Goal: Task Accomplishment & Management: Use online tool/utility

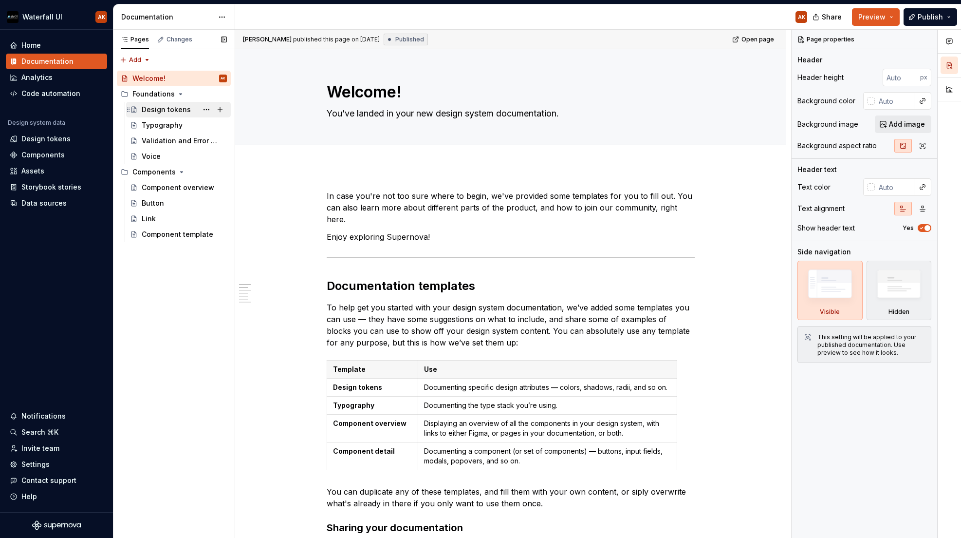
click at [157, 107] on div "Design tokens" at bounding box center [166, 110] width 49 height 10
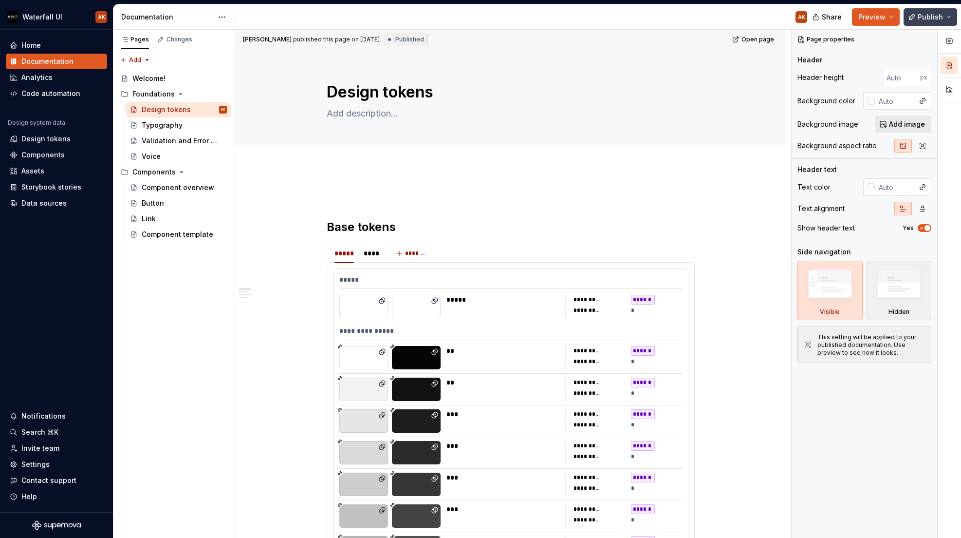
click at [950, 14] on button "Publish" at bounding box center [931, 17] width 54 height 18
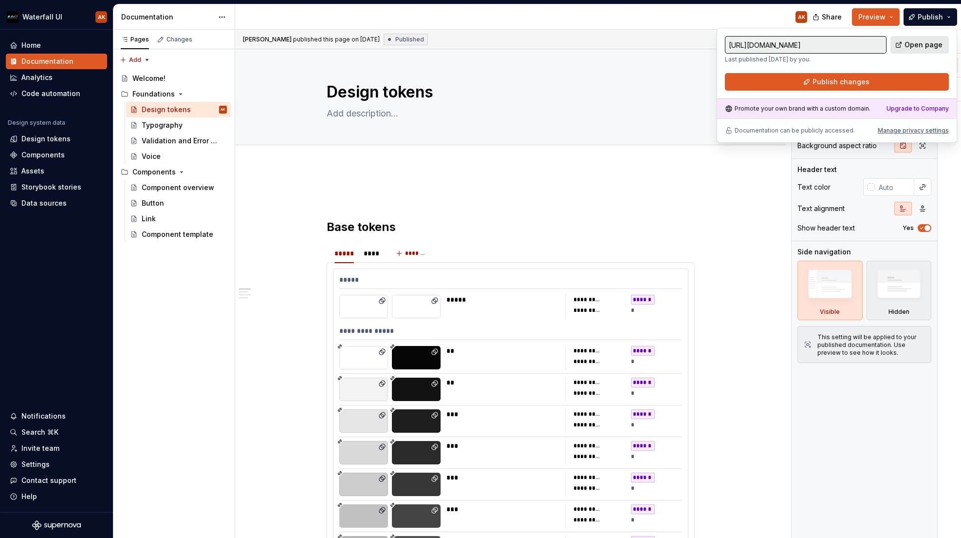
click at [933, 40] on span "Open page" at bounding box center [924, 45] width 38 height 10
click at [404, 275] on div "*****" at bounding box center [510, 282] width 343 height 14
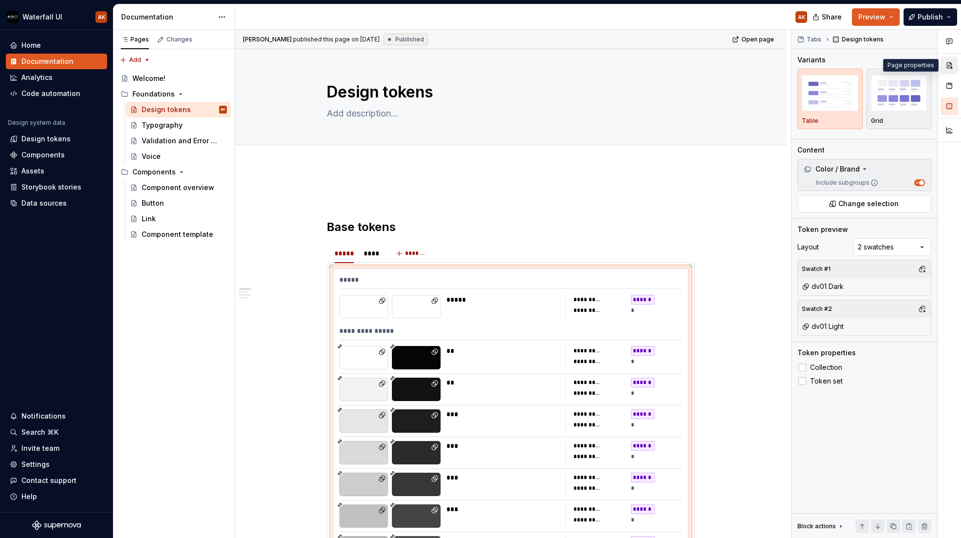
click at [953, 71] on button "button" at bounding box center [950, 65] width 18 height 18
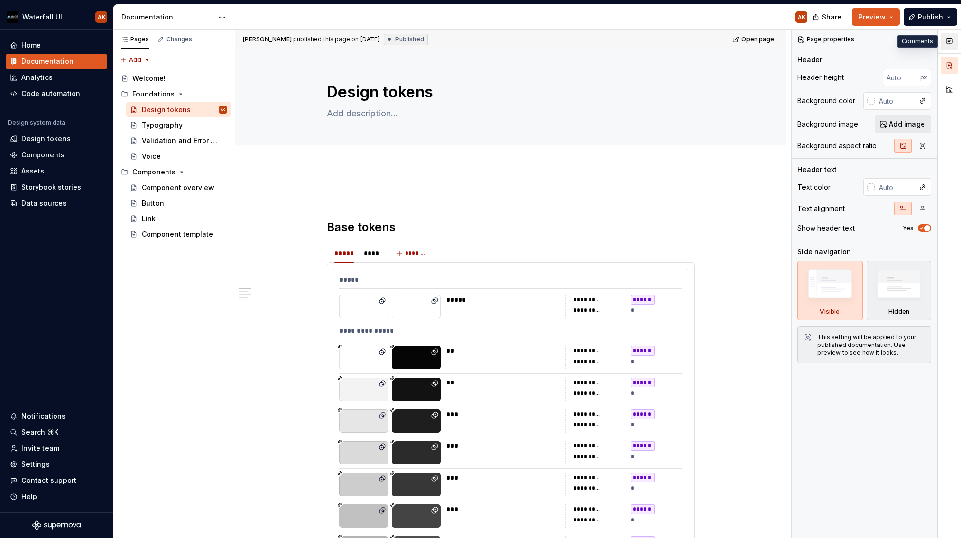
click at [952, 39] on icon "button" at bounding box center [950, 41] width 6 height 5
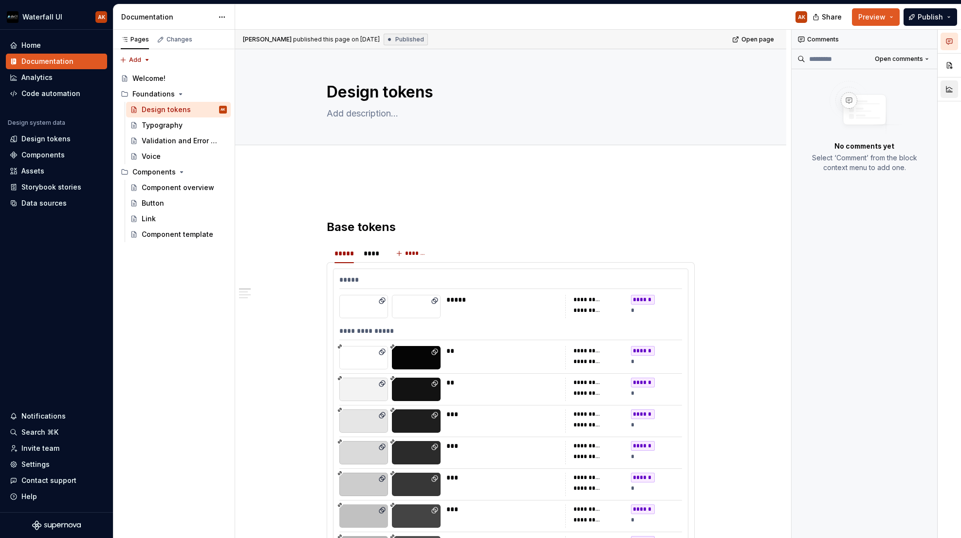
click at [953, 83] on button "button" at bounding box center [950, 89] width 18 height 18
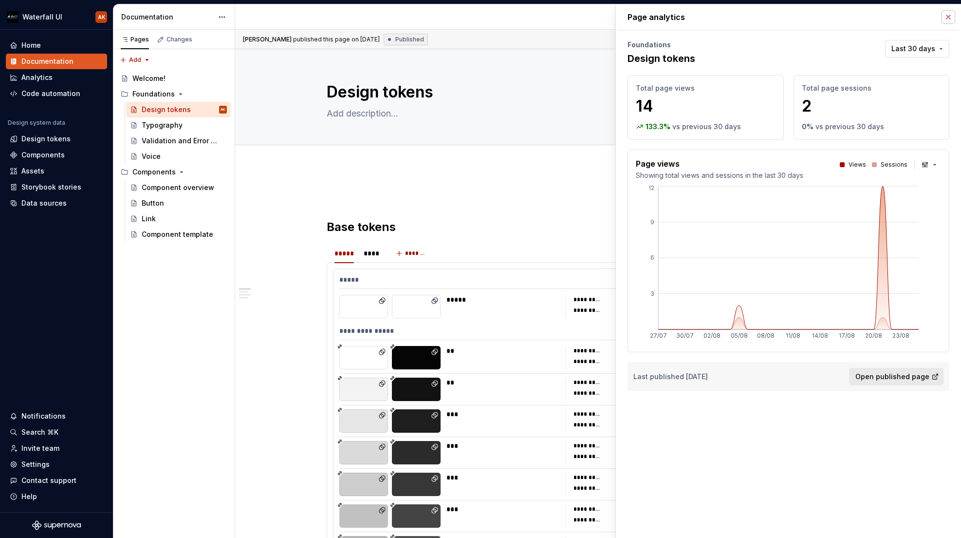
click at [949, 18] on button "button" at bounding box center [949, 17] width 14 height 14
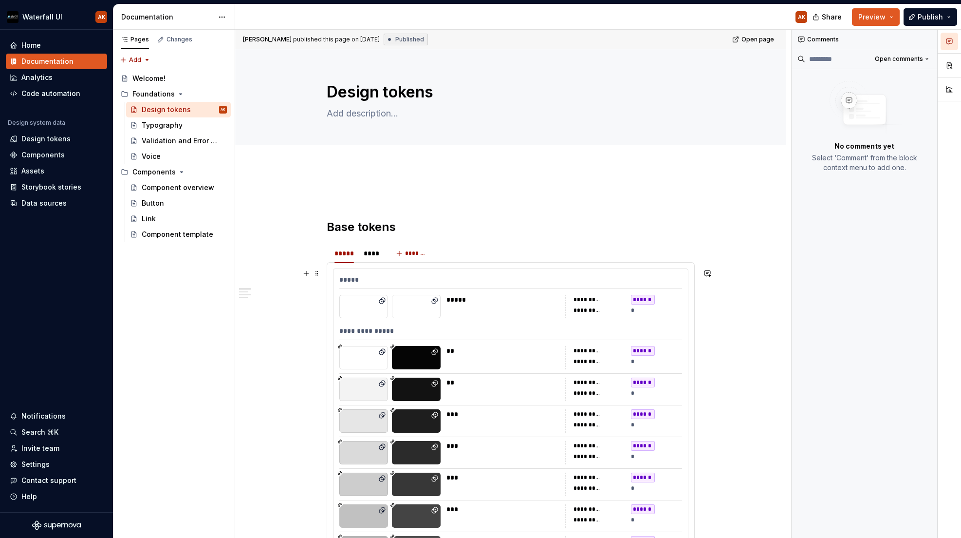
click at [460, 283] on div "*****" at bounding box center [510, 282] width 343 height 14
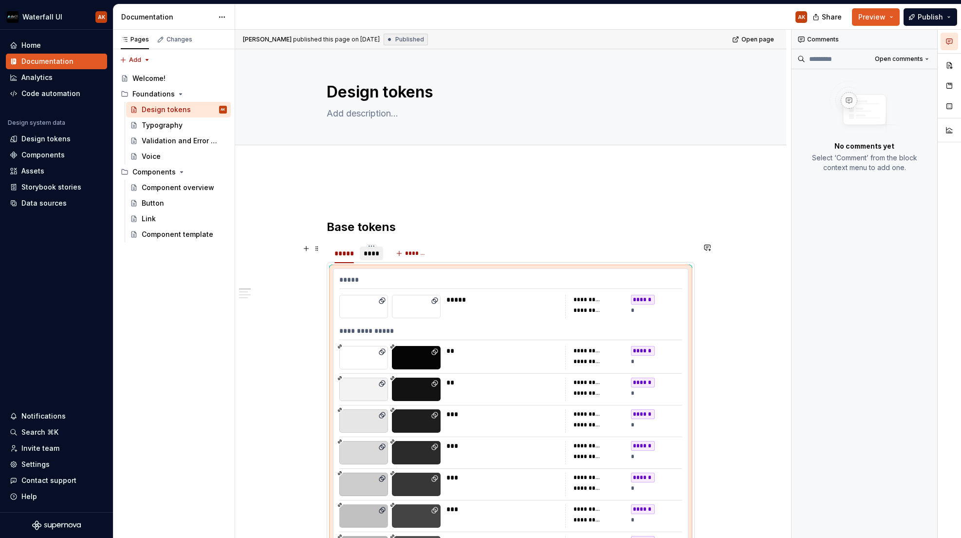
click at [367, 258] on div "****" at bounding box center [372, 253] width 16 height 10
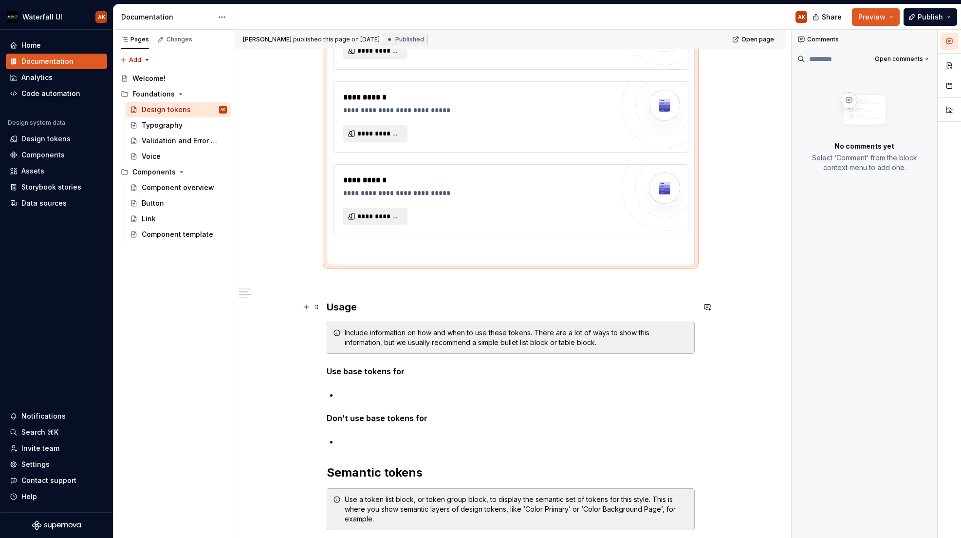
scroll to position [109, 0]
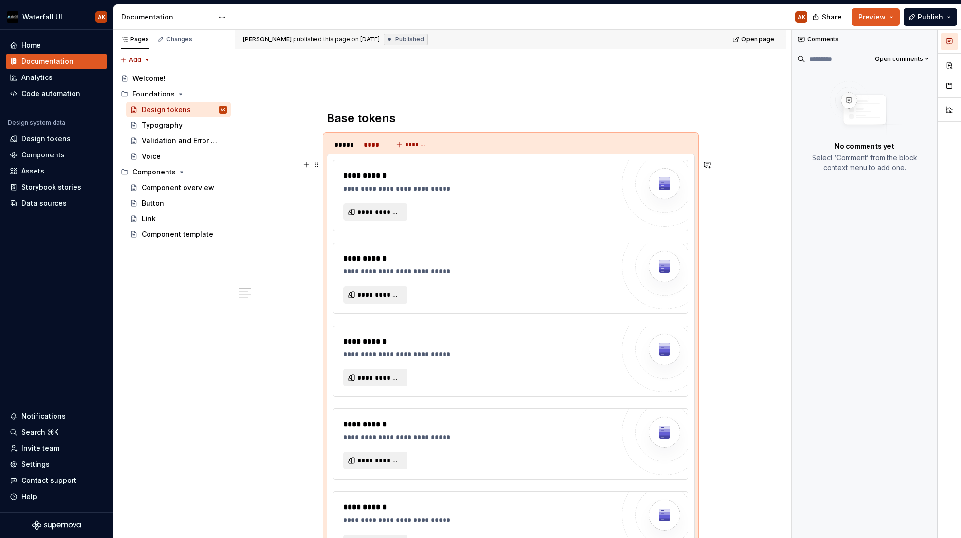
click at [422, 207] on div "**********" at bounding box center [478, 195] width 271 height 51
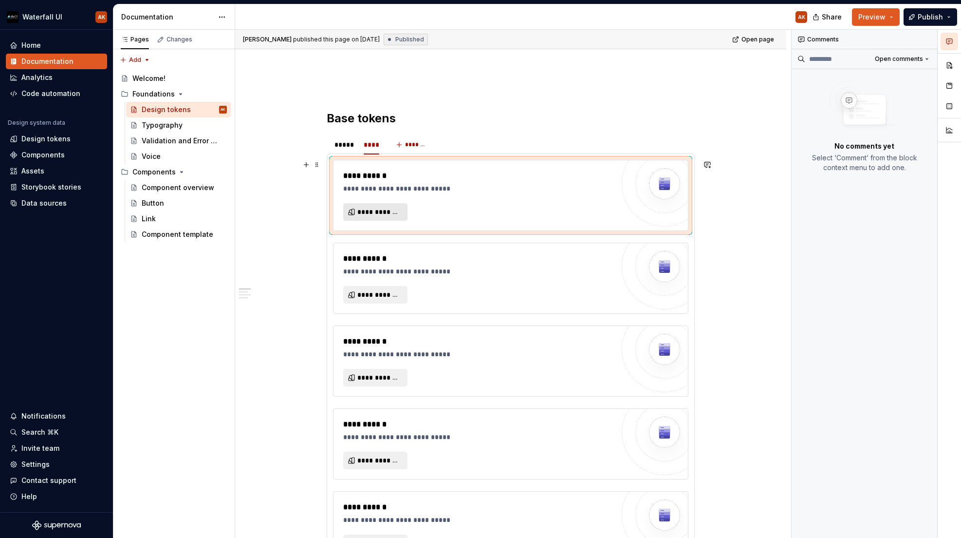
click at [390, 211] on span "**********" at bounding box center [379, 212] width 44 height 10
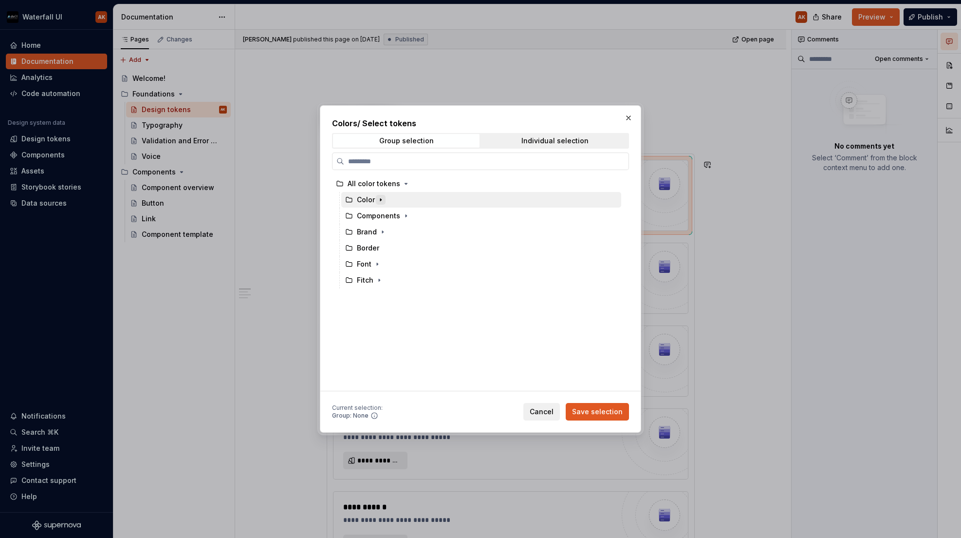
click at [383, 199] on icon "button" at bounding box center [381, 200] width 8 height 8
click at [387, 212] on icon "button" at bounding box center [389, 216] width 8 height 8
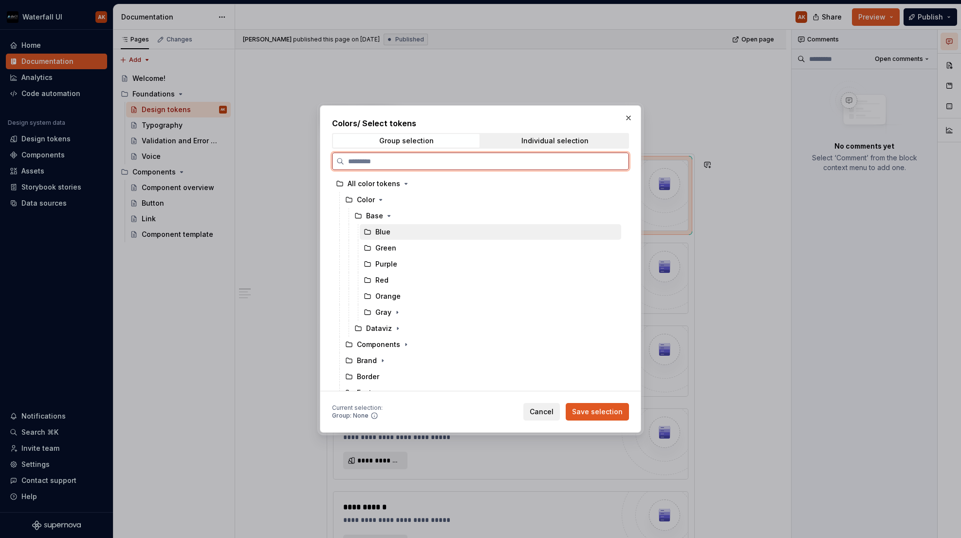
click at [385, 231] on div "Blue" at bounding box center [382, 232] width 15 height 10
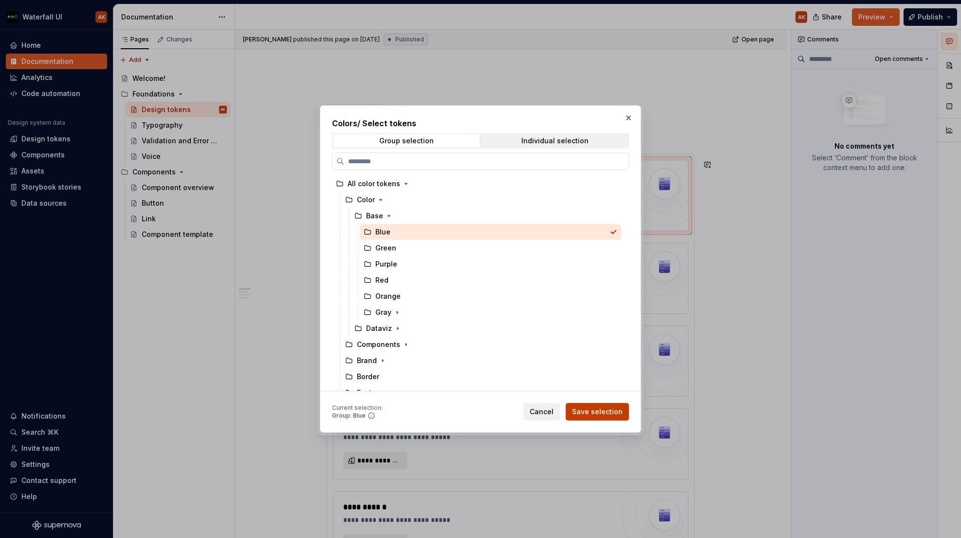
click at [602, 416] on button "Save selection" at bounding box center [597, 412] width 63 height 18
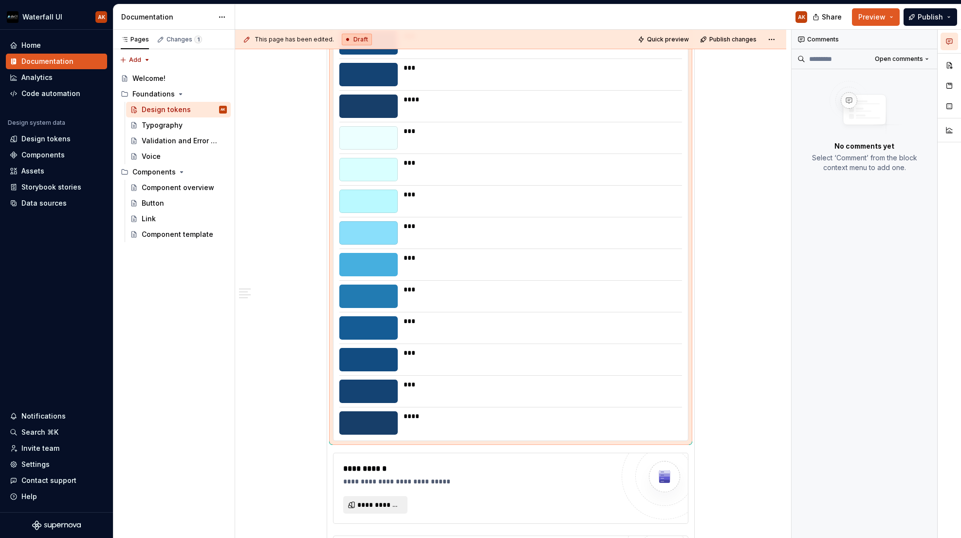
scroll to position [557, 0]
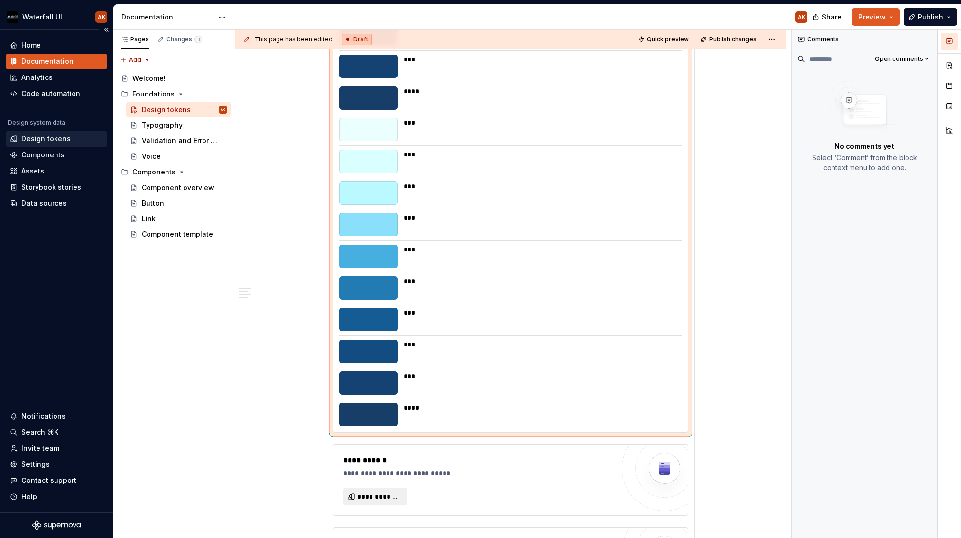
click at [32, 138] on div "Design tokens" at bounding box center [45, 139] width 49 height 10
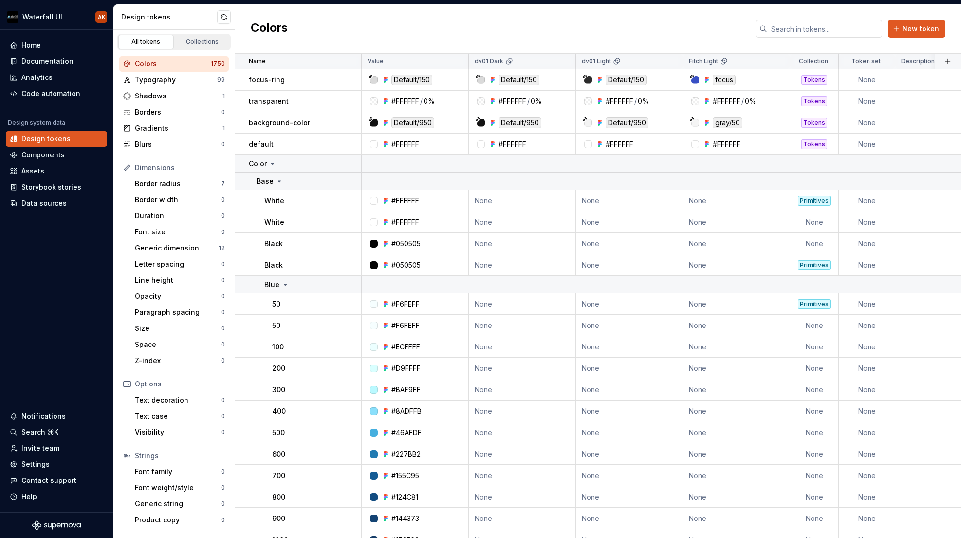
click at [205, 65] on div "Colors" at bounding box center [173, 64] width 76 height 10
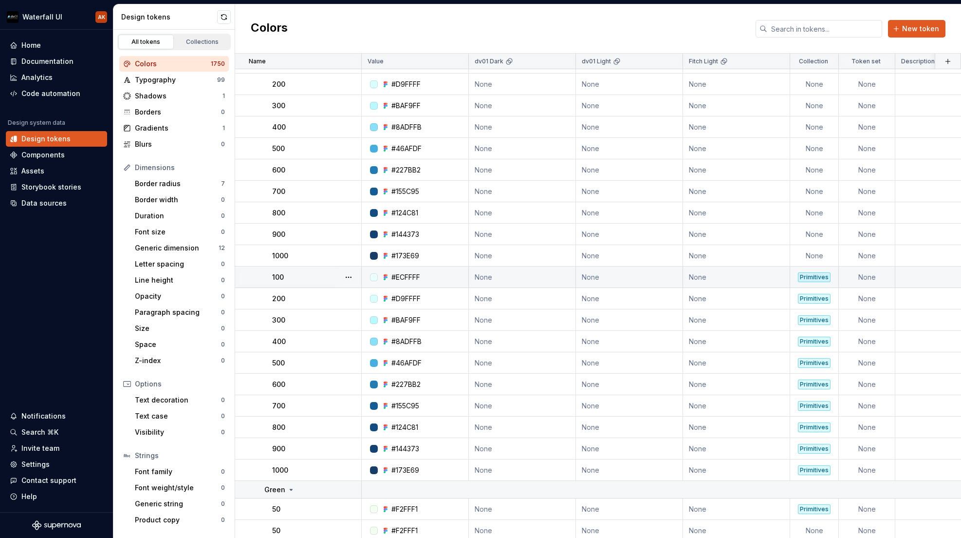
scroll to position [281, 0]
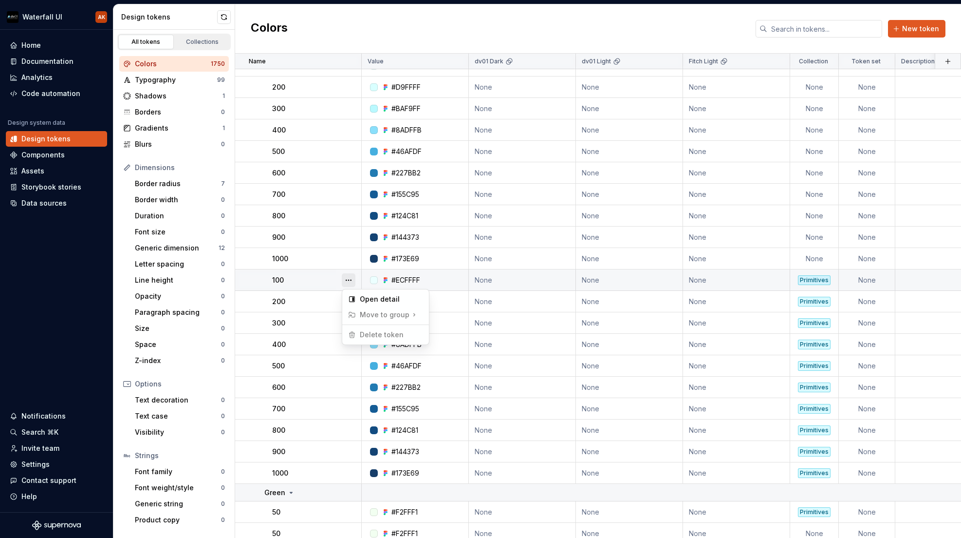
click at [350, 282] on button "button" at bounding box center [349, 280] width 14 height 14
click at [327, 281] on html "Waterfall UI AK Home Documentation Analytics Code automation Design system data…" at bounding box center [480, 269] width 961 height 538
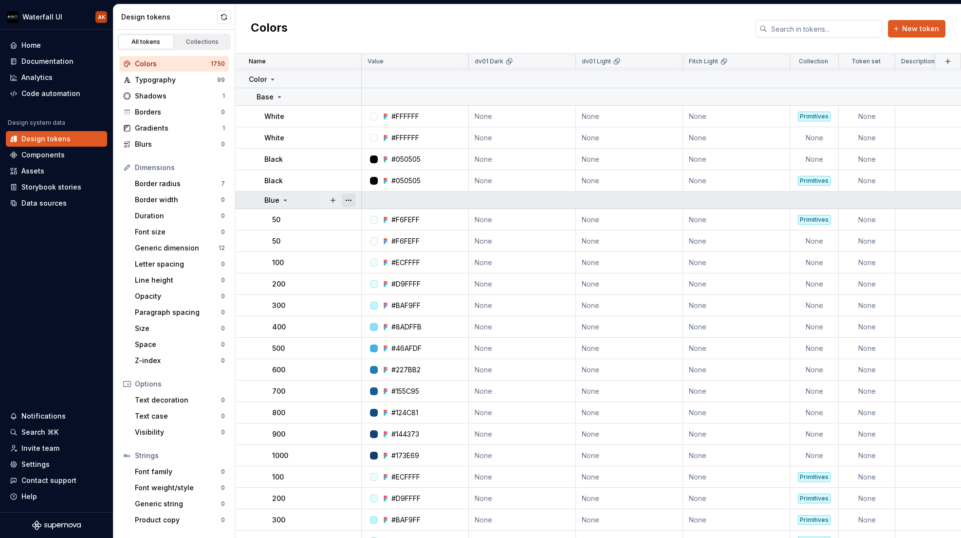
scroll to position [81, 0]
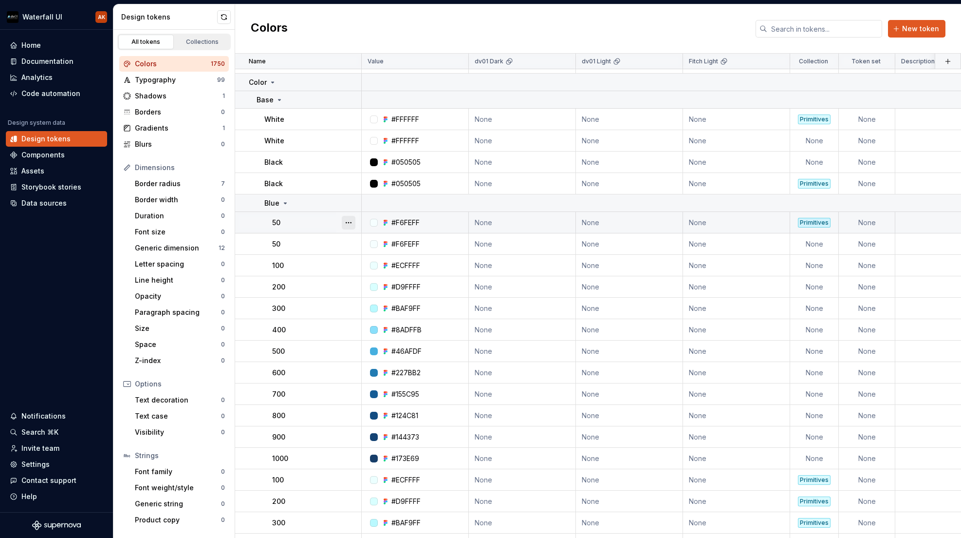
click at [349, 220] on button "button" at bounding box center [349, 223] width 14 height 14
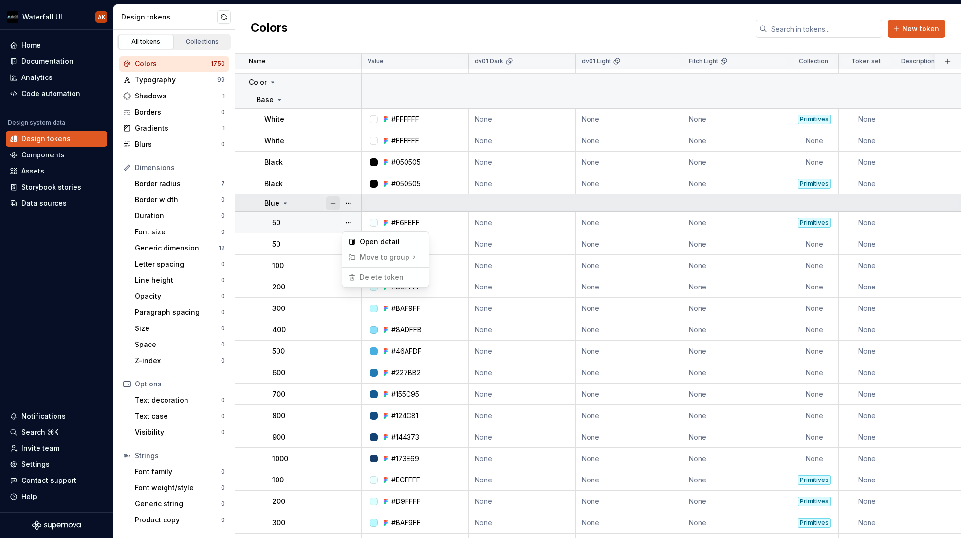
drag, startPoint x: 301, startPoint y: 231, endPoint x: 339, endPoint y: 200, distance: 48.8
click at [301, 231] on html "Waterfall UI AK Home Documentation Analytics Code automation Design system data…" at bounding box center [480, 269] width 961 height 538
click at [348, 202] on button "button" at bounding box center [349, 203] width 14 height 14
click at [349, 202] on button "button" at bounding box center [349, 203] width 14 height 14
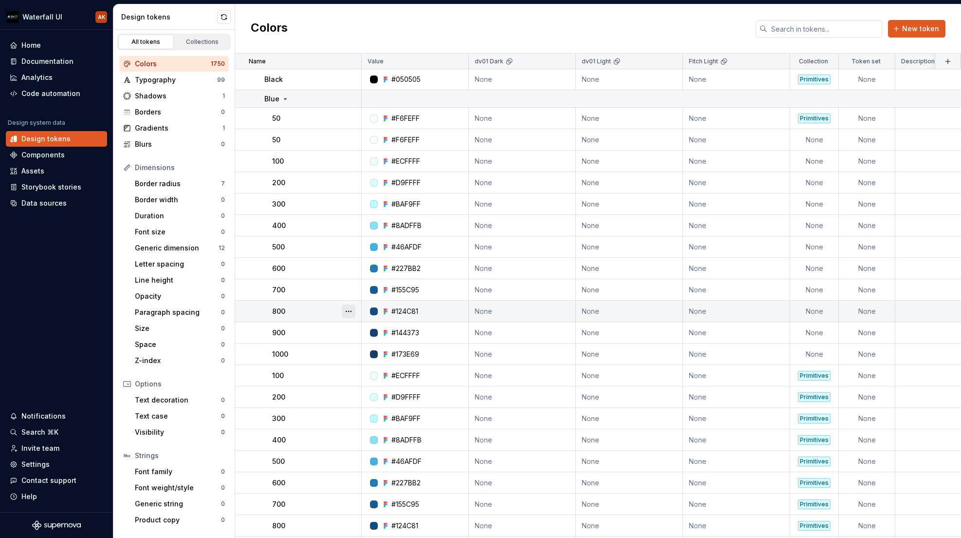
scroll to position [188, 0]
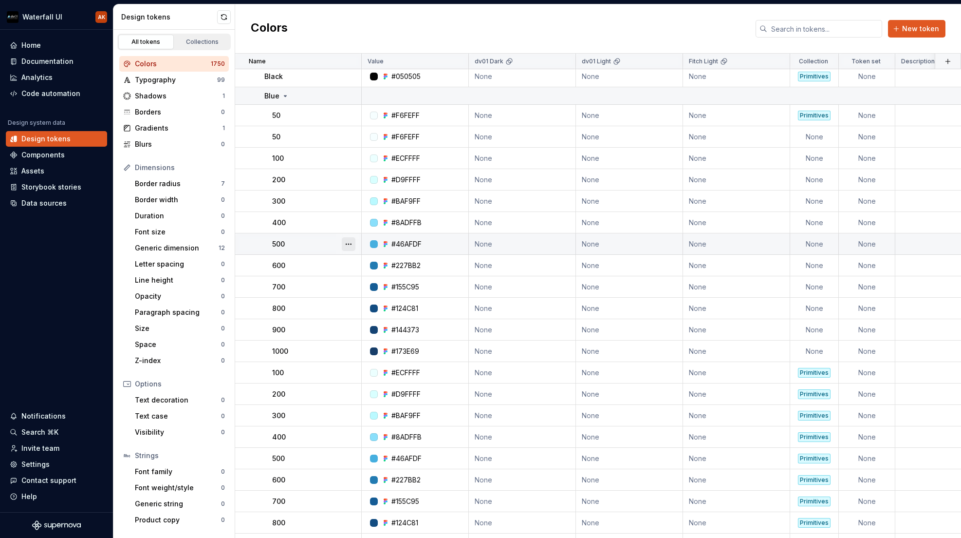
click at [349, 243] on button "button" at bounding box center [349, 244] width 14 height 14
drag, startPoint x: 313, startPoint y: 246, endPoint x: 321, endPoint y: 273, distance: 27.9
click at [313, 246] on html "Waterfall UI AK Home Documentation Analytics Code automation Design system data…" at bounding box center [480, 269] width 961 height 538
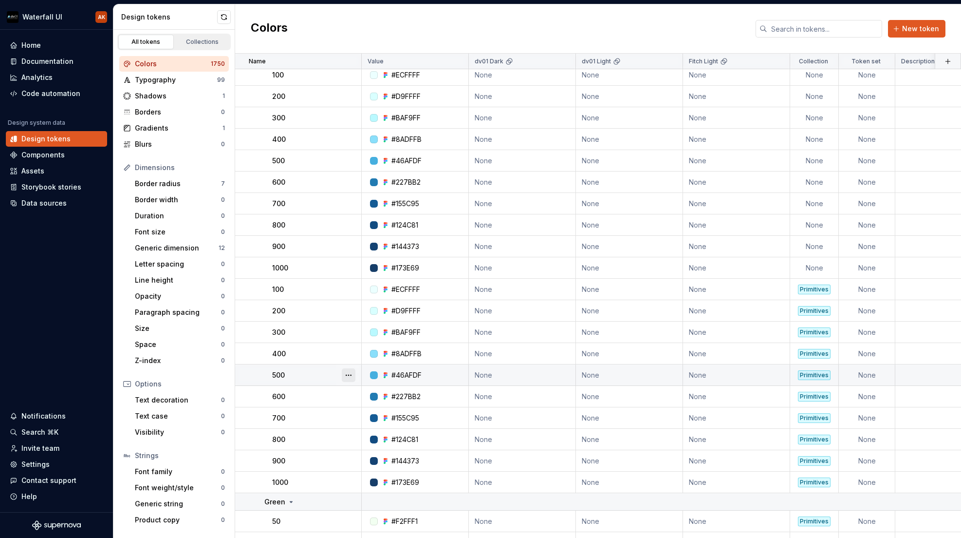
click at [352, 375] on button "button" at bounding box center [349, 375] width 14 height 14
click at [314, 375] on html "Waterfall UI AK Home Documentation Analytics Code automation Design system data…" at bounding box center [480, 269] width 961 height 538
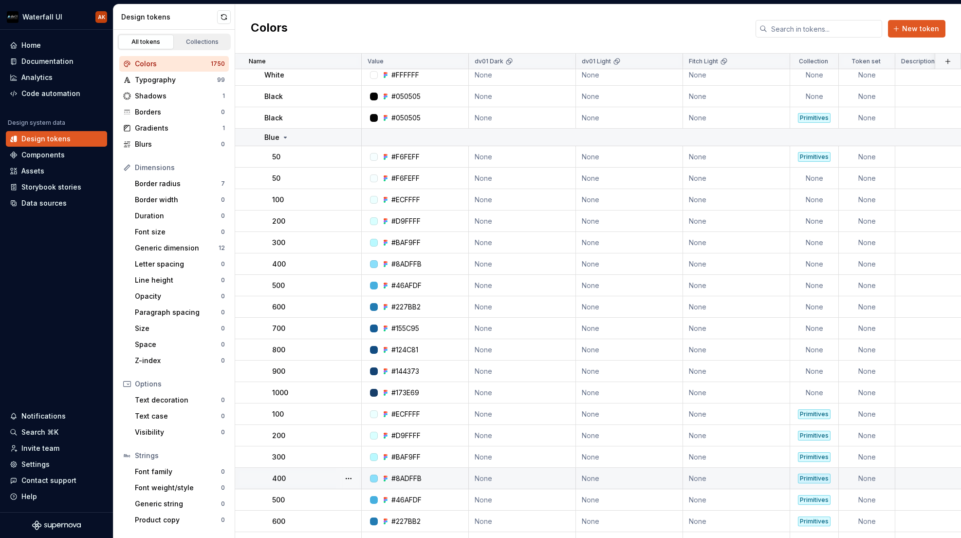
scroll to position [120, 0]
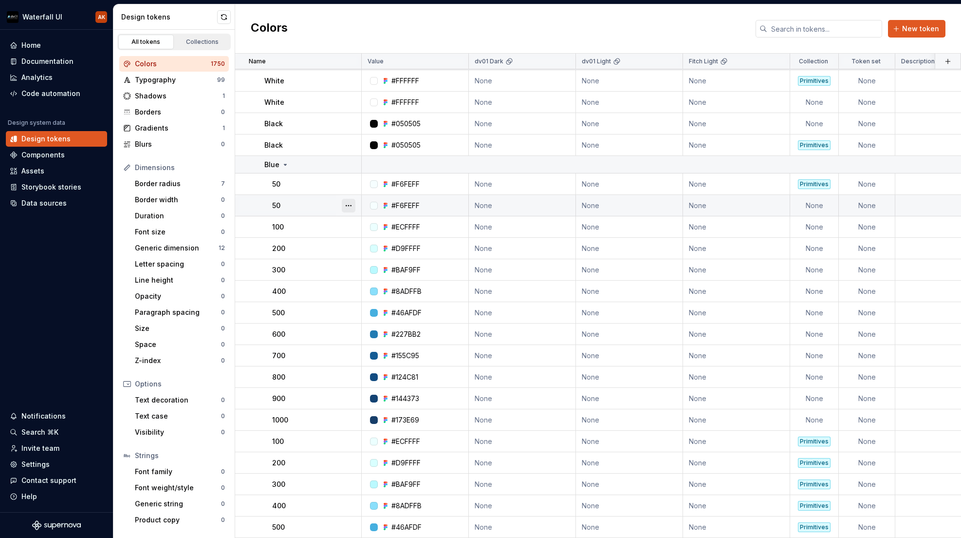
click at [345, 206] on button "button" at bounding box center [349, 206] width 14 height 14
click at [312, 208] on html "Waterfall UI AK Home Documentation Analytics Code automation Design system data…" at bounding box center [480, 269] width 961 height 538
click at [806, 211] on td "None" at bounding box center [814, 205] width 49 height 21
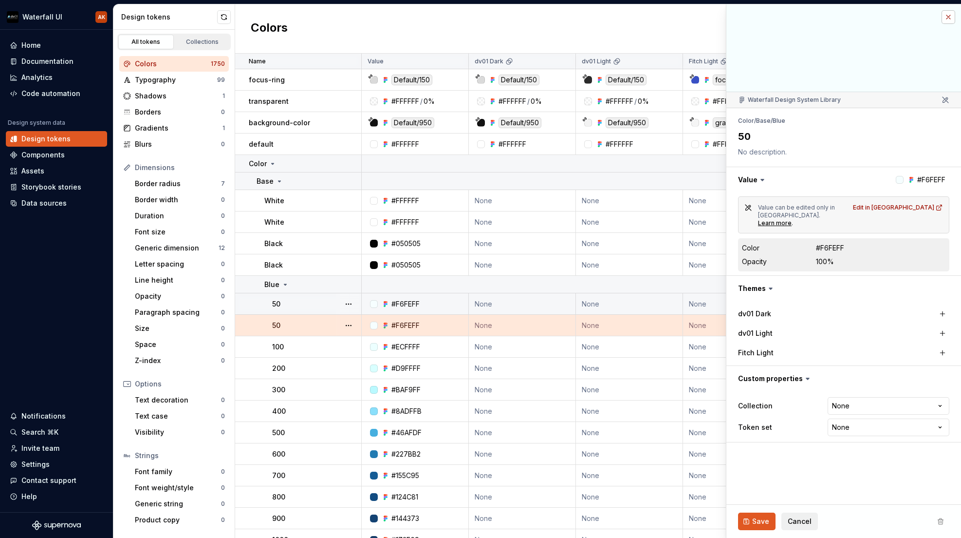
click at [949, 19] on button "button" at bounding box center [949, 17] width 14 height 14
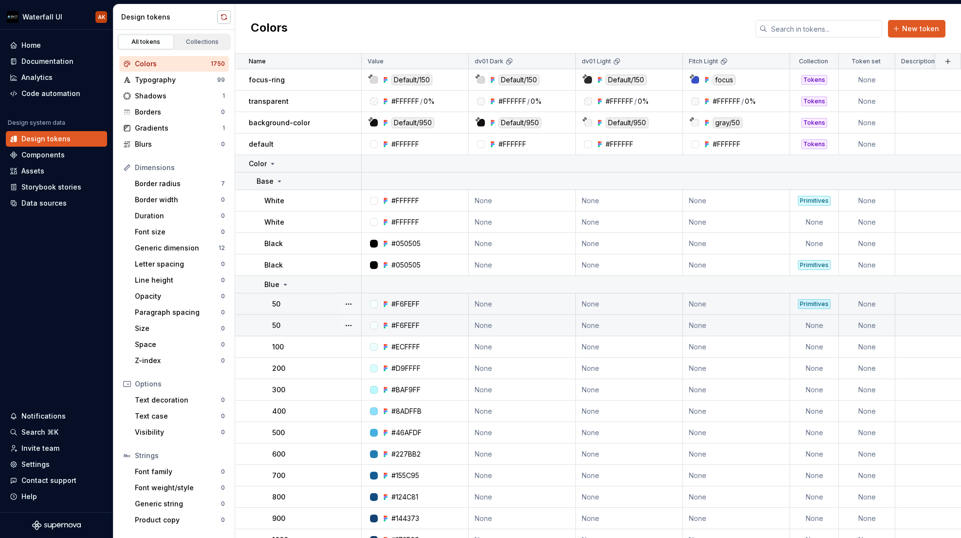
click at [222, 21] on button "button" at bounding box center [224, 17] width 14 height 14
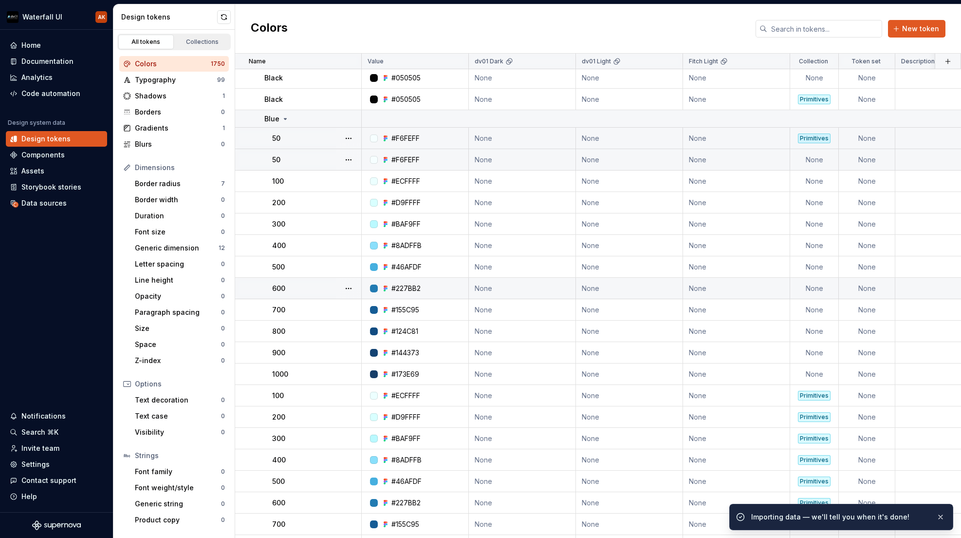
scroll to position [168, 0]
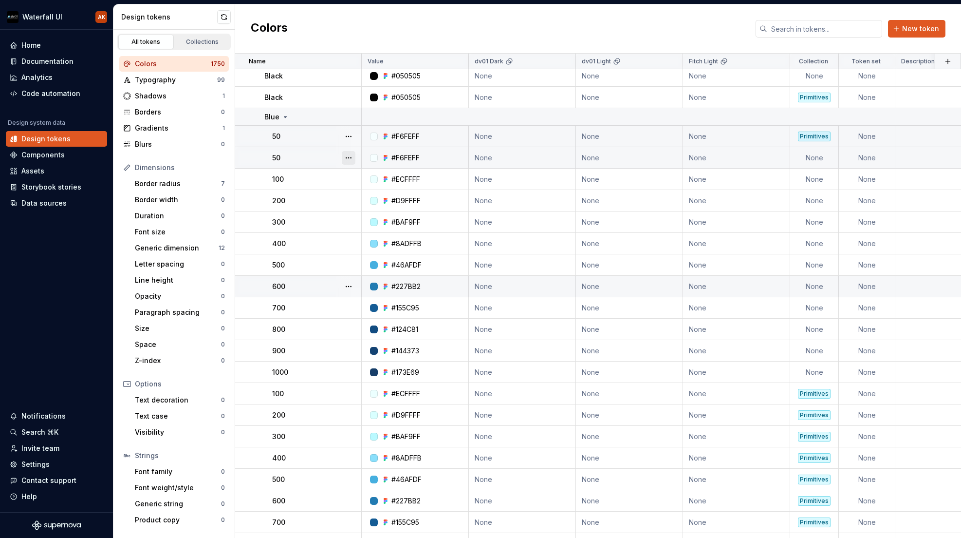
click at [352, 156] on button "button" at bounding box center [349, 158] width 14 height 14
click at [314, 161] on html "Waterfall UI AK Home Documentation Analytics Code automation Design system data…" at bounding box center [480, 269] width 961 height 538
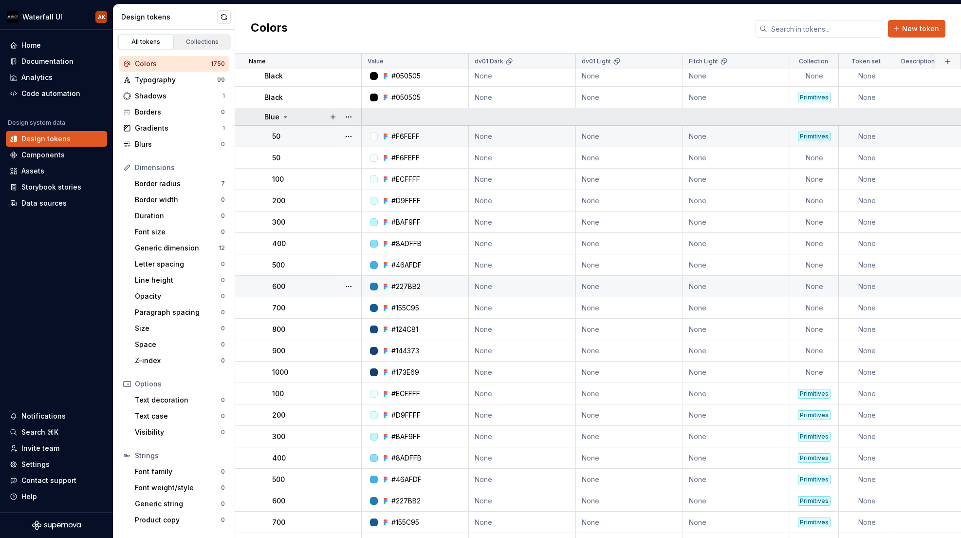
click at [286, 113] on icon at bounding box center [285, 117] width 8 height 8
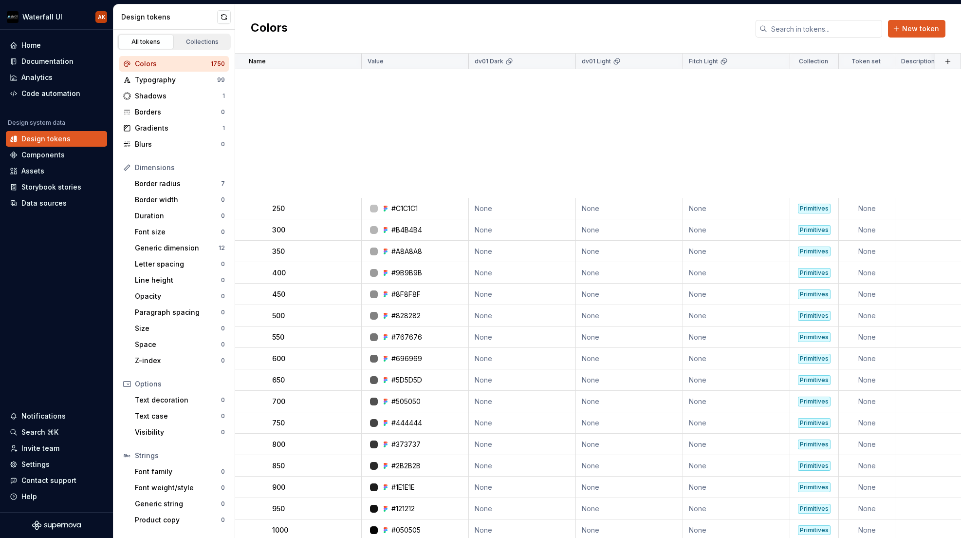
scroll to position [2986, 0]
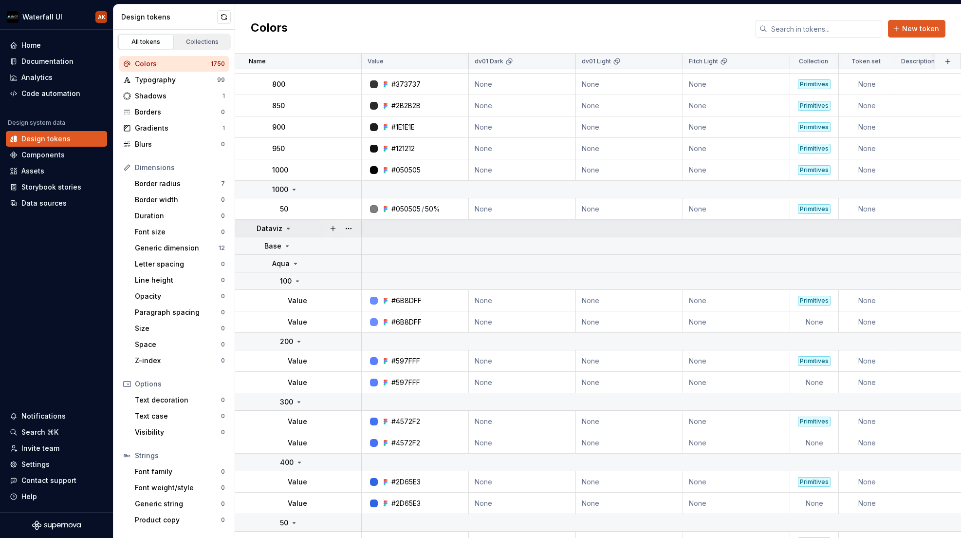
click at [285, 225] on icon at bounding box center [288, 229] width 8 height 8
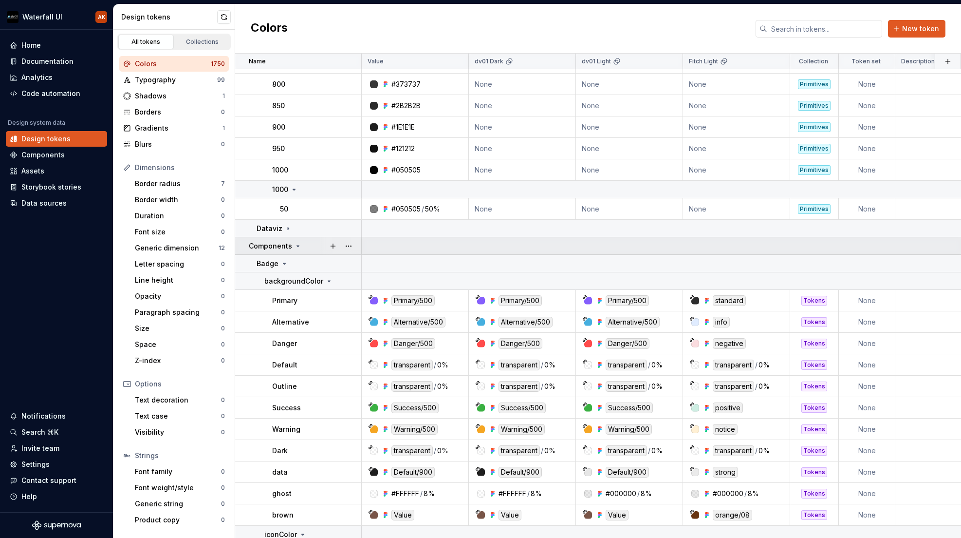
click at [297, 245] on icon at bounding box center [298, 245] width 2 height 1
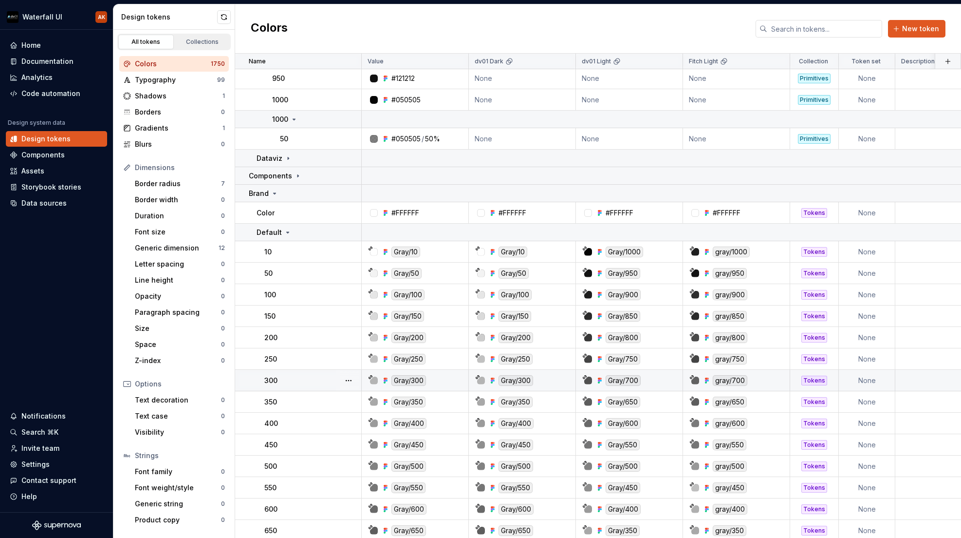
scroll to position [3055, 0]
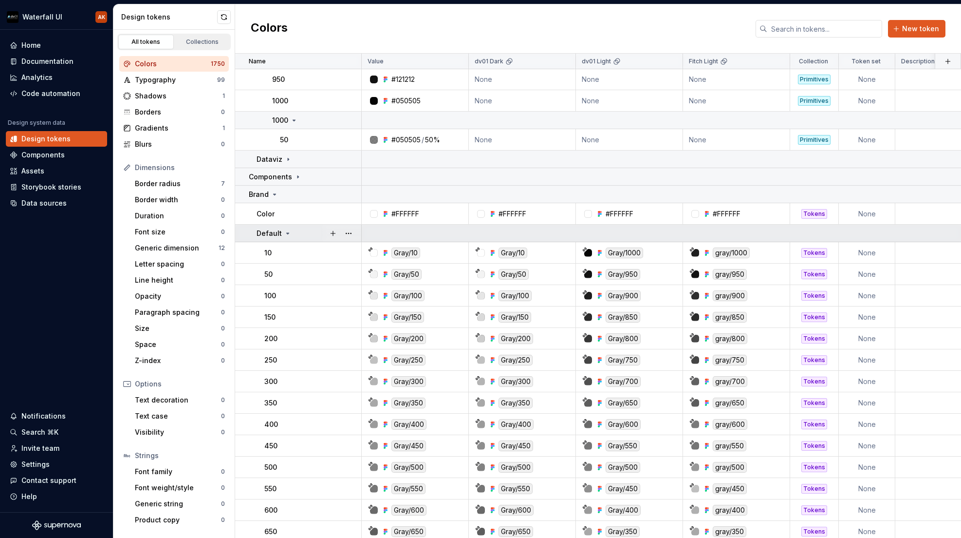
click at [286, 231] on icon at bounding box center [288, 233] width 8 height 8
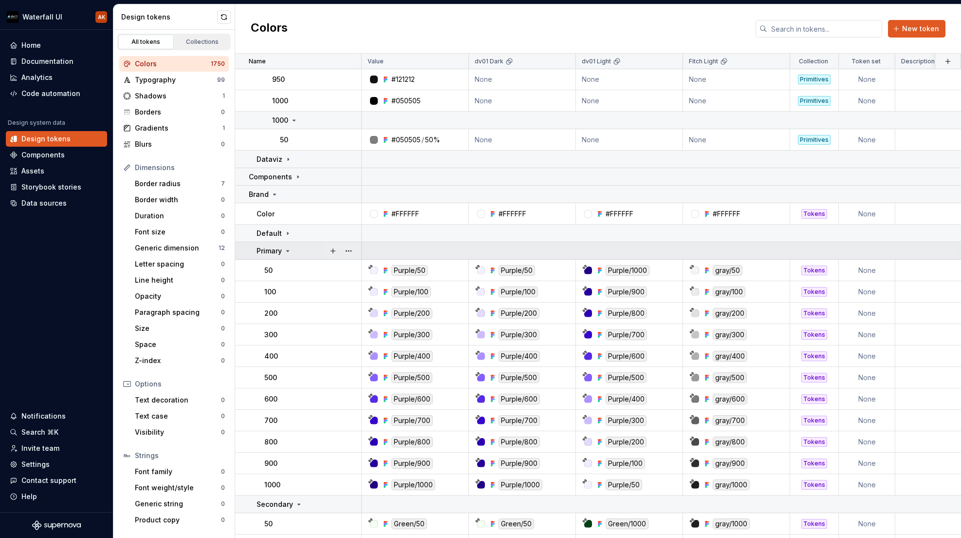
click at [289, 253] on icon at bounding box center [288, 251] width 8 height 8
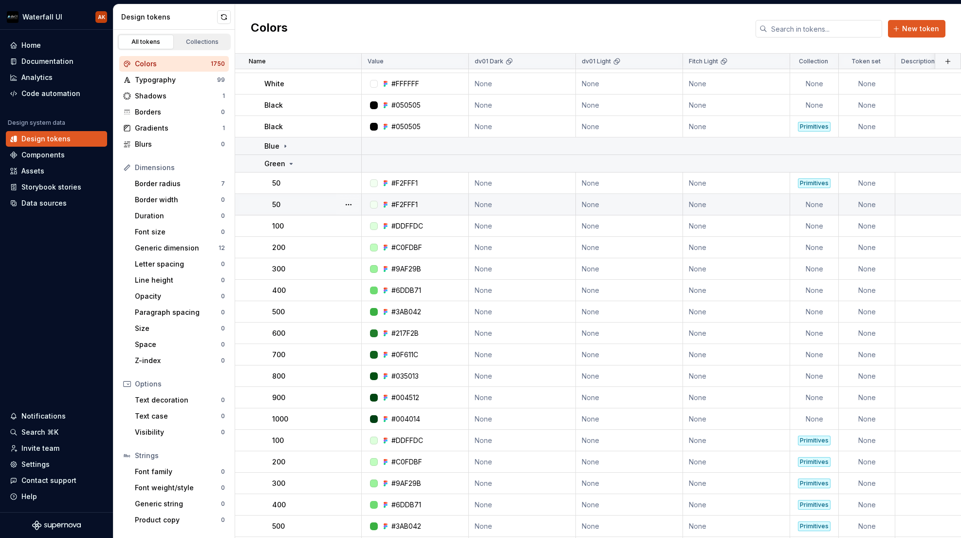
scroll to position [142, 0]
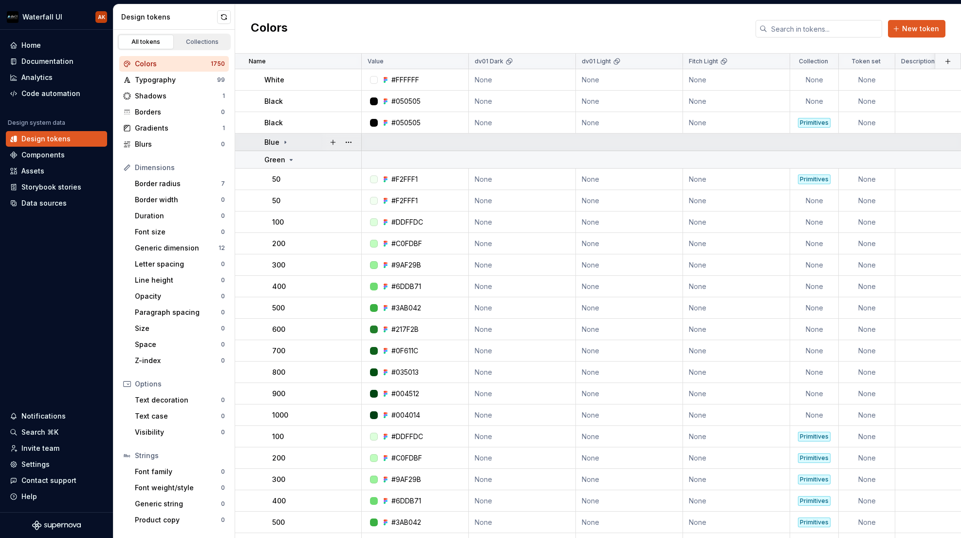
click at [286, 138] on icon at bounding box center [285, 142] width 8 height 8
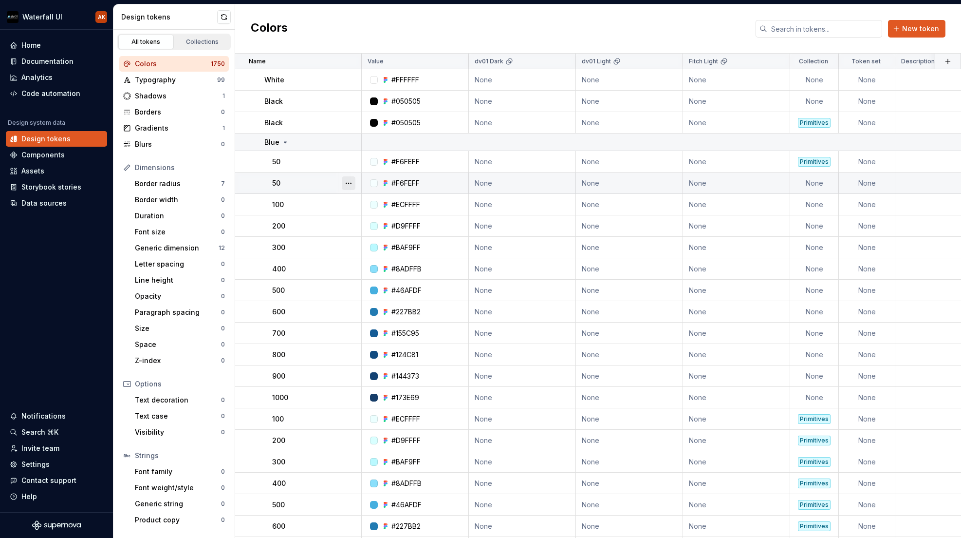
click at [351, 182] on button "button" at bounding box center [349, 183] width 14 height 14
click at [351, 163] on html "Waterfall UI AK Home Documentation Analytics Code automation Design system data…" at bounding box center [480, 269] width 961 height 538
click at [350, 163] on button "button" at bounding box center [349, 162] width 14 height 14
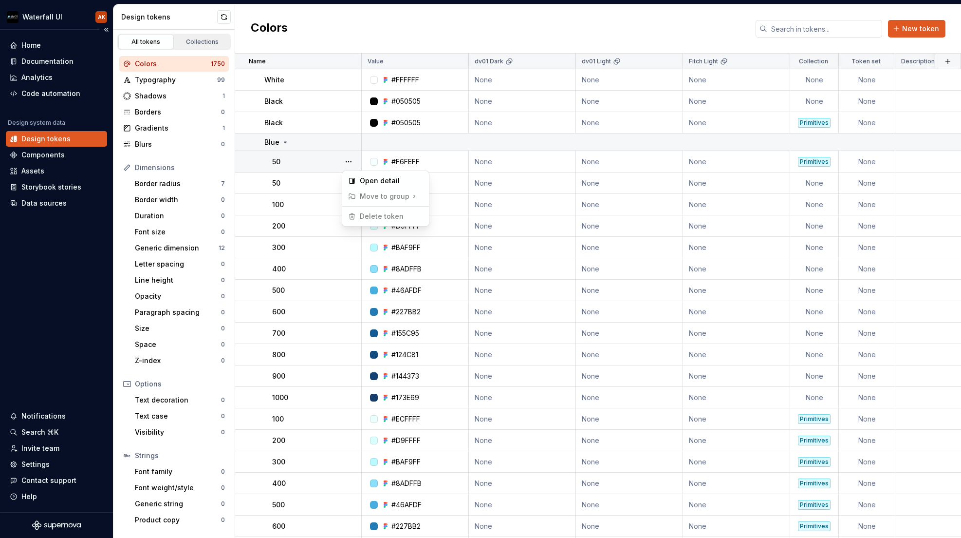
click at [61, 218] on html "Waterfall UI AK Home Documentation Analytics Code automation Design system data…" at bounding box center [480, 269] width 961 height 538
click at [59, 202] on div "Data sources" at bounding box center [43, 203] width 45 height 10
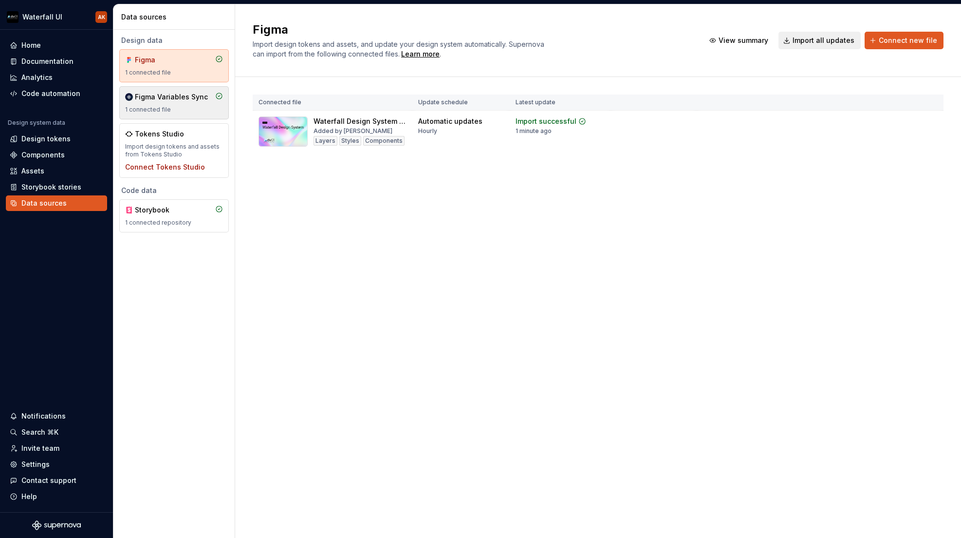
click at [187, 108] on div "1 connected file" at bounding box center [174, 110] width 98 height 8
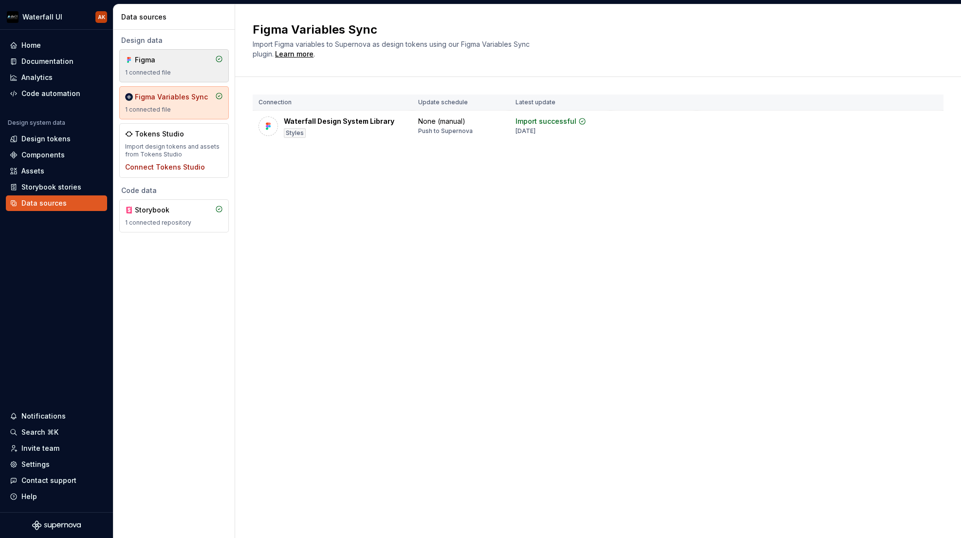
click at [157, 65] on div "Figma 1 connected file" at bounding box center [174, 65] width 98 height 21
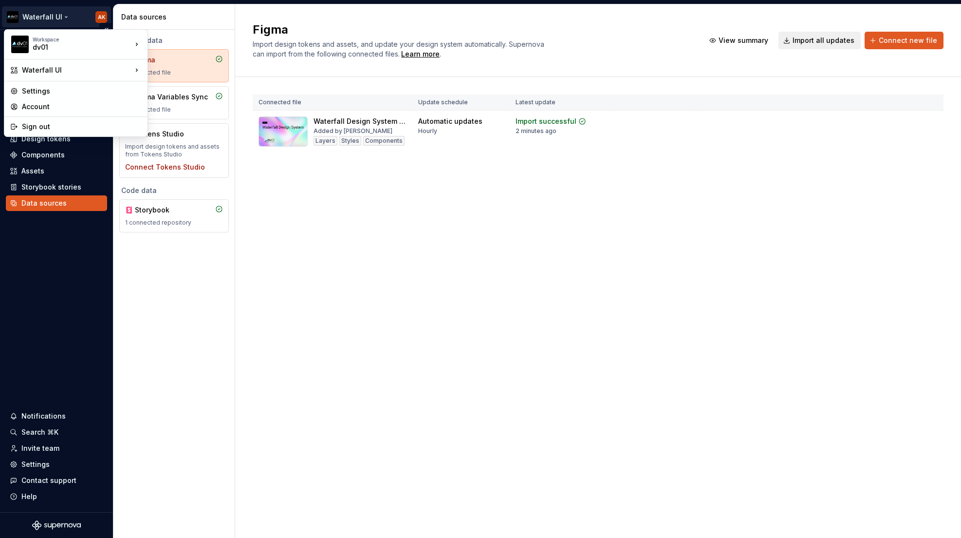
click at [64, 15] on html "Waterfall UI AK Home Documentation Analytics Code automation Design system data…" at bounding box center [480, 269] width 961 height 538
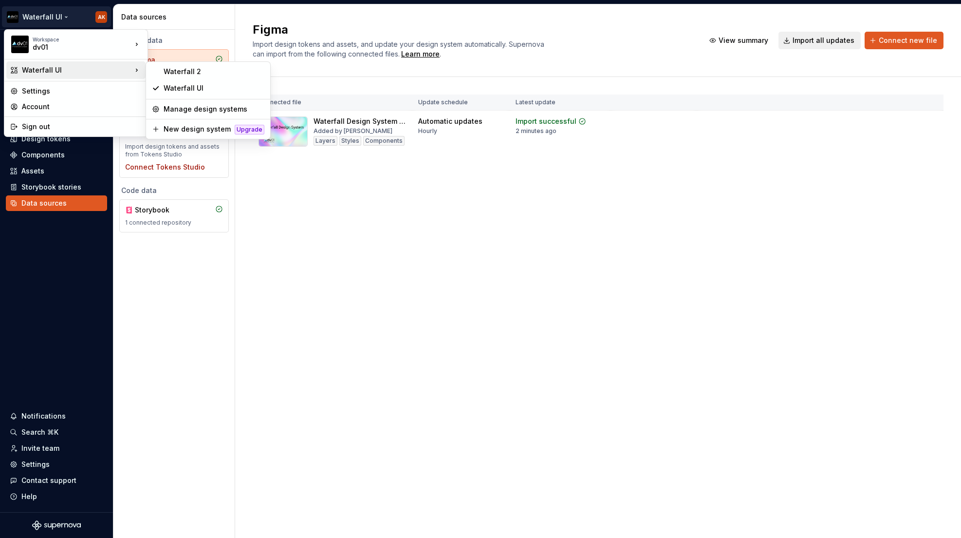
click at [351, 229] on html "Waterfall UI AK Home Documentation Analytics Code automation Design system data…" at bounding box center [480, 269] width 961 height 538
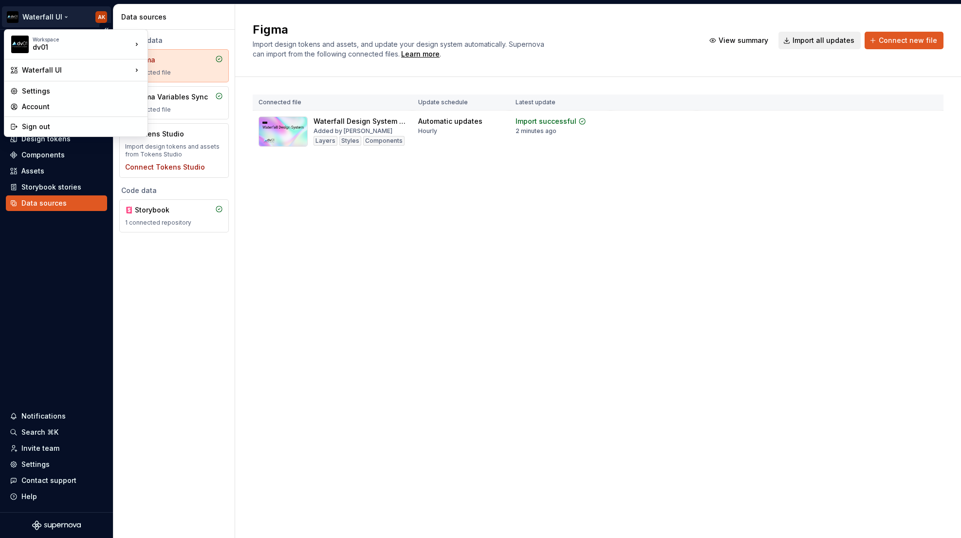
click at [61, 17] on html "Waterfall UI AK Home Documentation Analytics Code automation Design system data…" at bounding box center [480, 269] width 961 height 538
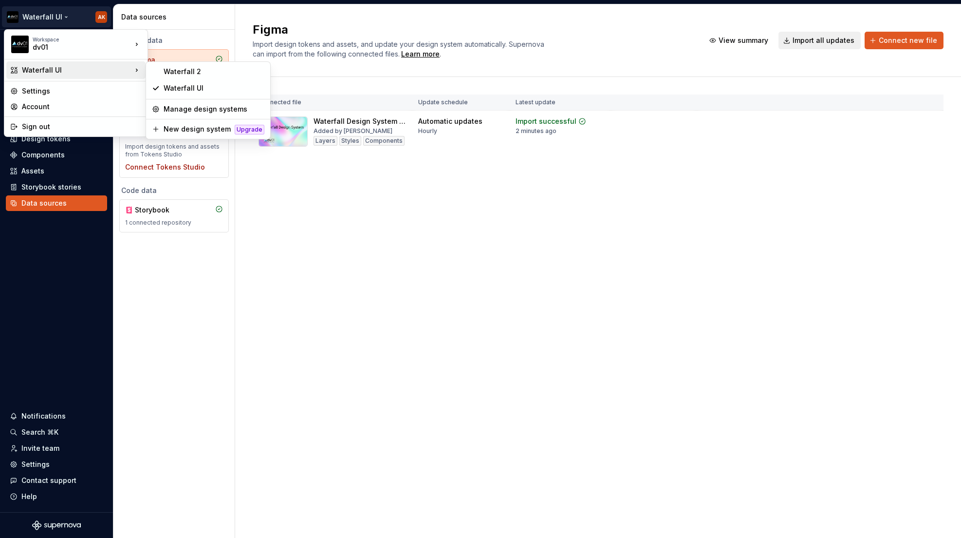
click at [60, 66] on div "Waterfall UI" at bounding box center [77, 70] width 110 height 10
click at [240, 78] on div "Waterfall 2" at bounding box center [208, 72] width 120 height 16
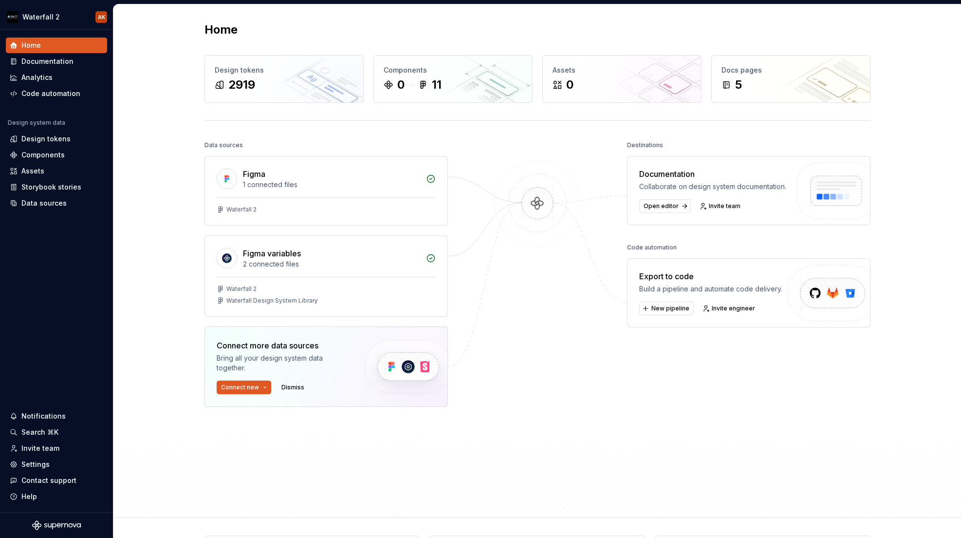
click at [40, 205] on div "Data sources" at bounding box center [43, 203] width 45 height 10
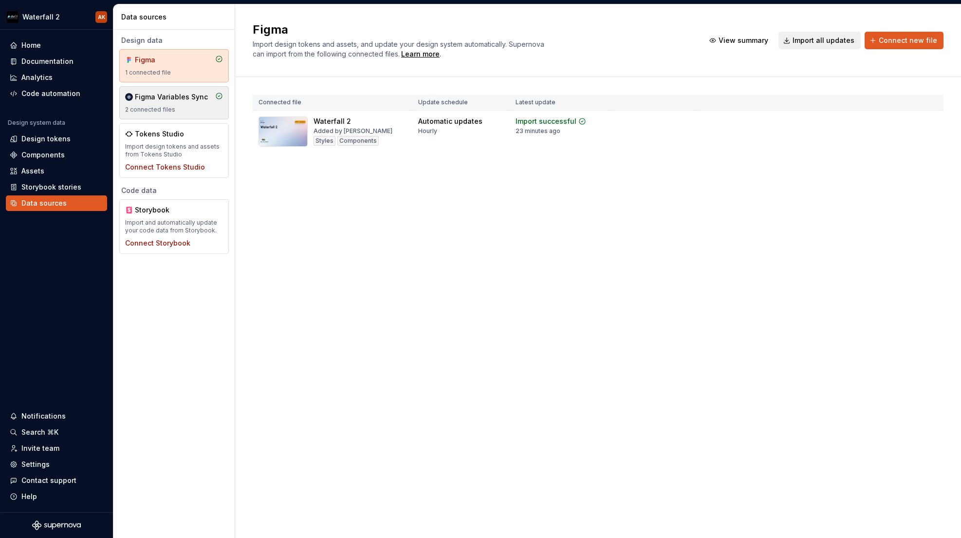
click at [150, 96] on div "Figma Variables Sync" at bounding box center [171, 97] width 73 height 10
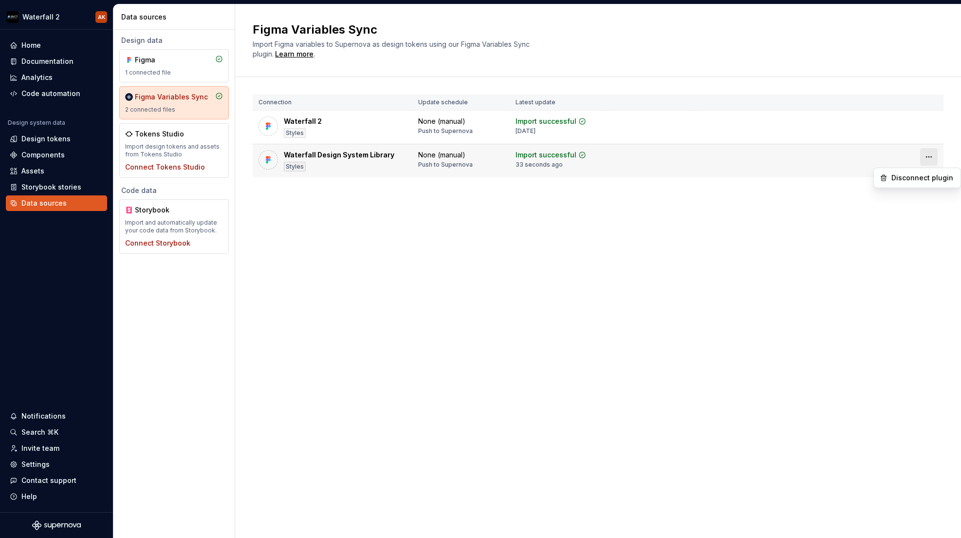
click at [929, 157] on html "Waterfall 2 AK Home Documentation Analytics Code automation Design system data …" at bounding box center [480, 269] width 961 height 538
click at [922, 177] on div "Disconnect plugin" at bounding box center [923, 178] width 63 height 10
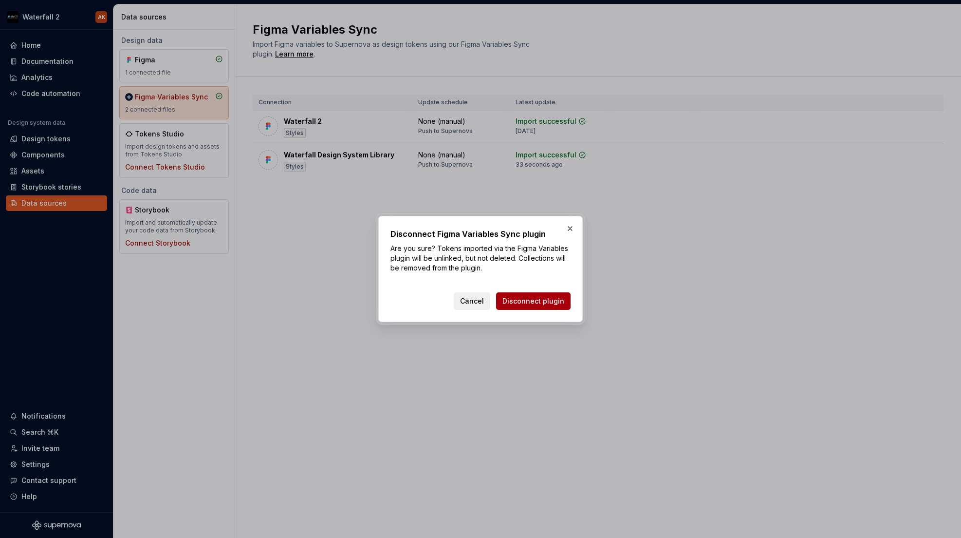
click at [534, 299] on span "Disconnect plugin" at bounding box center [534, 301] width 62 height 10
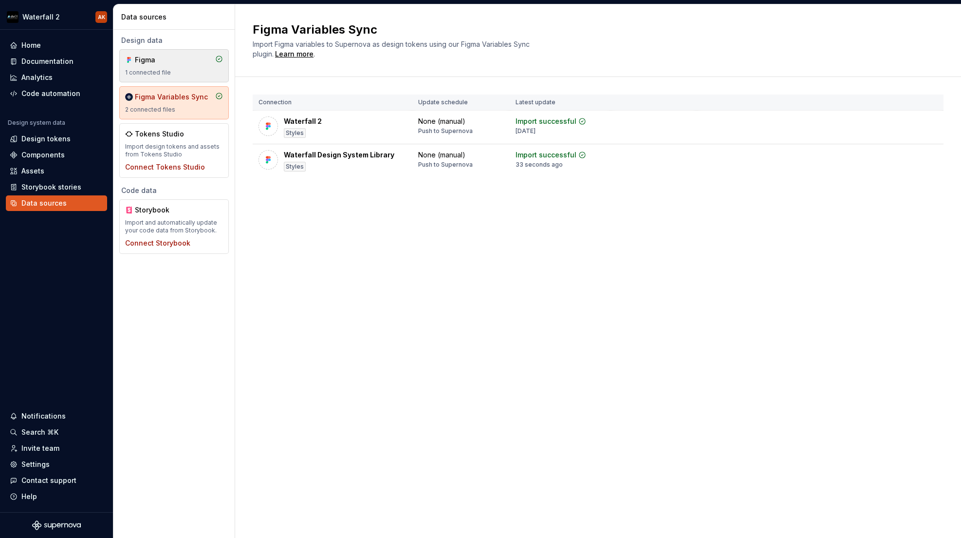
click at [172, 74] on div "1 connected file" at bounding box center [174, 73] width 98 height 8
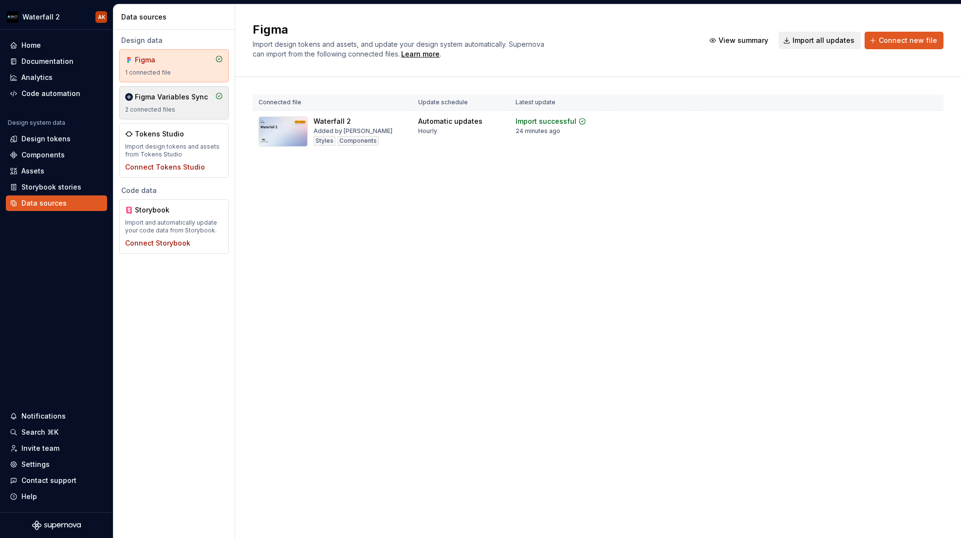
click at [170, 98] on div "Figma Variables Sync" at bounding box center [171, 97] width 73 height 10
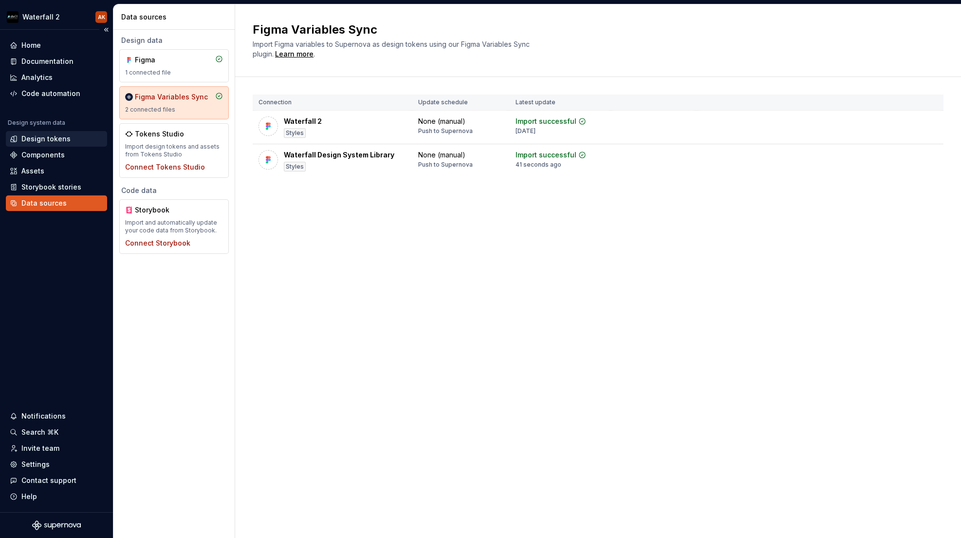
click at [46, 141] on div "Design tokens" at bounding box center [45, 139] width 49 height 10
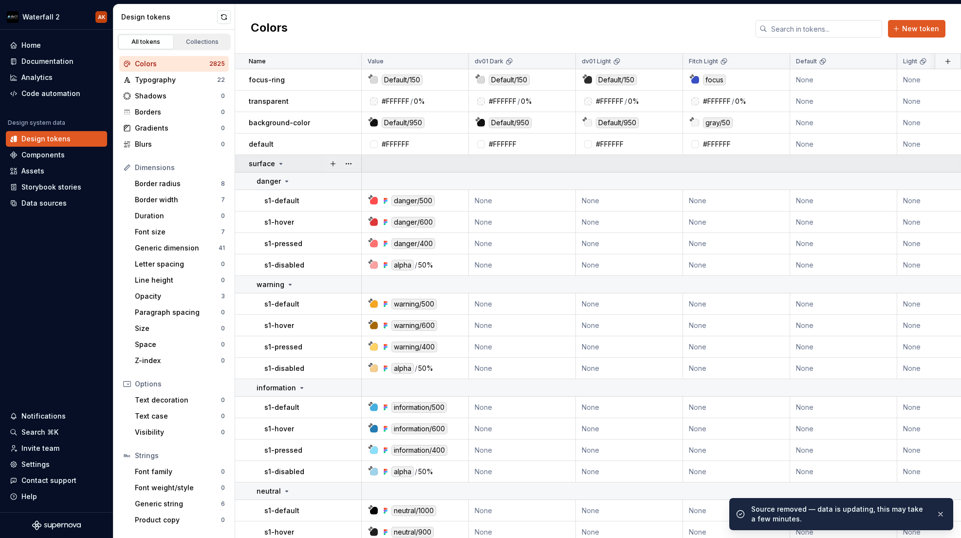
click at [281, 160] on icon at bounding box center [281, 164] width 8 height 8
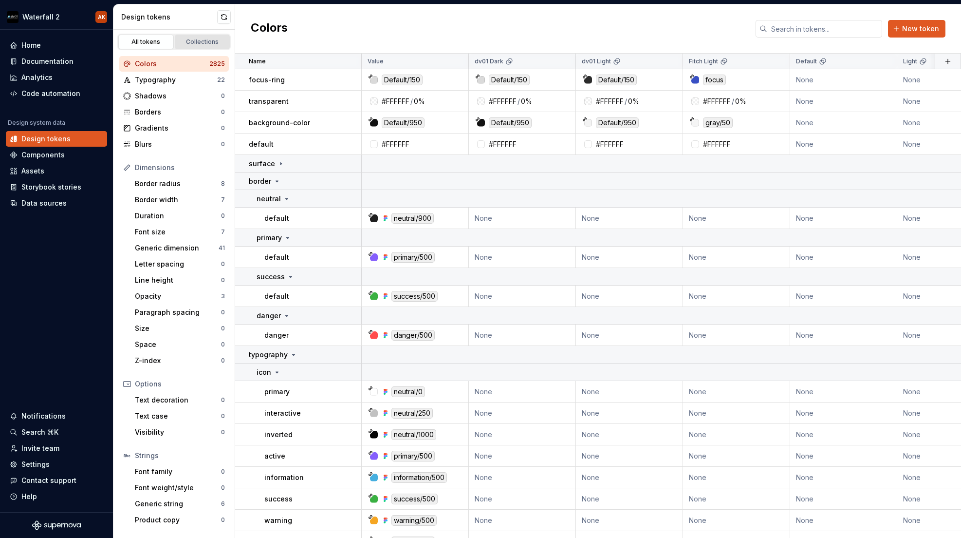
click at [213, 41] on div "Collections" at bounding box center [202, 42] width 49 height 8
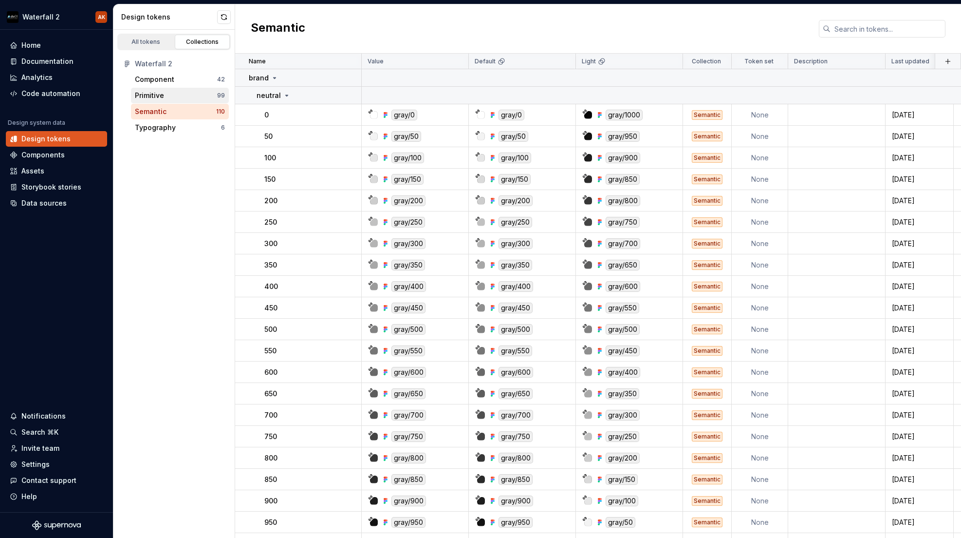
click at [157, 98] on div "Primitive" at bounding box center [149, 96] width 29 height 10
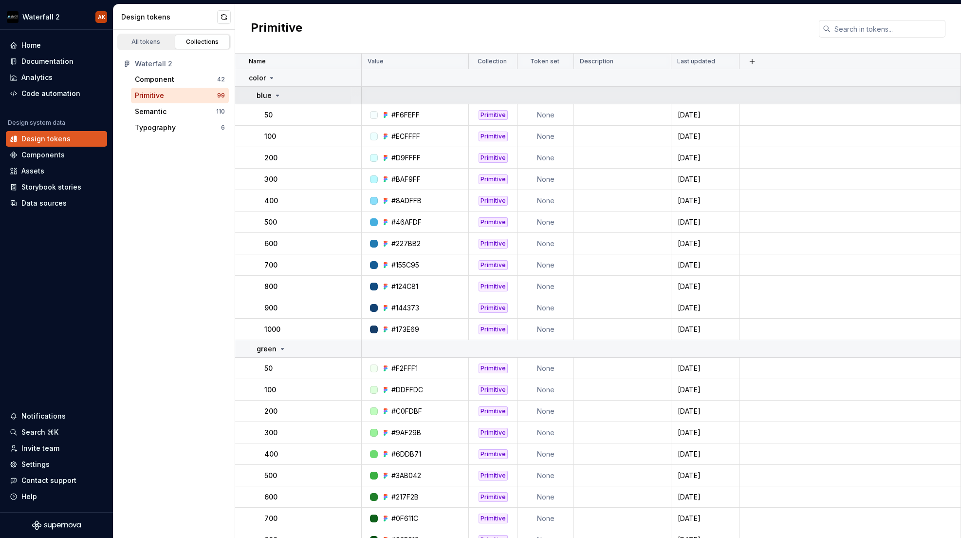
click at [358, 91] on div at bounding box center [356, 95] width 12 height 17
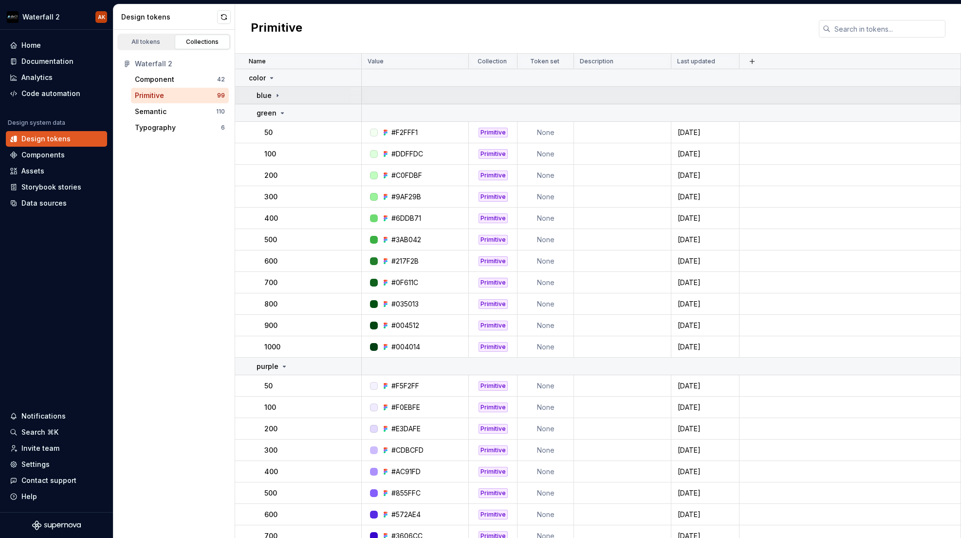
click at [350, 96] on div at bounding box center [356, 95] width 12 height 17
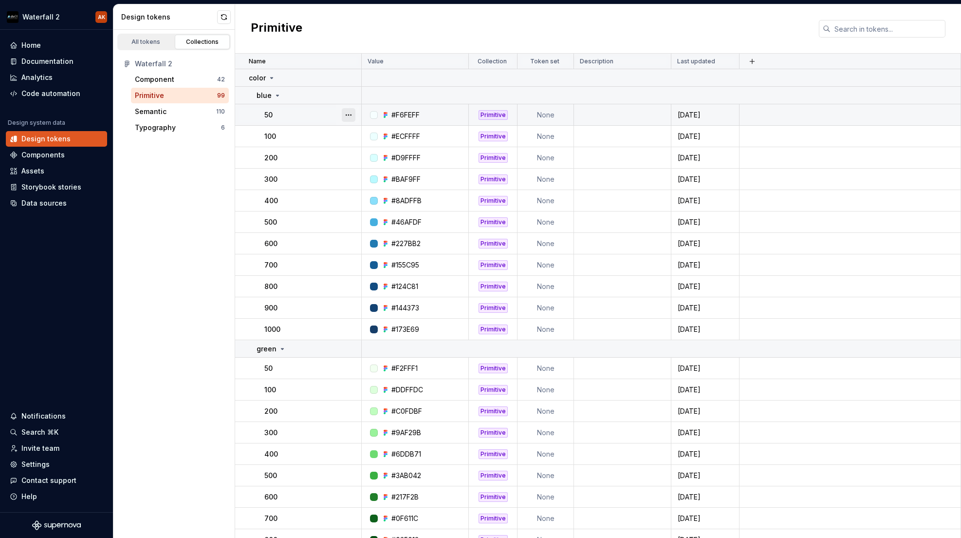
click at [350, 115] on button "button" at bounding box center [349, 115] width 14 height 14
click at [313, 118] on html "Waterfall 2 AK Home Documentation Analytics Code automation Design system data …" at bounding box center [480, 269] width 961 height 538
click at [314, 118] on div "50" at bounding box center [312, 115] width 96 height 10
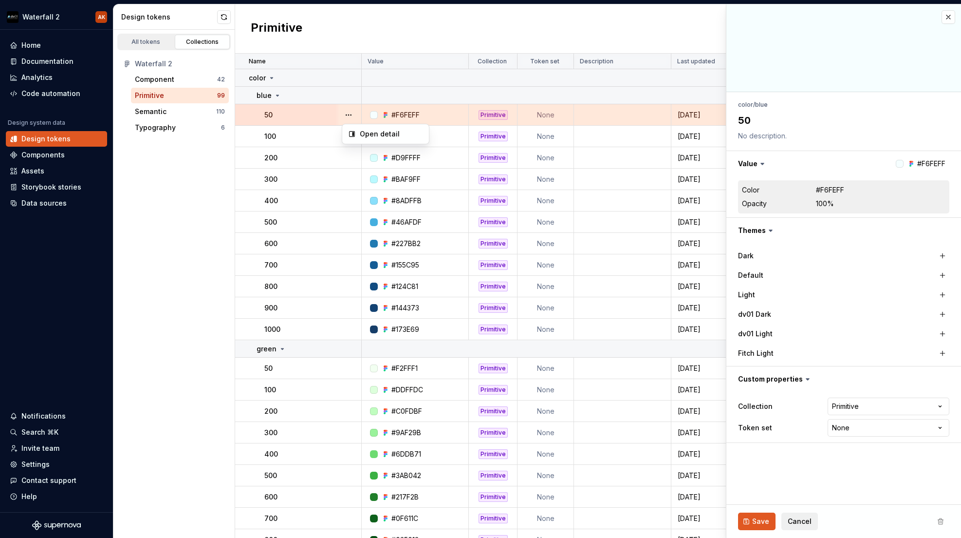
click at [297, 141] on html "Waterfall 2 AK Home Documentation Analytics Code automation Design system data …" at bounding box center [480, 269] width 961 height 538
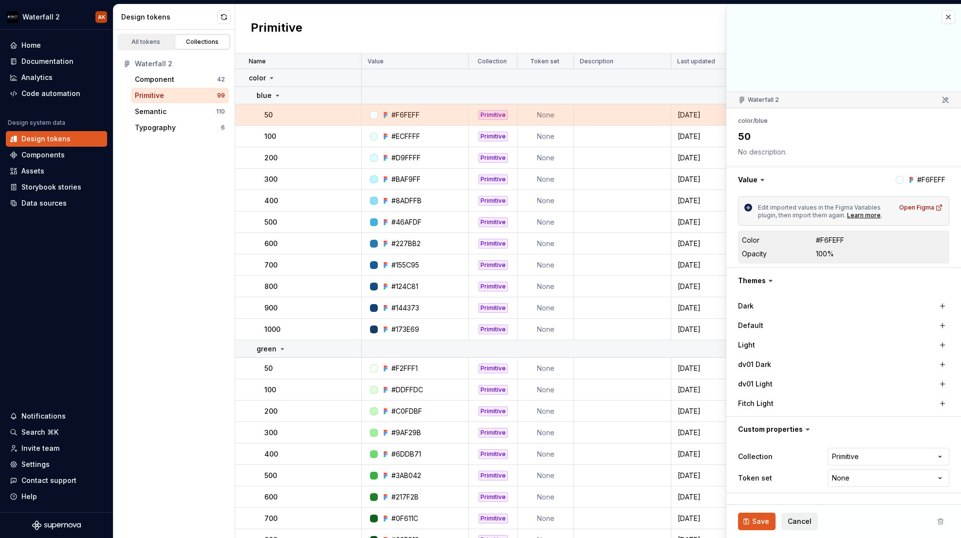
type textarea "*"
click at [139, 42] on div "All tokens" at bounding box center [146, 42] width 49 height 8
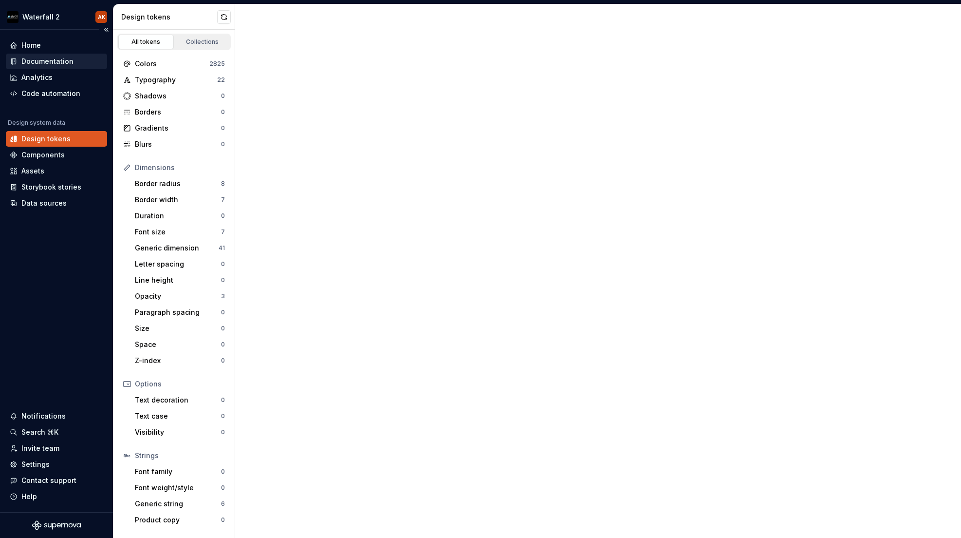
click at [159, 66] on div "Colors" at bounding box center [172, 64] width 75 height 10
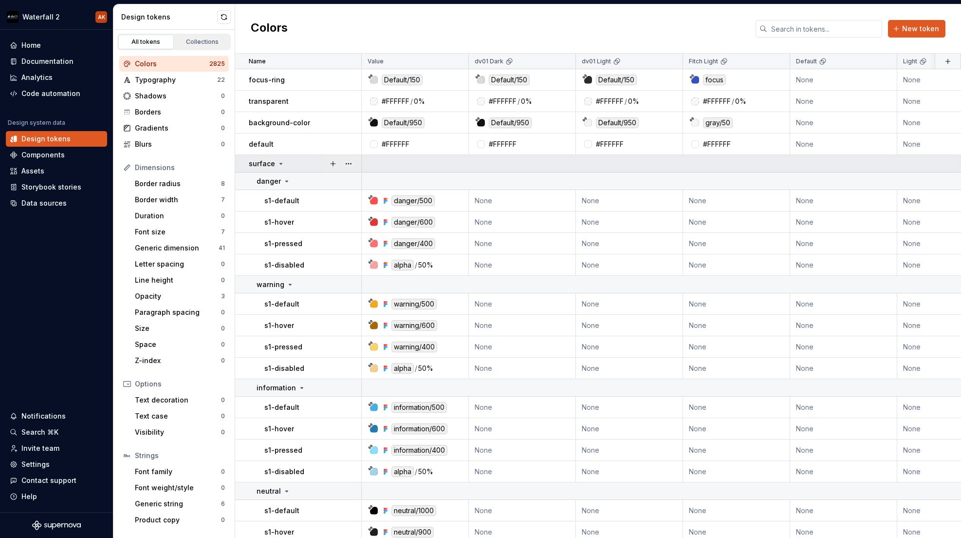
click at [281, 164] on icon at bounding box center [281, 164] width 8 height 8
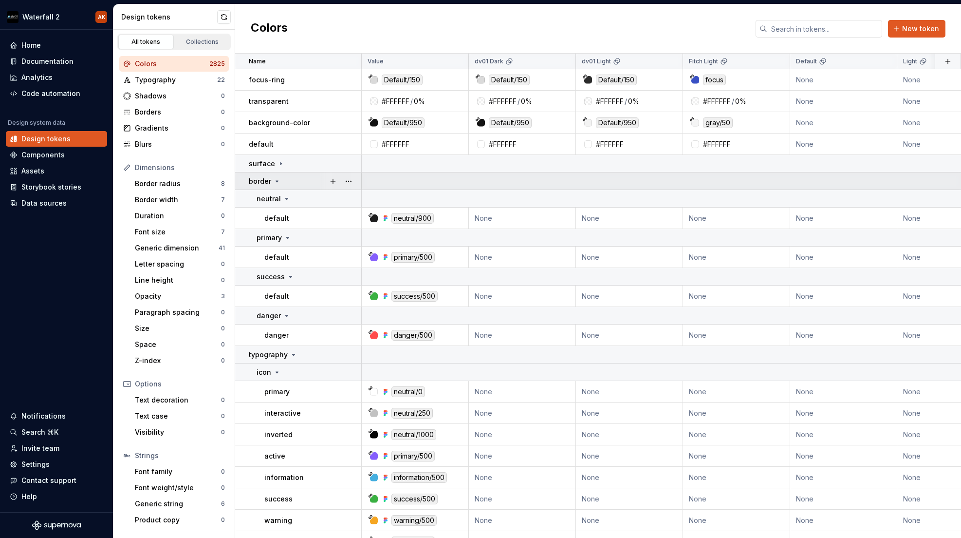
click at [280, 182] on icon at bounding box center [277, 181] width 8 height 8
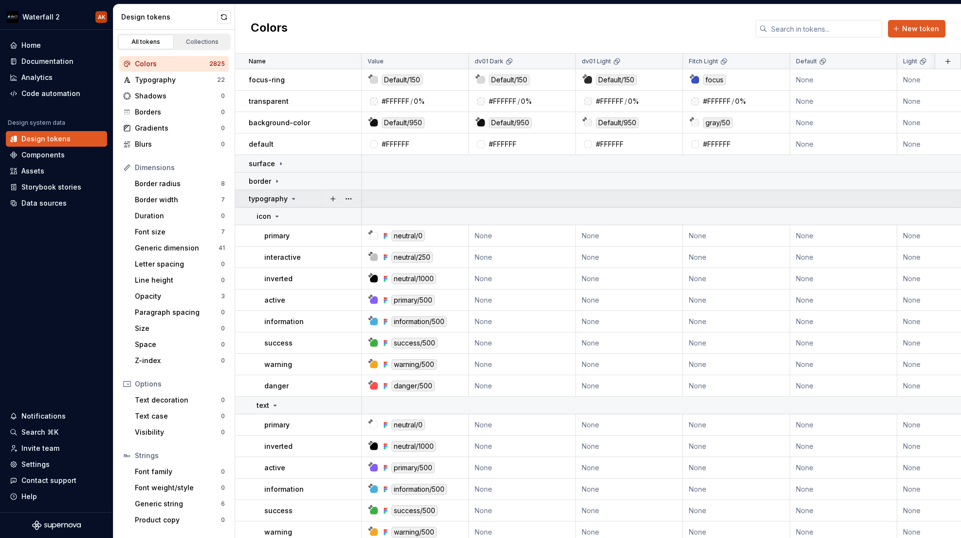
click at [290, 198] on icon at bounding box center [294, 199] width 8 height 8
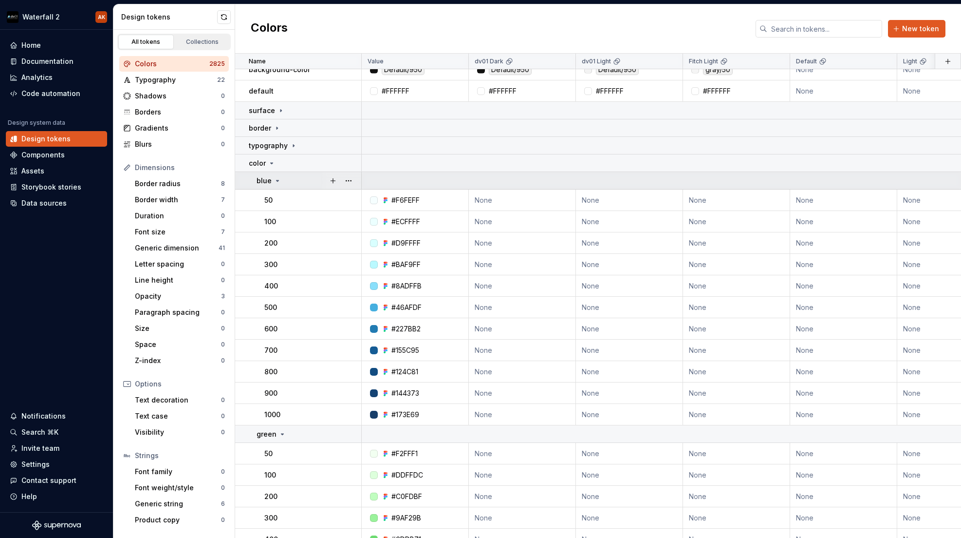
scroll to position [57, 0]
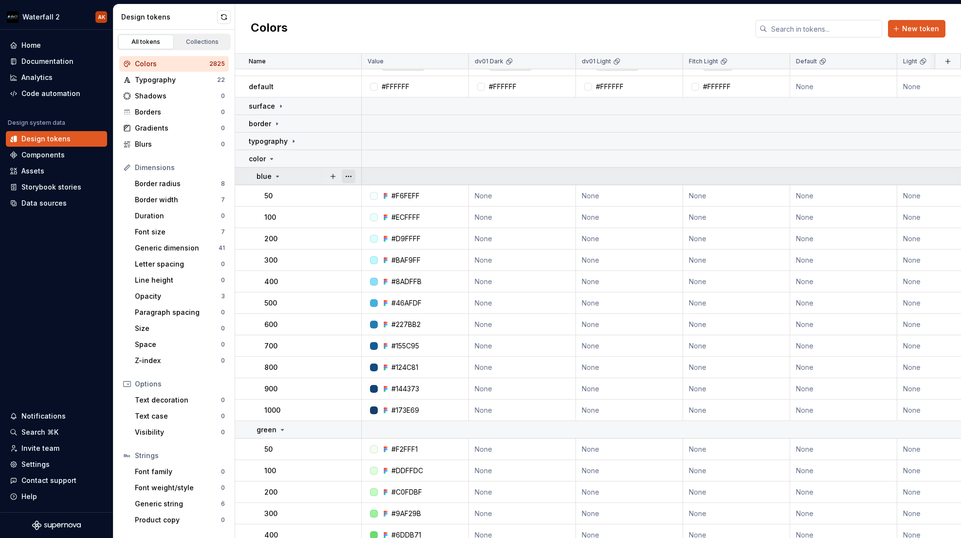
click at [349, 177] on button "button" at bounding box center [349, 176] width 14 height 14
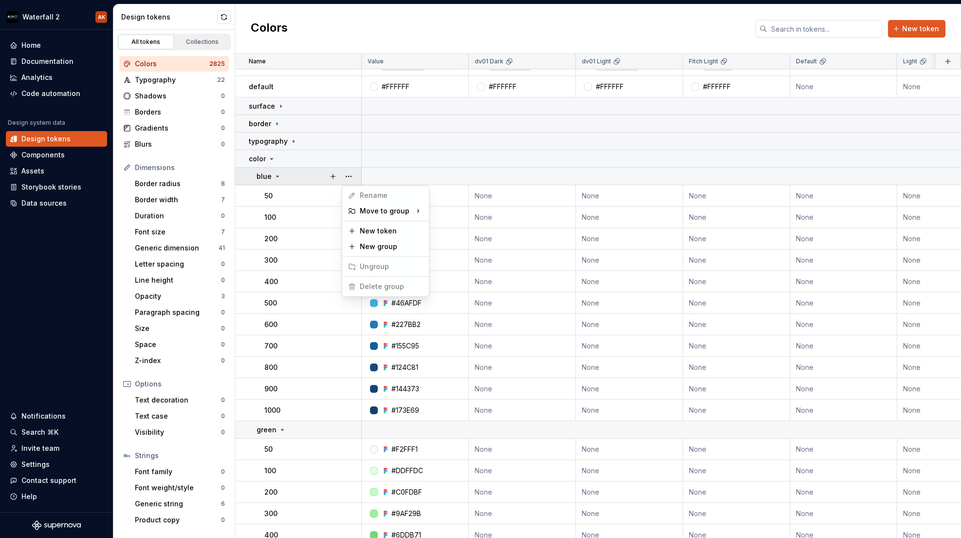
click at [274, 158] on html "Waterfall 2 AK Home Documentation Analytics Code automation Design system data …" at bounding box center [480, 269] width 961 height 538
click at [273, 158] on icon at bounding box center [272, 159] width 8 height 8
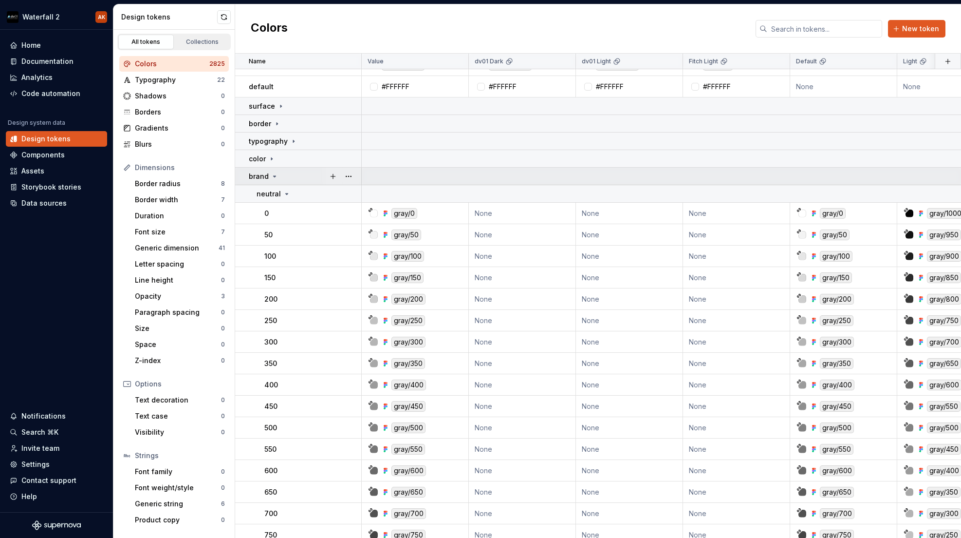
click at [272, 175] on icon at bounding box center [275, 176] width 8 height 8
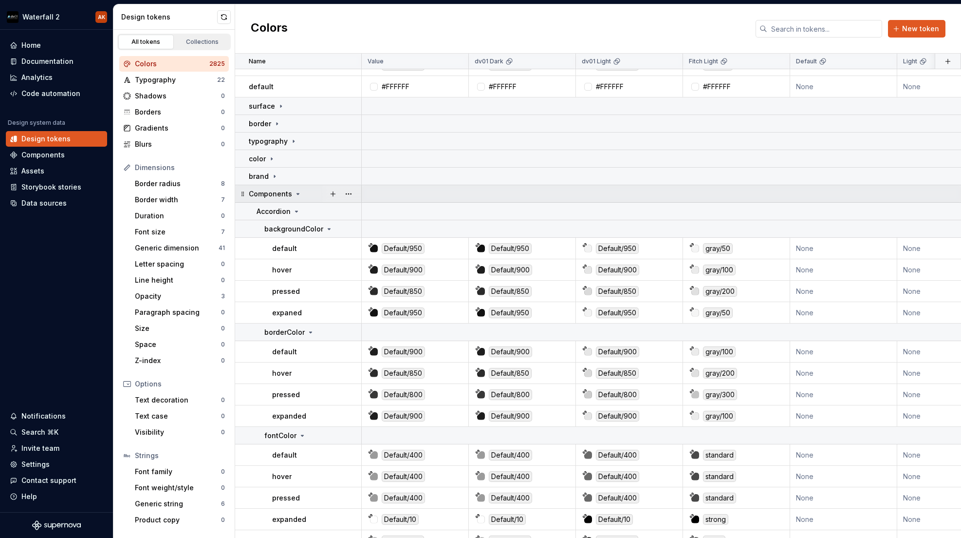
click at [300, 193] on icon at bounding box center [298, 194] width 8 height 8
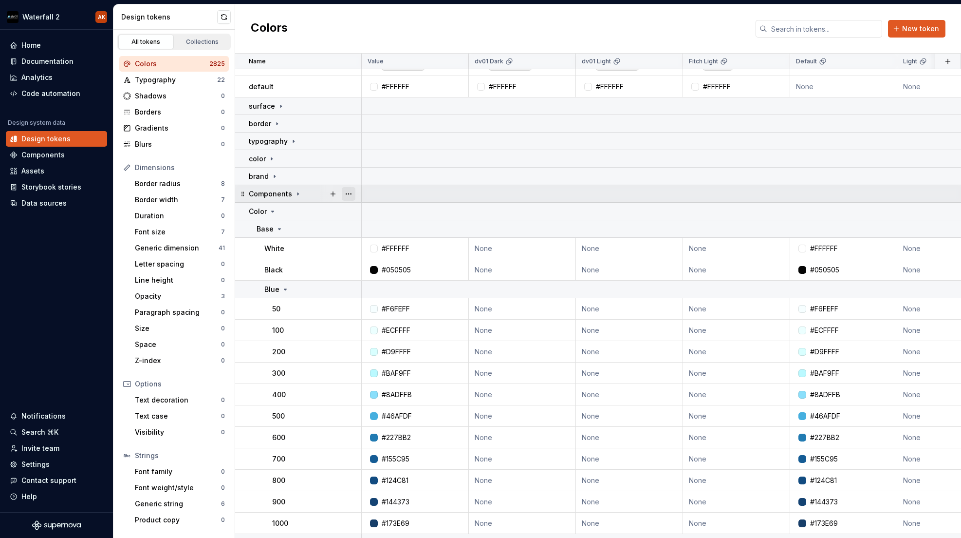
click at [346, 192] on button "button" at bounding box center [349, 194] width 14 height 14
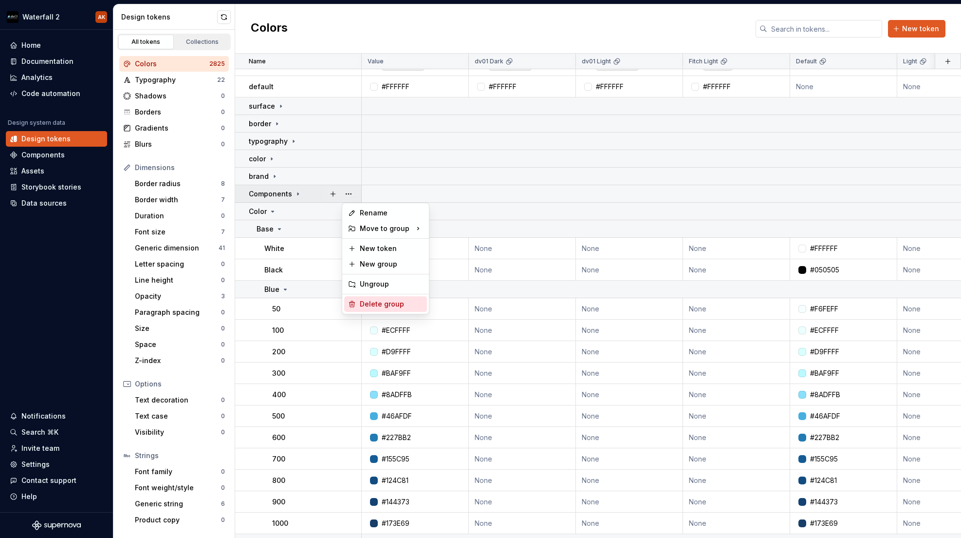
click at [370, 306] on div "Delete group" at bounding box center [391, 304] width 63 height 10
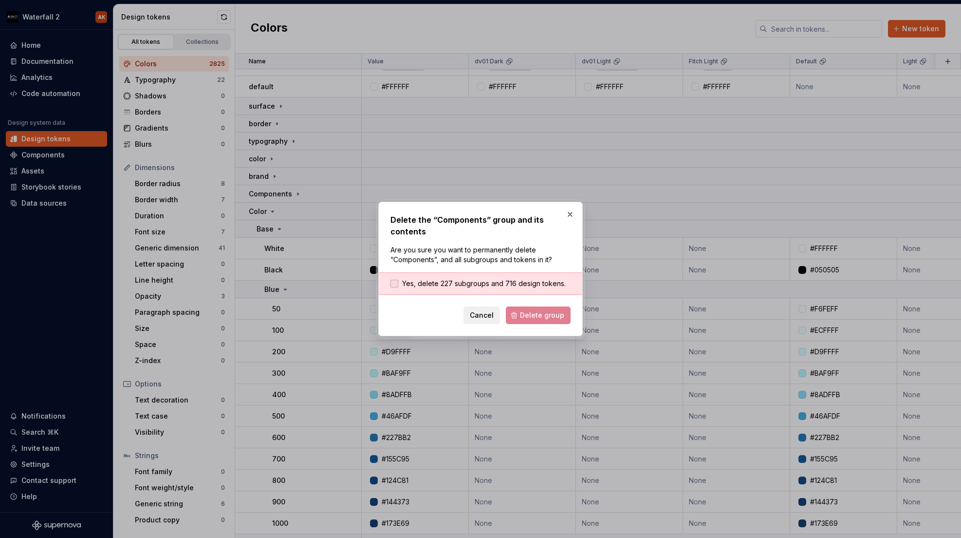
click at [494, 286] on span "Yes, delete 227 subgroups and 716 design tokens." at bounding box center [484, 284] width 164 height 10
click at [533, 310] on span "Delete group" at bounding box center [542, 315] width 44 height 10
click at [531, 236] on h2 "Delete the “Components” group and its contents" at bounding box center [481, 225] width 180 height 23
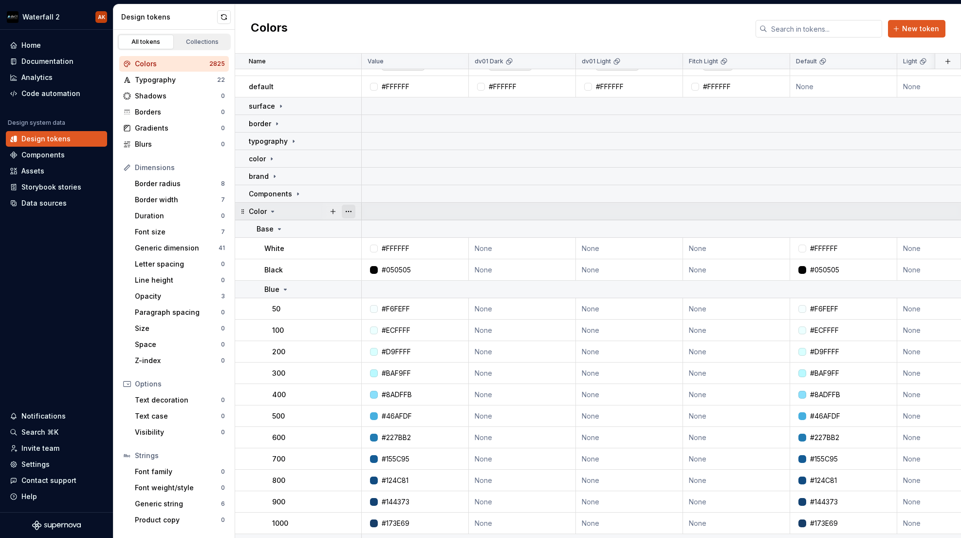
click at [351, 211] on button "button" at bounding box center [349, 212] width 14 height 14
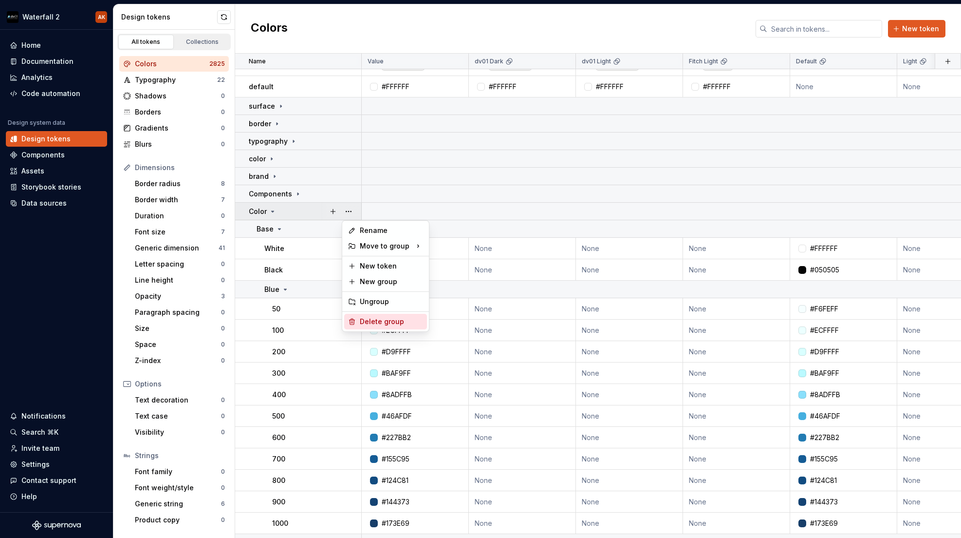
click at [386, 325] on div "Delete group" at bounding box center [391, 322] width 63 height 10
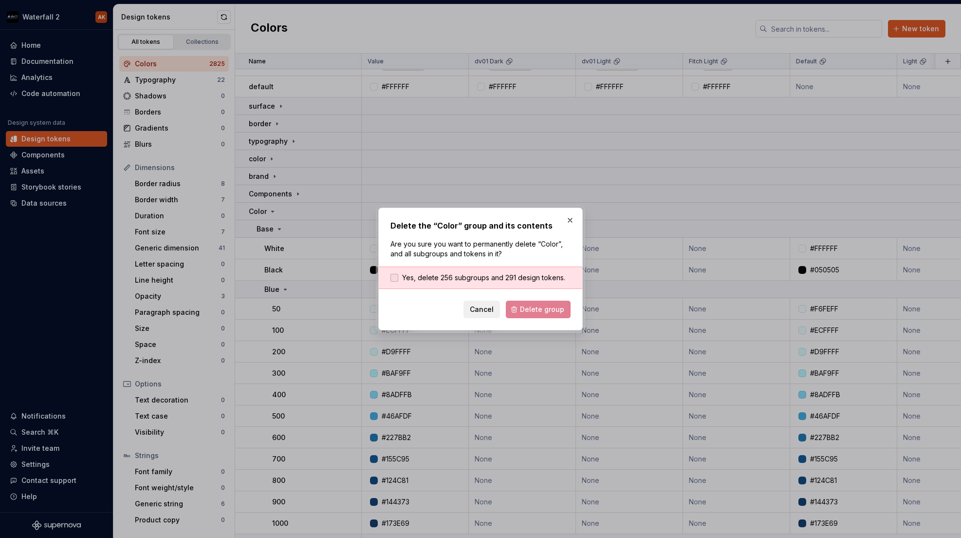
click at [436, 277] on span "Yes, delete 256 subgroups and 291 design tokens." at bounding box center [483, 278] width 163 height 10
click at [528, 309] on span "Delete group" at bounding box center [542, 309] width 44 height 10
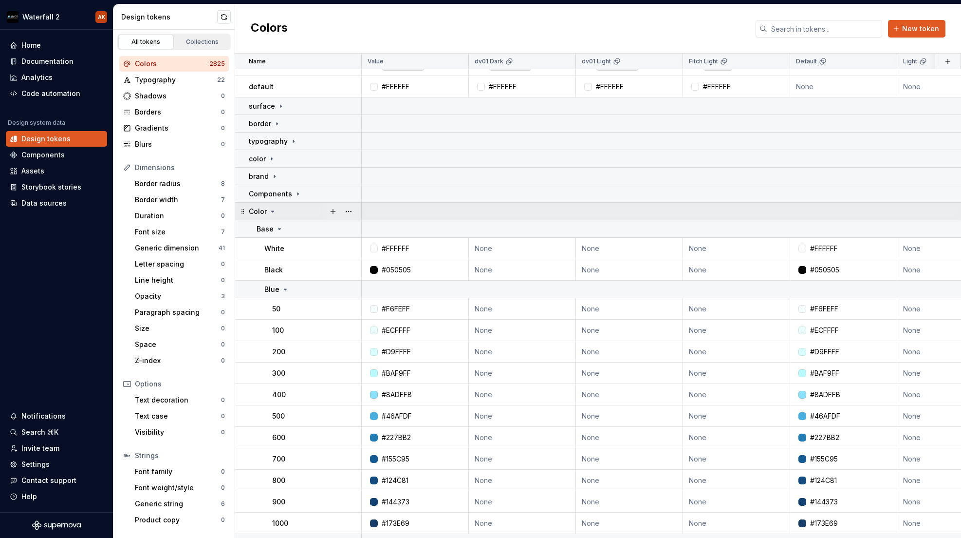
click at [274, 211] on icon at bounding box center [273, 211] width 8 height 8
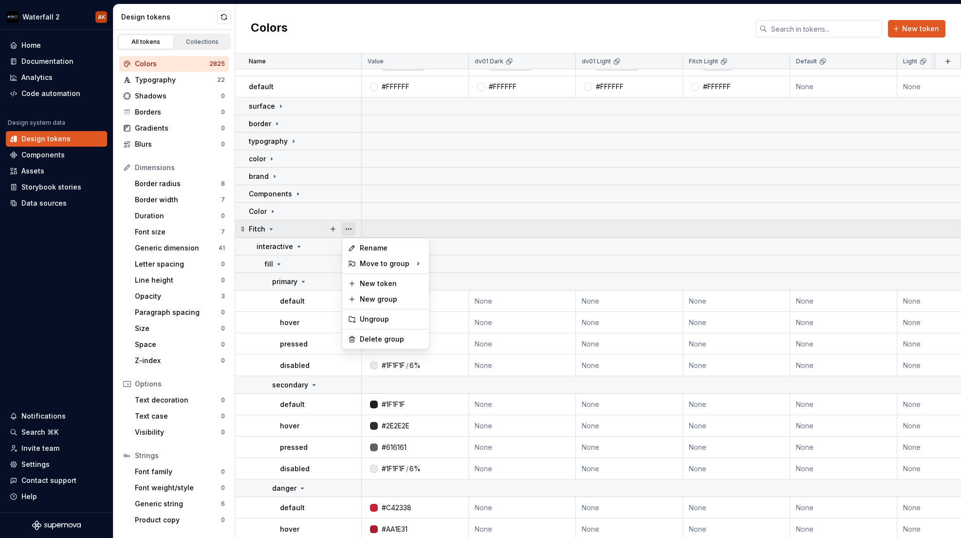
click at [350, 229] on button "button" at bounding box center [349, 229] width 14 height 14
click at [385, 338] on div "Delete group" at bounding box center [391, 339] width 63 height 10
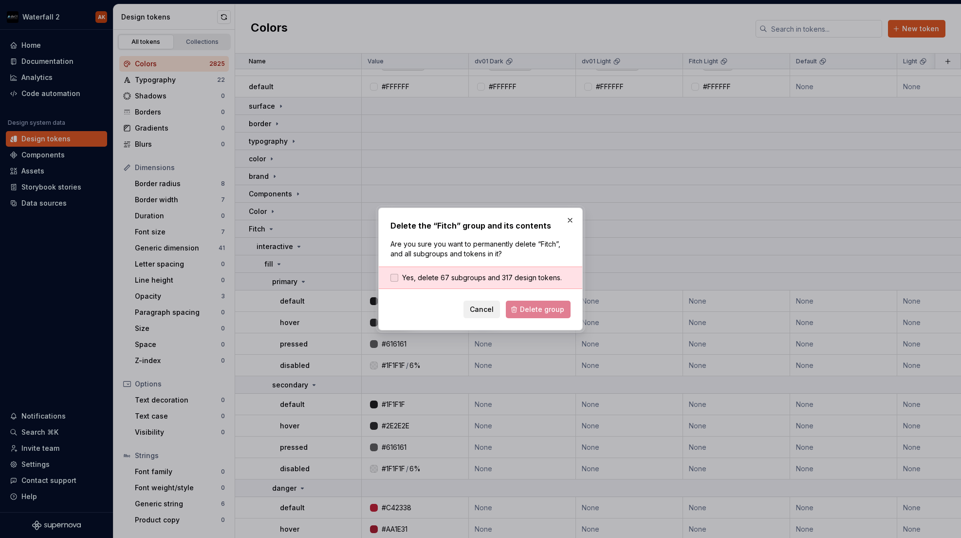
click at [488, 275] on span "Yes, delete 67 subgroups and 317 design tokens." at bounding box center [482, 278] width 160 height 10
click at [538, 311] on span "Delete group" at bounding box center [542, 309] width 44 height 10
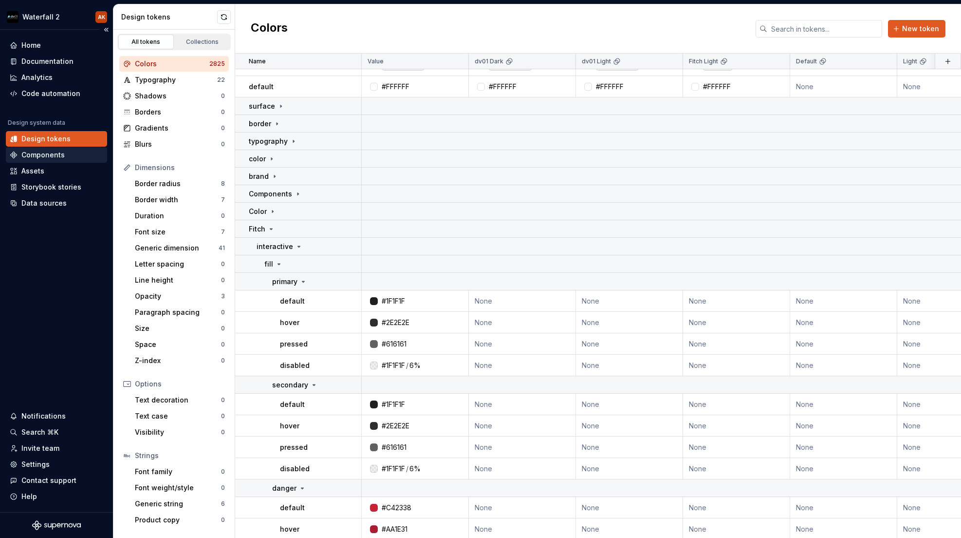
click at [43, 153] on div "Components" at bounding box center [42, 155] width 43 height 10
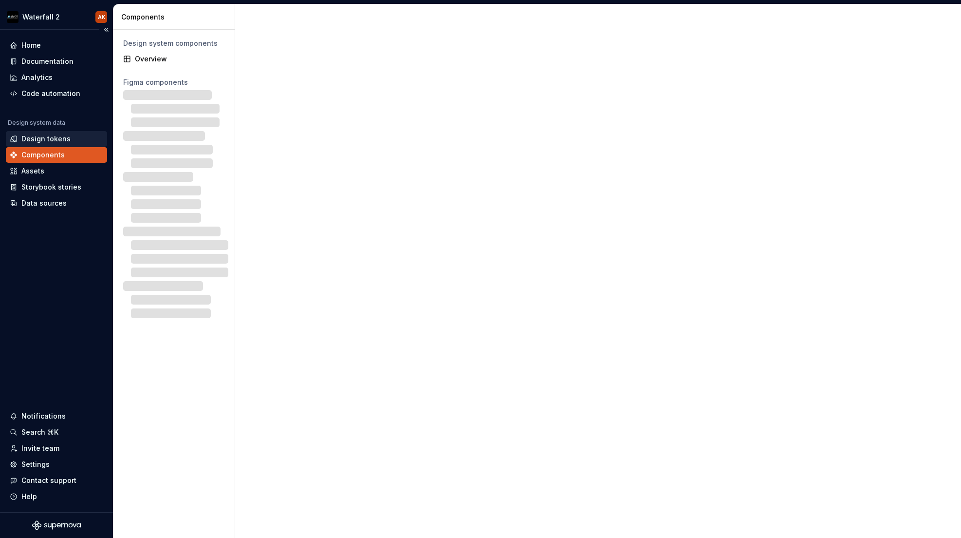
click at [46, 142] on div "Design tokens" at bounding box center [45, 139] width 49 height 10
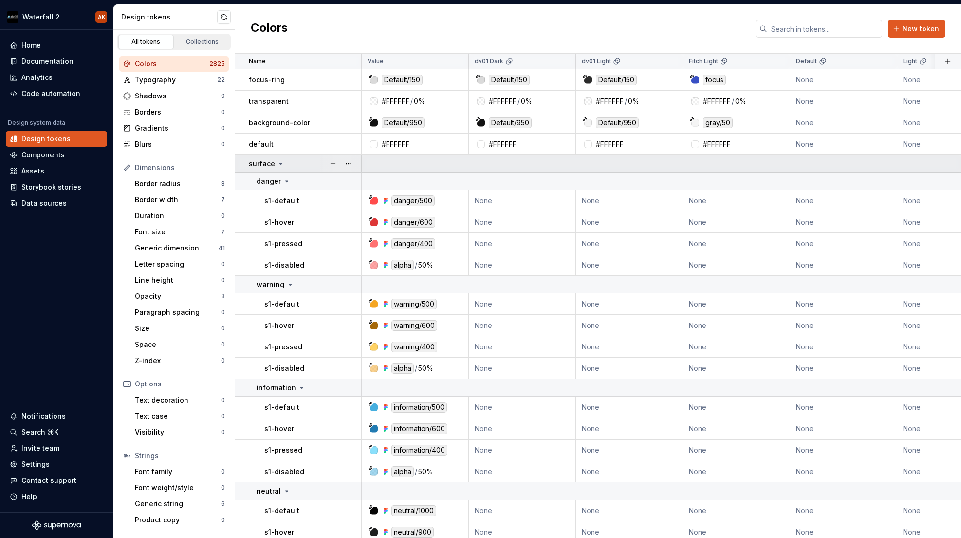
click at [280, 160] on icon at bounding box center [281, 164] width 8 height 8
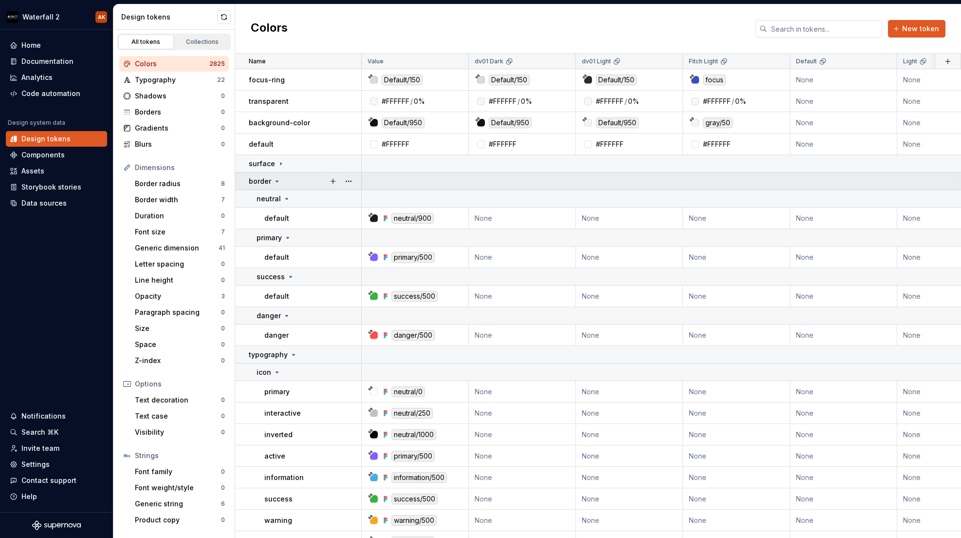
click at [278, 181] on icon at bounding box center [277, 181] width 8 height 8
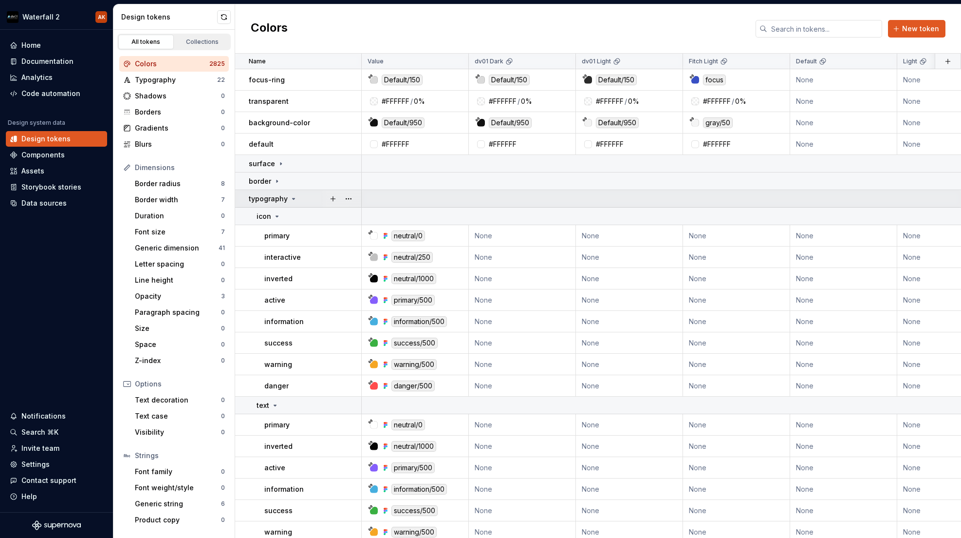
click at [290, 198] on icon at bounding box center [294, 199] width 8 height 8
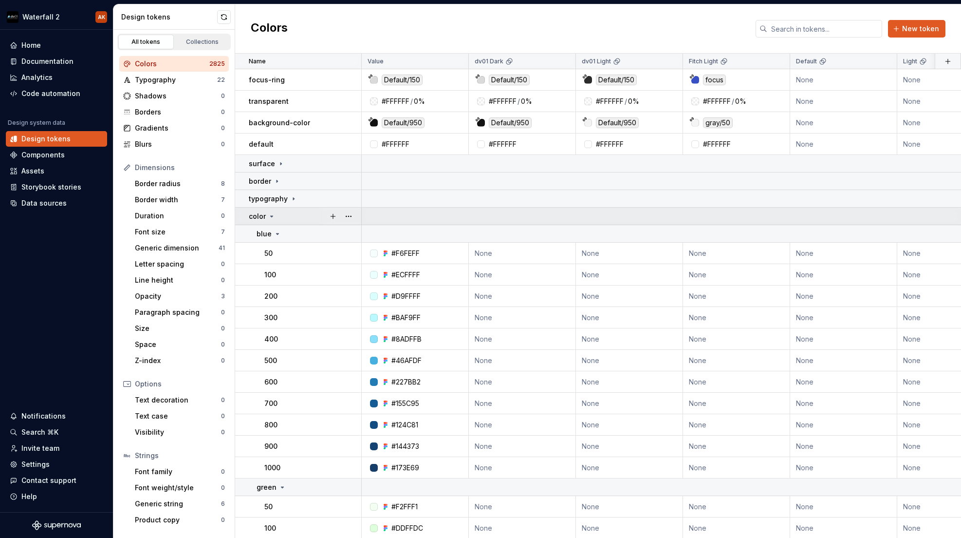
click at [273, 214] on icon at bounding box center [272, 216] width 8 height 8
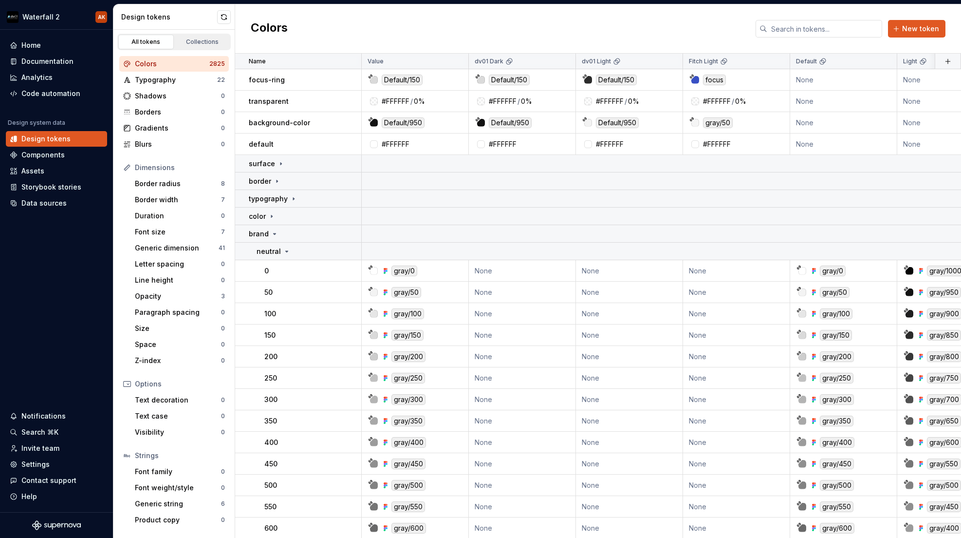
click at [275, 235] on icon at bounding box center [275, 234] width 8 height 8
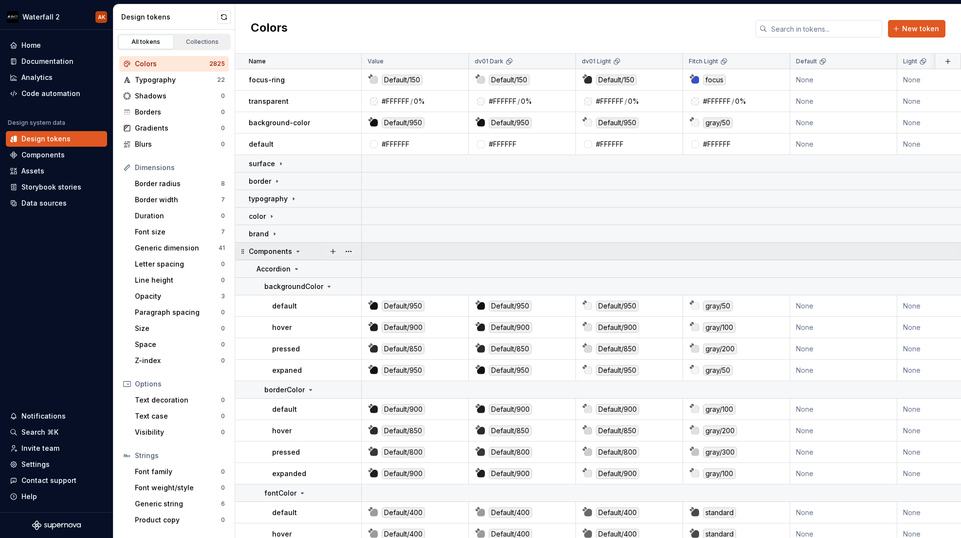
click at [295, 252] on icon at bounding box center [298, 251] width 8 height 8
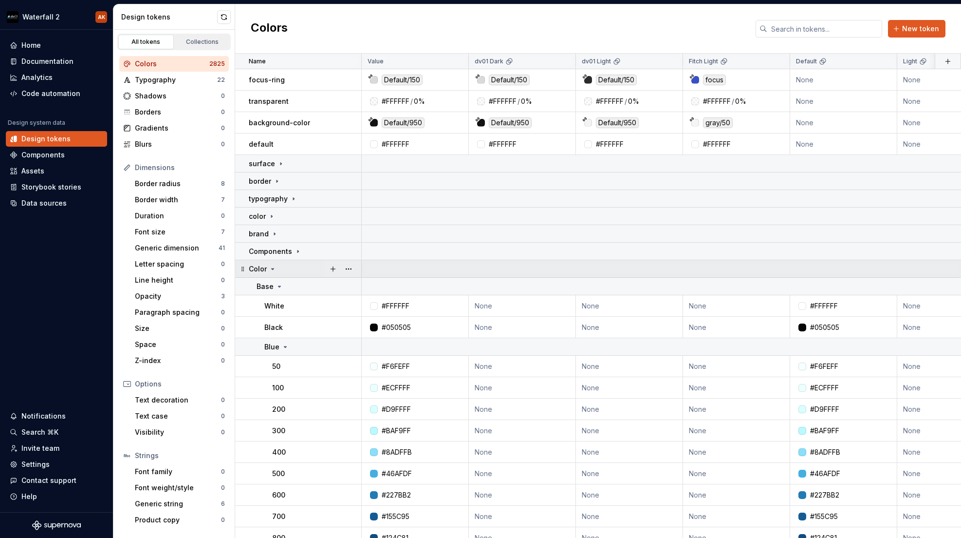
click at [269, 266] on icon at bounding box center [273, 269] width 8 height 8
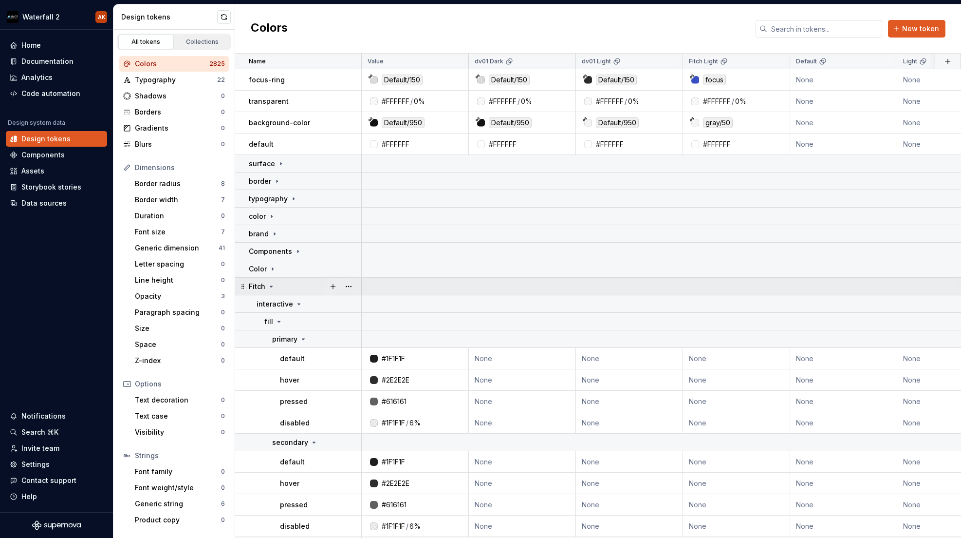
click at [269, 284] on icon at bounding box center [271, 286] width 8 height 8
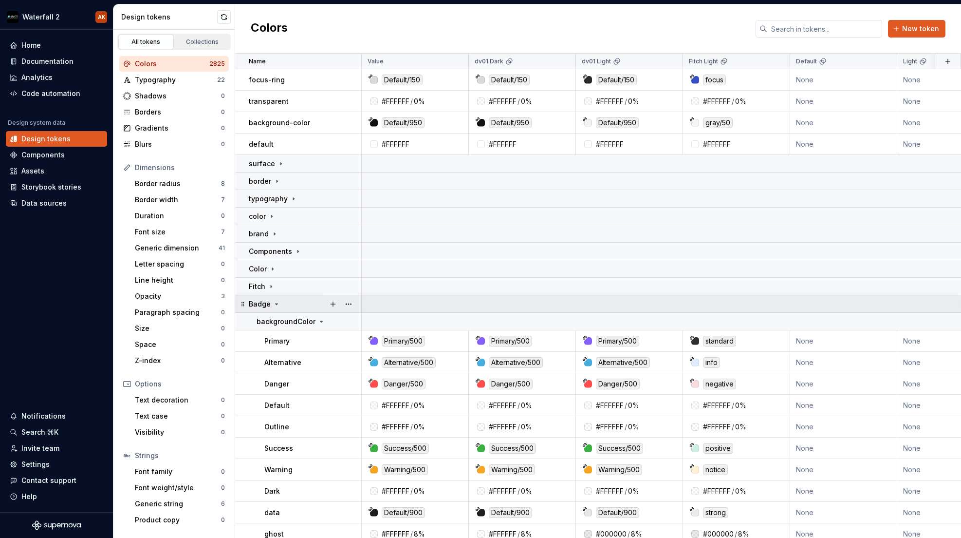
click at [276, 303] on icon at bounding box center [277, 303] width 2 height 1
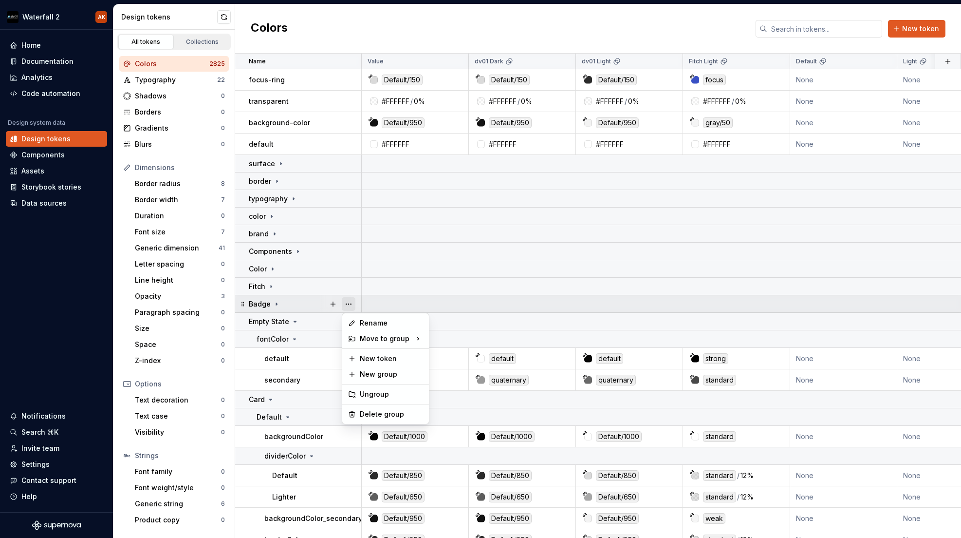
click at [350, 304] on button "button" at bounding box center [349, 304] width 14 height 14
click at [389, 412] on div "Delete group" at bounding box center [391, 414] width 63 height 10
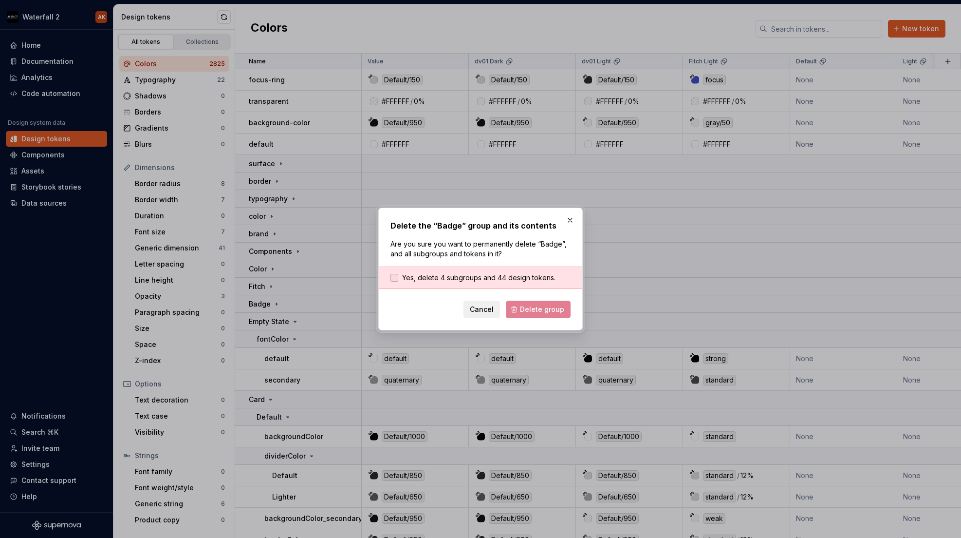
click at [483, 277] on span "Yes, delete 4 subgroups and 44 design tokens." at bounding box center [478, 278] width 153 height 10
click at [536, 321] on div "Delete the “Badge” group and its contents Are you sure you want to permanently …" at bounding box center [480, 268] width 205 height 123
click at [536, 309] on span "Delete group" at bounding box center [542, 309] width 44 height 10
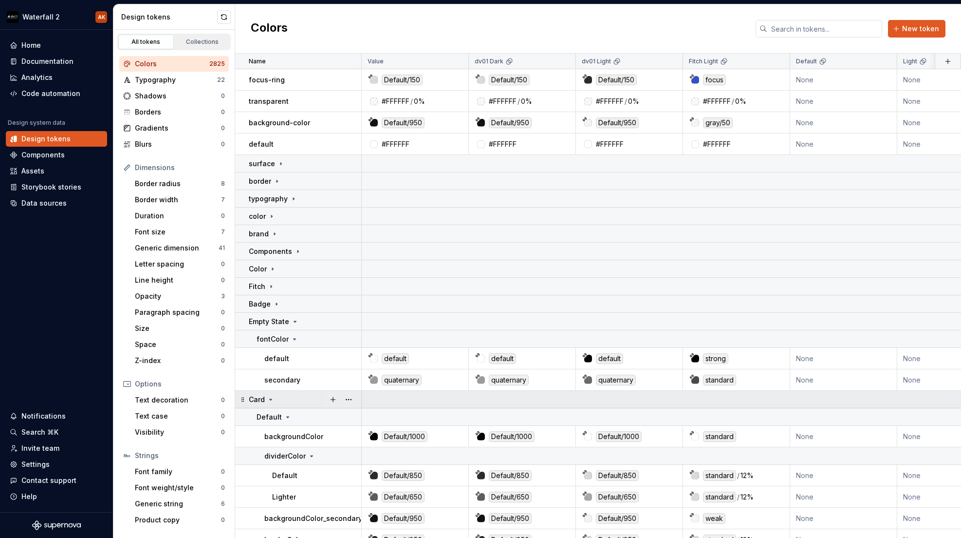
click at [269, 399] on icon at bounding box center [271, 399] width 8 height 8
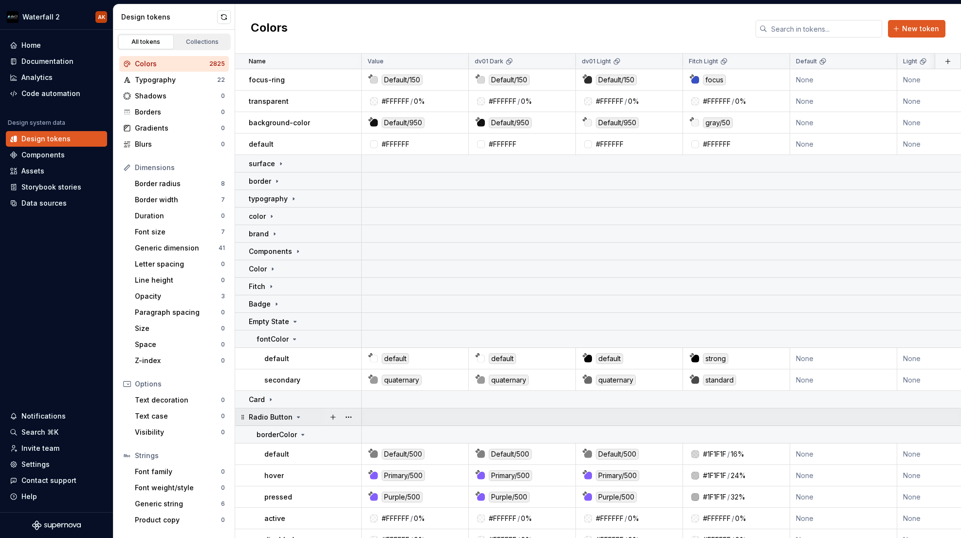
click at [298, 416] on icon at bounding box center [299, 416] width 2 height 1
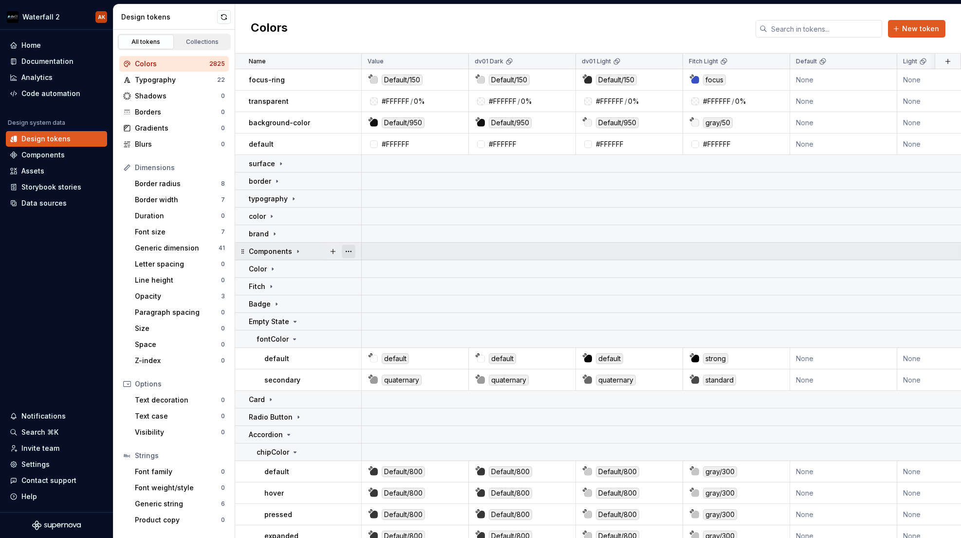
click at [349, 251] on button "button" at bounding box center [349, 251] width 14 height 14
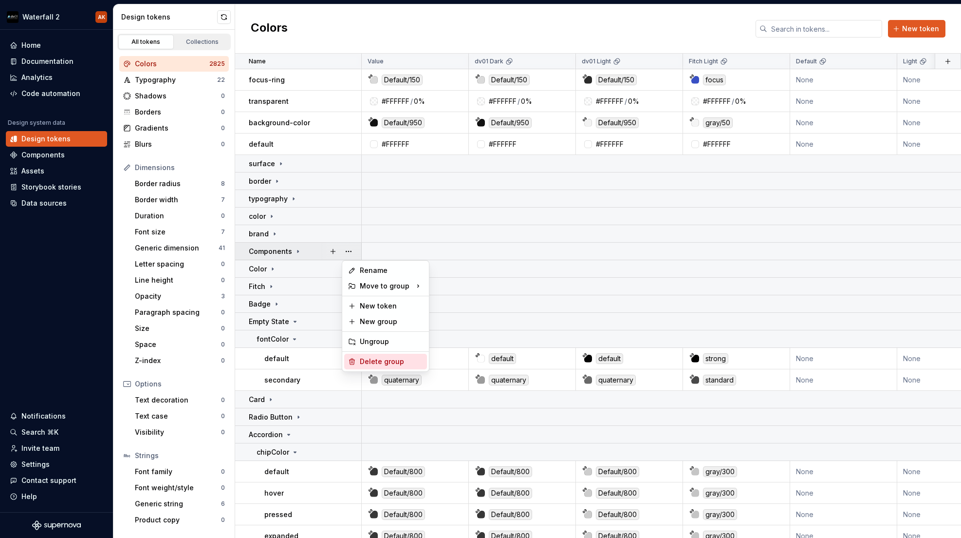
click at [394, 362] on div "Delete group" at bounding box center [391, 361] width 63 height 10
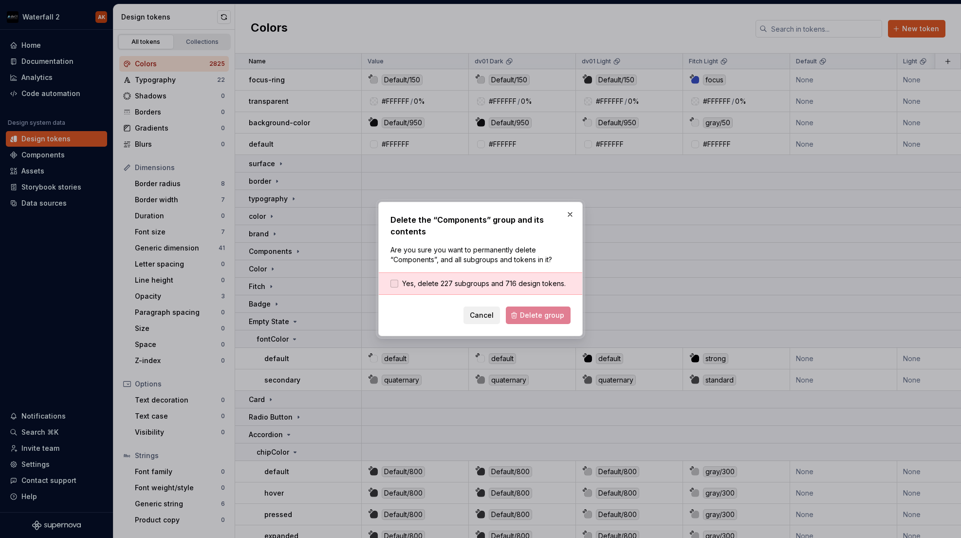
click at [459, 282] on span "Yes, delete 227 subgroups and 716 design tokens." at bounding box center [484, 284] width 164 height 10
click at [427, 280] on span "Yes, delete 227 subgroups and 716 design tokens." at bounding box center [484, 284] width 164 height 10
click at [396, 283] on div at bounding box center [395, 284] width 8 height 8
click at [534, 315] on span "Delete group" at bounding box center [542, 315] width 44 height 10
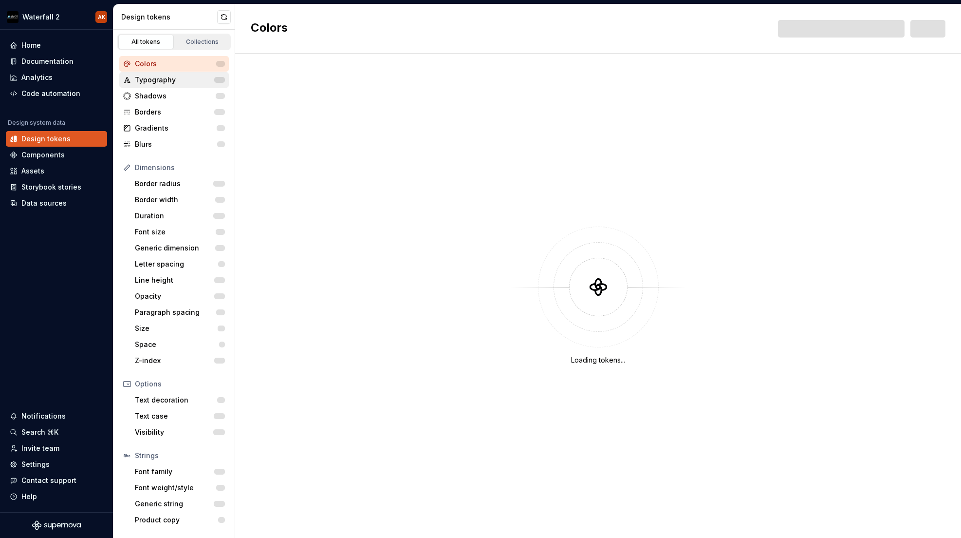
click at [121, 72] on div "Typography" at bounding box center [174, 80] width 110 height 16
click at [141, 66] on div "Colors" at bounding box center [175, 64] width 81 height 10
click at [37, 62] on div "Documentation" at bounding box center [47, 61] width 52 height 10
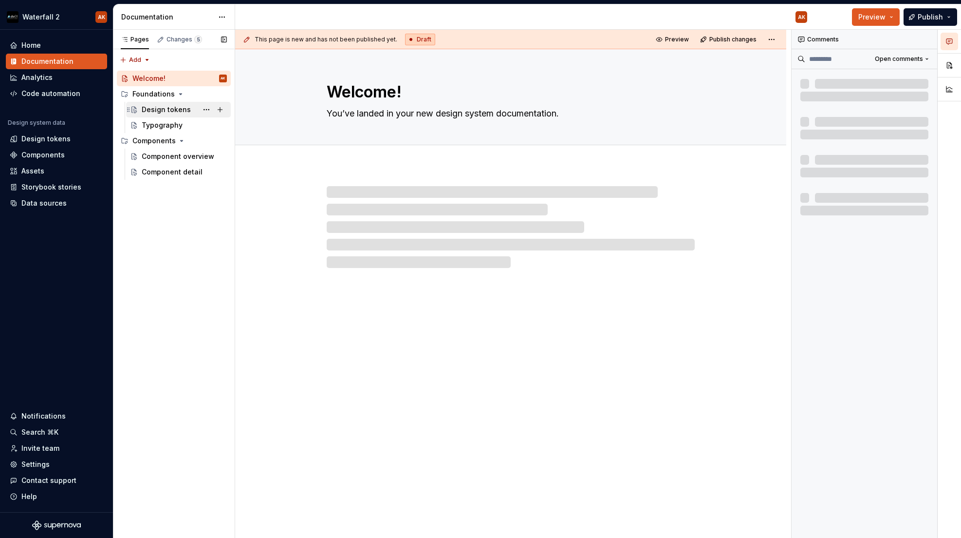
click at [160, 106] on div "Design tokens" at bounding box center [166, 110] width 49 height 10
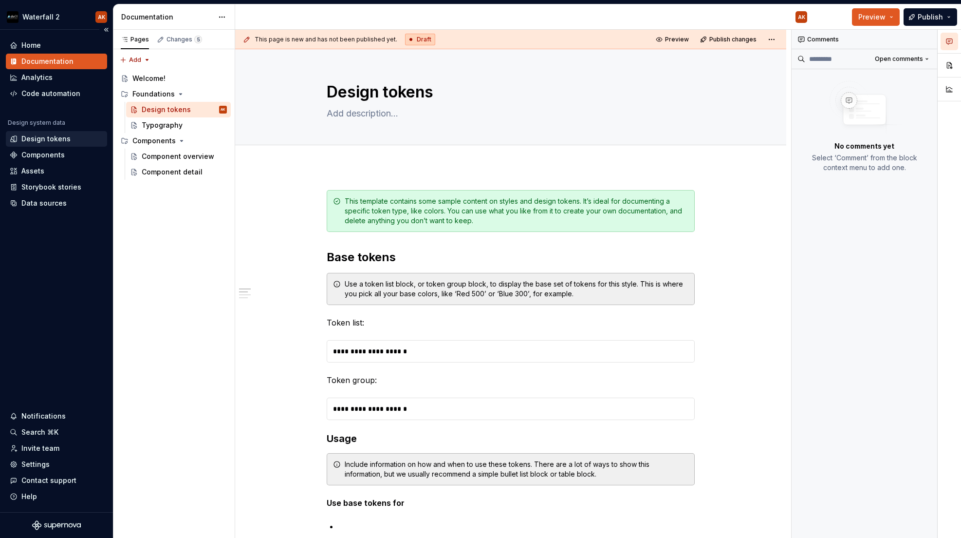
type textarea "*"
click at [45, 142] on div "Design tokens" at bounding box center [45, 139] width 49 height 10
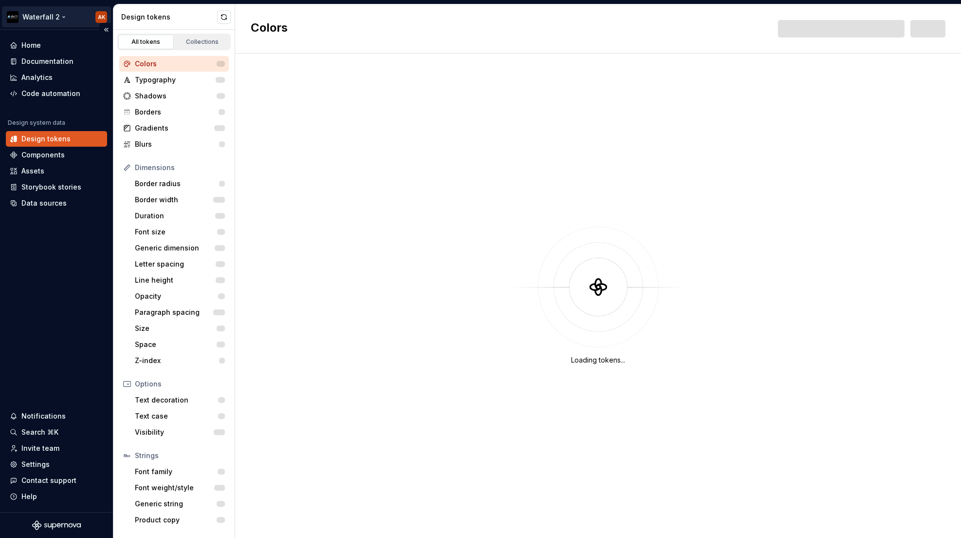
click at [56, 16] on html "Waterfall 2 AK Home Documentation Analytics Code automation Design system data …" at bounding box center [480, 269] width 961 height 538
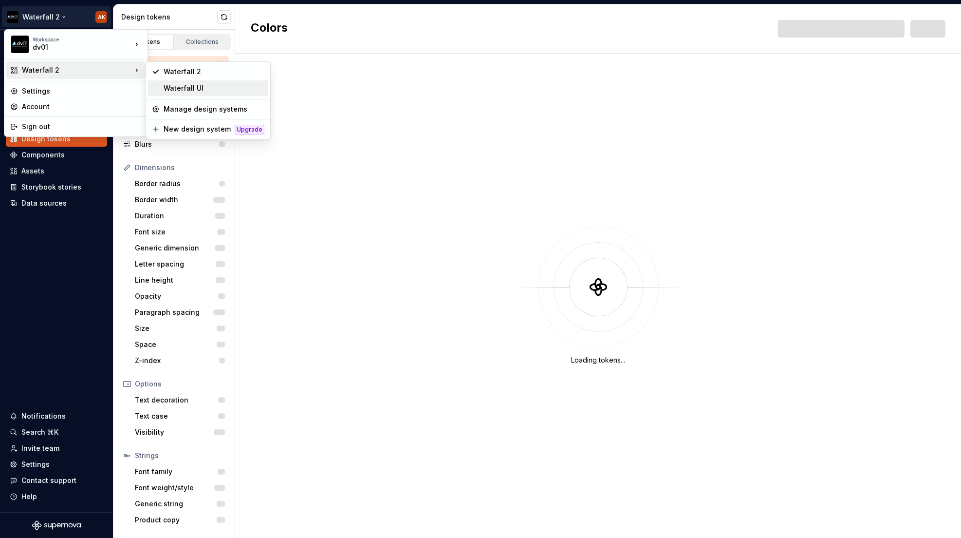
click at [205, 88] on div "Waterfall UI" at bounding box center [214, 88] width 101 height 10
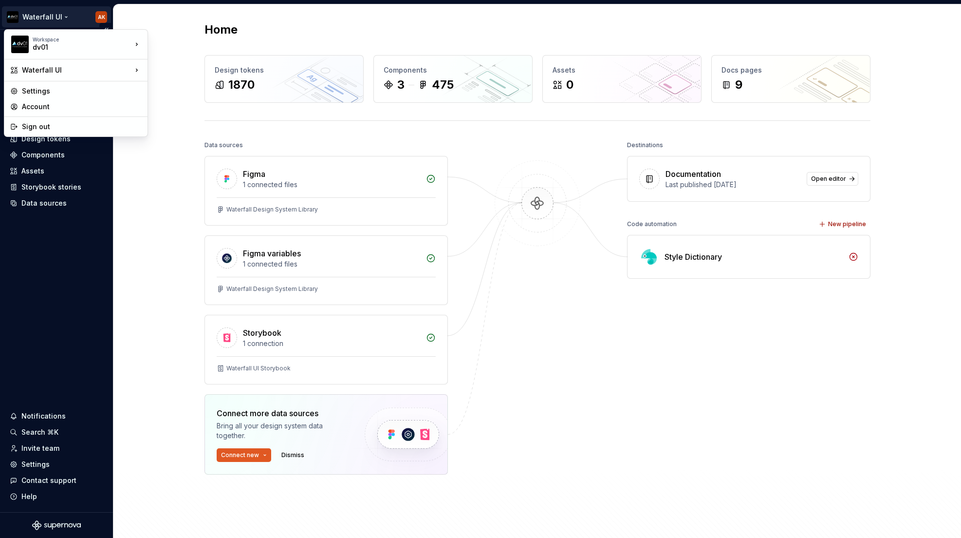
click at [64, 20] on html "Waterfall UI AK Home Documentation Analytics Code automation Design system data…" at bounding box center [480, 269] width 961 height 538
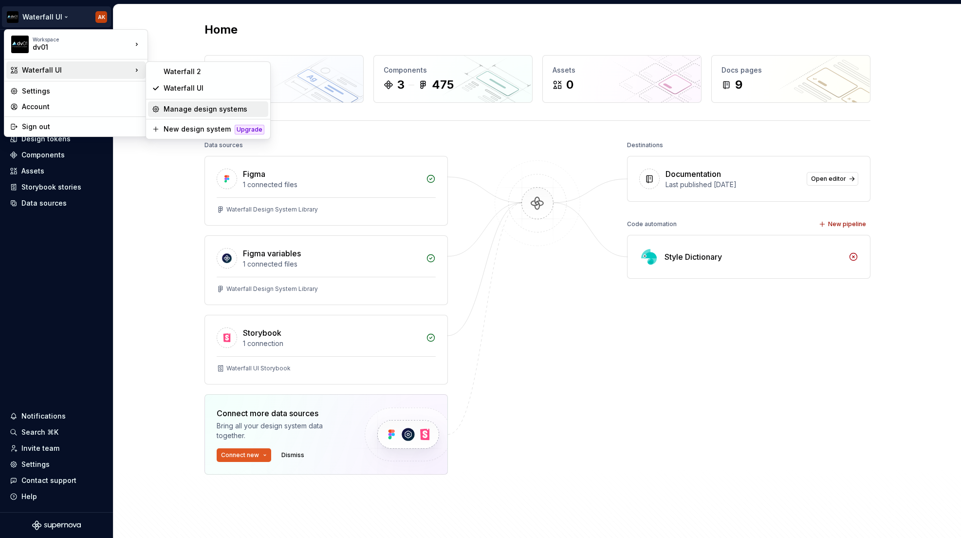
click at [170, 109] on div "Manage design systems" at bounding box center [214, 109] width 101 height 10
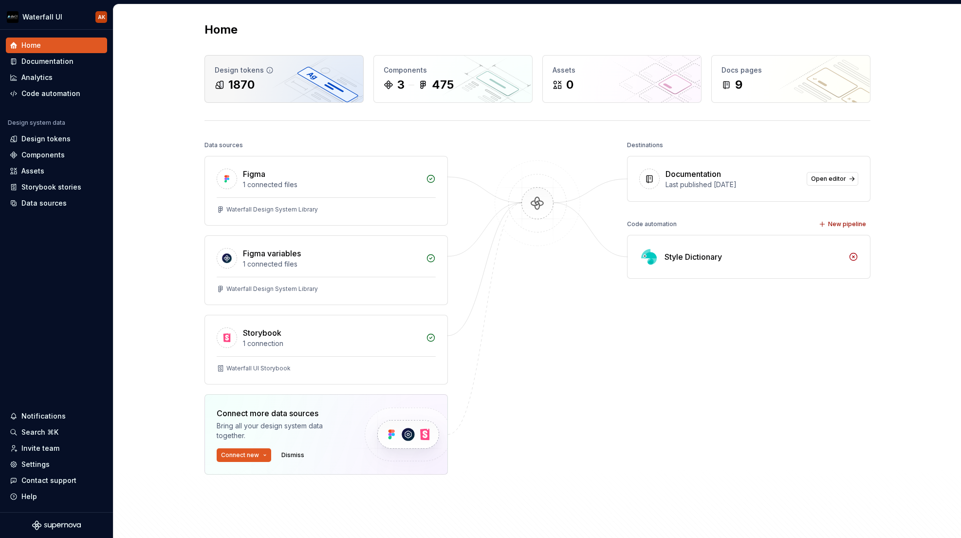
click at [251, 82] on div "1870" at bounding box center [241, 85] width 26 height 16
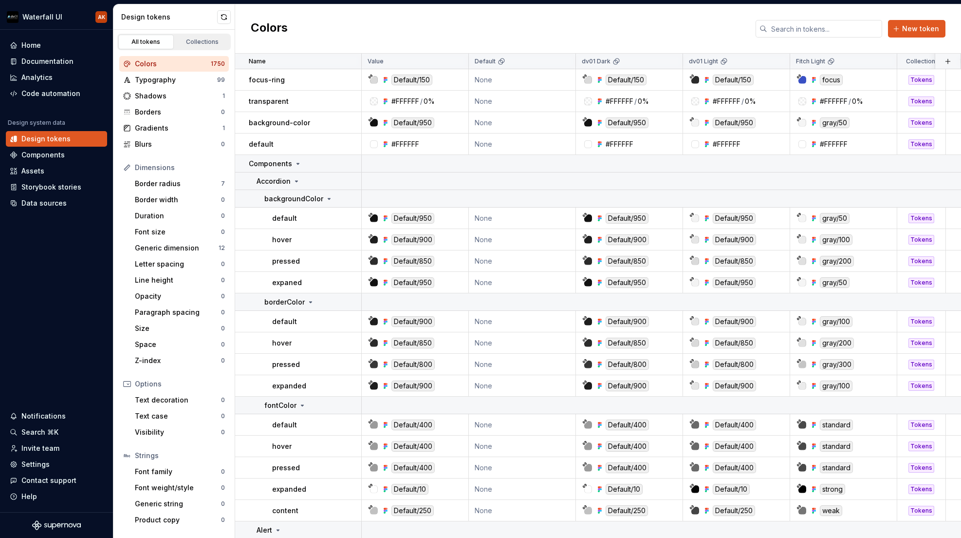
click at [151, 65] on div "Colors" at bounding box center [173, 64] width 76 height 10
click at [295, 160] on icon at bounding box center [298, 164] width 8 height 8
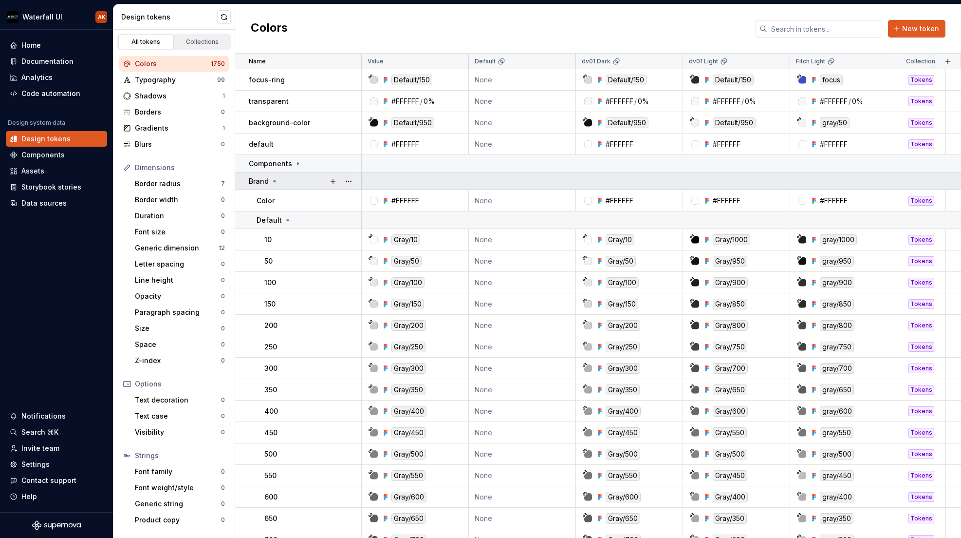
click at [280, 180] on div "Brand" at bounding box center [305, 181] width 112 height 10
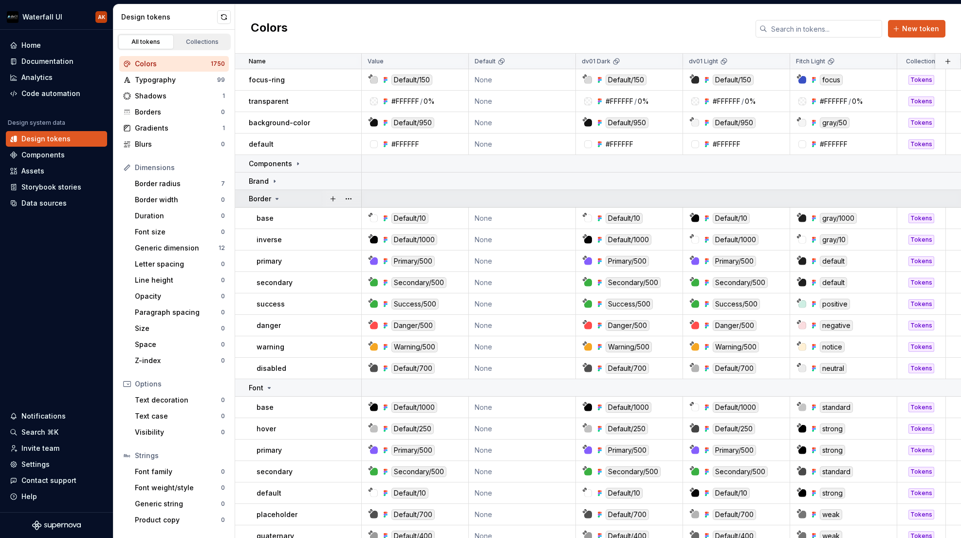
click at [276, 200] on icon at bounding box center [277, 199] width 8 height 8
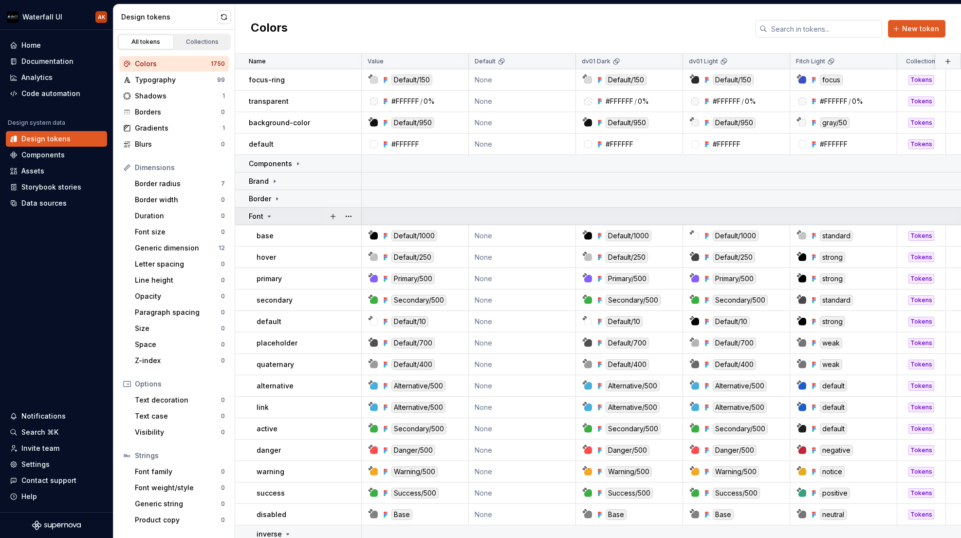
click at [274, 214] on div "Font" at bounding box center [305, 216] width 112 height 10
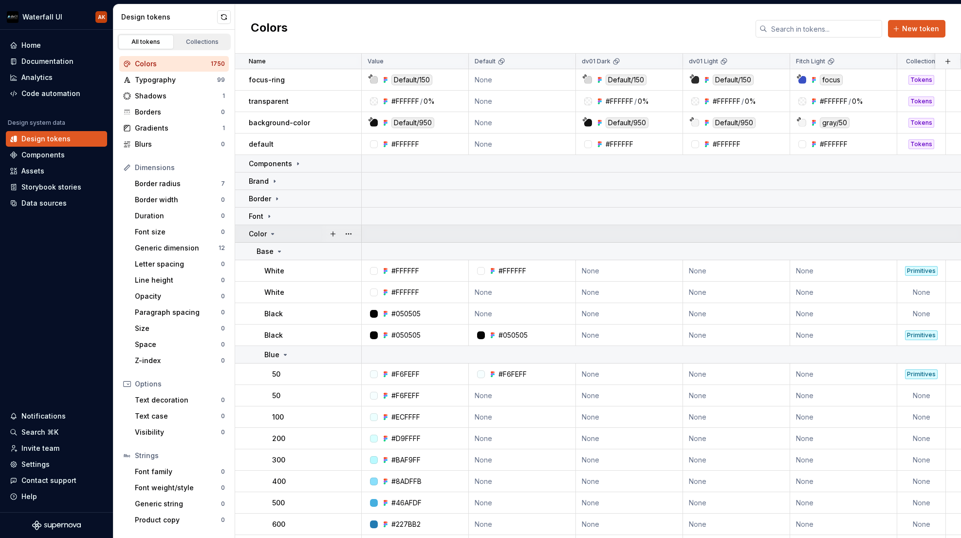
scroll to position [155, 0]
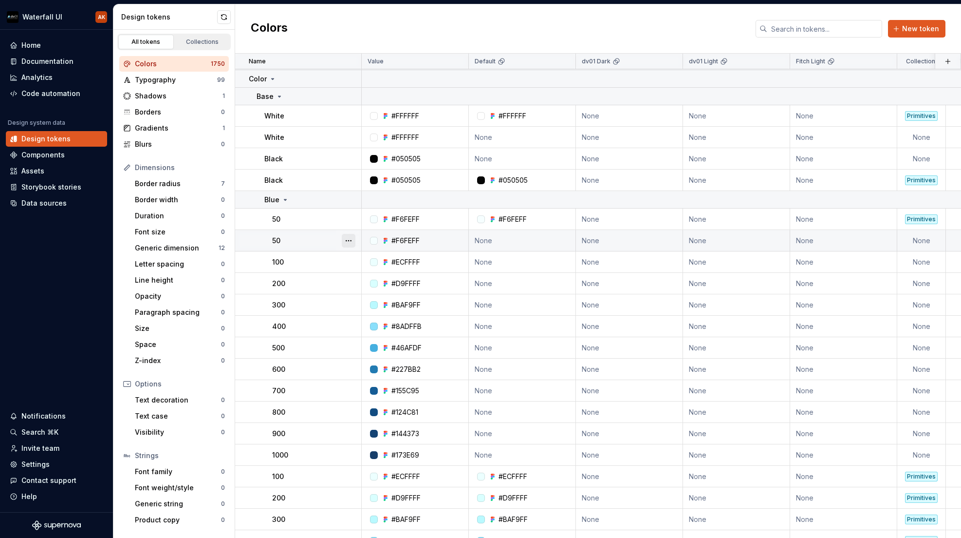
click at [346, 241] on button "button" at bounding box center [349, 241] width 14 height 14
click at [349, 217] on html "Waterfall UI AK Home Documentation Analytics Code automation Design system data…" at bounding box center [480, 269] width 961 height 538
click at [350, 222] on button "button" at bounding box center [349, 219] width 14 height 14
click at [317, 221] on html "Waterfall UI AK Home Documentation Analytics Code automation Design system data…" at bounding box center [480, 269] width 961 height 538
click at [41, 206] on div "Data sources" at bounding box center [43, 203] width 45 height 10
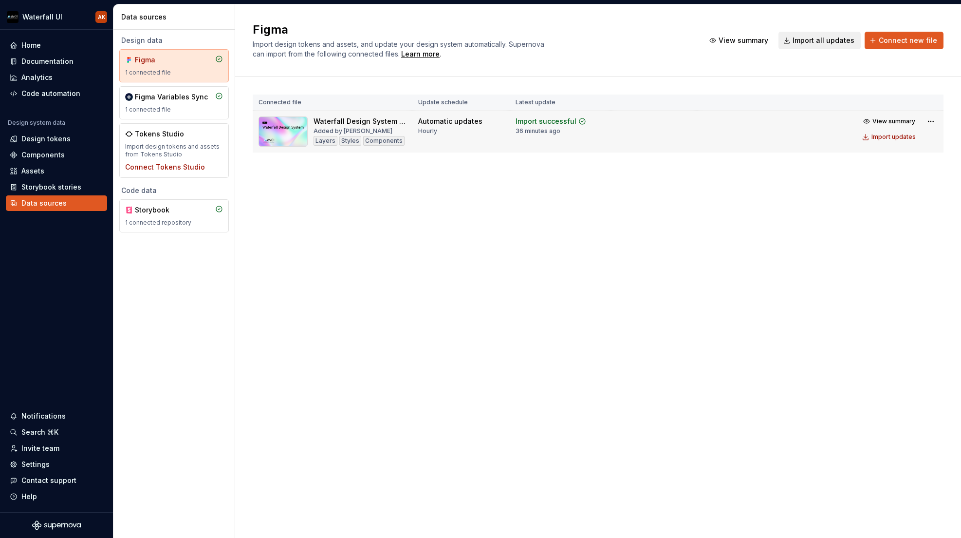
click at [686, 120] on td at bounding box center [654, 132] width 86 height 42
click at [903, 120] on span "View summary" at bounding box center [894, 121] width 43 height 8
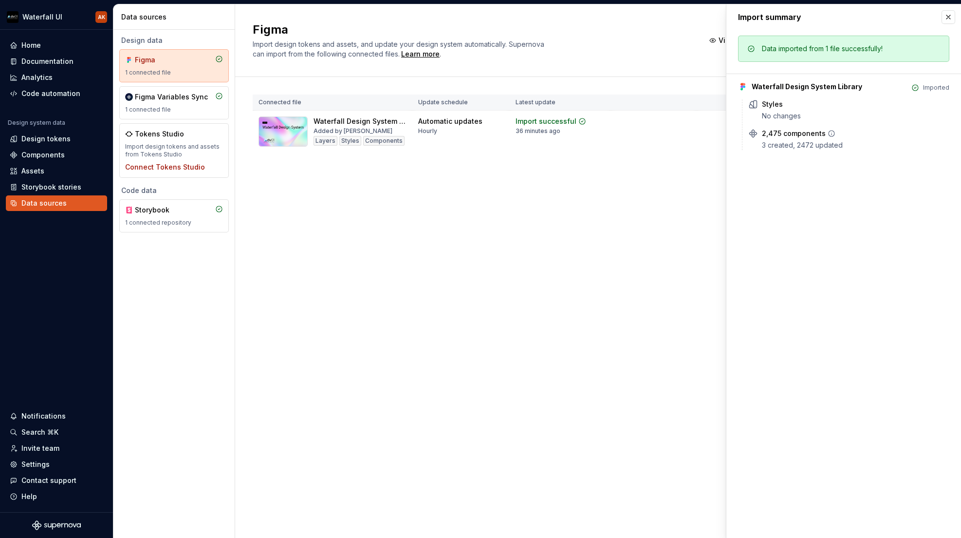
click at [762, 146] on div "3 created, 2472 updated" at bounding box center [855, 145] width 187 height 10
drag, startPoint x: 762, startPoint y: 117, endPoint x: 726, endPoint y: 174, distance: 66.7
click at [761, 117] on div "Styles No changes" at bounding box center [849, 109] width 201 height 21
click at [700, 202] on div "Figma Import design tokens and assets, and update your design system automatica…" at bounding box center [598, 270] width 726 height 533
click at [945, 15] on button "button" at bounding box center [949, 17] width 14 height 14
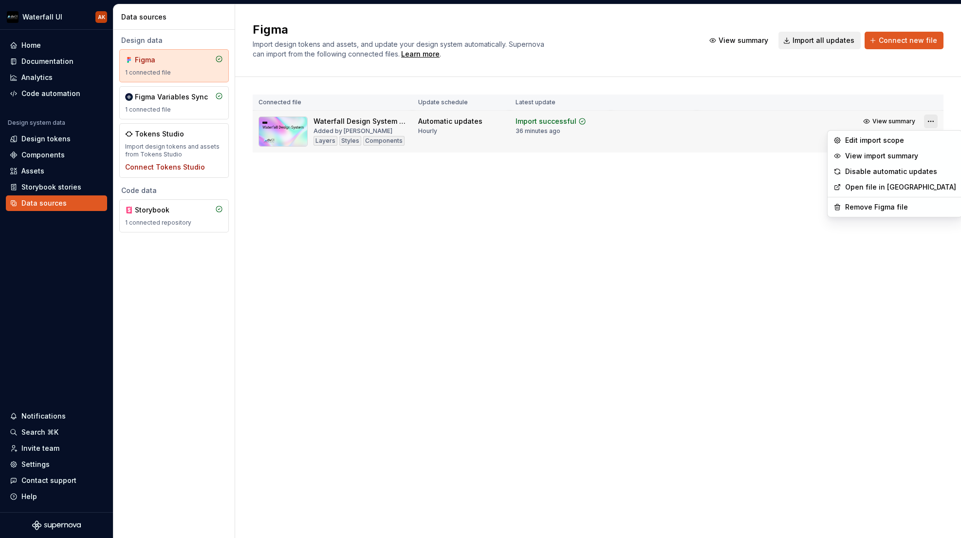
click at [928, 116] on html "Waterfall UI AK Home Documentation Analytics Code automation Design system data…" at bounding box center [480, 269] width 961 height 538
click at [890, 142] on div "Edit import scope" at bounding box center [900, 140] width 111 height 10
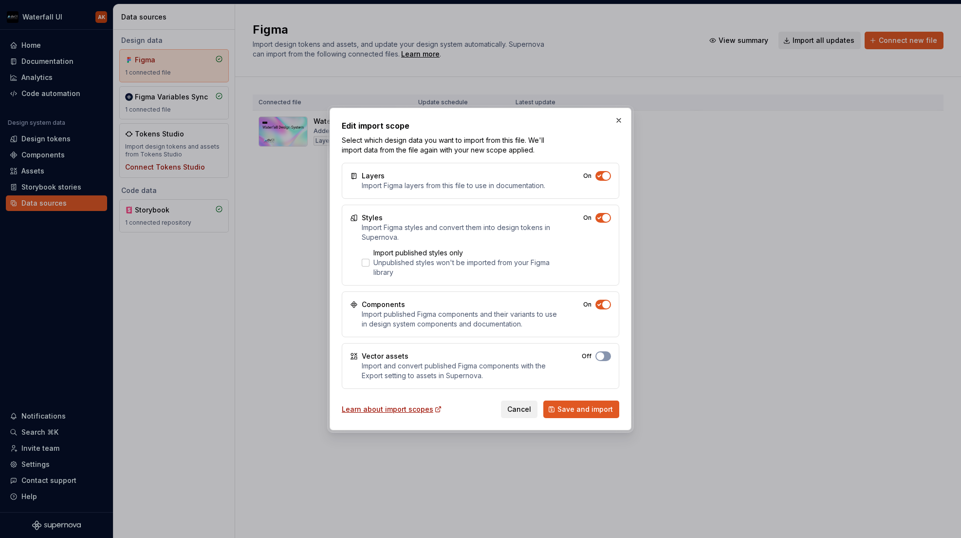
click at [620, 119] on button "button" at bounding box center [619, 120] width 14 height 14
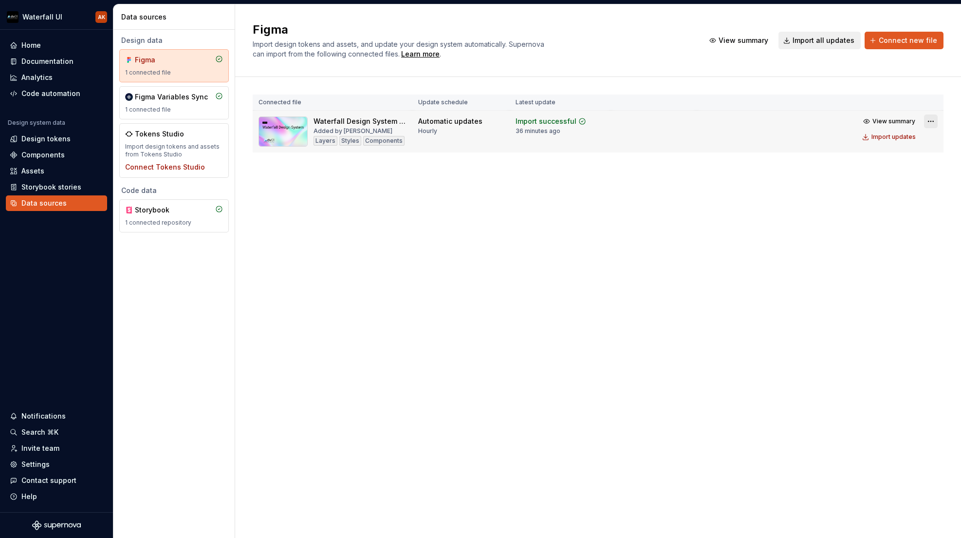
click at [929, 125] on html "Waterfall UI AK Home Documentation Analytics Code automation Design system data…" at bounding box center [480, 269] width 961 height 538
click at [723, 193] on html "Waterfall UI AK Home Documentation Analytics Code automation Design system data…" at bounding box center [480, 269] width 961 height 538
click at [27, 143] on div "Design tokens" at bounding box center [45, 139] width 49 height 10
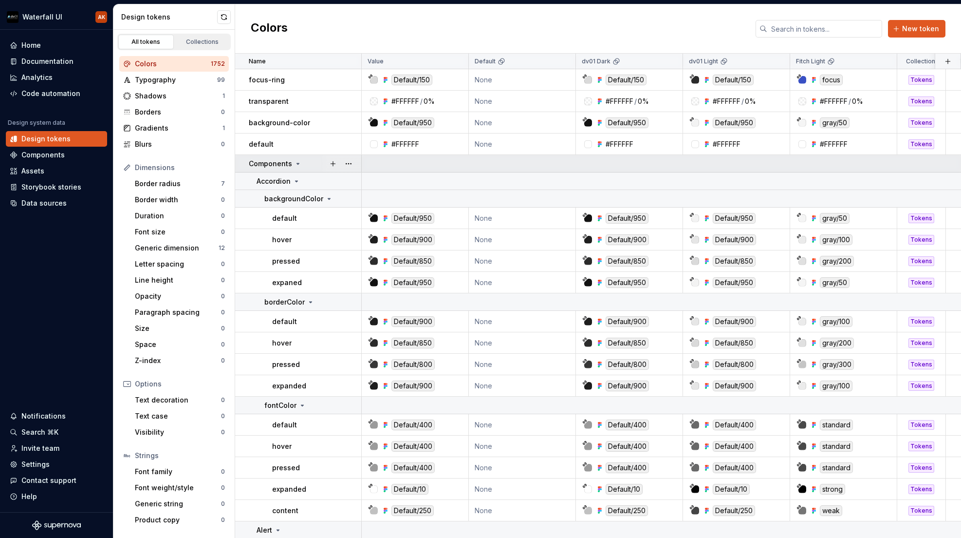
click at [299, 165] on icon at bounding box center [298, 164] width 8 height 8
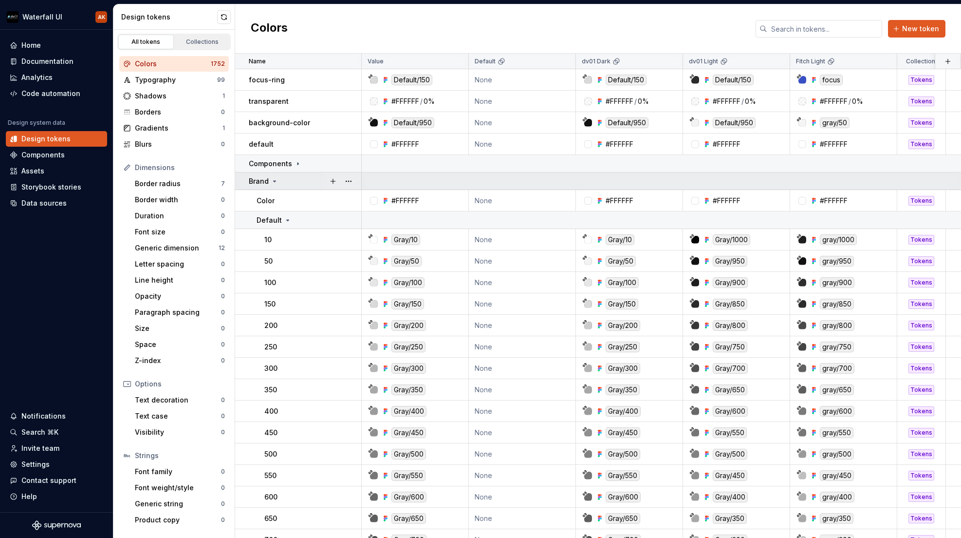
click at [279, 182] on div "Brand" at bounding box center [305, 181] width 112 height 10
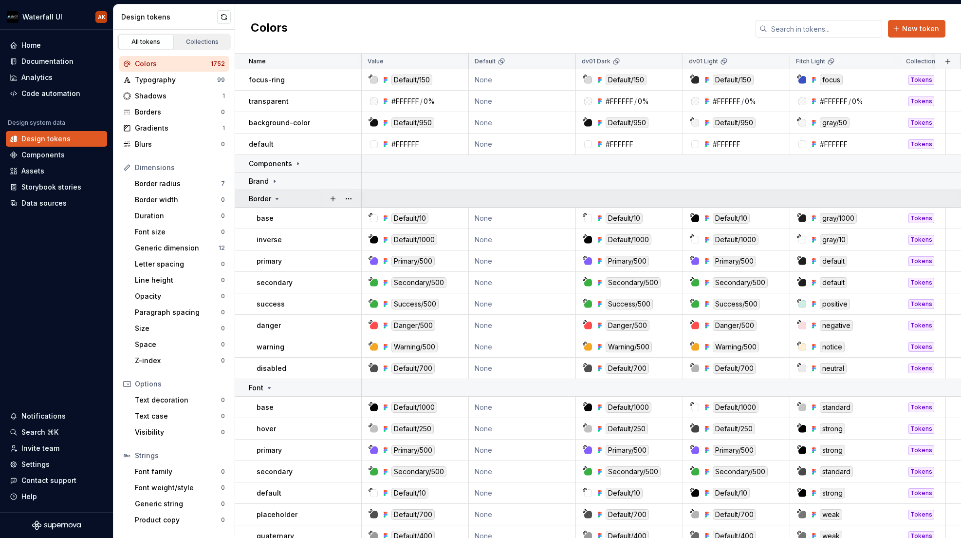
click at [276, 195] on icon at bounding box center [277, 199] width 8 height 8
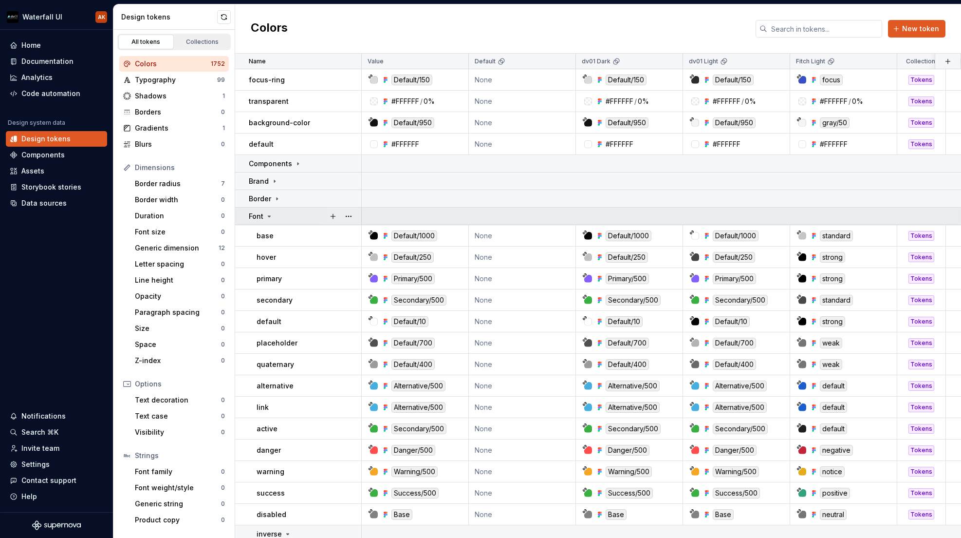
click at [270, 215] on icon at bounding box center [269, 216] width 8 height 8
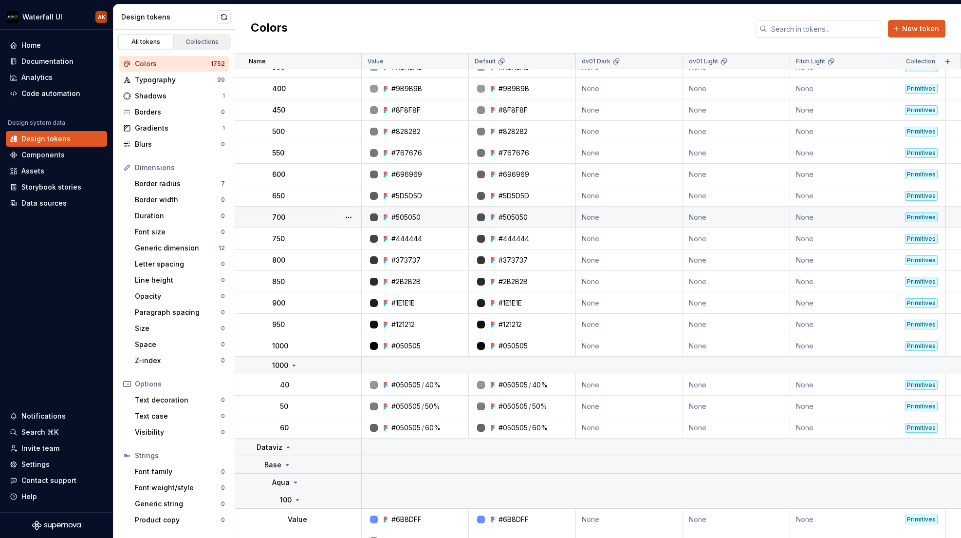
scroll to position [3359, 0]
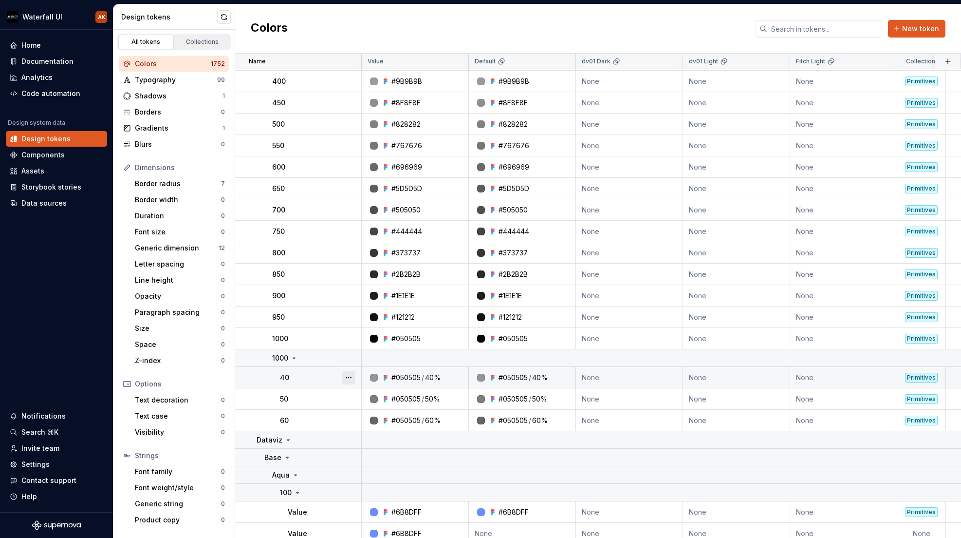
click at [350, 379] on button "button" at bounding box center [349, 378] width 14 height 14
click at [347, 341] on html "Waterfall UI AK Home Documentation Analytics Code automation Design system data…" at bounding box center [480, 269] width 961 height 538
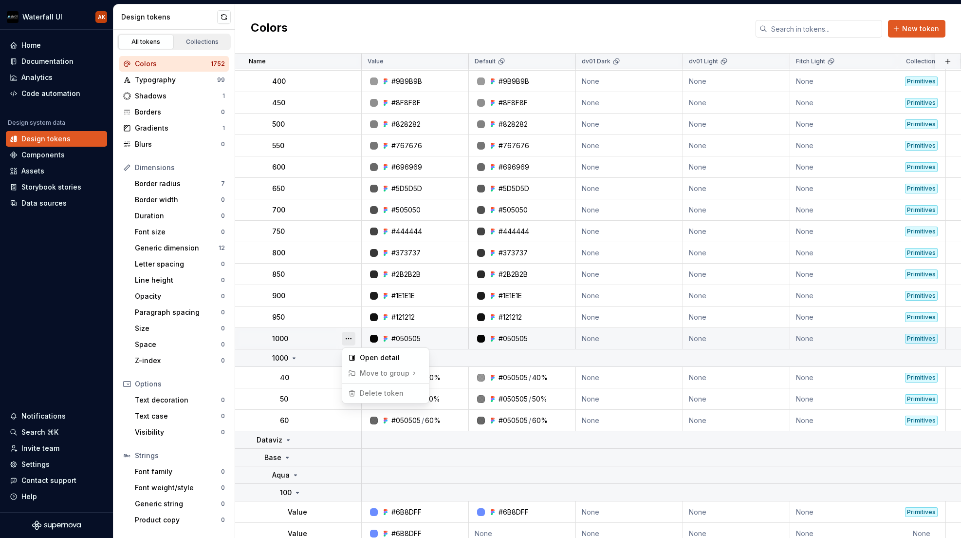
click at [345, 337] on button "button" at bounding box center [349, 339] width 14 height 14
click at [330, 336] on html "Waterfall UI AK Home Documentation Analytics Code automation Design system data…" at bounding box center [480, 269] width 961 height 538
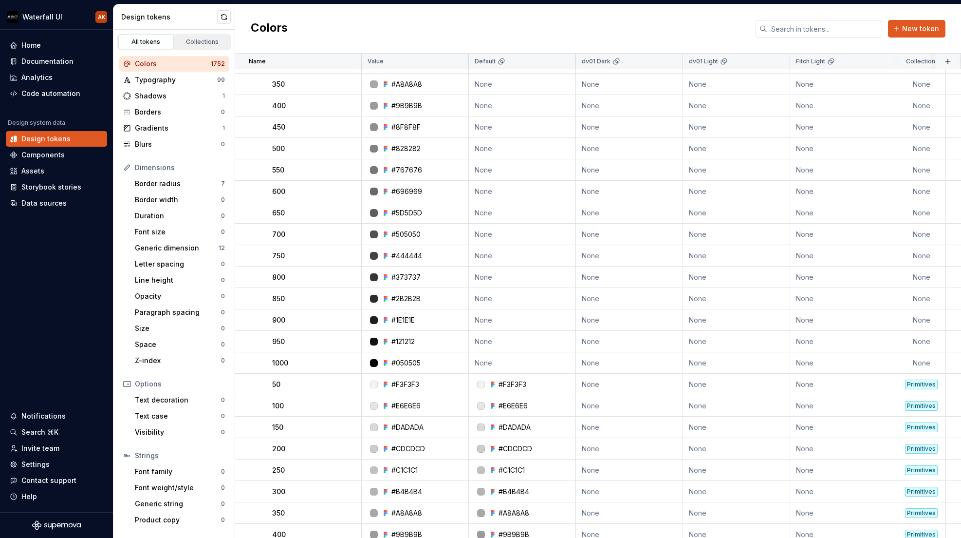
scroll to position [2884, 0]
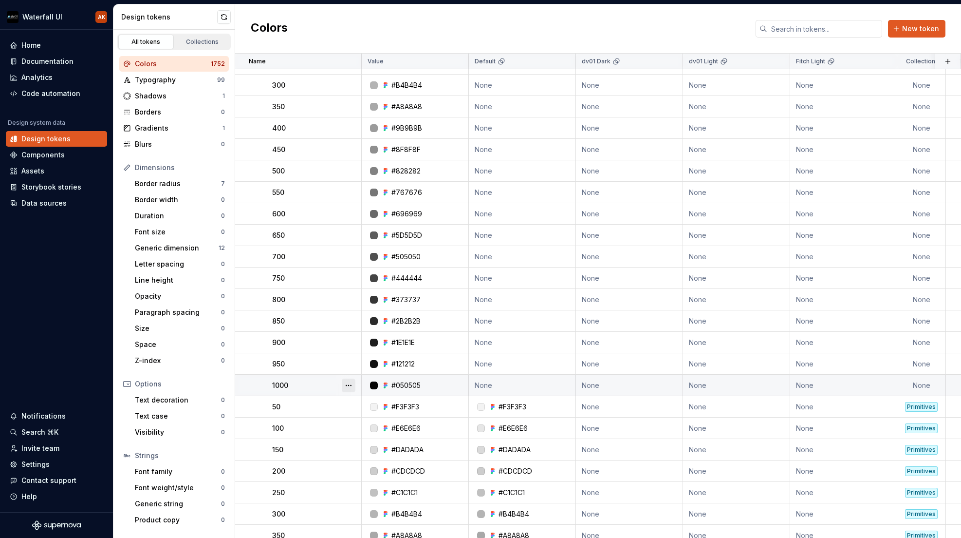
click at [349, 388] on button "button" at bounding box center [349, 385] width 14 height 14
click at [304, 380] on html "Waterfall UI AK Home Documentation Analytics Code automation Design system data…" at bounding box center [480, 269] width 961 height 538
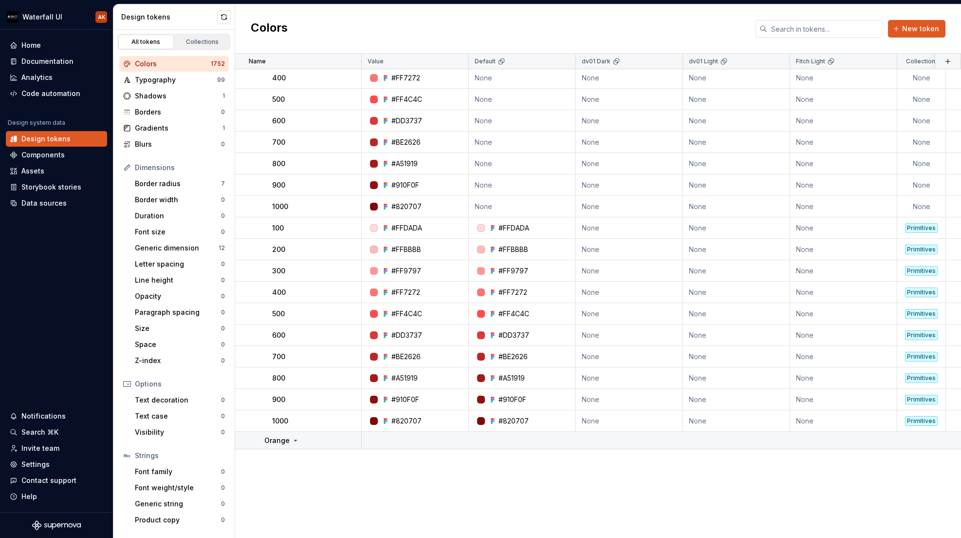
scroll to position [1539, 0]
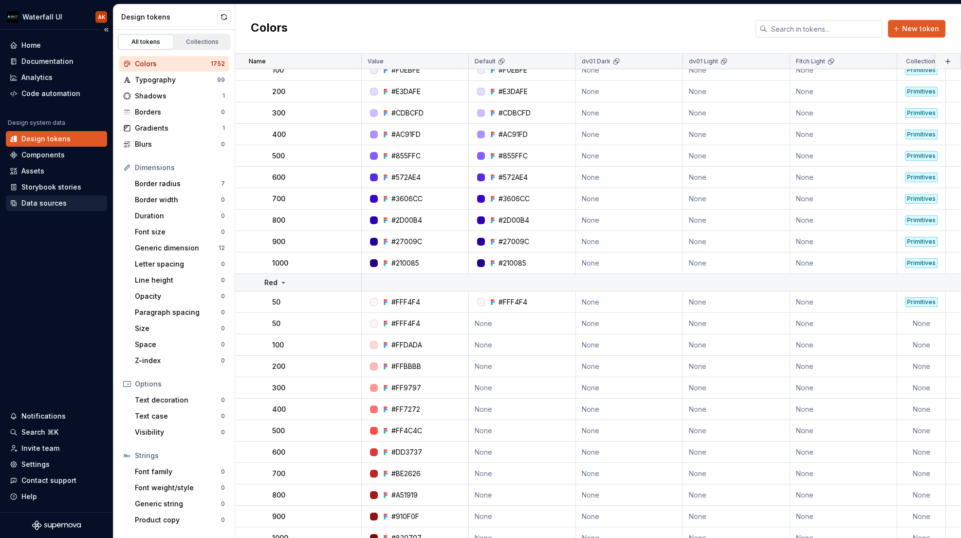
click at [43, 205] on div "Data sources" at bounding box center [43, 203] width 45 height 10
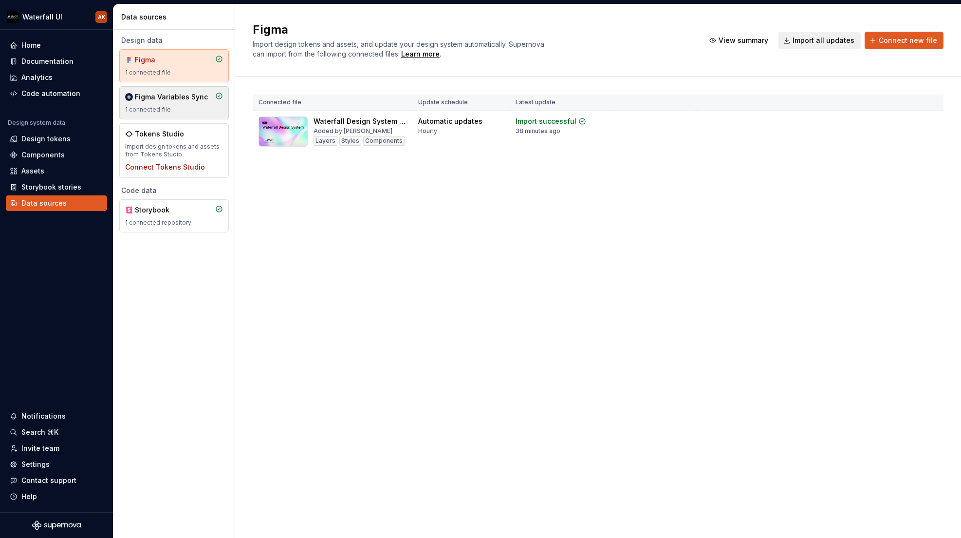
click at [123, 93] on div "Figma Variables Sync 1 connected file" at bounding box center [174, 102] width 110 height 33
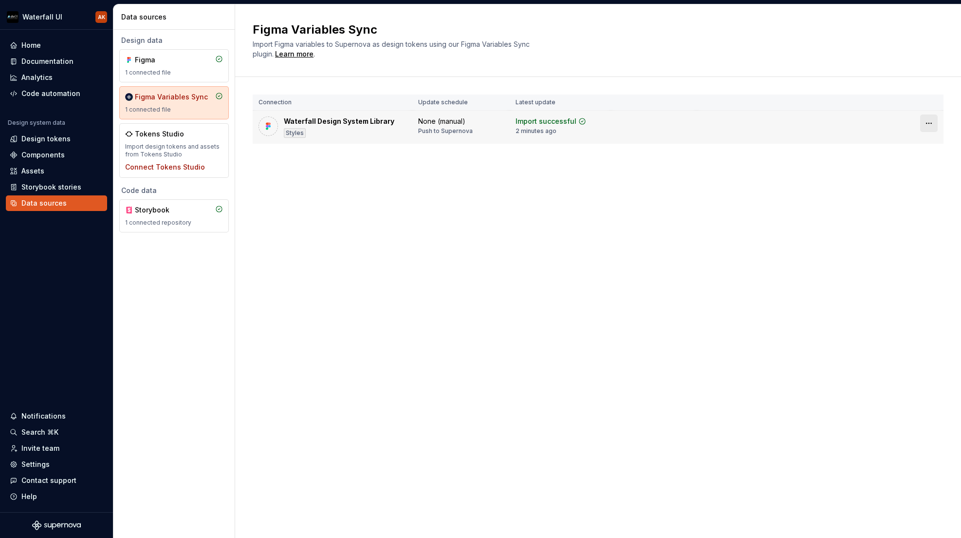
click at [930, 124] on html "Waterfall UI AK Home Documentation Analytics Code automation Design system data…" at bounding box center [480, 269] width 961 height 538
click at [921, 145] on div "Disconnect plugin" at bounding box center [923, 144] width 63 height 10
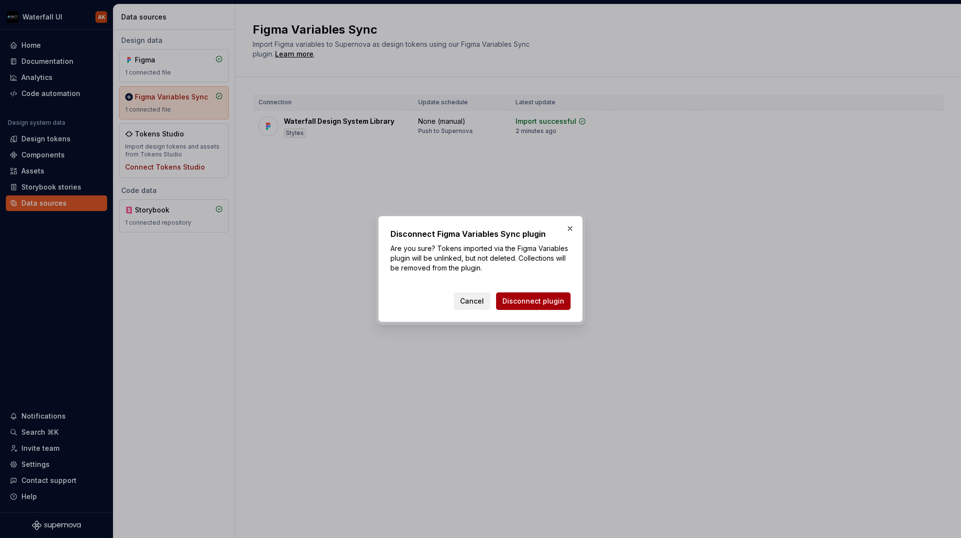
click at [534, 301] on span "Disconnect plugin" at bounding box center [534, 301] width 62 height 10
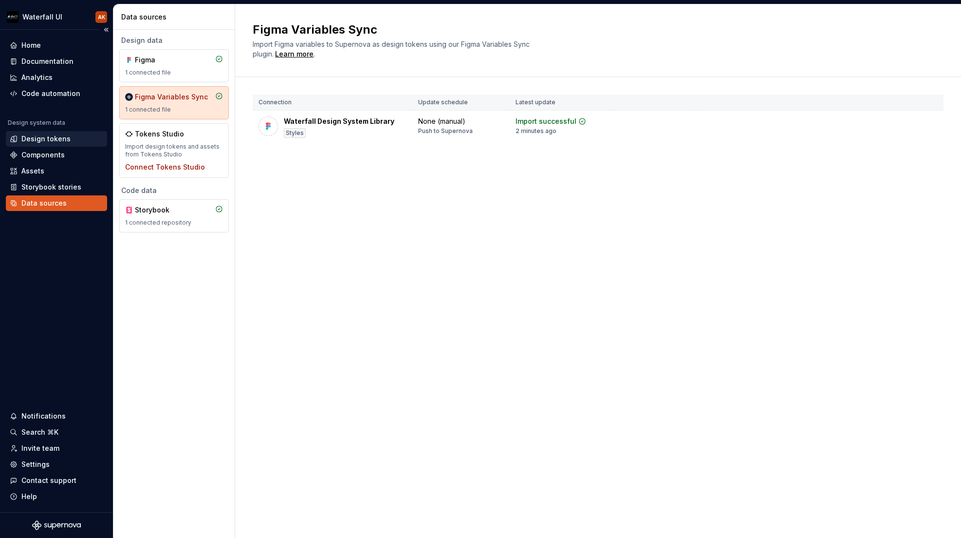
click at [45, 137] on div "Design tokens" at bounding box center [45, 139] width 49 height 10
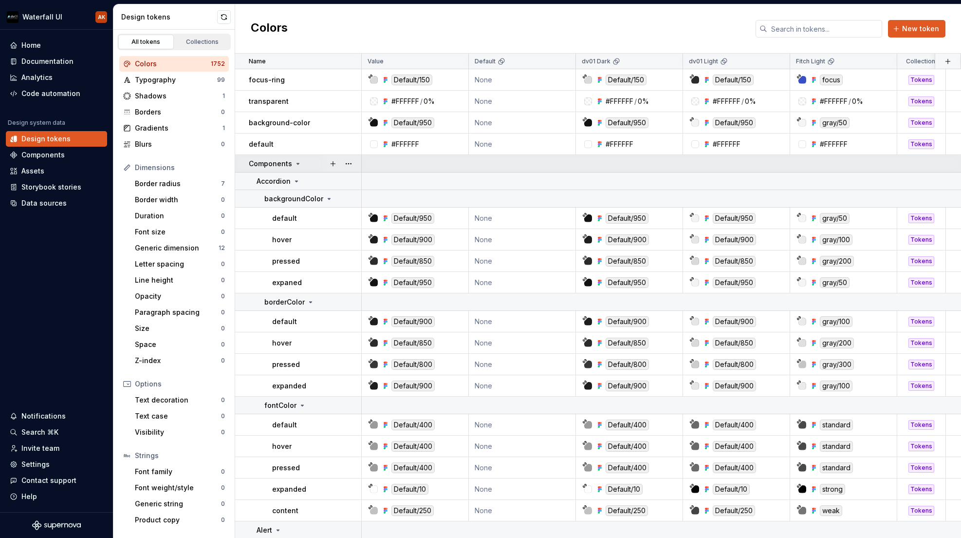
click at [302, 162] on div "Components" at bounding box center [305, 164] width 112 height 10
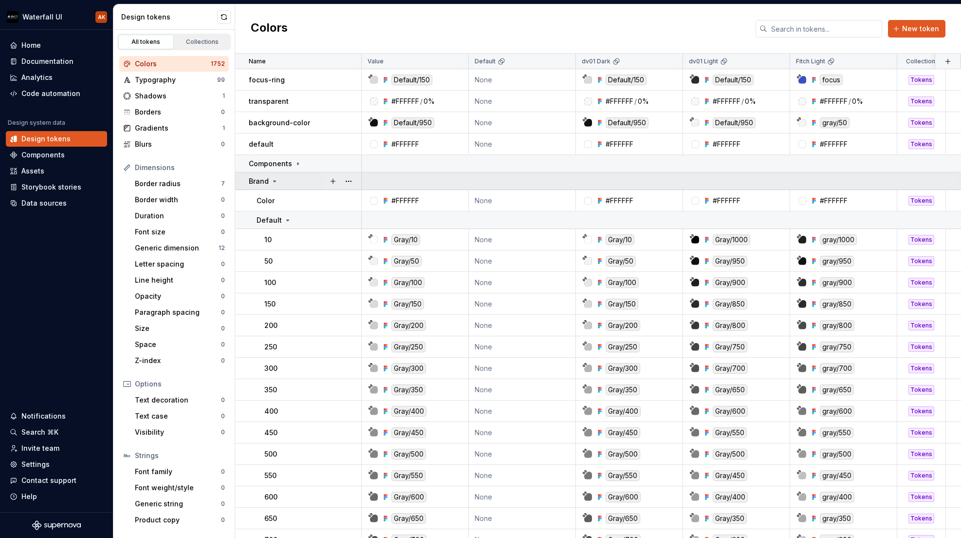
click at [275, 181] on icon at bounding box center [275, 181] width 2 height 1
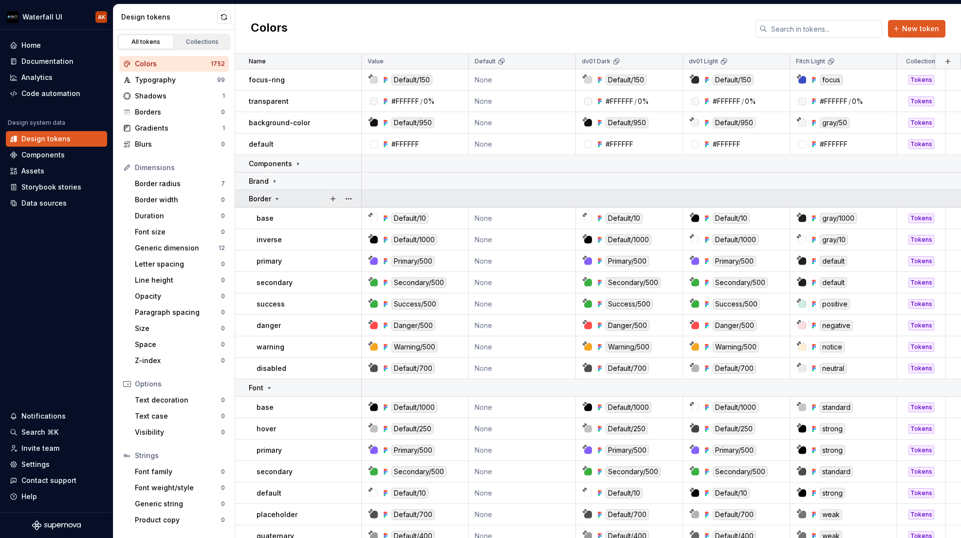
click at [276, 202] on icon at bounding box center [277, 199] width 8 height 8
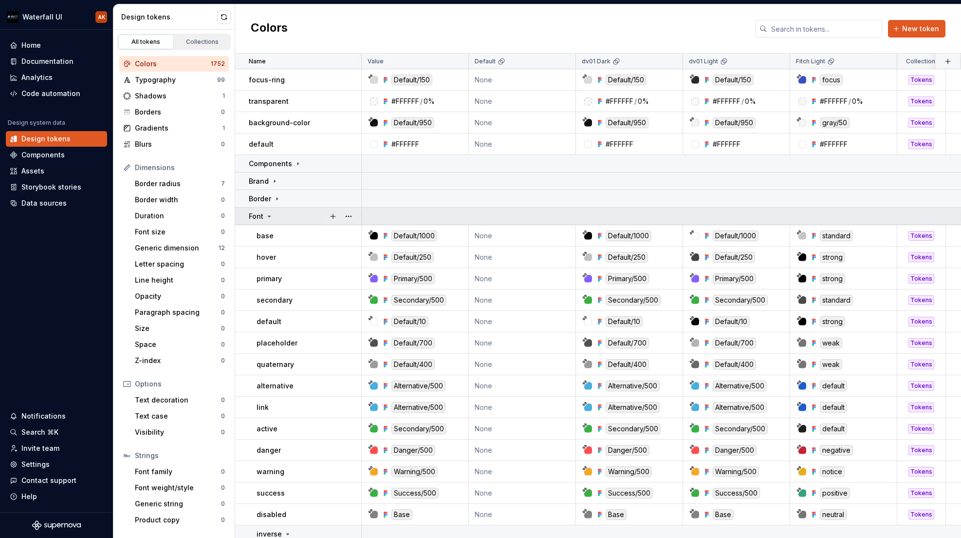
click at [270, 217] on icon at bounding box center [269, 216] width 8 height 8
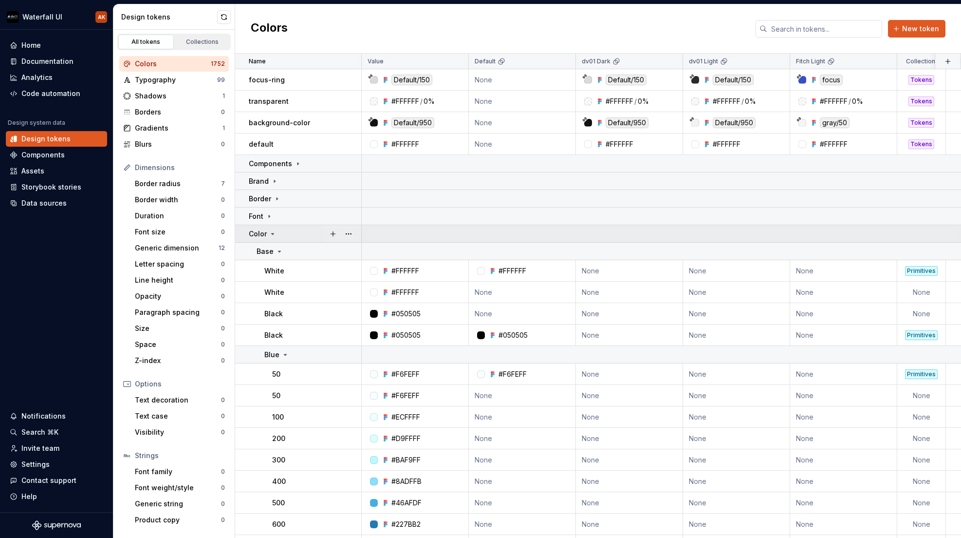
click at [269, 234] on icon at bounding box center [273, 234] width 8 height 8
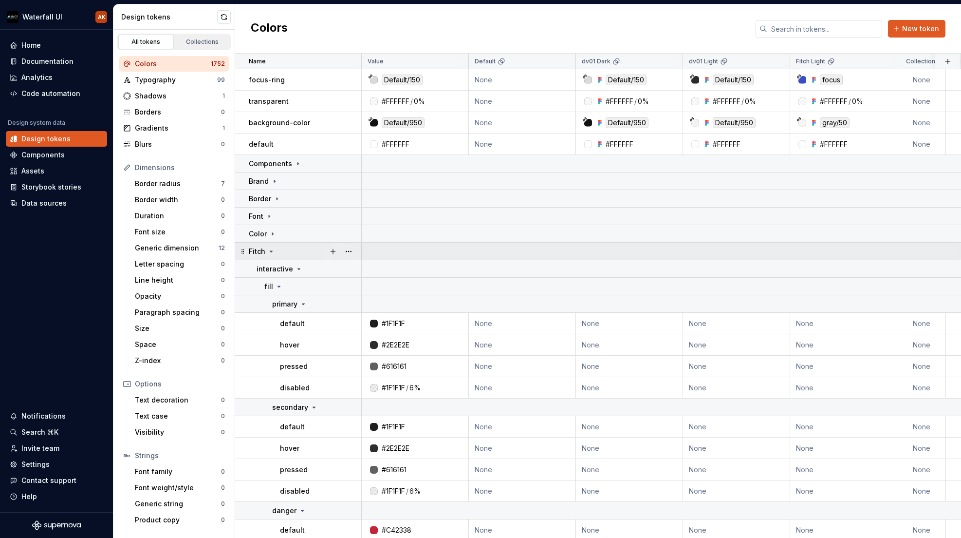
click at [270, 252] on icon at bounding box center [271, 251] width 2 height 1
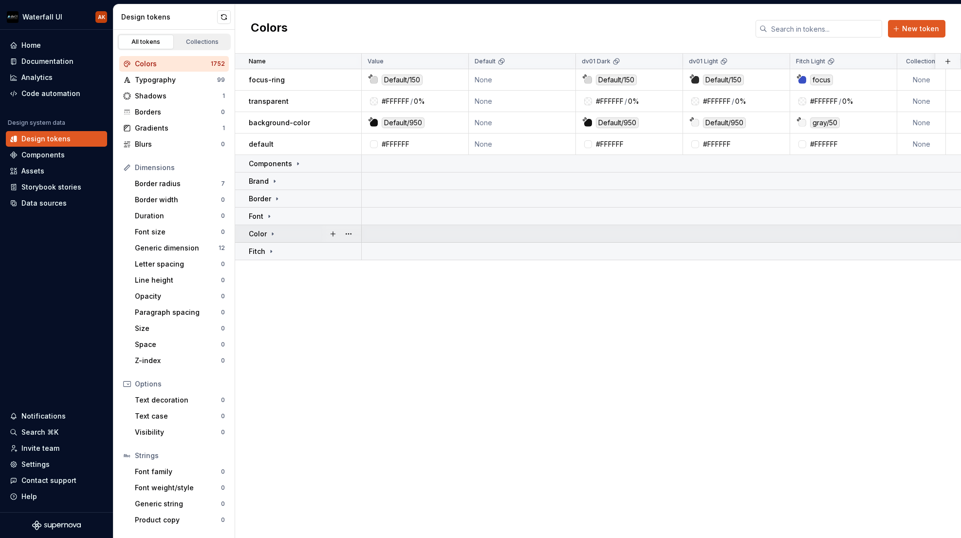
click at [272, 232] on icon at bounding box center [272, 233] width 1 height 2
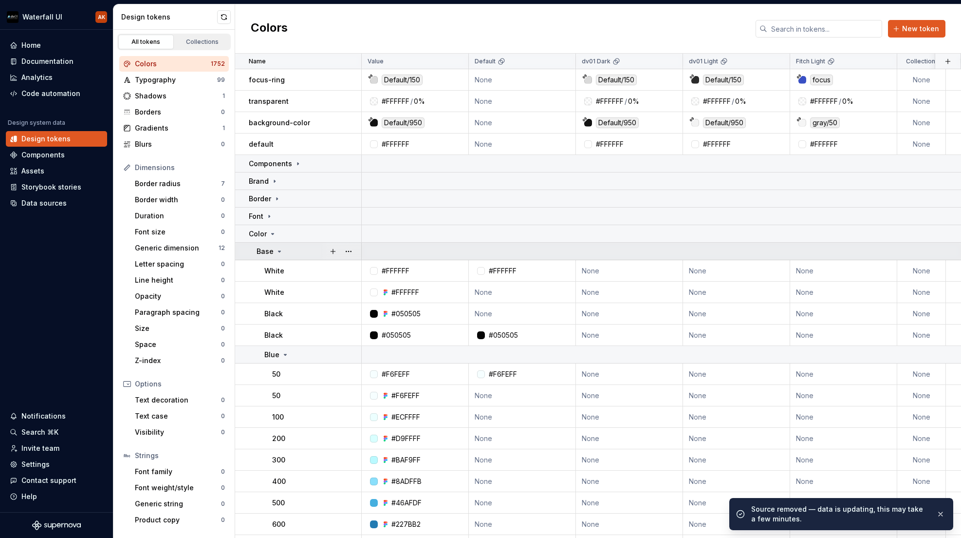
click at [280, 249] on icon at bounding box center [280, 251] width 8 height 8
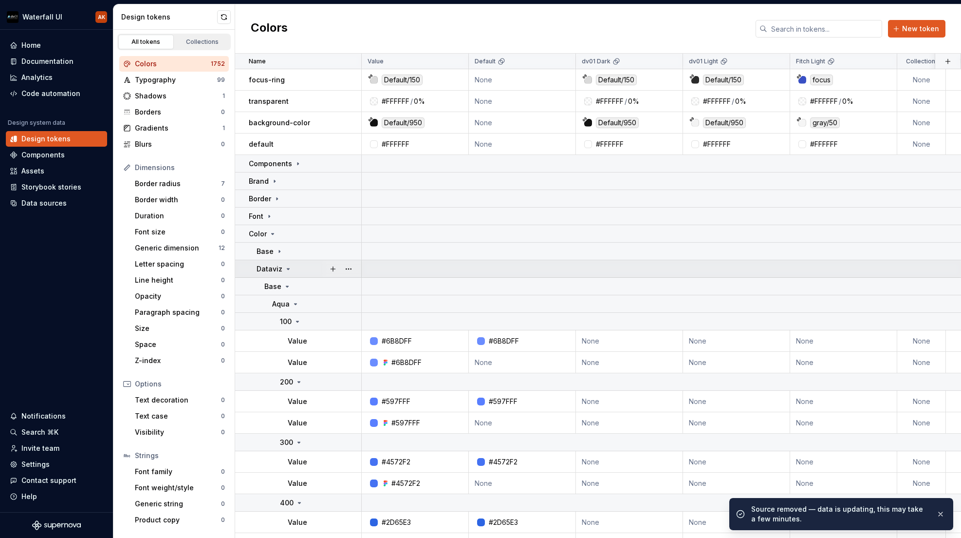
click at [287, 267] on icon at bounding box center [288, 269] width 8 height 8
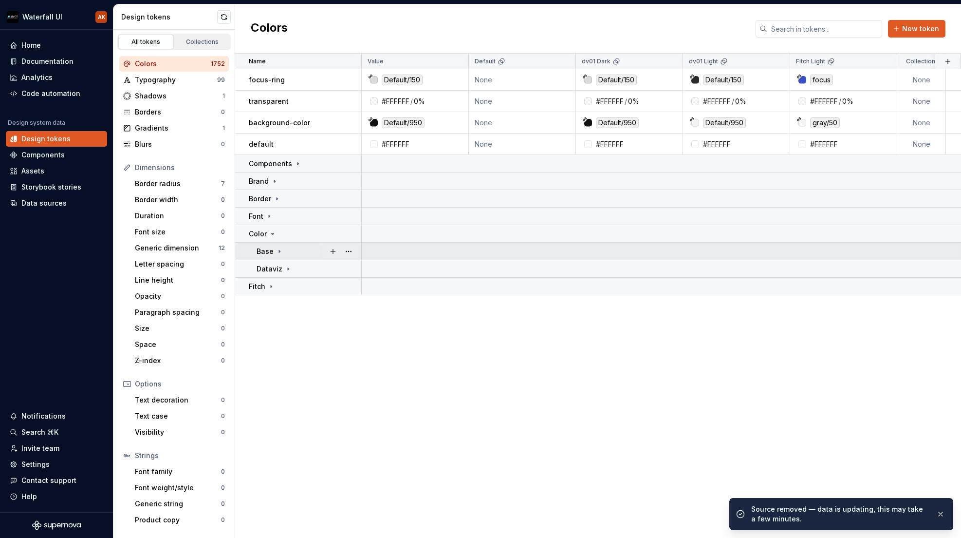
click at [279, 251] on icon at bounding box center [279, 251] width 1 height 2
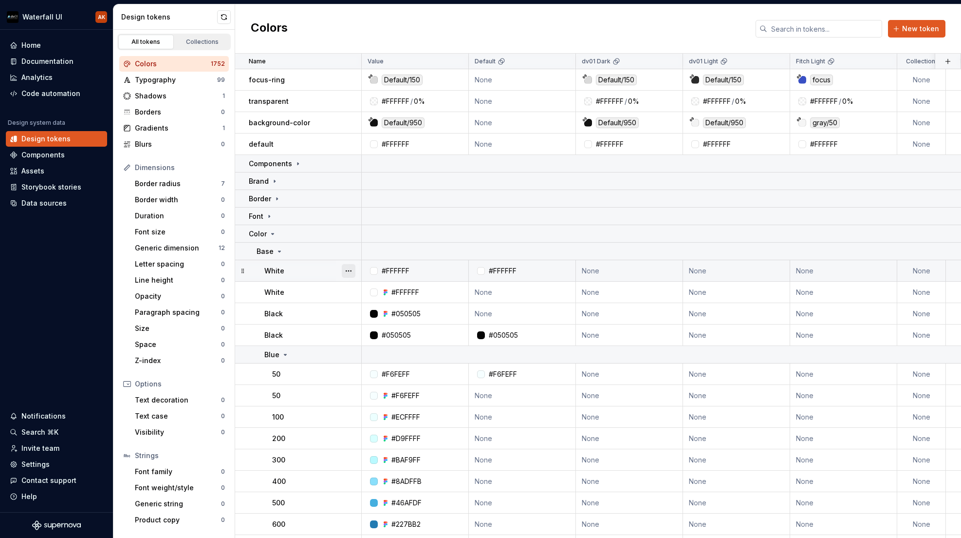
click at [349, 272] on button "button" at bounding box center [349, 271] width 14 height 14
click at [331, 339] on html "Waterfall UI AK Home Documentation Analytics Code automation Design system data…" at bounding box center [480, 269] width 961 height 538
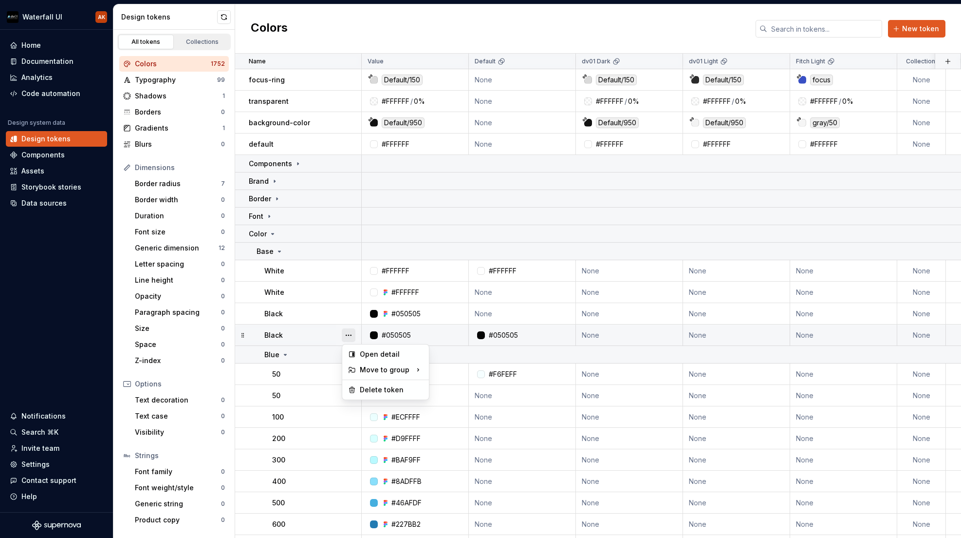
click at [347, 334] on button "button" at bounding box center [349, 335] width 14 height 14
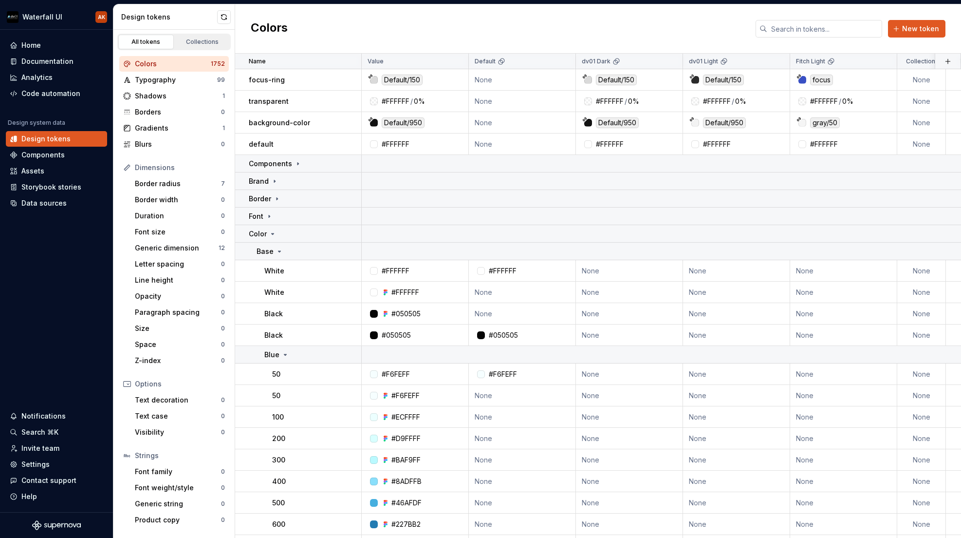
click at [316, 335] on html "Waterfall UI AK Home Documentation Analytics Code automation Design system data…" at bounding box center [480, 269] width 961 height 538
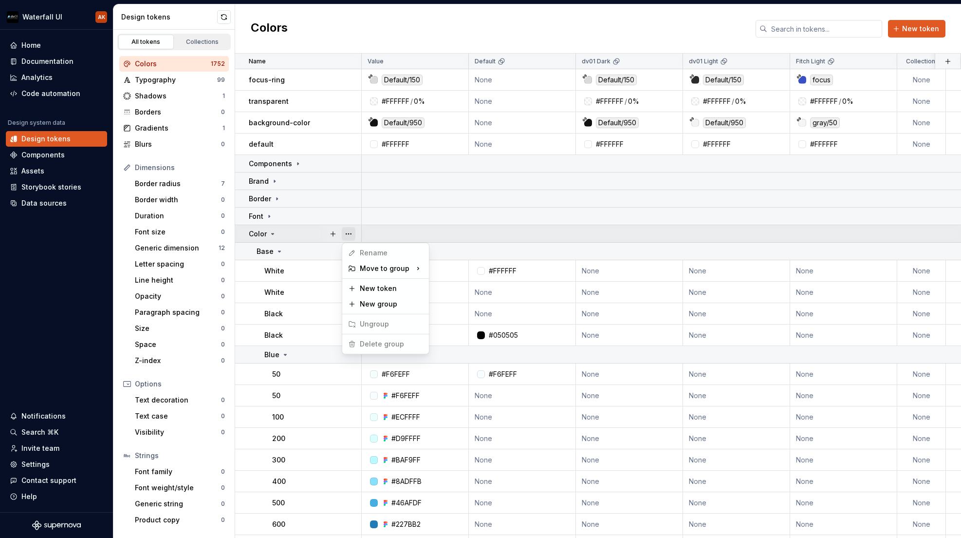
click at [350, 233] on button "button" at bounding box center [349, 234] width 14 height 14
click at [294, 253] on html "Waterfall UI AK Home Documentation Analytics Code automation Design system data…" at bounding box center [480, 269] width 961 height 538
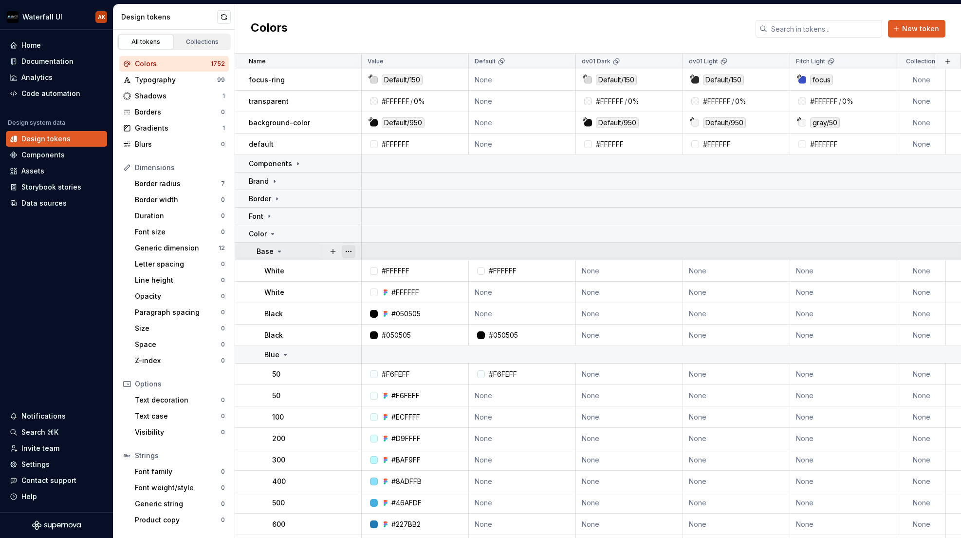
click at [348, 253] on button "button" at bounding box center [349, 251] width 14 height 14
click at [298, 271] on html "Waterfall UI AK Home Documentation Analytics Code automation Design system data…" at bounding box center [480, 269] width 961 height 538
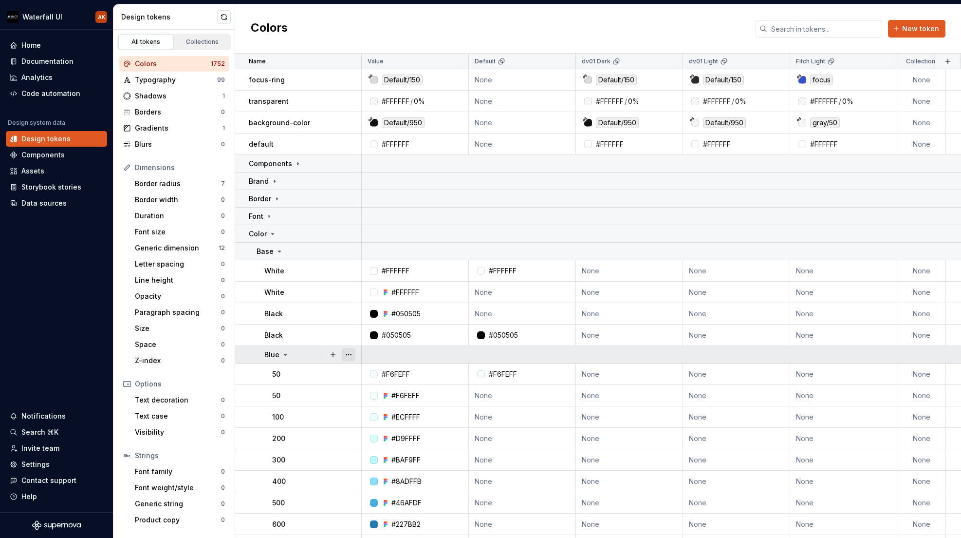
click at [348, 356] on button "button" at bounding box center [349, 355] width 14 height 14
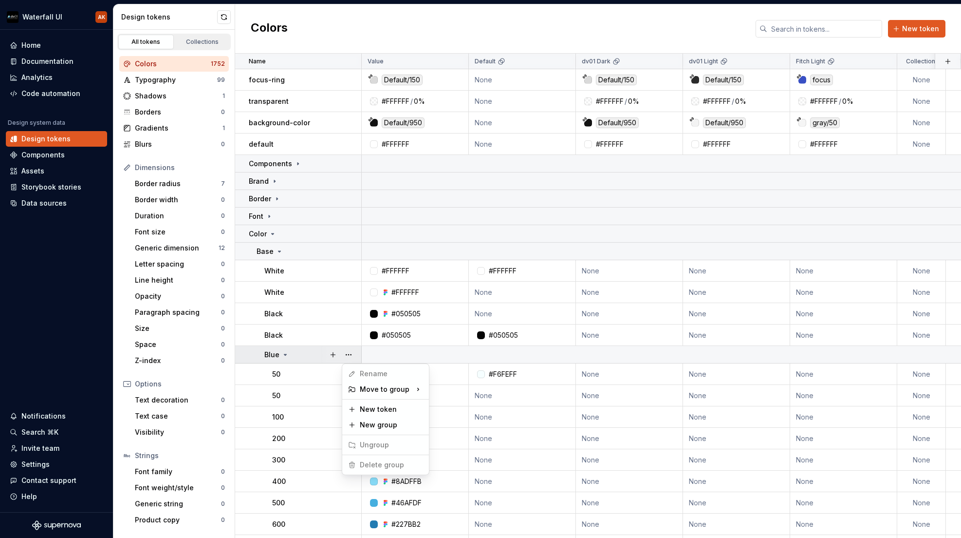
click at [311, 354] on html "Waterfall UI AK Home Documentation Analytics Code automation Design system data…" at bounding box center [480, 269] width 961 height 538
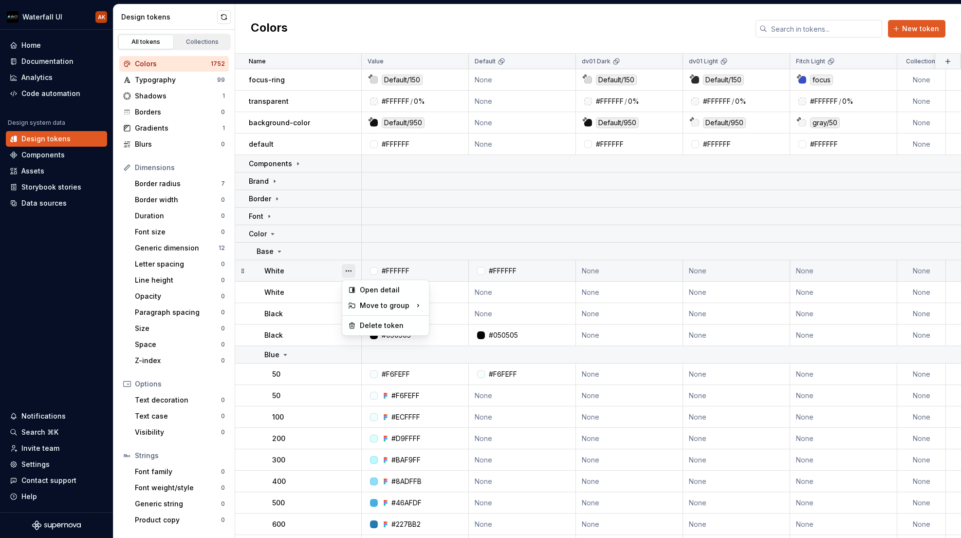
click at [348, 270] on button "button" at bounding box center [349, 271] width 14 height 14
click at [360, 324] on div "Delete token" at bounding box center [391, 325] width 63 height 10
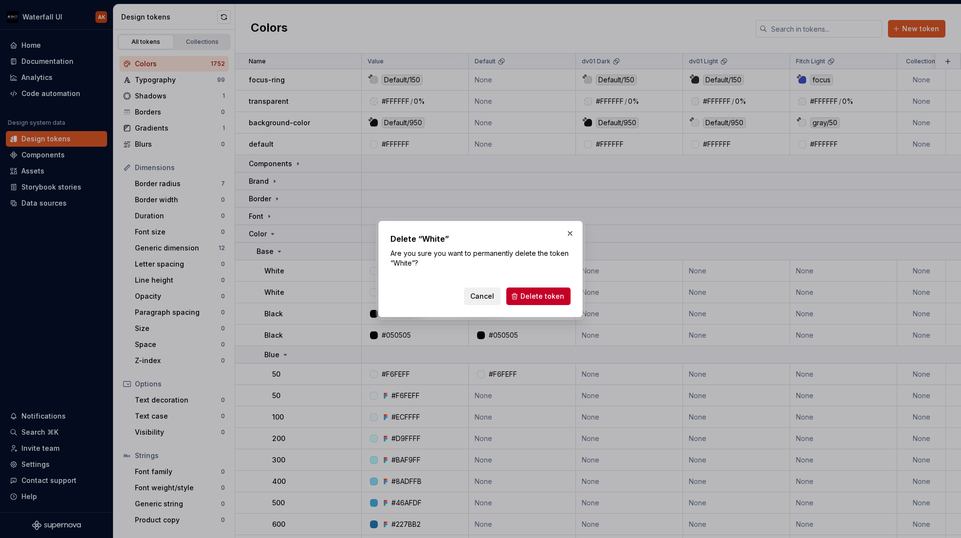
drag, startPoint x: 541, startPoint y: 292, endPoint x: 512, endPoint y: 289, distance: 28.9
click at [541, 292] on span "Delete token" at bounding box center [543, 296] width 44 height 10
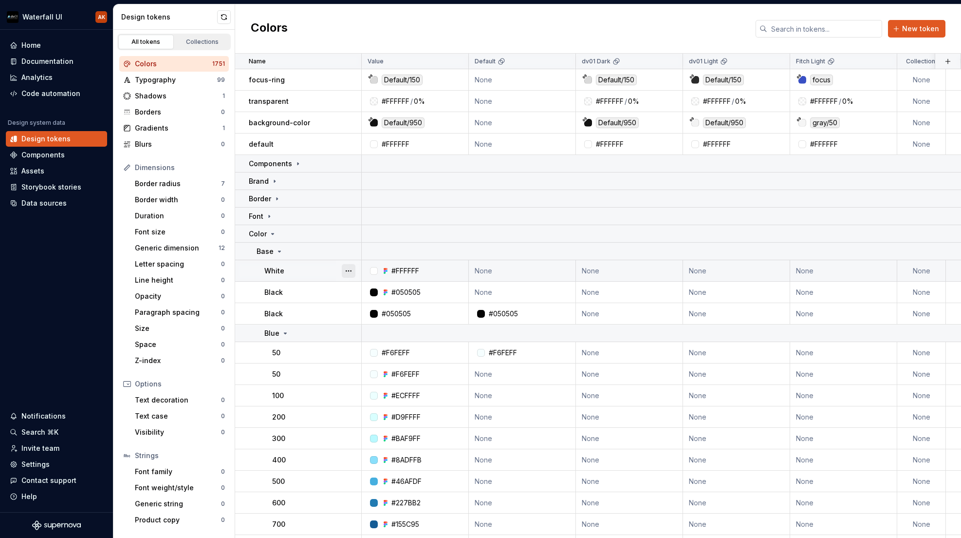
click at [346, 271] on button "button" at bounding box center [349, 271] width 14 height 14
click at [315, 275] on html "Waterfall UI AK Home Documentation Analytics Code automation Design system data…" at bounding box center [480, 269] width 961 height 538
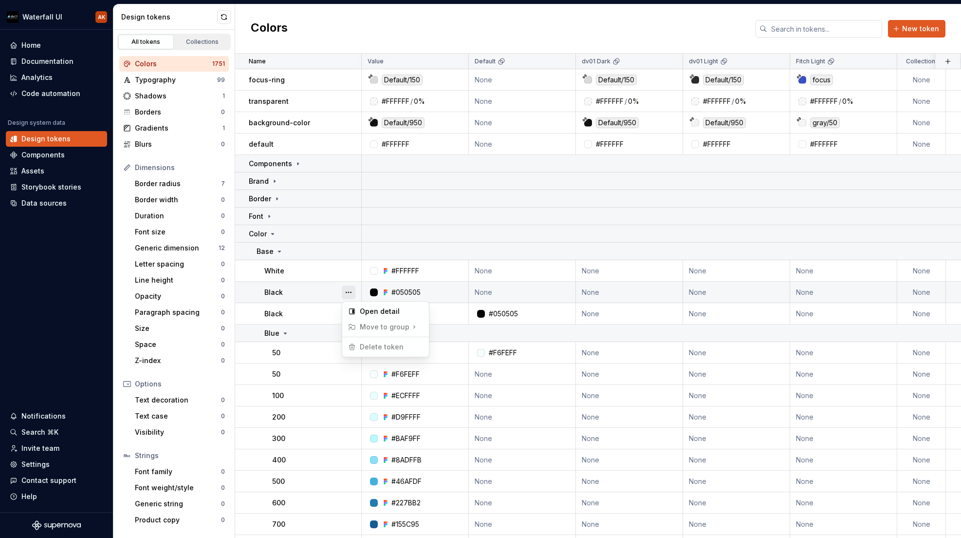
click at [351, 293] on button "button" at bounding box center [349, 292] width 14 height 14
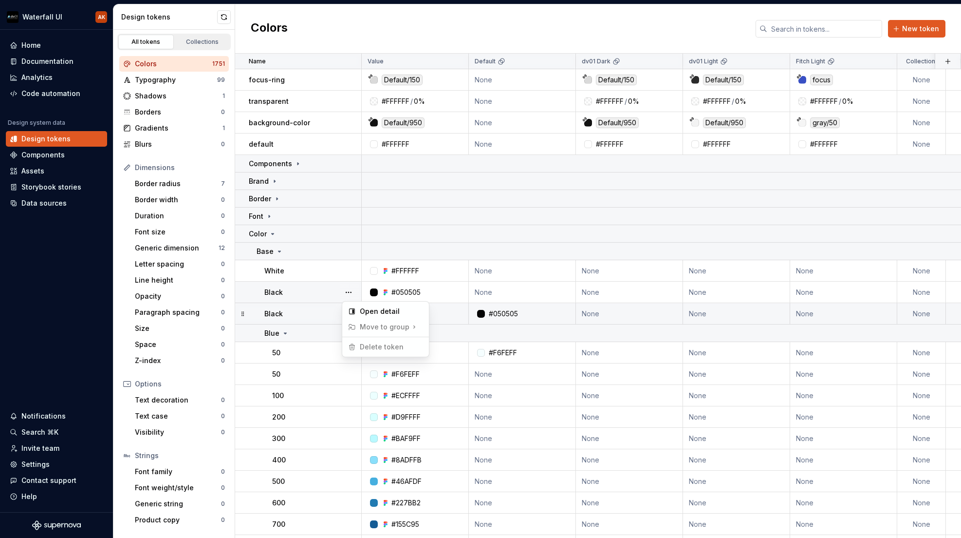
drag, startPoint x: 312, startPoint y: 311, endPoint x: 319, endPoint y: 312, distance: 7.4
click at [312, 311] on html "Waterfall UI AK Home Documentation Analytics Code automation Design system data…" at bounding box center [480, 269] width 961 height 538
click at [347, 316] on button "button" at bounding box center [349, 314] width 14 height 14
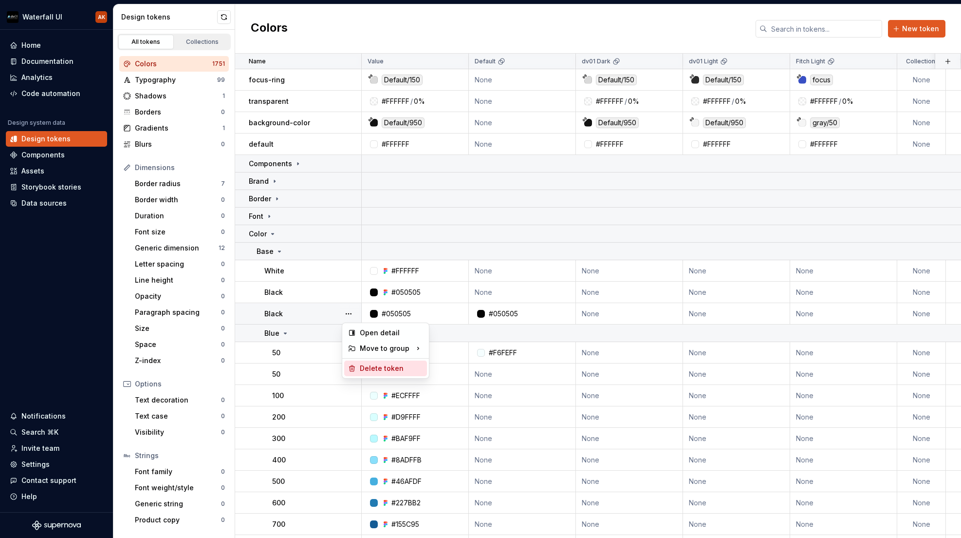
click at [368, 371] on div "Delete token" at bounding box center [391, 368] width 63 height 10
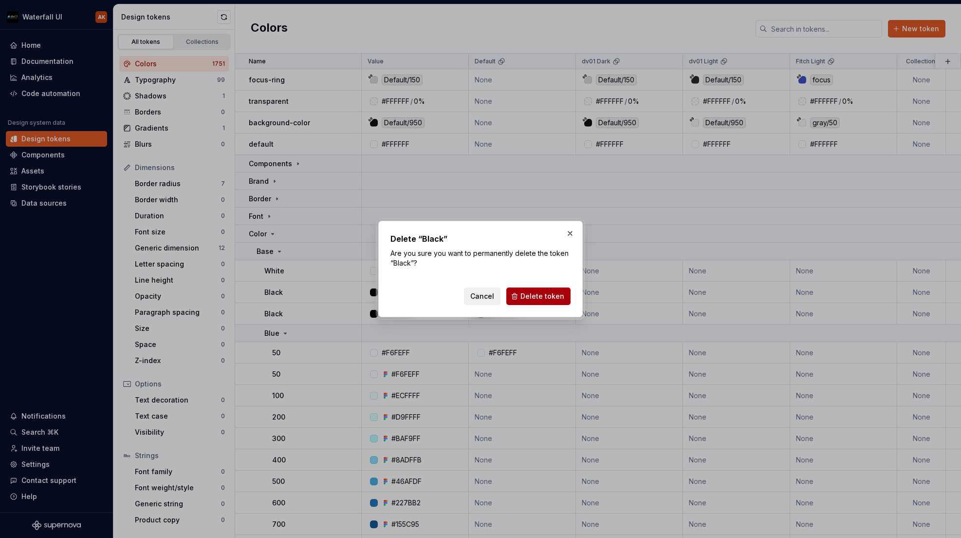
click at [539, 293] on span "Delete token" at bounding box center [543, 296] width 44 height 10
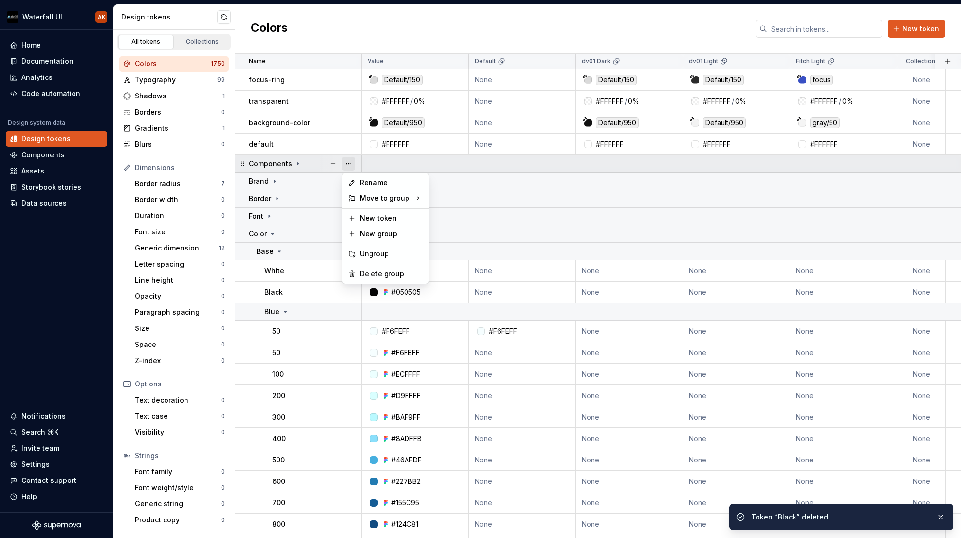
click at [349, 166] on button "button" at bounding box center [349, 164] width 14 height 14
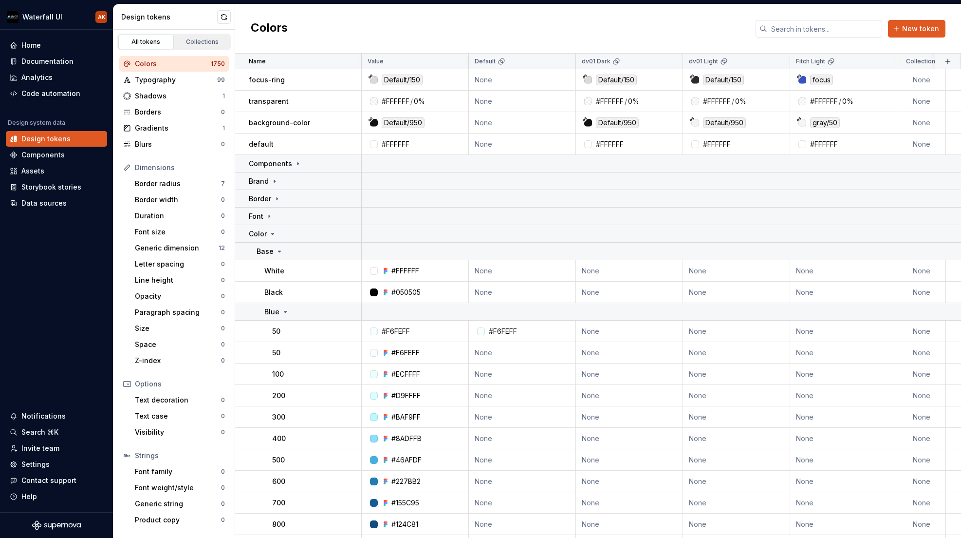
click at [48, 206] on html "Waterfall UI AK Home Documentation Analytics Code automation Design system data…" at bounding box center [480, 269] width 961 height 538
click at [36, 204] on div "Data sources" at bounding box center [43, 203] width 45 height 10
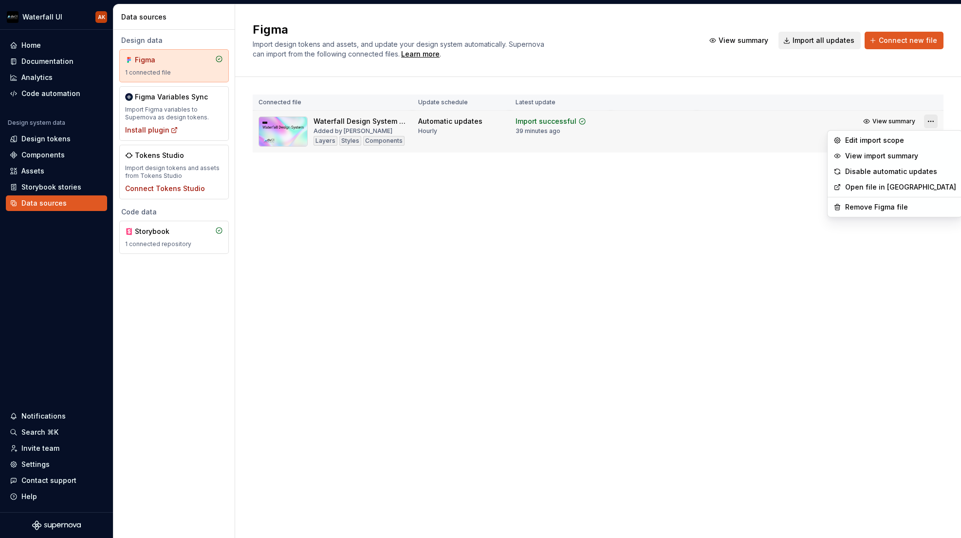
click at [924, 121] on html "Waterfall UI AK Home Documentation Analytics Code automation Design system data…" at bounding box center [480, 269] width 961 height 538
click at [870, 207] on div "Remove Figma file" at bounding box center [900, 207] width 111 height 10
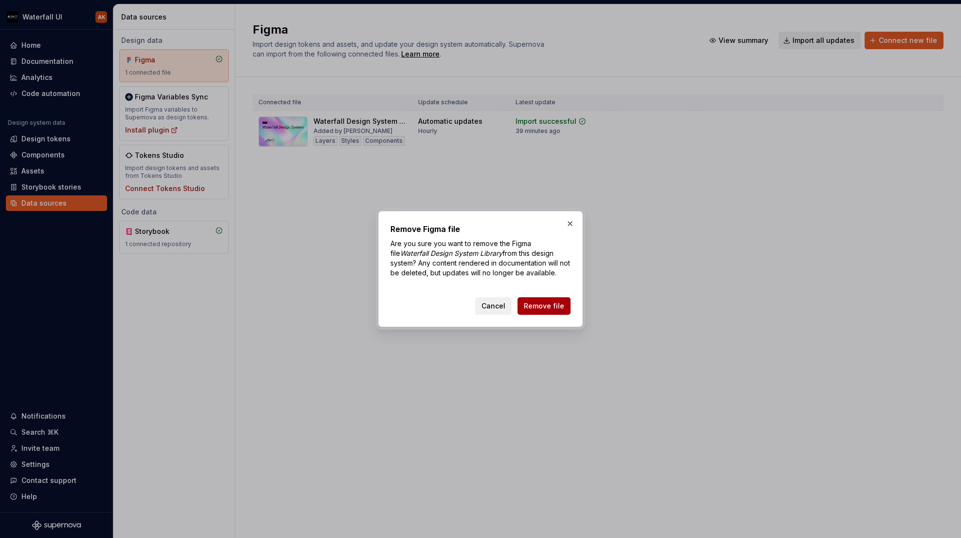
click at [540, 304] on span "Remove file" at bounding box center [544, 306] width 40 height 10
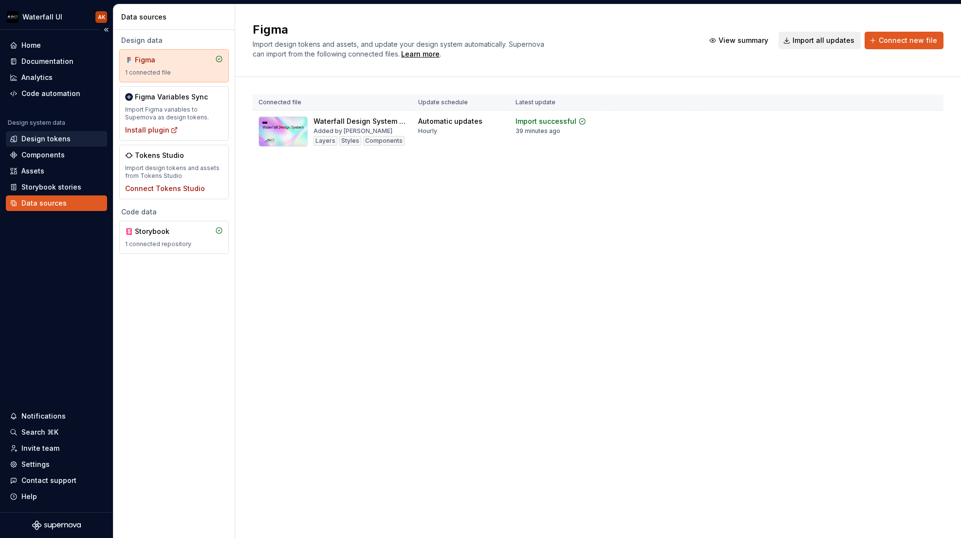
click at [37, 141] on div "Design tokens" at bounding box center [45, 139] width 49 height 10
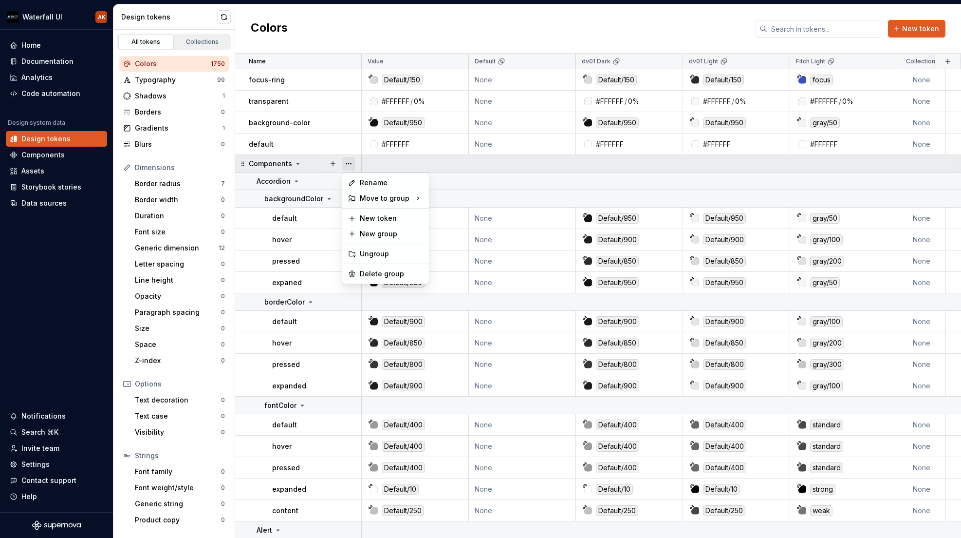
click at [346, 165] on button "button" at bounding box center [349, 164] width 14 height 14
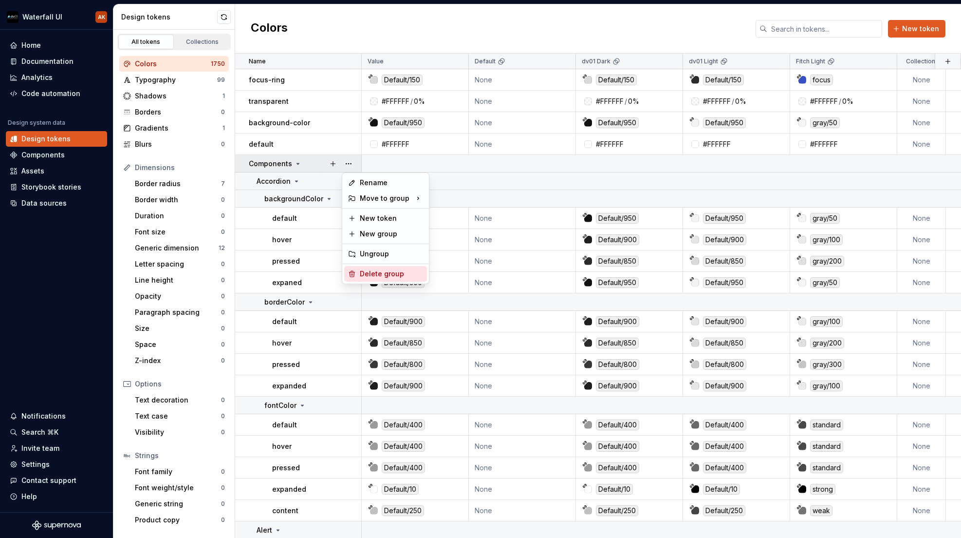
click at [369, 273] on div "Delete group" at bounding box center [391, 274] width 63 height 10
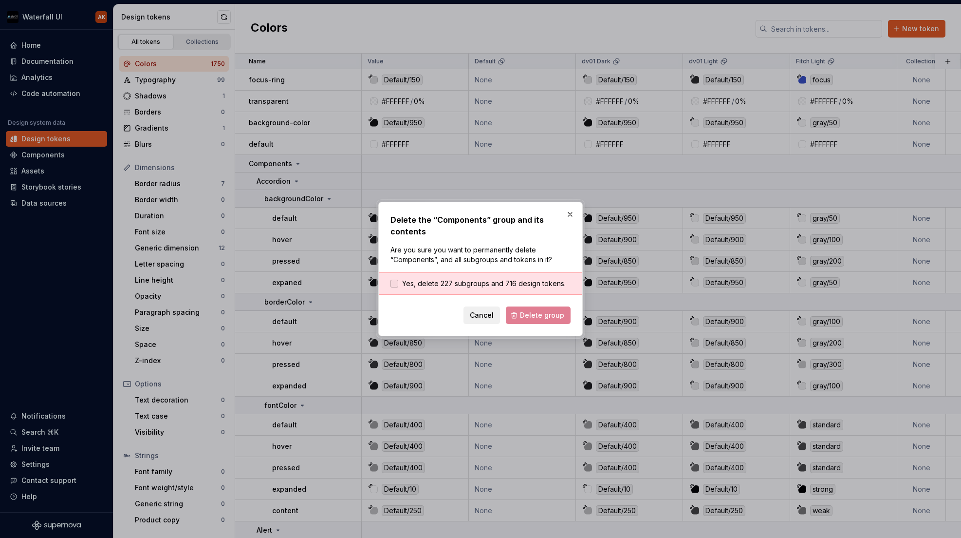
click at [446, 278] on div "Yes, delete 227 subgroups and 716 design tokens." at bounding box center [481, 283] width 204 height 22
click at [447, 282] on span "Yes, delete 227 subgroups and 716 design tokens." at bounding box center [484, 284] width 164 height 10
click at [540, 317] on span "Delete group" at bounding box center [542, 315] width 44 height 10
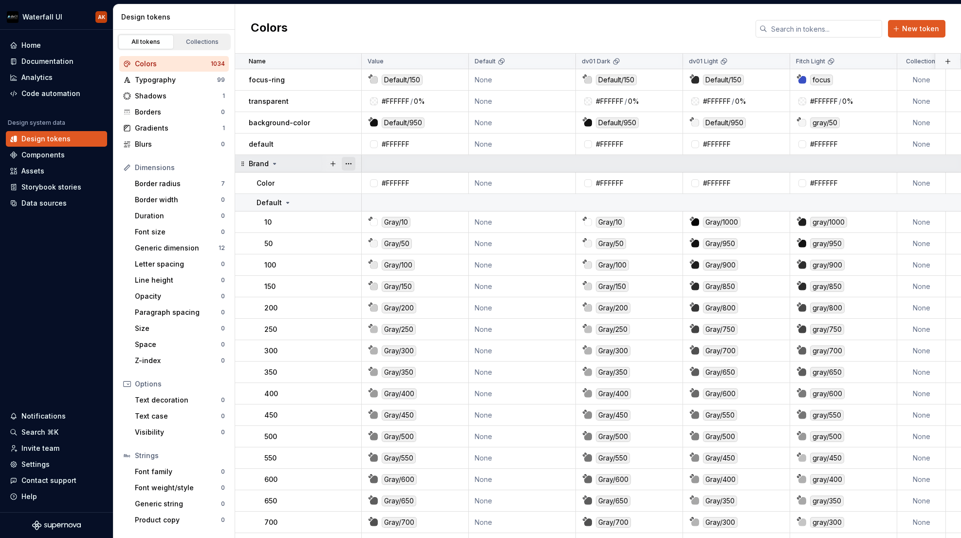
click at [351, 162] on button "button" at bounding box center [349, 164] width 14 height 14
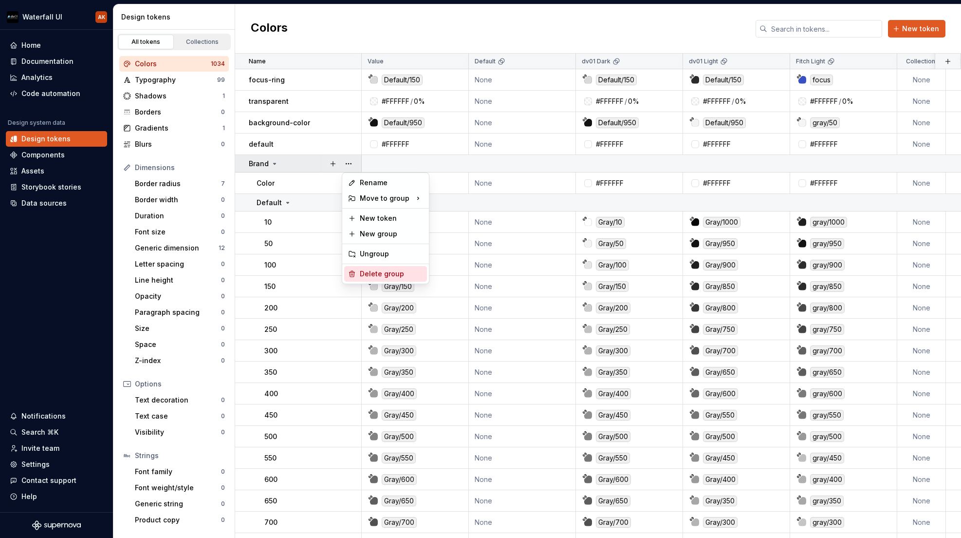
click at [377, 276] on div "Delete group" at bounding box center [391, 274] width 63 height 10
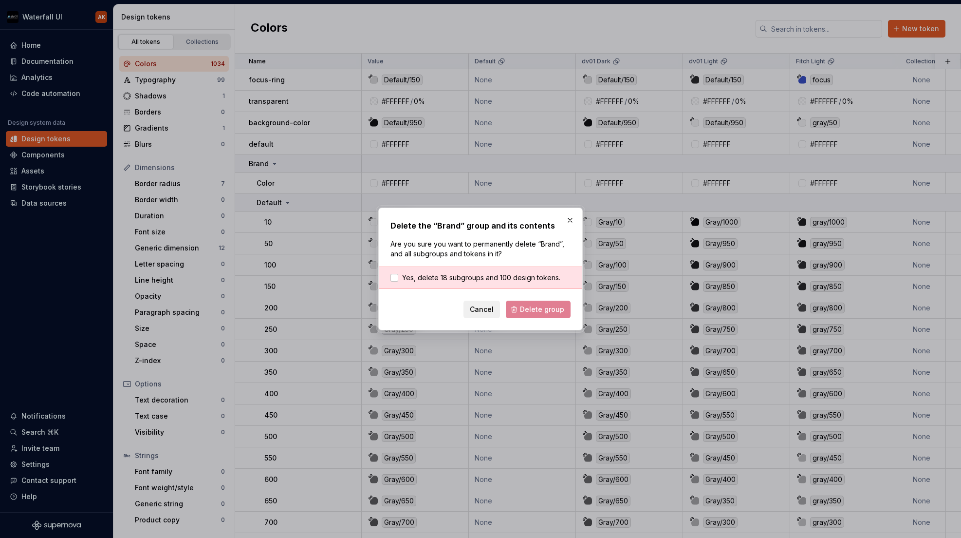
click at [494, 276] on span "Yes, delete 18 subgroups and 100 design tokens." at bounding box center [481, 278] width 158 height 10
click at [539, 312] on span "Delete group" at bounding box center [542, 309] width 44 height 10
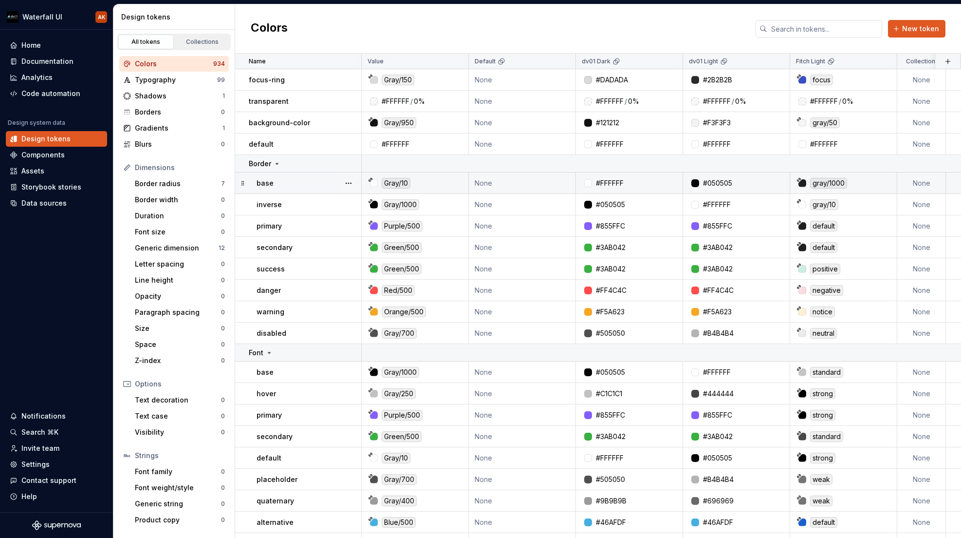
click at [301, 178] on div "base" at bounding box center [309, 183] width 104 height 10
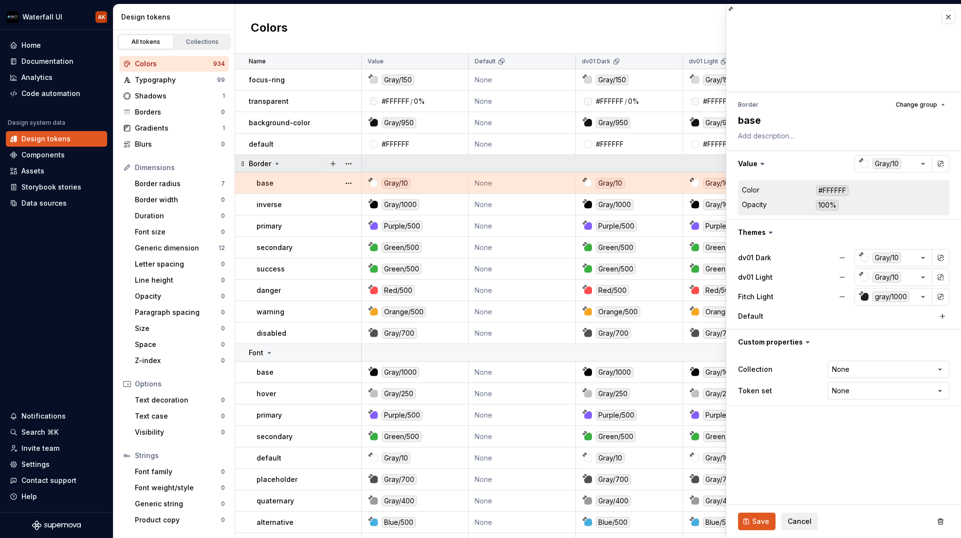
click at [273, 161] on icon at bounding box center [277, 164] width 8 height 8
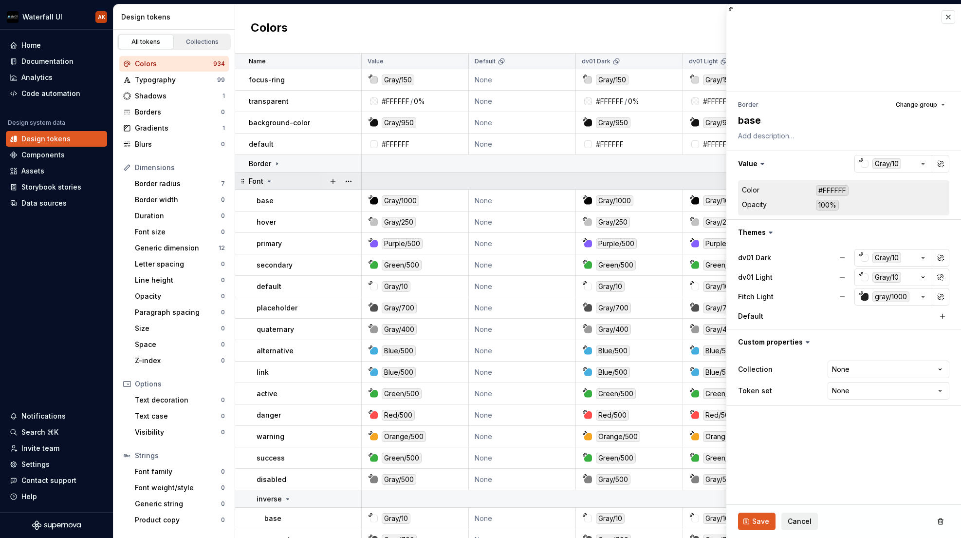
click at [272, 180] on icon at bounding box center [269, 181] width 8 height 8
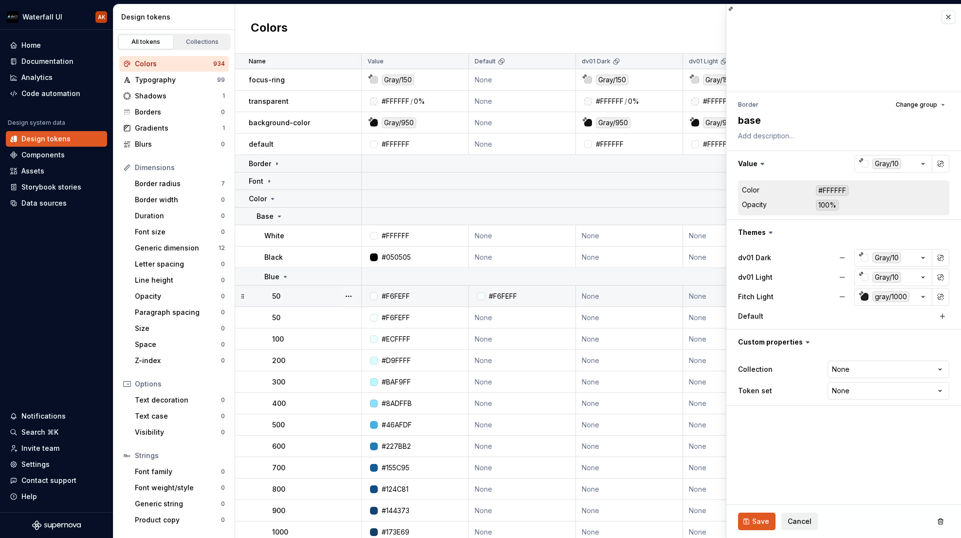
click at [317, 294] on div "50" at bounding box center [316, 296] width 89 height 10
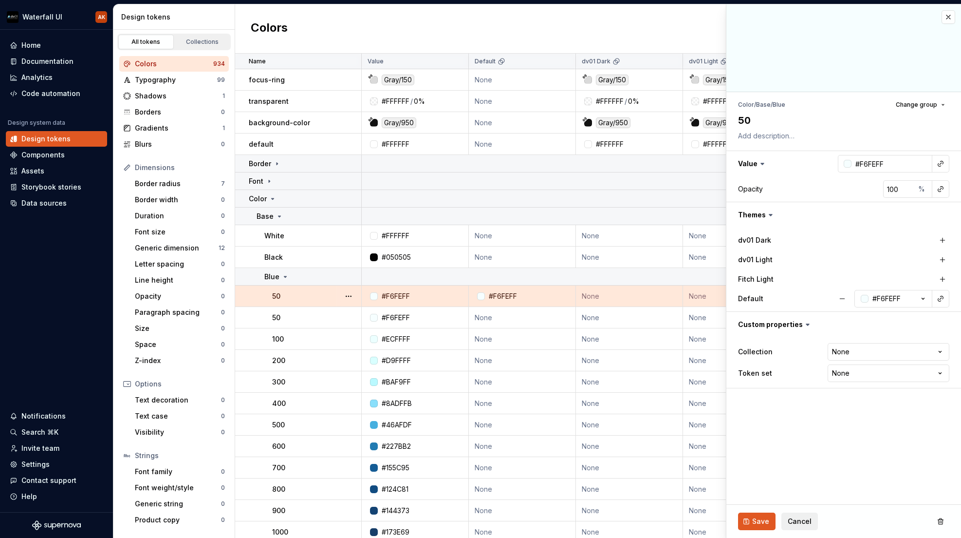
click at [771, 217] on icon at bounding box center [771, 215] width 10 height 10
click at [771, 213] on icon at bounding box center [771, 215] width 10 height 10
click at [864, 352] on html "Waterfall UI AK Home Documentation Analytics Code automation Design system data…" at bounding box center [480, 269] width 961 height 538
drag, startPoint x: 807, startPoint y: 417, endPoint x: 818, endPoint y: 395, distance: 24.8
click at [807, 417] on html "Waterfall UI AK Home Documentation Analytics Code automation Design system data…" at bounding box center [480, 269] width 961 height 538
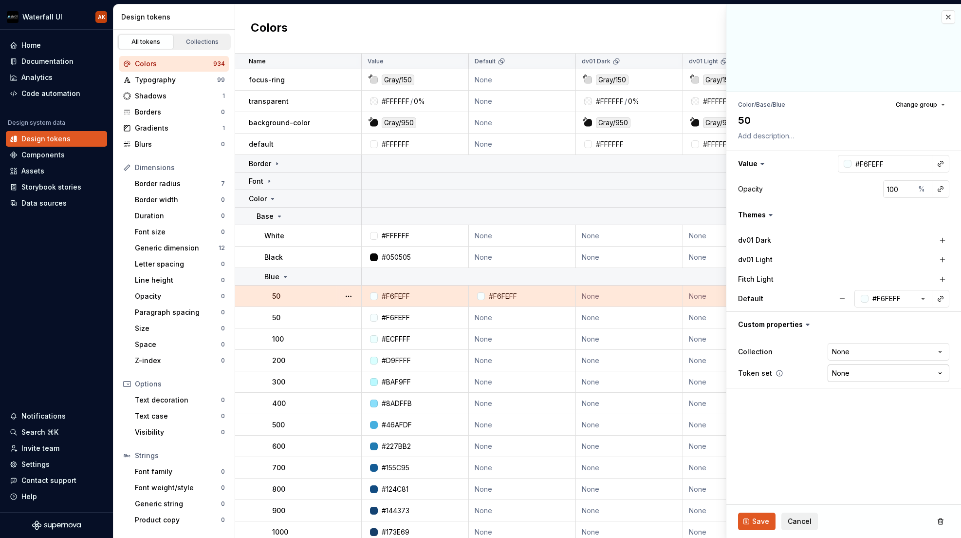
click at [852, 379] on html "Waterfall UI AK Home Documentation Analytics Code automation Design system data…" at bounding box center [480, 269] width 961 height 538
click at [798, 404] on html "Waterfall UI AK Home Documentation Analytics Code automation Design system data…" at bounding box center [480, 269] width 961 height 538
click at [367, 23] on div "Colors New token" at bounding box center [598, 28] width 726 height 49
type textarea "*"
click at [31, 93] on div "Code automation" at bounding box center [50, 94] width 59 height 10
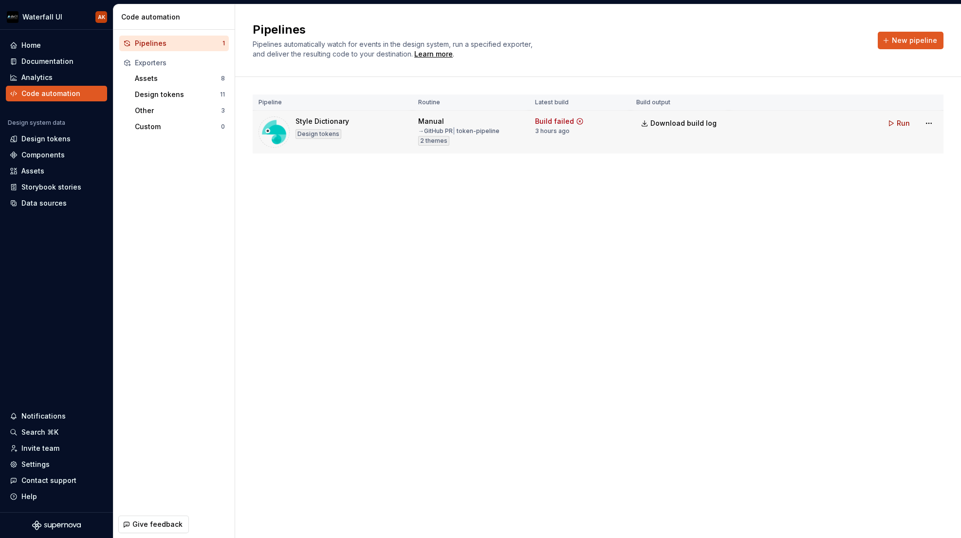
click at [386, 126] on div "Style Dictionary Design tokens" at bounding box center [333, 131] width 148 height 31
click at [829, 118] on td "Run" at bounding box center [836, 123] width 215 height 25
click at [928, 122] on html "Waterfall UI AK Home Documentation Analytics Code automation Design system data…" at bounding box center [480, 269] width 961 height 538
click at [914, 142] on div "Edit pipeline" at bounding box center [916, 144] width 83 height 10
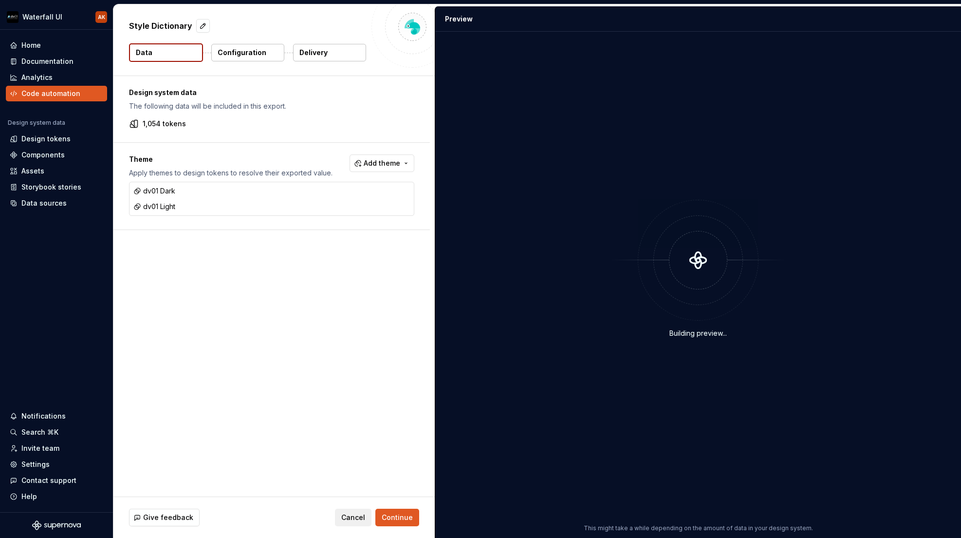
click at [231, 53] on p "Configuration" at bounding box center [242, 53] width 49 height 10
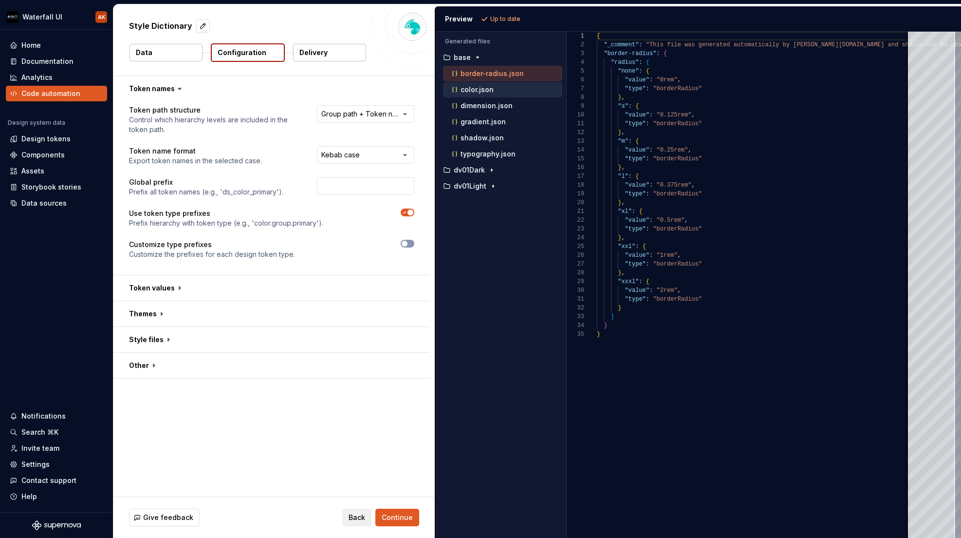
click at [476, 87] on p "color.json" at bounding box center [477, 90] width 33 height 8
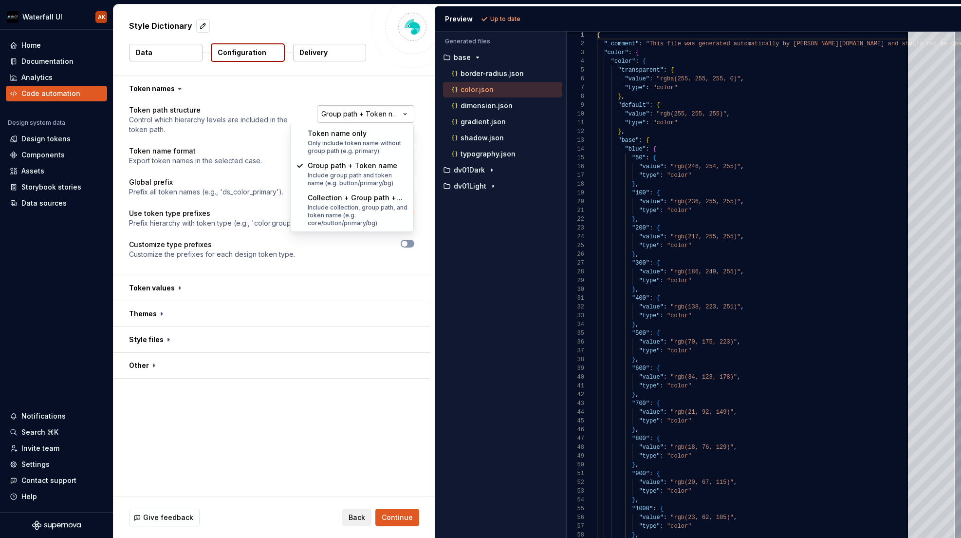
click at [378, 121] on html "**********" at bounding box center [480, 269] width 961 height 538
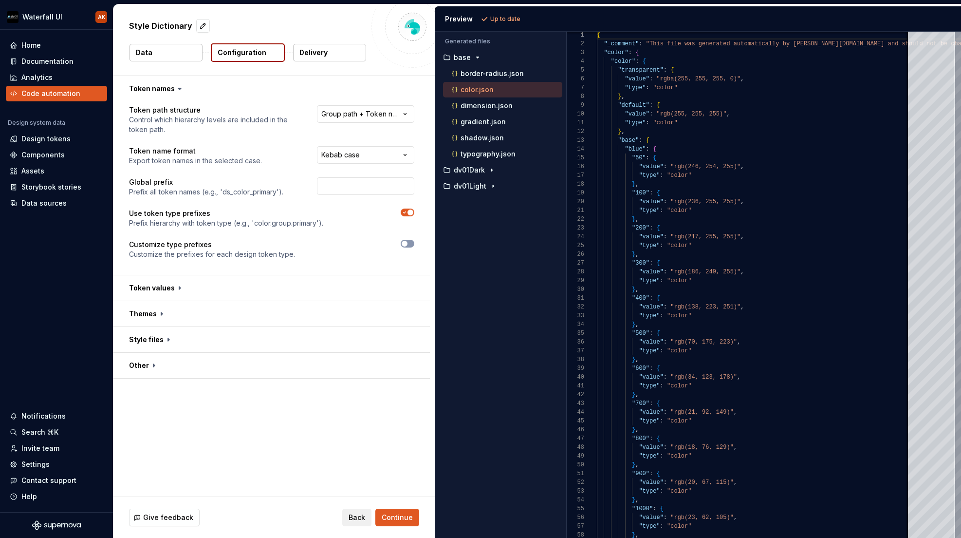
click at [267, 205] on html "**********" at bounding box center [480, 269] width 961 height 538
click at [492, 109] on p "dimension.json" at bounding box center [487, 106] width 52 height 8
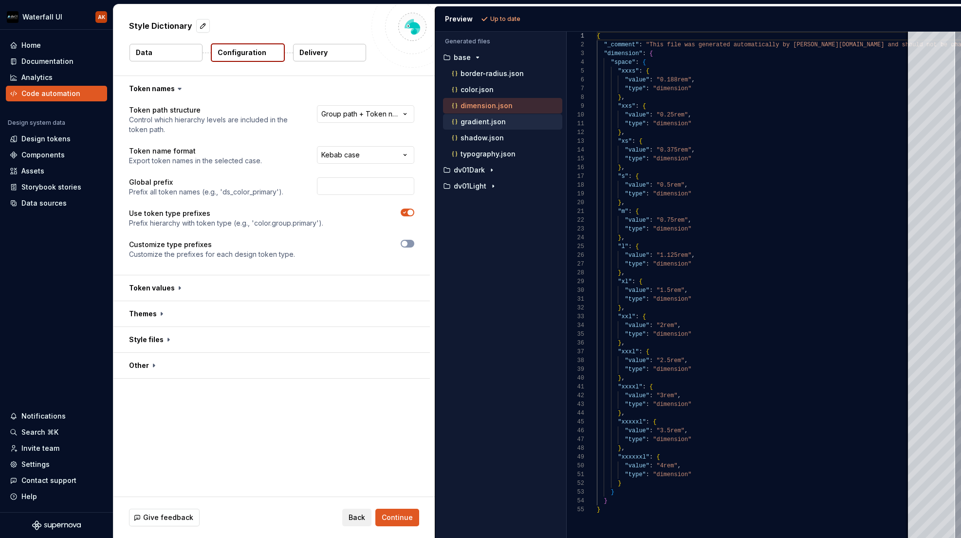
click at [477, 123] on p "gradient.json" at bounding box center [483, 122] width 45 height 8
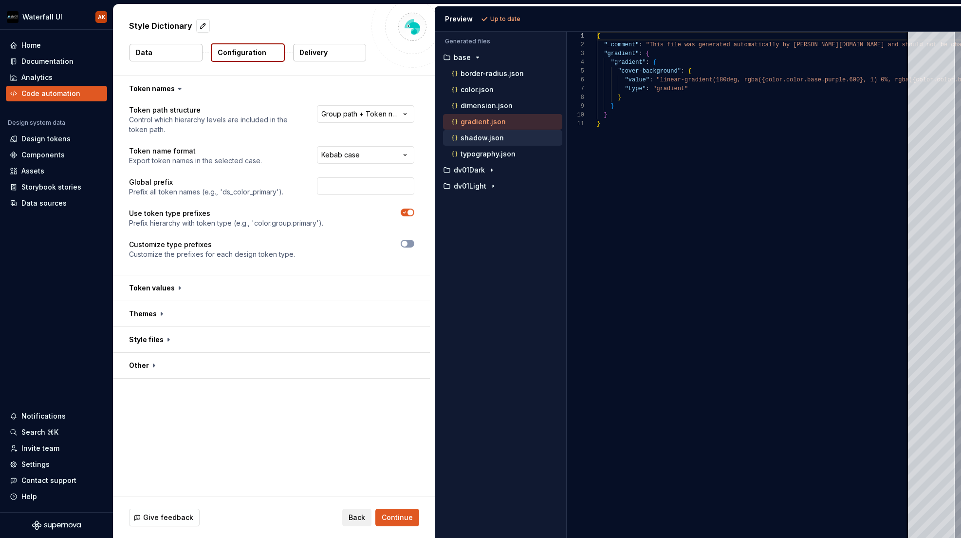
click at [472, 141] on p "shadow.json" at bounding box center [482, 138] width 43 height 8
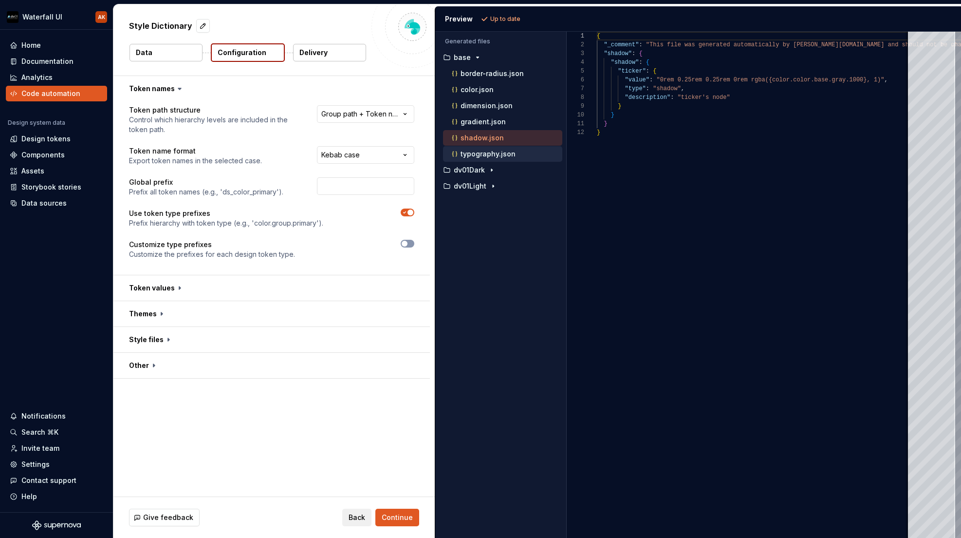
click at [474, 150] on p "typography.json" at bounding box center [488, 154] width 55 height 8
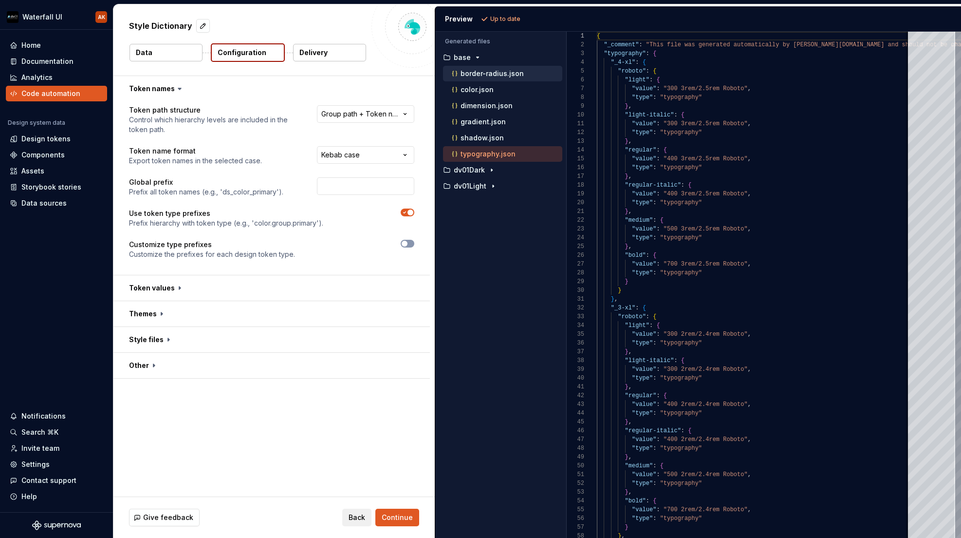
click at [472, 73] on p "border-radius.json" at bounding box center [492, 74] width 63 height 8
type textarea "**********"
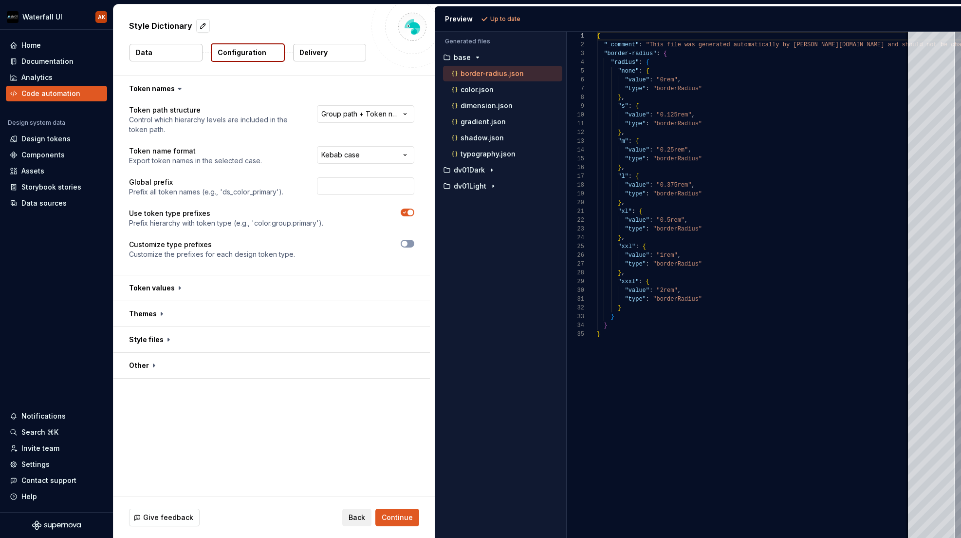
click at [308, 55] on p "Delivery" at bounding box center [314, 53] width 28 height 10
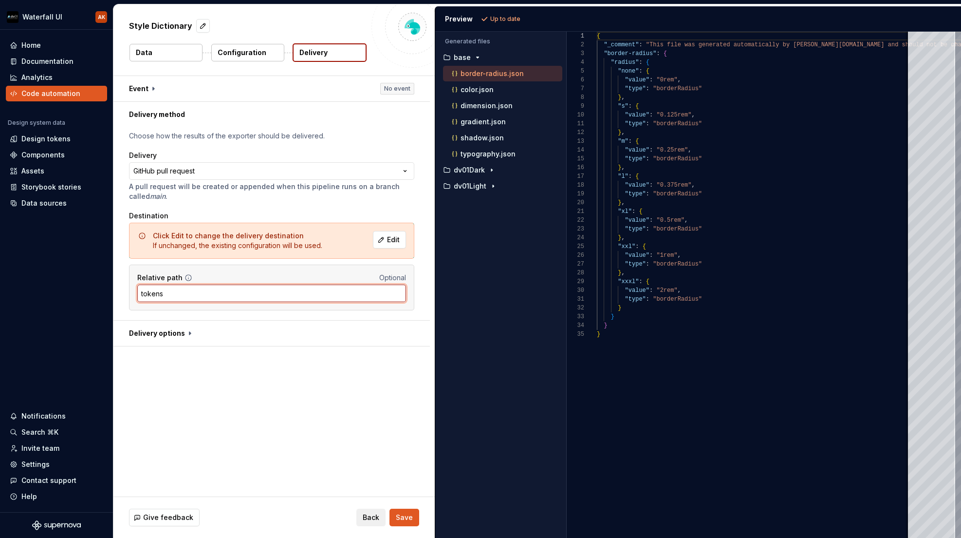
click at [182, 292] on input "tokens" at bounding box center [271, 293] width 269 height 18
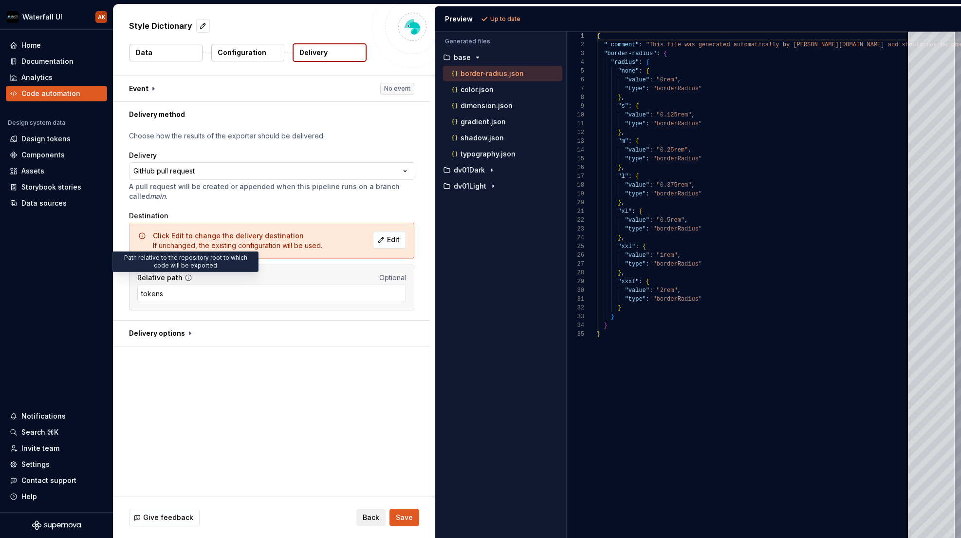
click at [185, 278] on icon at bounding box center [189, 278] width 8 height 8
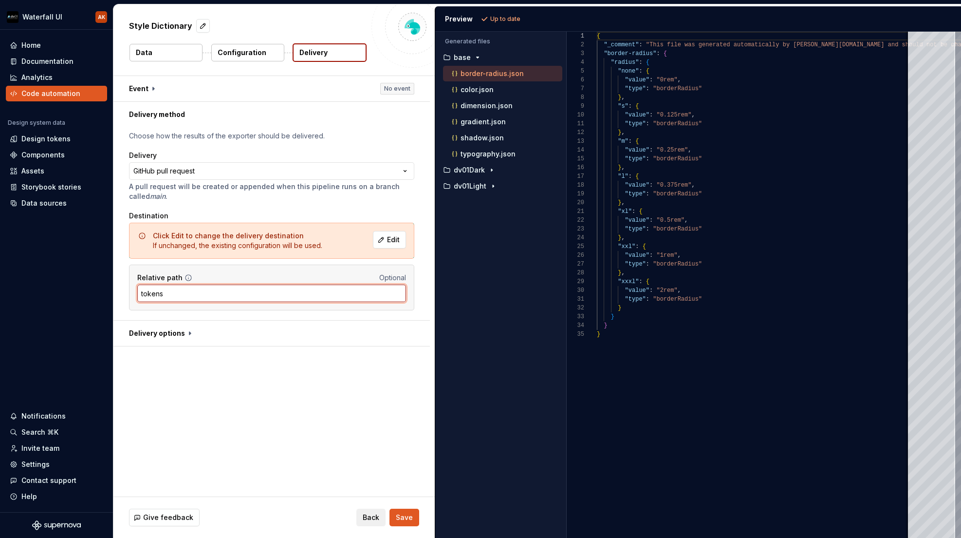
click at [192, 294] on input "tokens" at bounding box center [271, 293] width 269 height 18
type input "tokens/"
click at [215, 275] on div "Relative path Optional" at bounding box center [271, 278] width 269 height 10
click at [399, 523] on button "Save" at bounding box center [405, 517] width 30 height 18
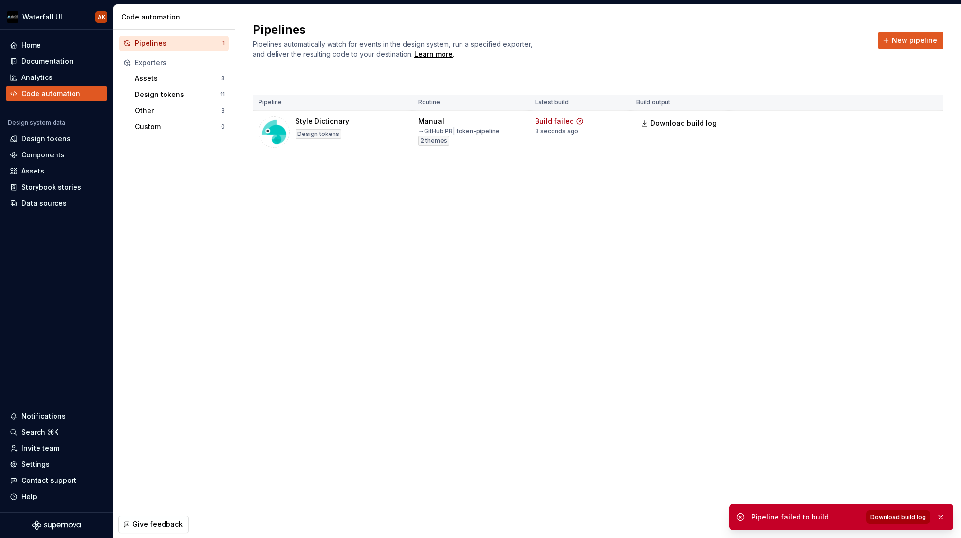
click at [890, 515] on span "Download build log" at bounding box center [899, 517] width 56 height 8
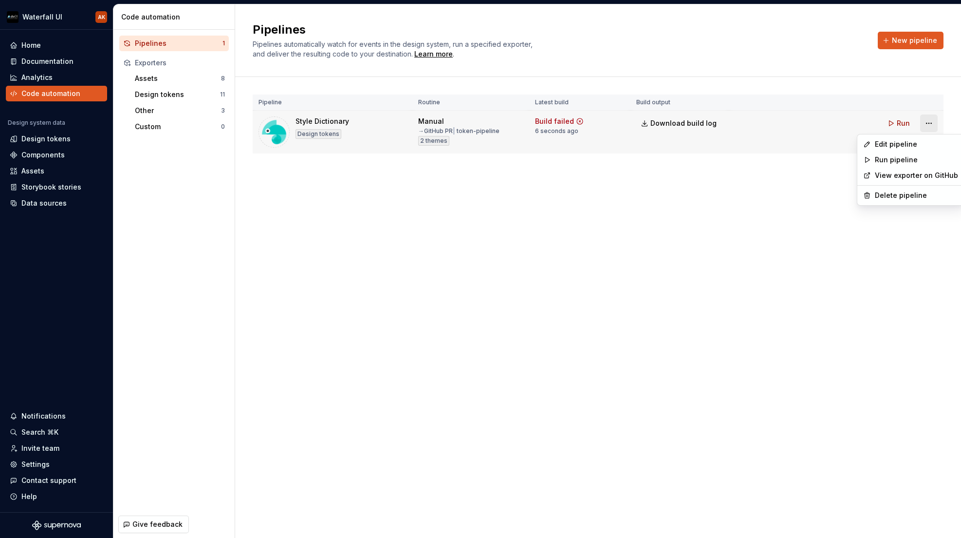
click at [930, 126] on html "Waterfall UI AK Home Documentation Analytics Code automation Design system data…" at bounding box center [480, 269] width 961 height 538
click at [908, 143] on div "Edit pipeline" at bounding box center [916, 144] width 83 height 10
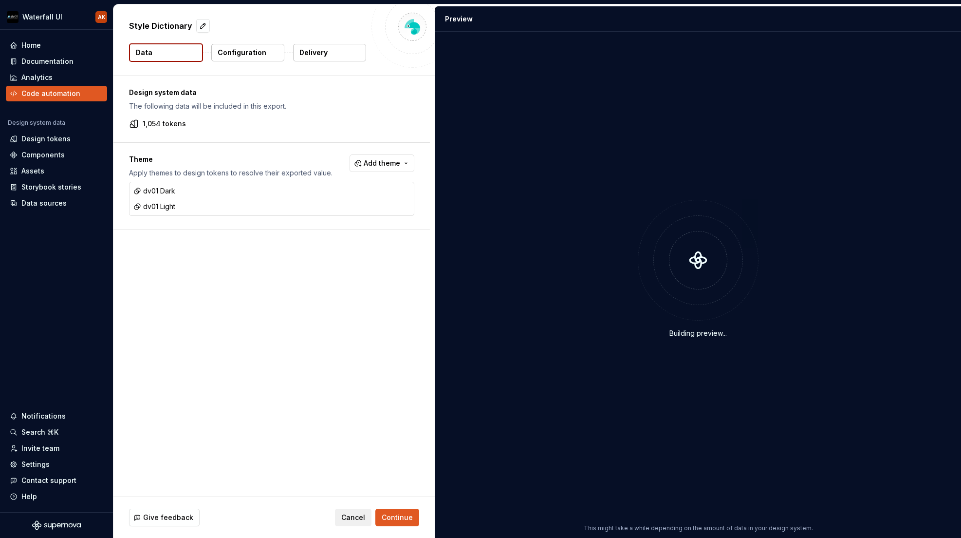
click at [323, 59] on button "Delivery" at bounding box center [329, 53] width 73 height 18
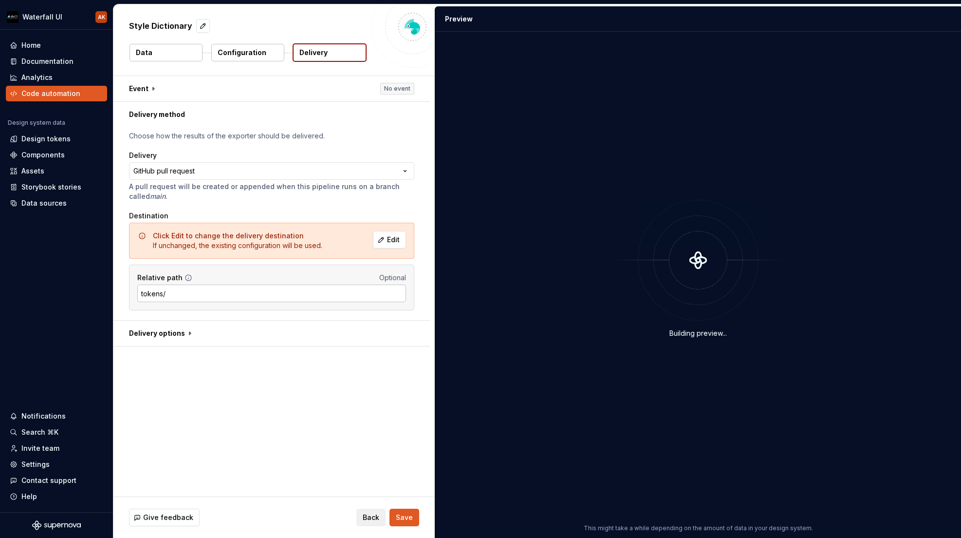
click at [141, 294] on input "tokens/" at bounding box center [271, 293] width 269 height 18
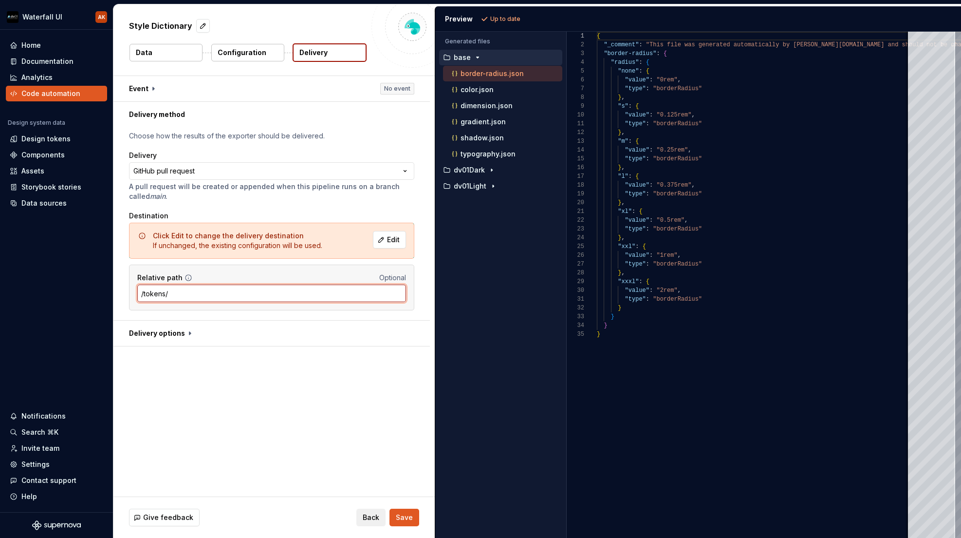
type input "/tokens/"
click at [244, 371] on div "**********" at bounding box center [273, 286] width 321 height 420
click at [406, 523] on button "Save" at bounding box center [405, 517] width 30 height 18
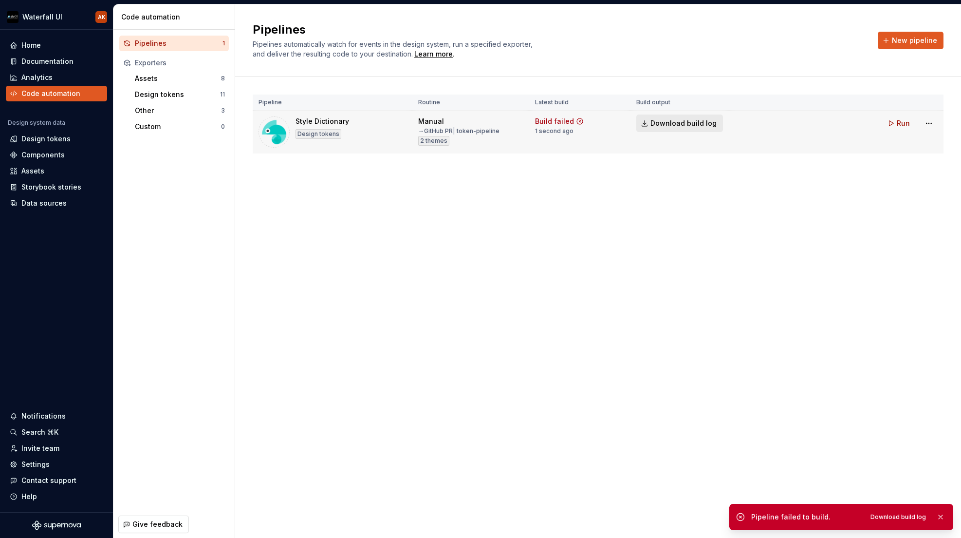
click at [675, 123] on span "Download build log" at bounding box center [684, 123] width 66 height 10
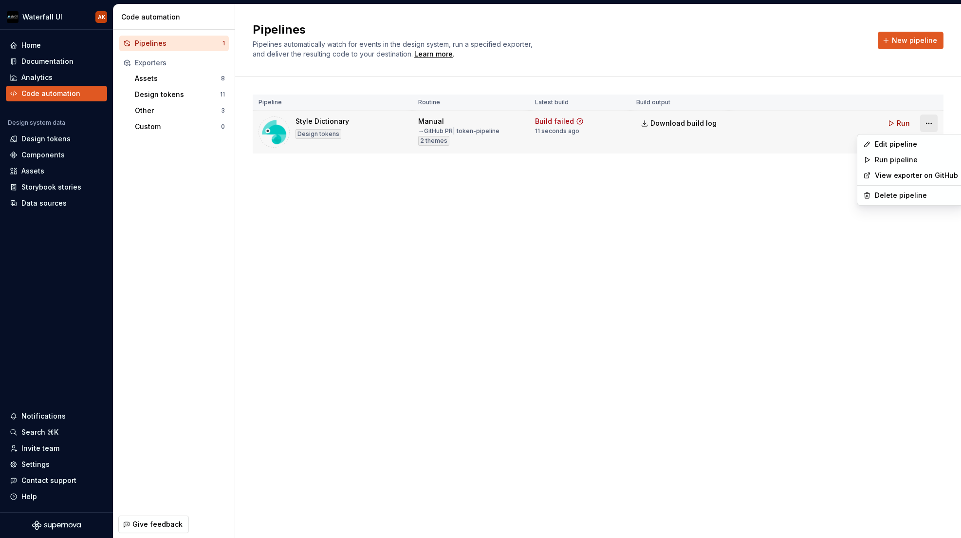
click at [928, 126] on html "Waterfall UI AK Home Documentation Analytics Code automation Design system data…" at bounding box center [480, 269] width 961 height 538
click at [916, 142] on div "Edit pipeline" at bounding box center [916, 144] width 83 height 10
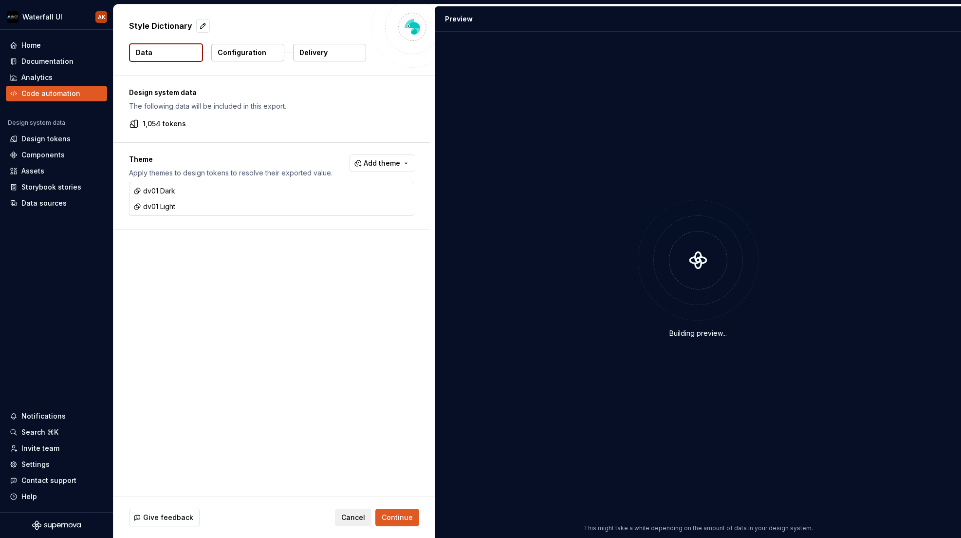
click at [307, 54] on p "Delivery" at bounding box center [314, 53] width 28 height 10
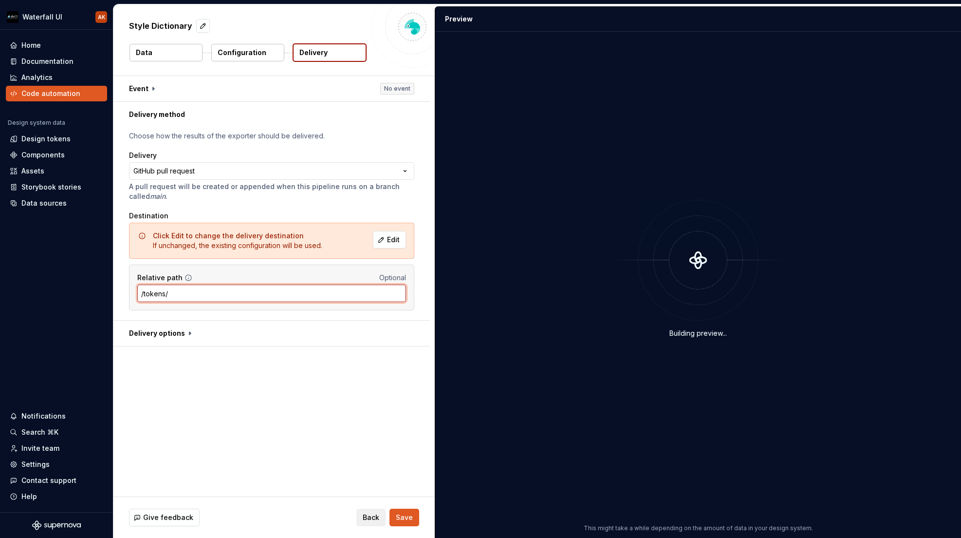
click at [218, 291] on input "/tokens/" at bounding box center [271, 293] width 269 height 18
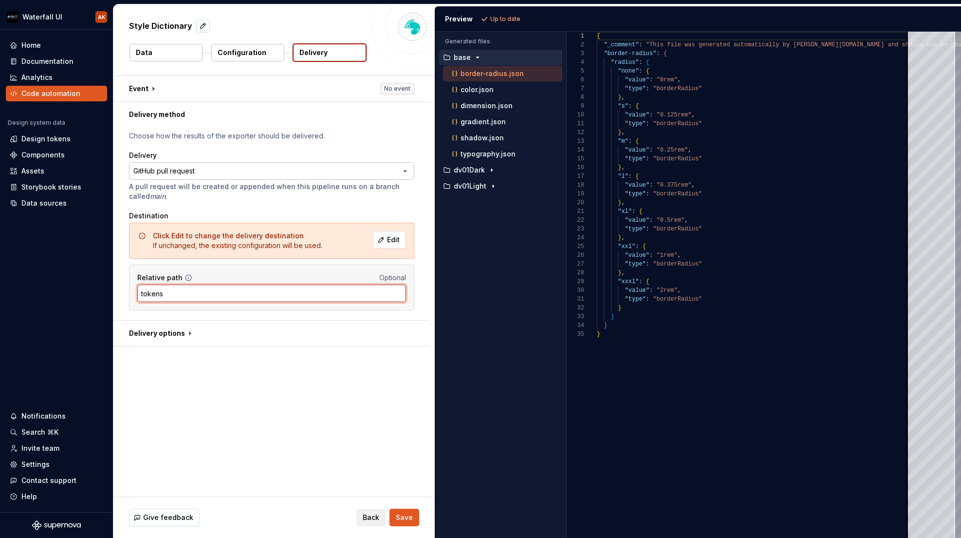
type input "tokens"
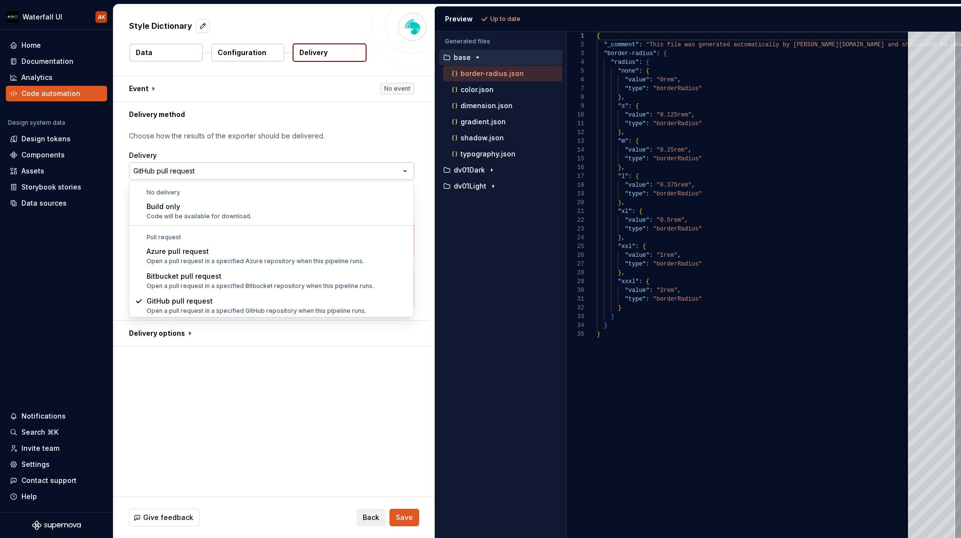
click at [237, 169] on html "**********" at bounding box center [480, 269] width 961 height 538
click at [272, 132] on html "**********" at bounding box center [480, 269] width 961 height 538
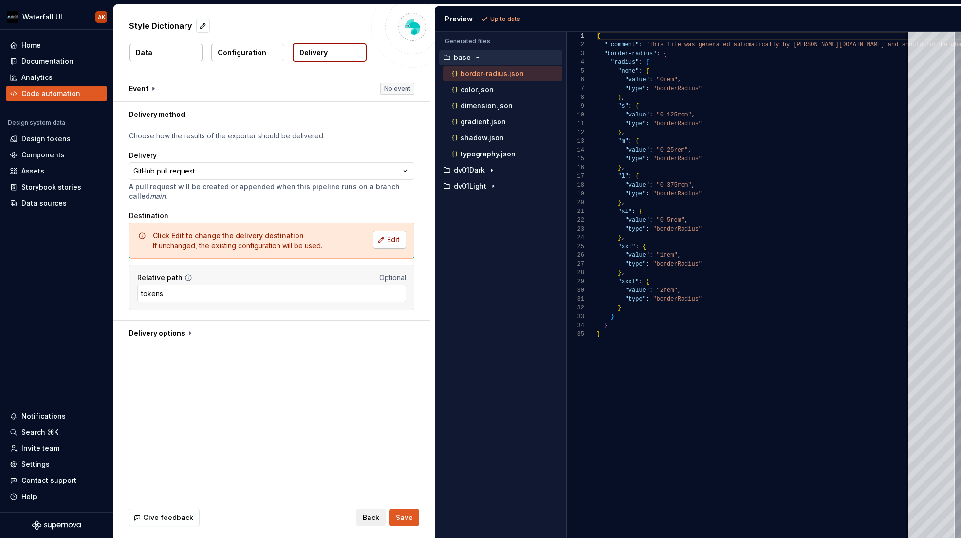
click at [388, 240] on span "Edit" at bounding box center [393, 240] width 13 height 10
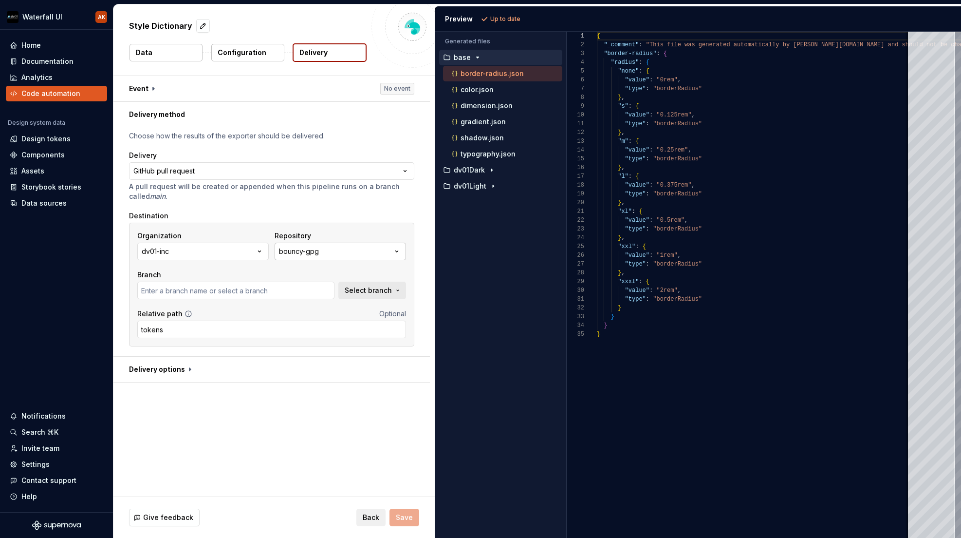
type input "master"
click at [290, 252] on div "bouncy-gpg" at bounding box center [299, 251] width 40 height 10
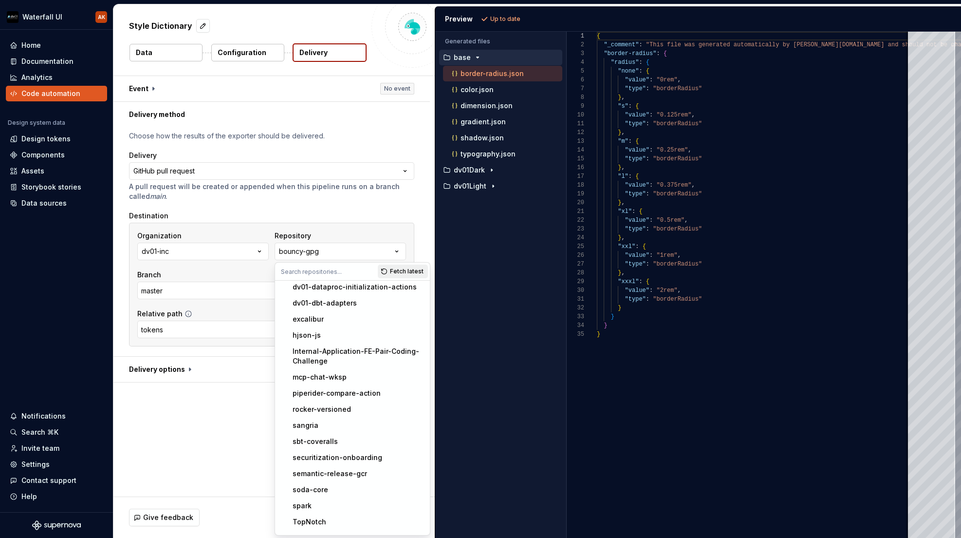
scroll to position [161, 0]
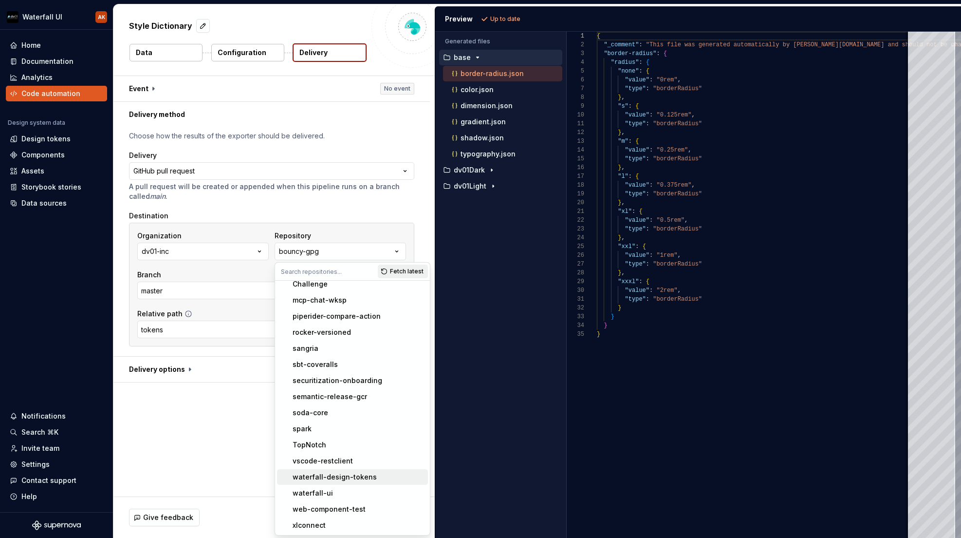
click at [362, 477] on div "waterfall-design-tokens" at bounding box center [335, 477] width 84 height 10
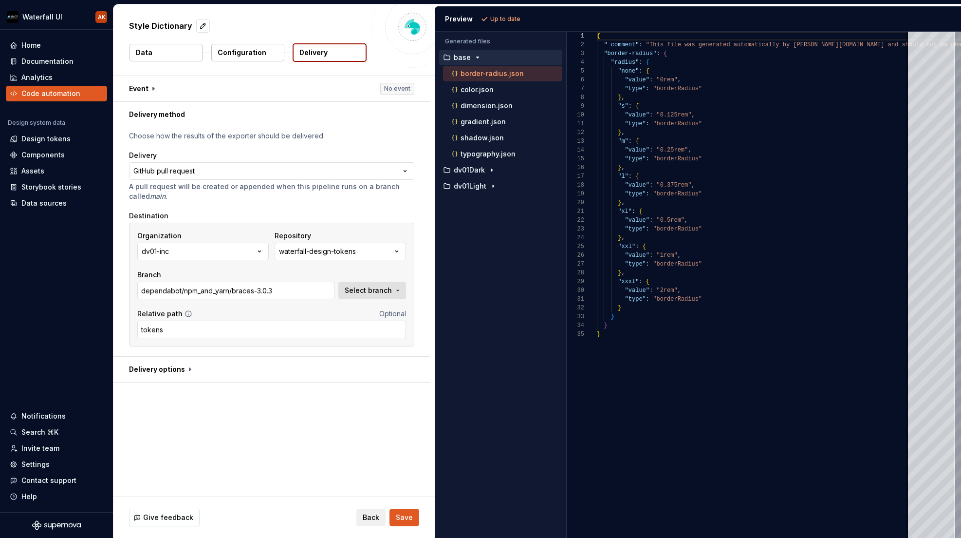
click at [384, 292] on span "Select branch" at bounding box center [368, 290] width 47 height 10
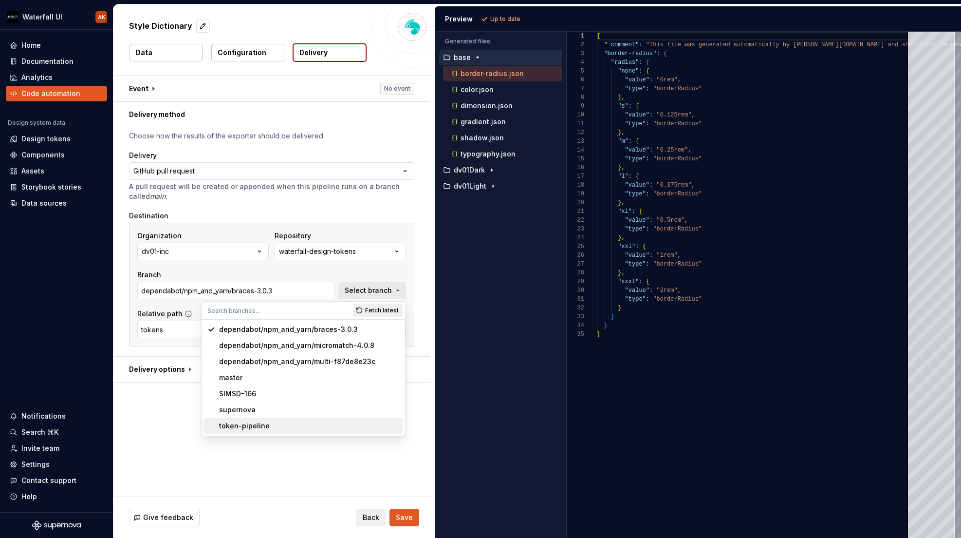
click at [369, 431] on span "token-pipeline" at bounding box center [304, 426] width 200 height 16
type input "token-pipeline"
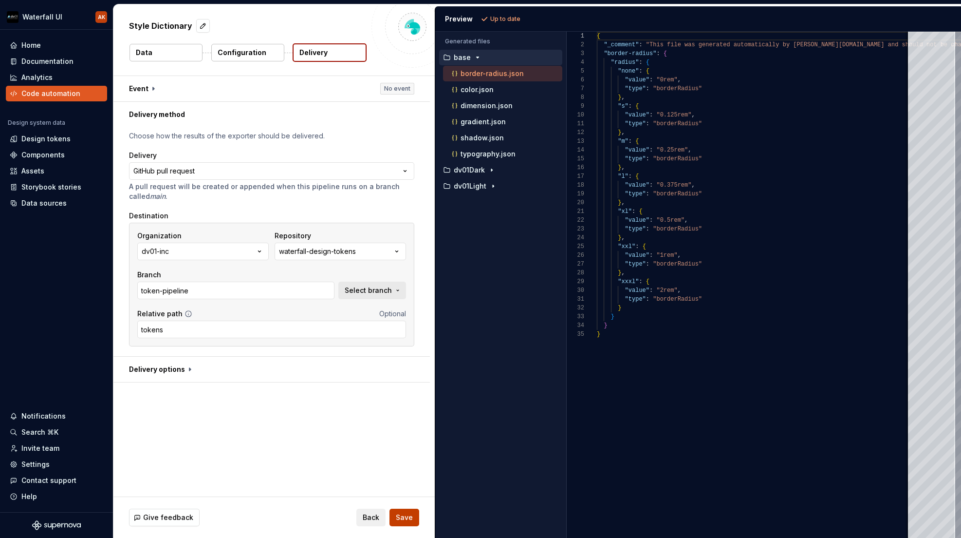
click at [403, 515] on span "Save" at bounding box center [404, 517] width 17 height 10
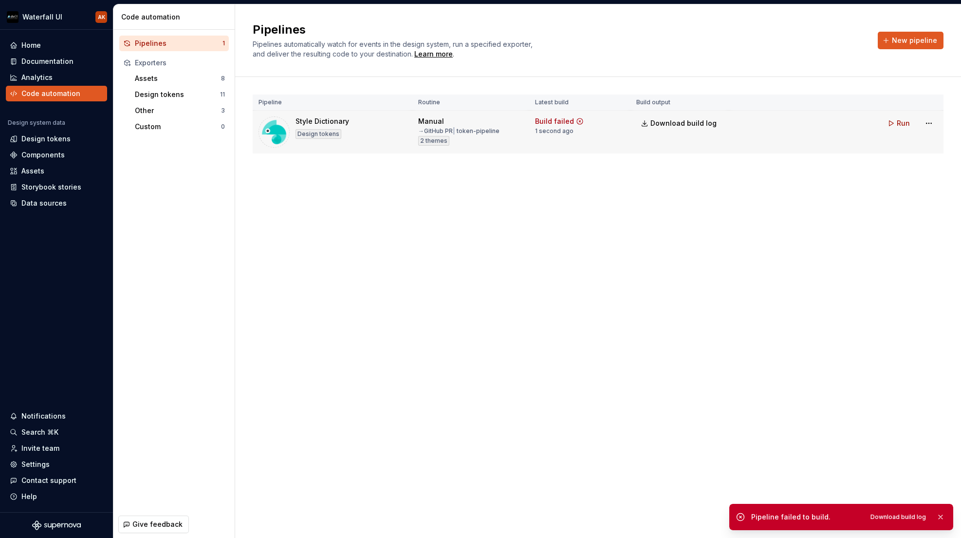
click at [548, 122] on div "Build failed" at bounding box center [554, 121] width 39 height 10
drag, startPoint x: 427, startPoint y: 123, endPoint x: 427, endPoint y: 139, distance: 16.6
click at [427, 123] on div "Manual" at bounding box center [431, 121] width 26 height 10
click at [427, 141] on span "2 themes" at bounding box center [433, 141] width 27 height 8
click at [328, 128] on div "Design tokens" at bounding box center [319, 133] width 46 height 11
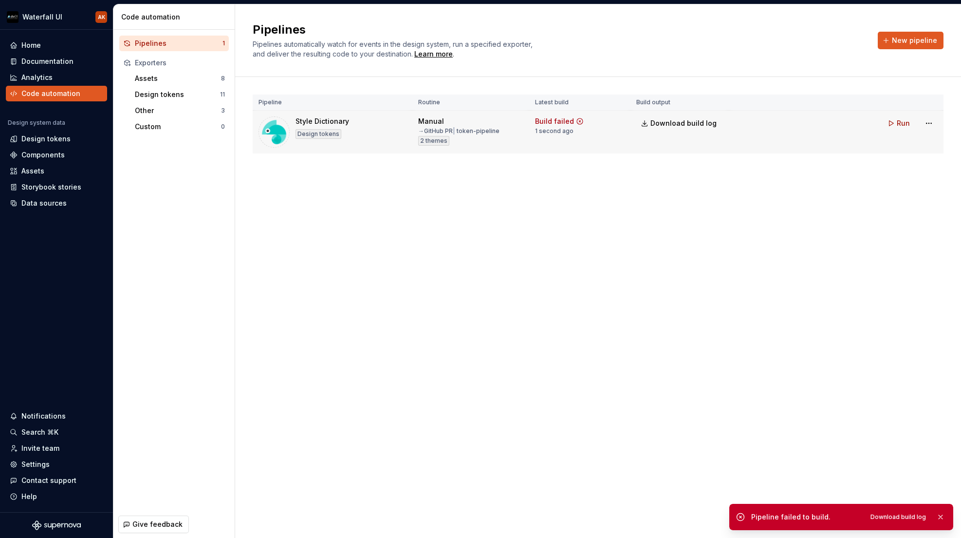
drag, startPoint x: 312, startPoint y: 131, endPoint x: 265, endPoint y: 127, distance: 47.4
click at [306, 131] on div "Design tokens" at bounding box center [319, 134] width 46 height 10
drag, startPoint x: 264, startPoint y: 128, endPoint x: 277, endPoint y: 129, distance: 12.2
click at [264, 128] on img at bounding box center [274, 131] width 31 height 31
click at [912, 41] on span "New pipeline" at bounding box center [914, 41] width 45 height 10
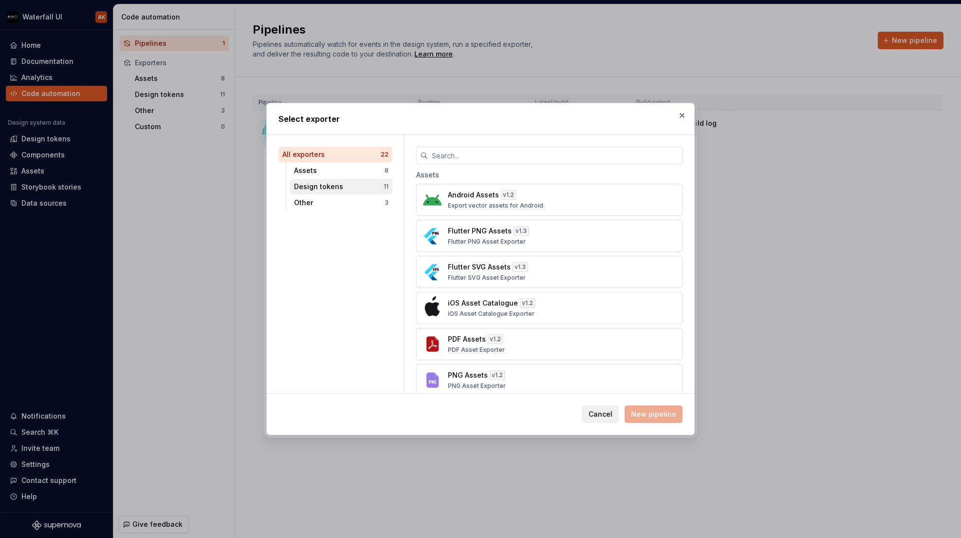
click at [308, 185] on div "Design tokens" at bounding box center [339, 187] width 90 height 10
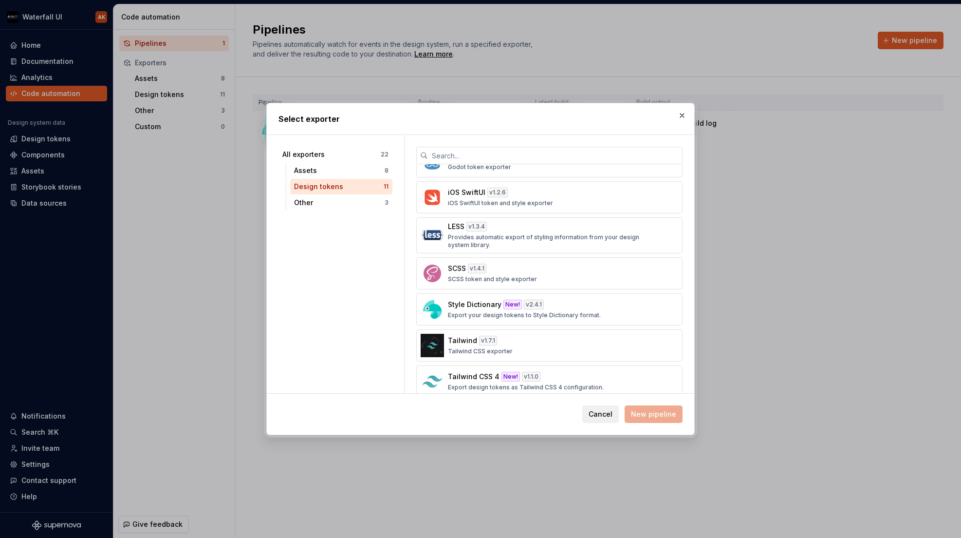
scroll to position [183, 0]
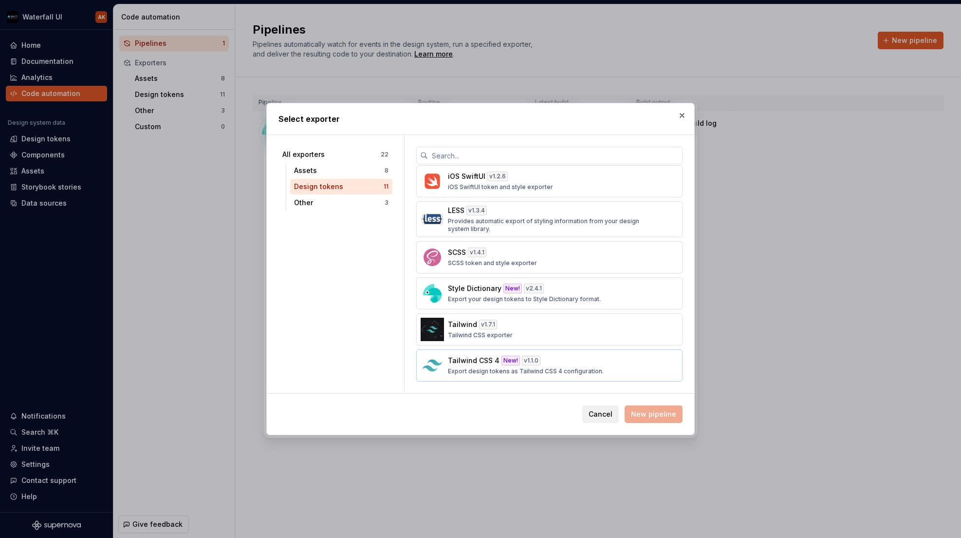
click at [467, 360] on p "Tailwind CSS 4" at bounding box center [474, 361] width 52 height 10
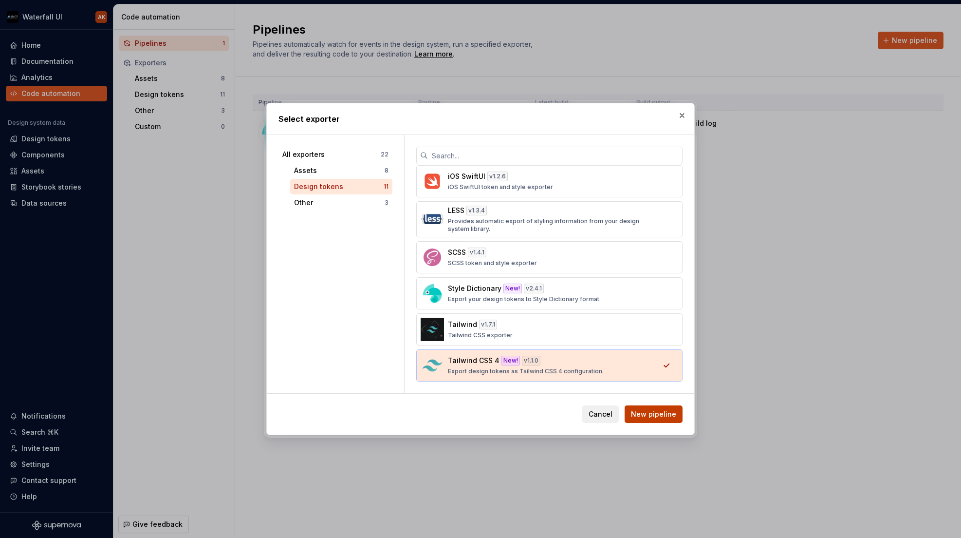
click at [649, 412] on span "New pipeline" at bounding box center [653, 414] width 45 height 10
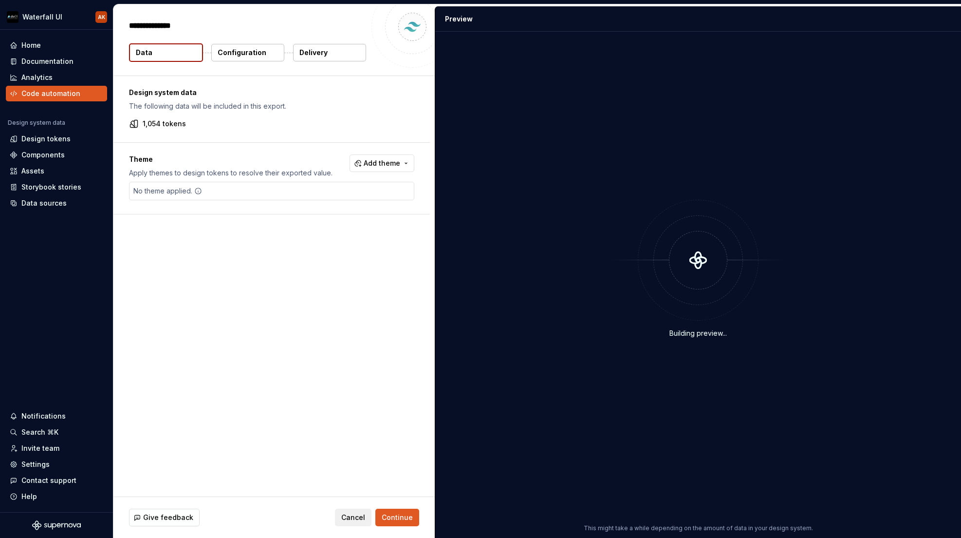
type textarea "*"
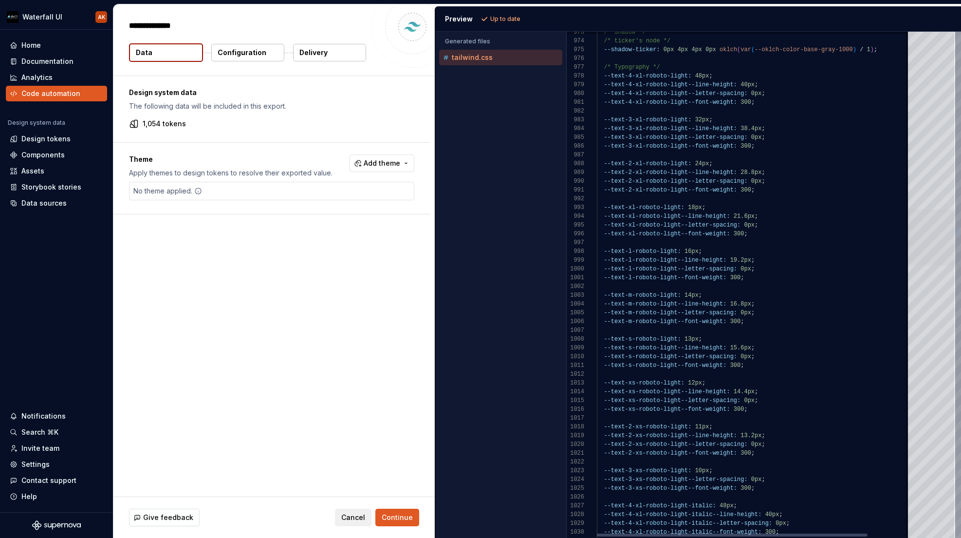
click at [913, 231] on div at bounding box center [931, 237] width 47 height 56
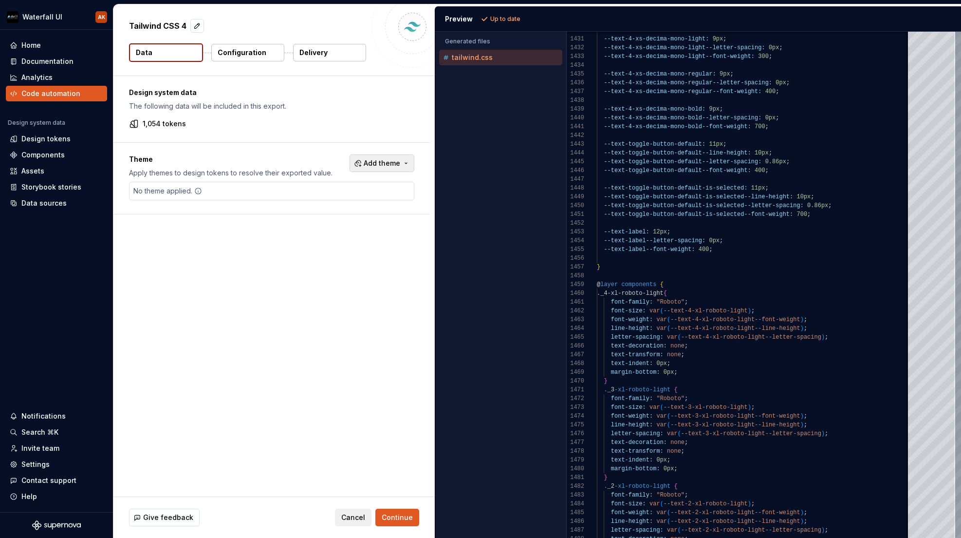
click at [376, 158] on span "Add theme" at bounding box center [382, 163] width 37 height 10
click at [302, 202] on span "dv01 Dark" at bounding box center [356, 202] width 112 height 16
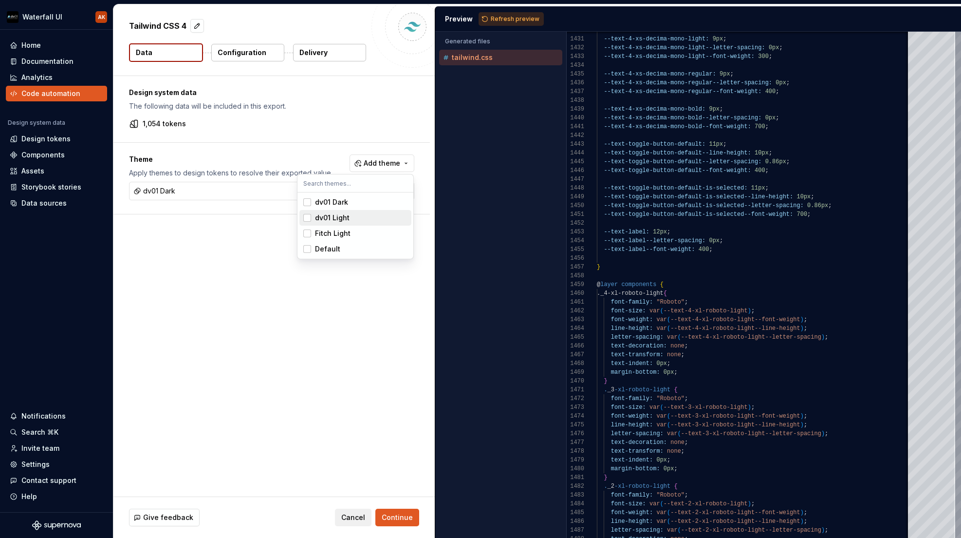
click at [308, 217] on div "Suggestions" at bounding box center [307, 218] width 8 height 8
click at [397, 519] on html "Waterfall UI AK Home Documentation Analytics Code automation Design system data…" at bounding box center [480, 269] width 961 height 538
click at [403, 507] on div "Give feedback Cancel Continue" at bounding box center [273, 517] width 321 height 41
click at [403, 513] on span "Continue" at bounding box center [397, 517] width 31 height 10
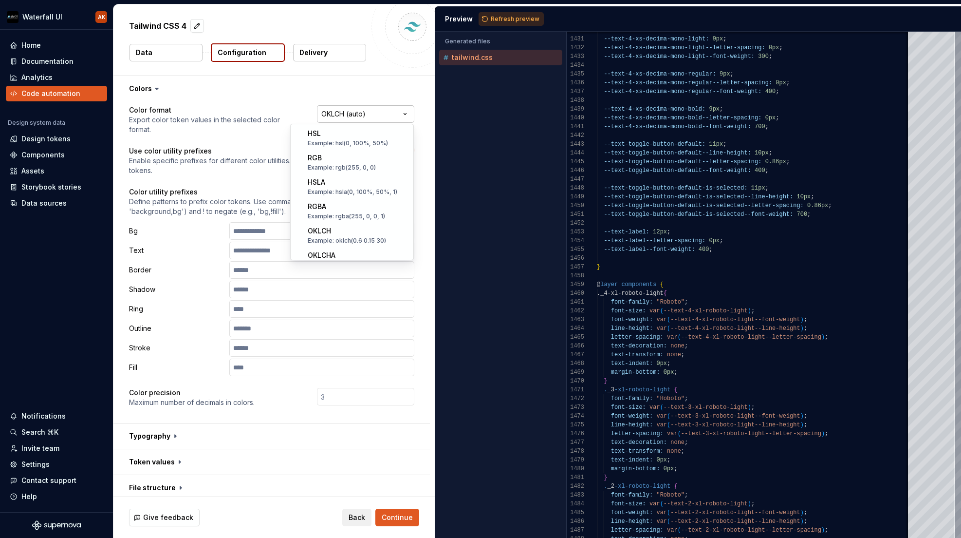
click at [357, 114] on html "**********" at bounding box center [480, 269] width 961 height 538
click at [276, 130] on html "**********" at bounding box center [480, 269] width 961 height 538
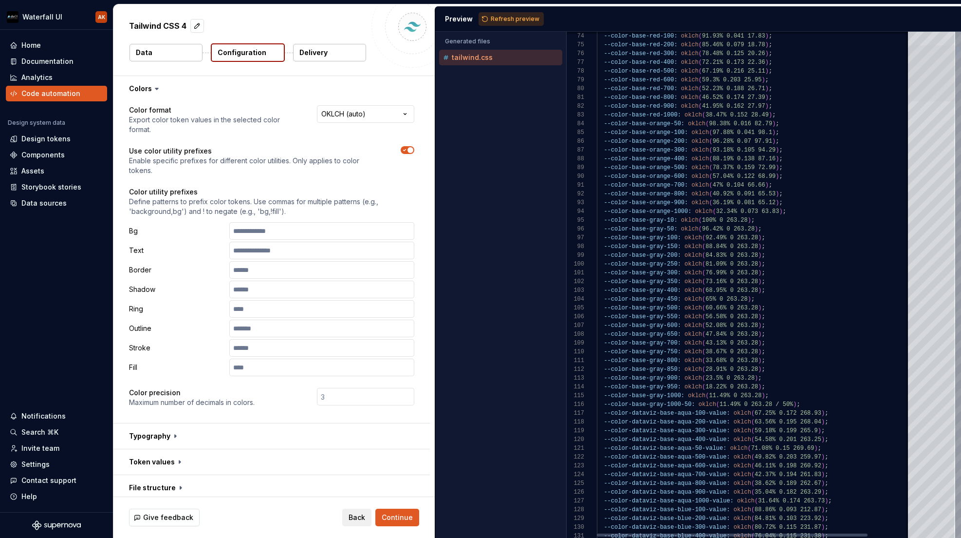
click at [921, 70] on div at bounding box center [931, 73] width 47 height 56
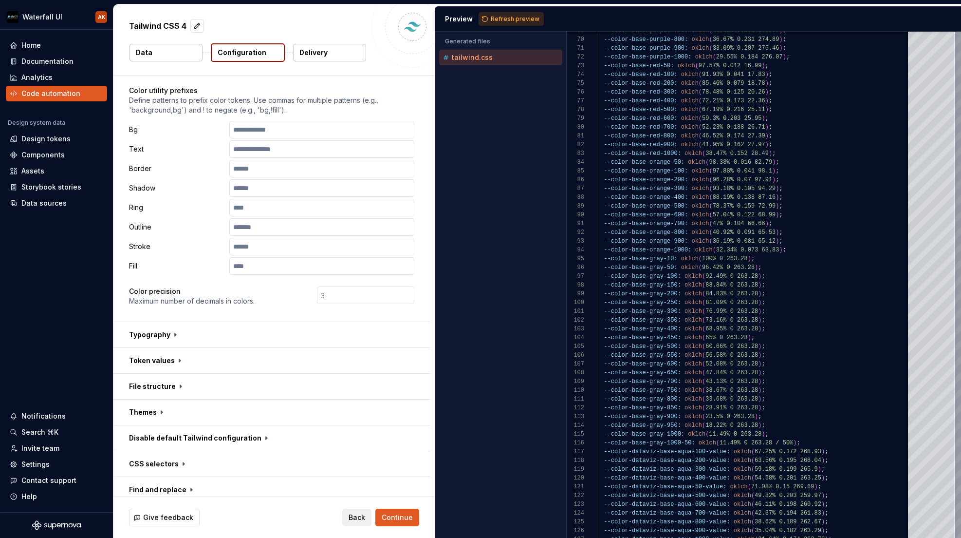
scroll to position [159, 0]
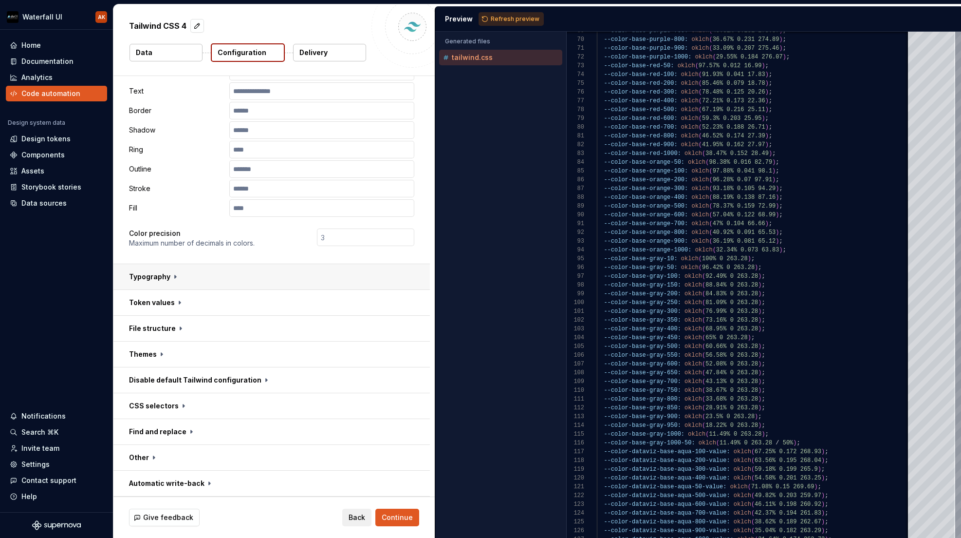
click at [172, 277] on button "button" at bounding box center [271, 276] width 317 height 25
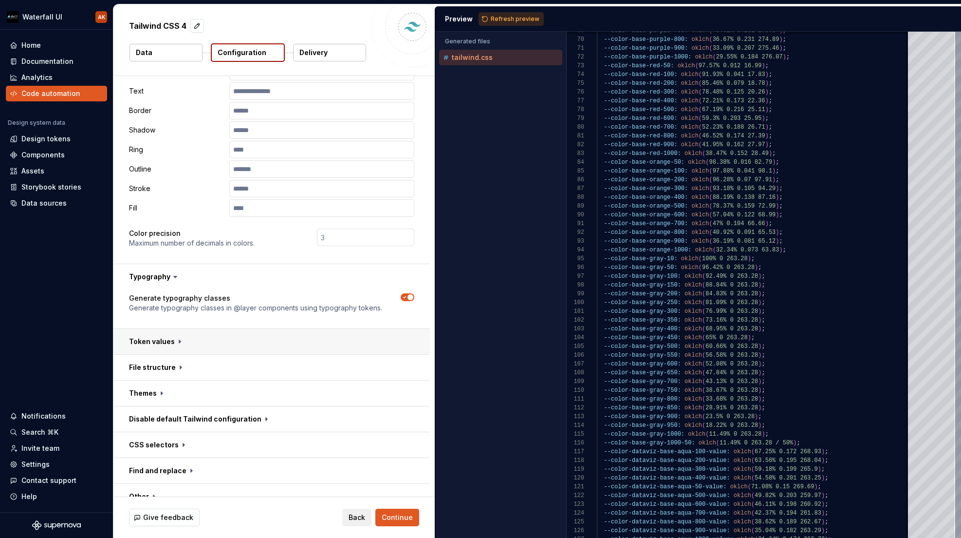
click at [172, 335] on button "button" at bounding box center [271, 341] width 317 height 25
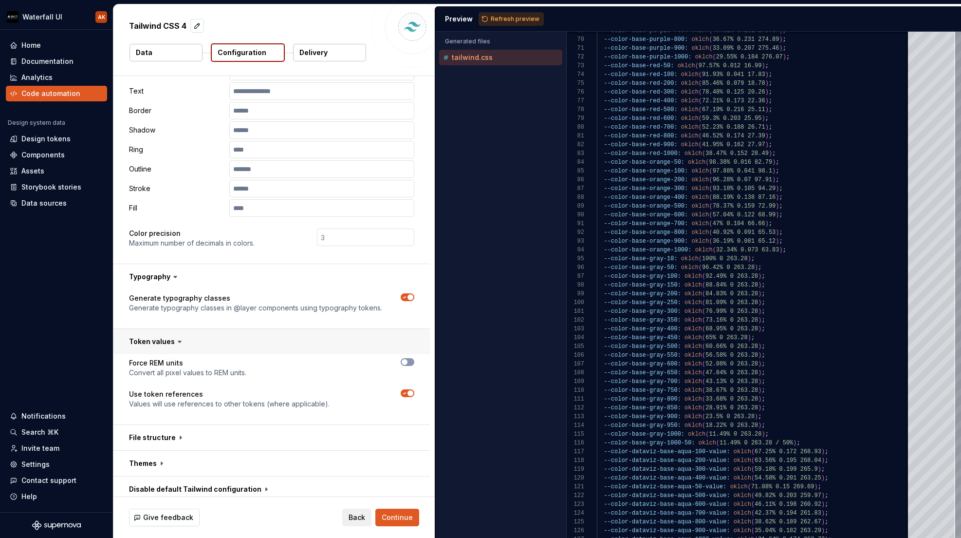
scroll to position [268, 0]
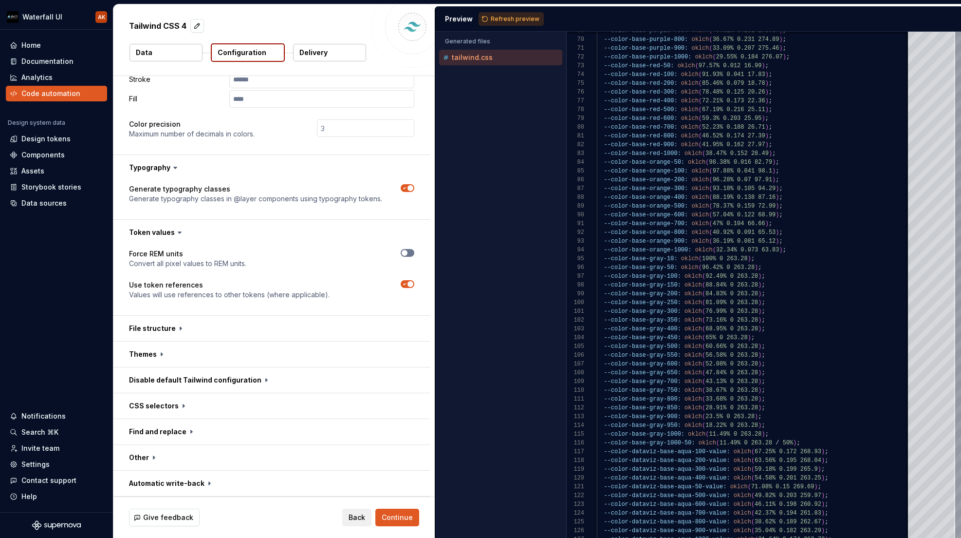
drag, startPoint x: 407, startPoint y: 255, endPoint x: 347, endPoint y: 273, distance: 62.7
click at [407, 255] on icon "button" at bounding box center [405, 253] width 8 height 6
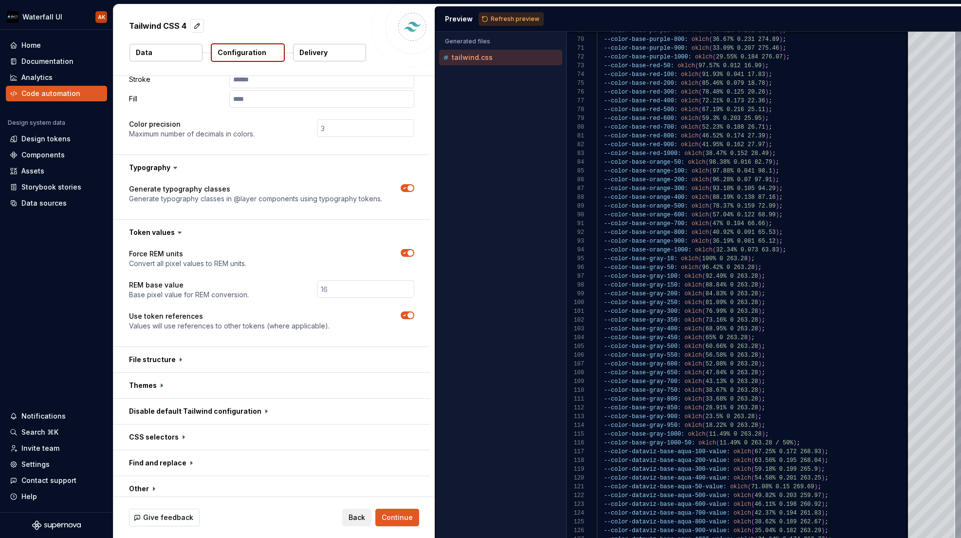
scroll to position [300, 0]
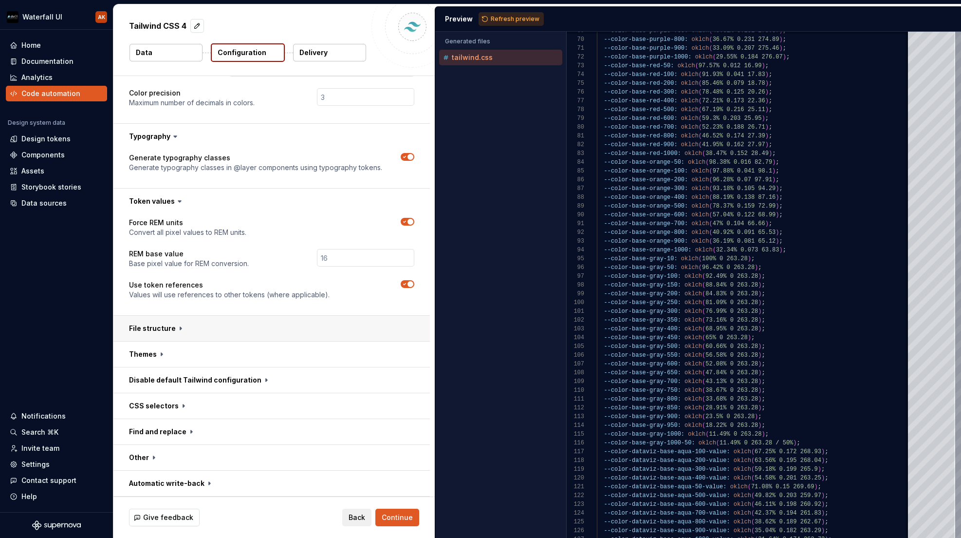
click at [155, 327] on button "button" at bounding box center [271, 328] width 317 height 25
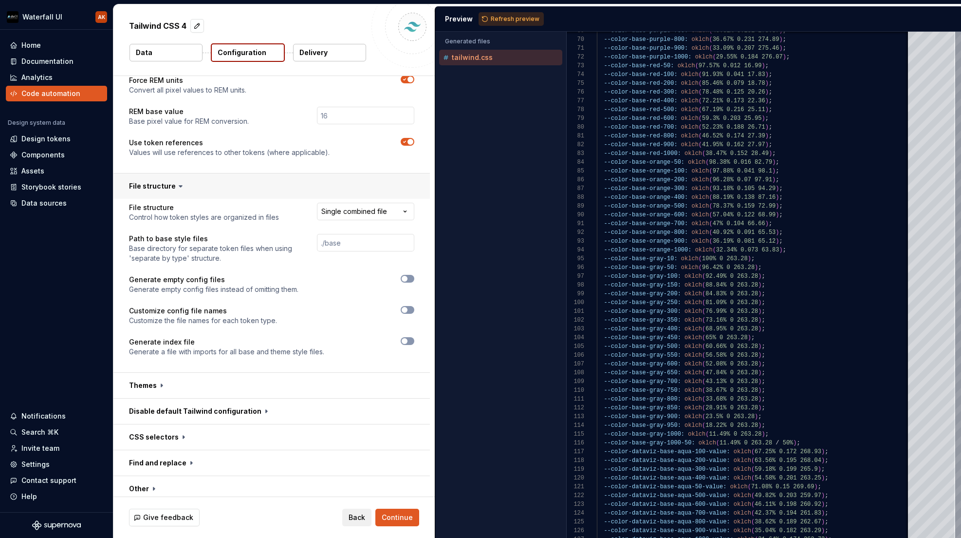
scroll to position [473, 0]
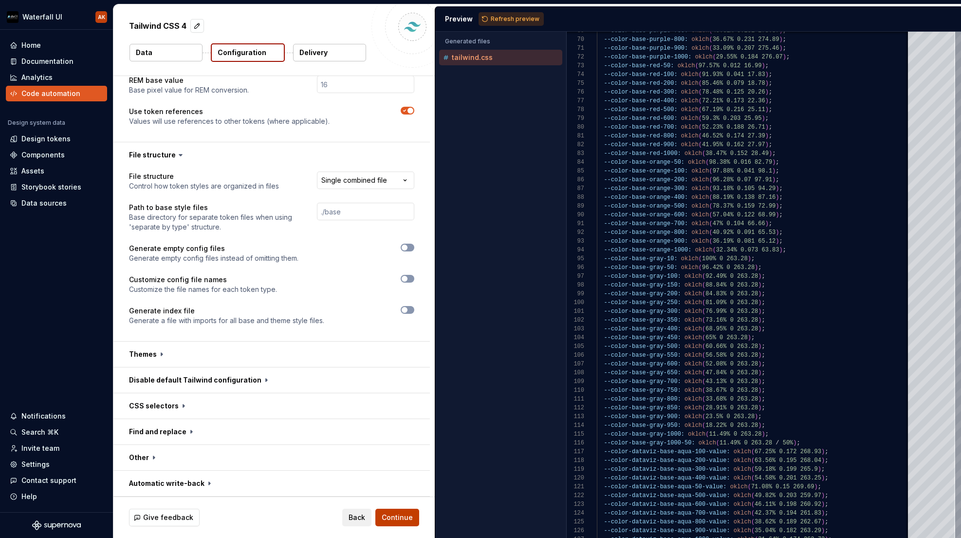
click at [387, 514] on span "Continue" at bounding box center [397, 517] width 31 height 10
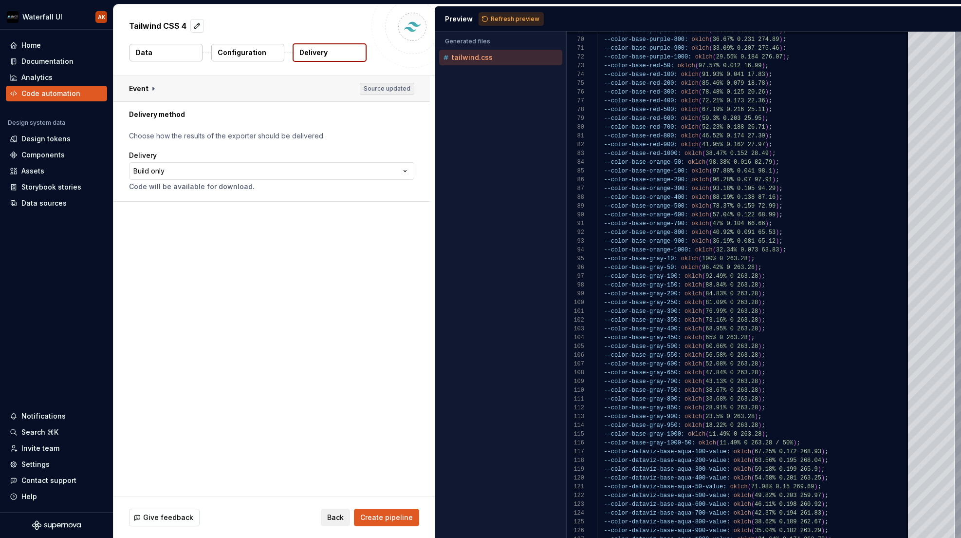
click at [162, 91] on button "button" at bounding box center [271, 88] width 317 height 25
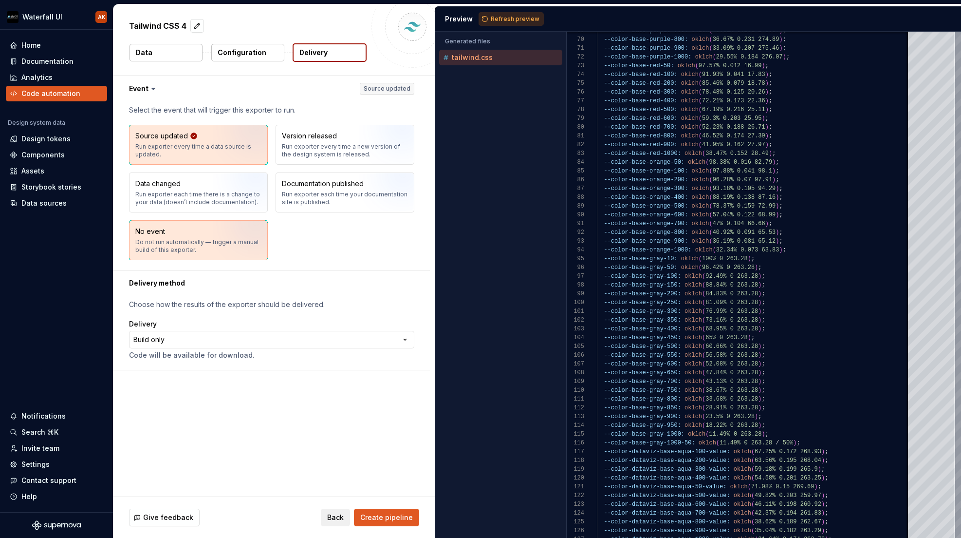
click at [167, 239] on div "Do not run automatically — trigger a manual build of this exporter." at bounding box center [198, 246] width 126 height 16
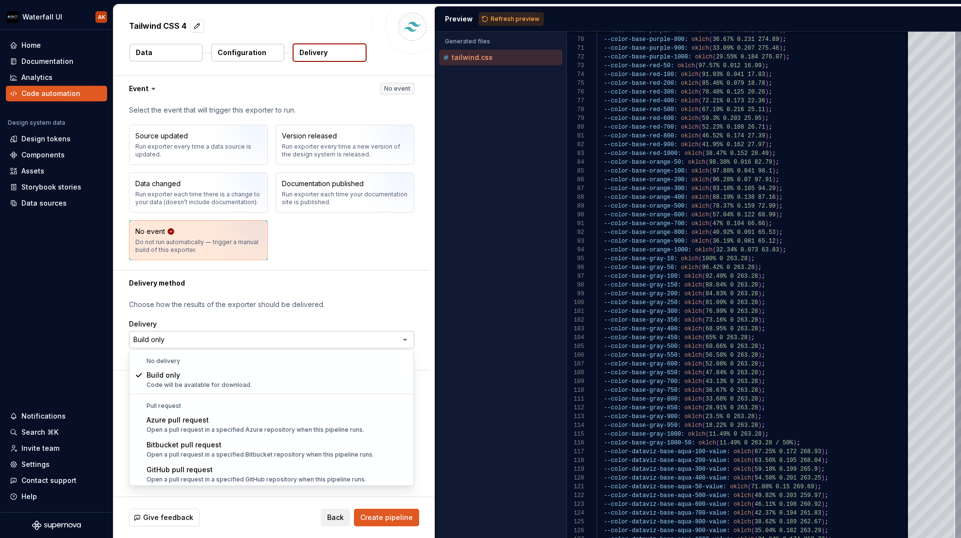
click at [203, 342] on html "**********" at bounding box center [480, 269] width 961 height 538
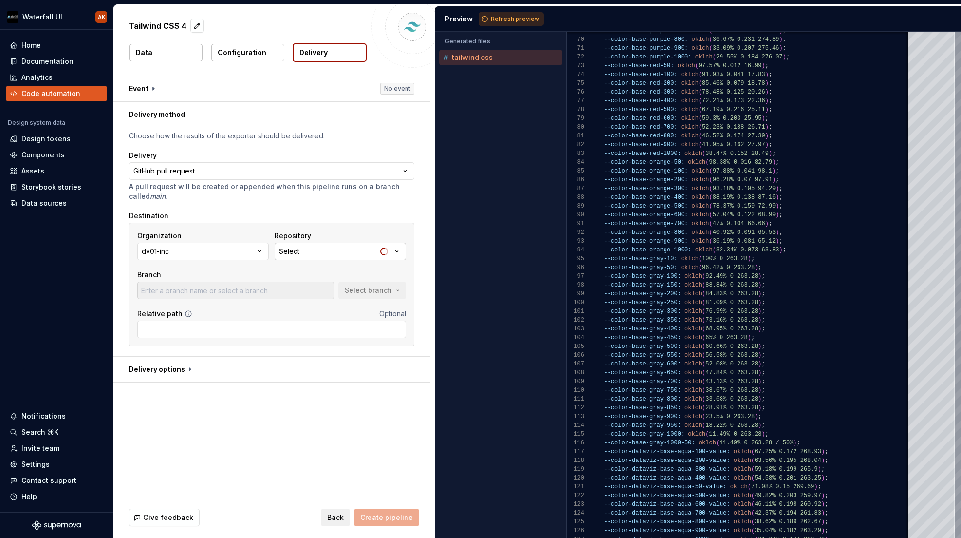
click at [305, 251] on button "Select" at bounding box center [340, 252] width 131 height 18
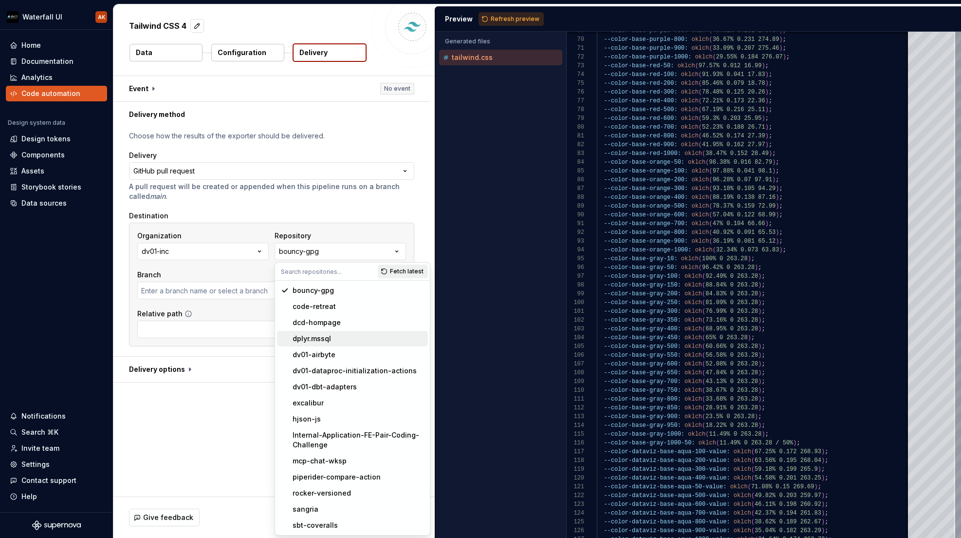
type input "master"
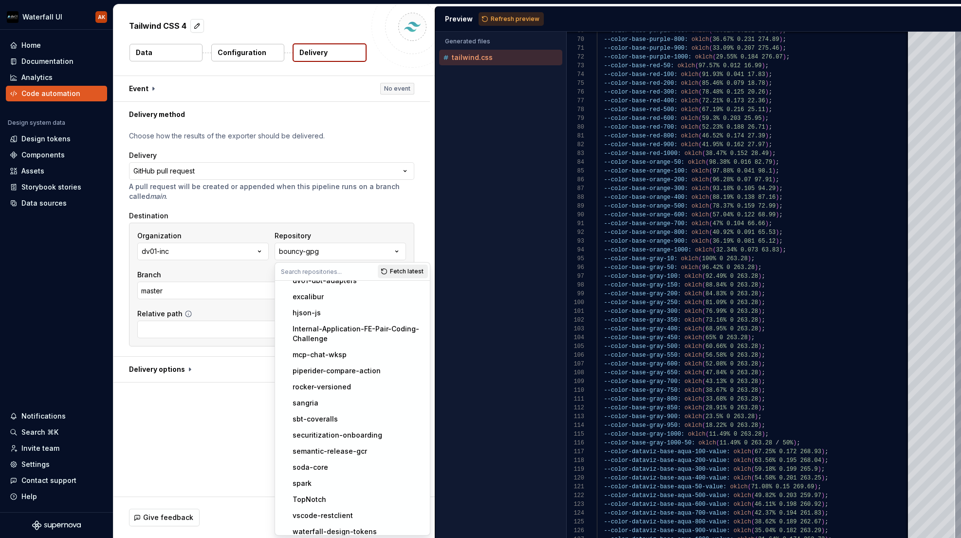
scroll to position [161, 0]
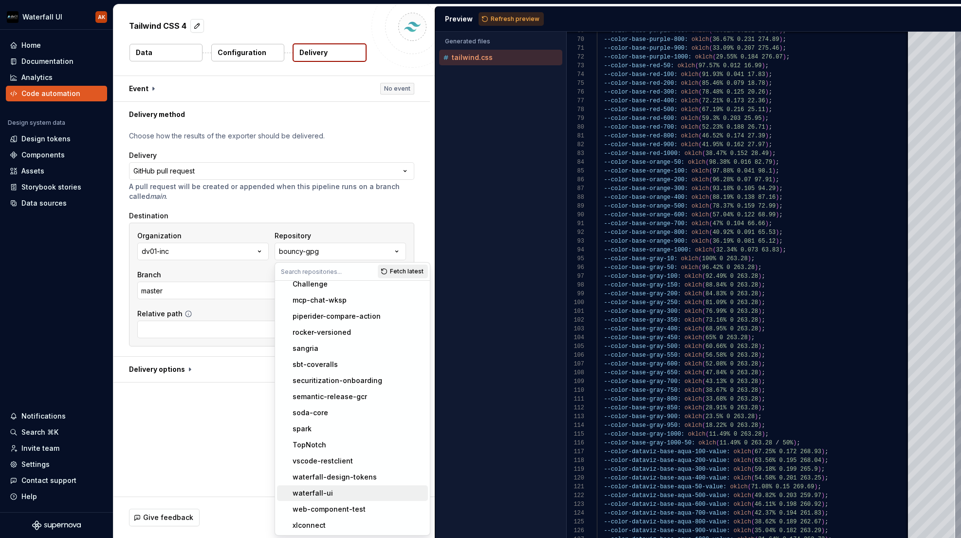
click at [312, 492] on div "waterfall-ui" at bounding box center [313, 493] width 40 height 10
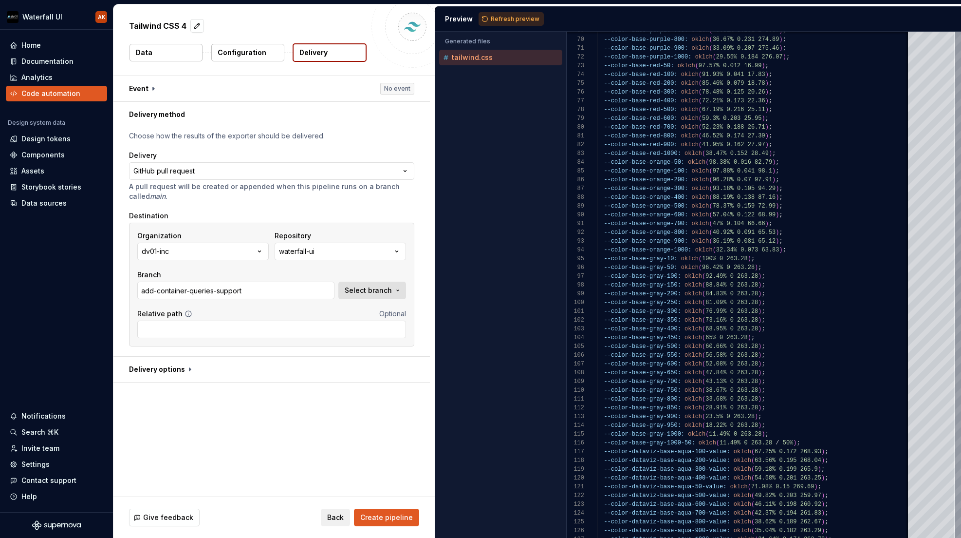
click at [375, 289] on span "Select branch" at bounding box center [368, 290] width 47 height 10
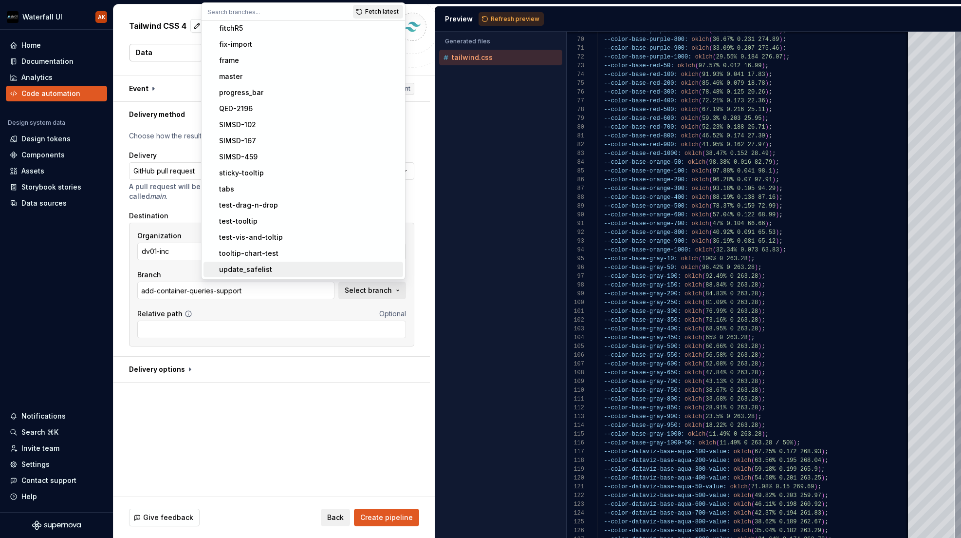
scroll to position [0, 0]
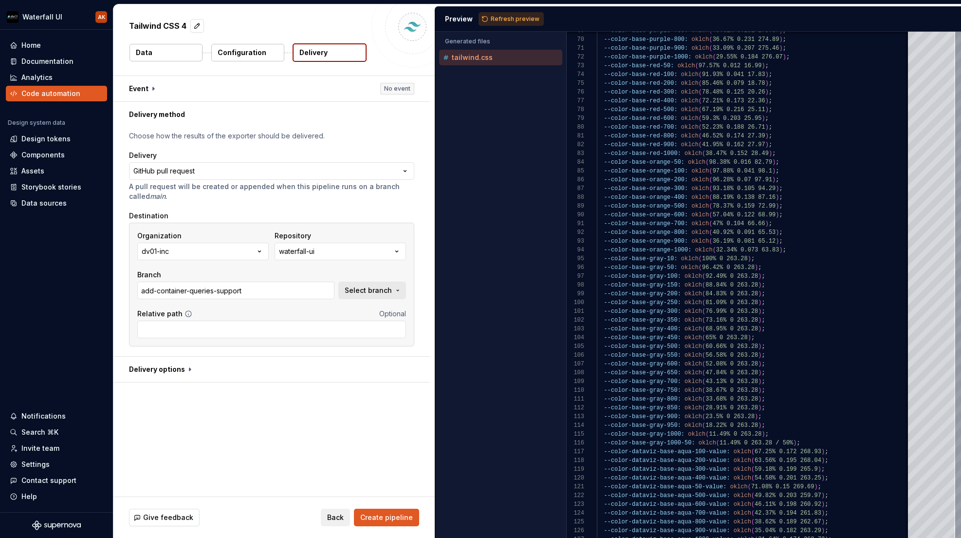
click at [330, 457] on div "**********" at bounding box center [273, 286] width 321 height 420
drag, startPoint x: 386, startPoint y: 287, endPoint x: 393, endPoint y: 285, distance: 6.6
click at [386, 287] on span "Select branch" at bounding box center [368, 290] width 47 height 10
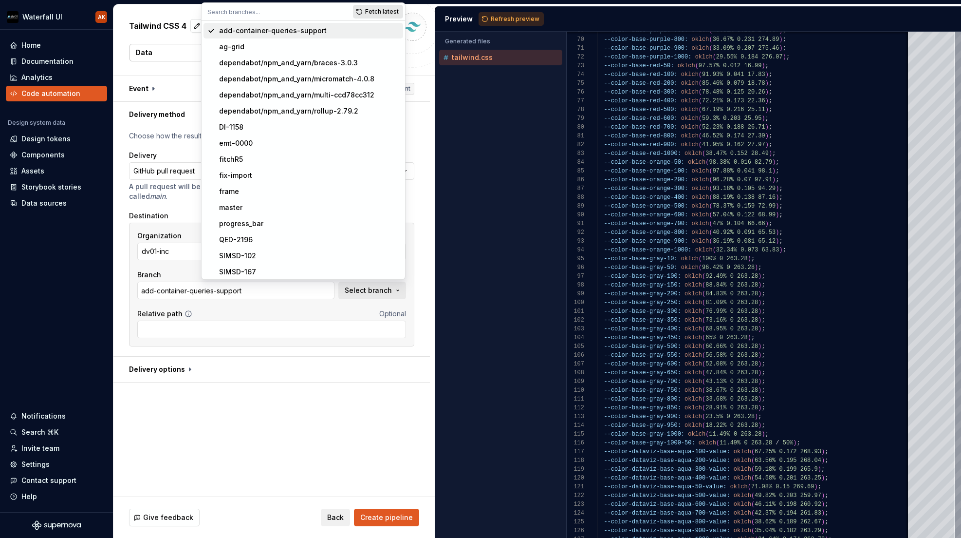
click at [389, 14] on span "Fetch latest" at bounding box center [382, 12] width 34 height 8
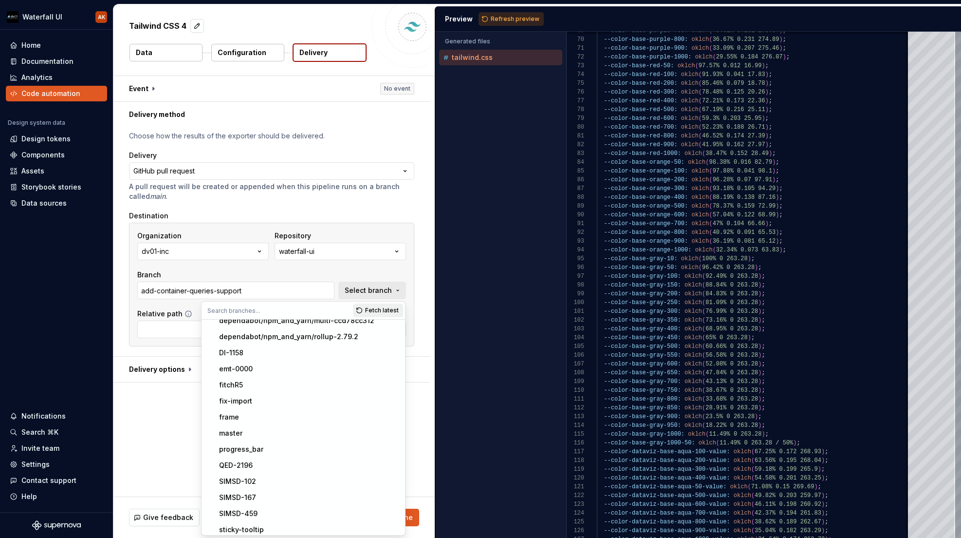
scroll to position [190, 0]
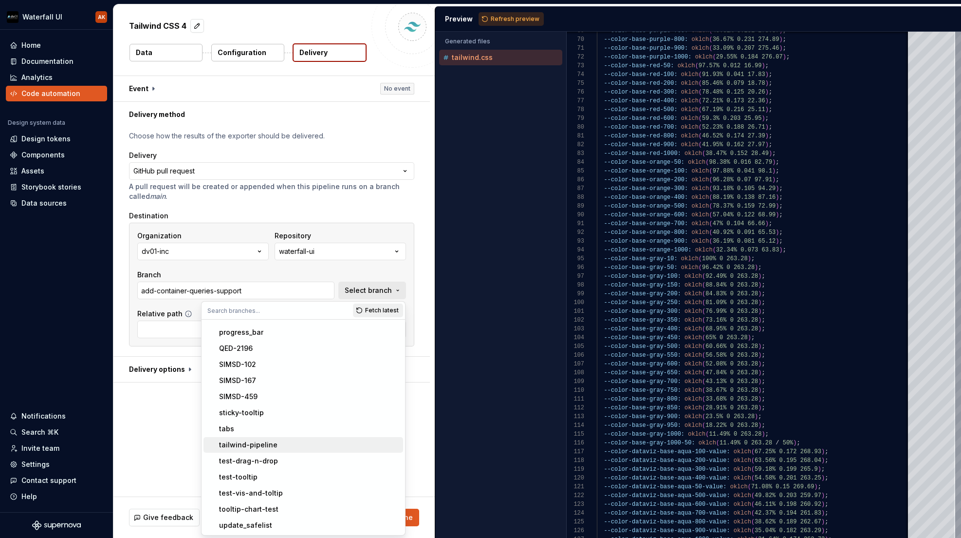
click at [254, 441] on div "tailwind-pipeline" at bounding box center [248, 445] width 58 height 10
type input "tailwind-pipeline"
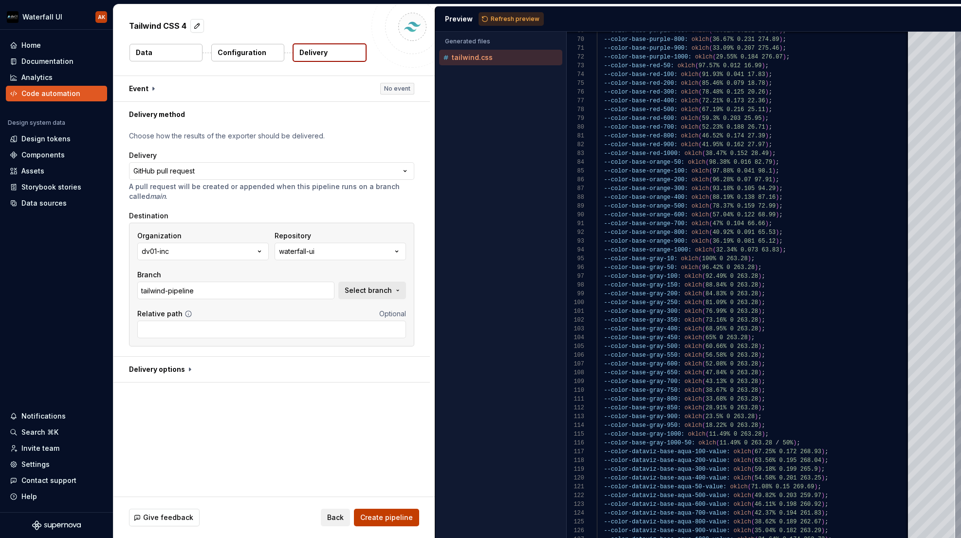
click at [396, 519] on span "Create pipeline" at bounding box center [386, 517] width 53 height 10
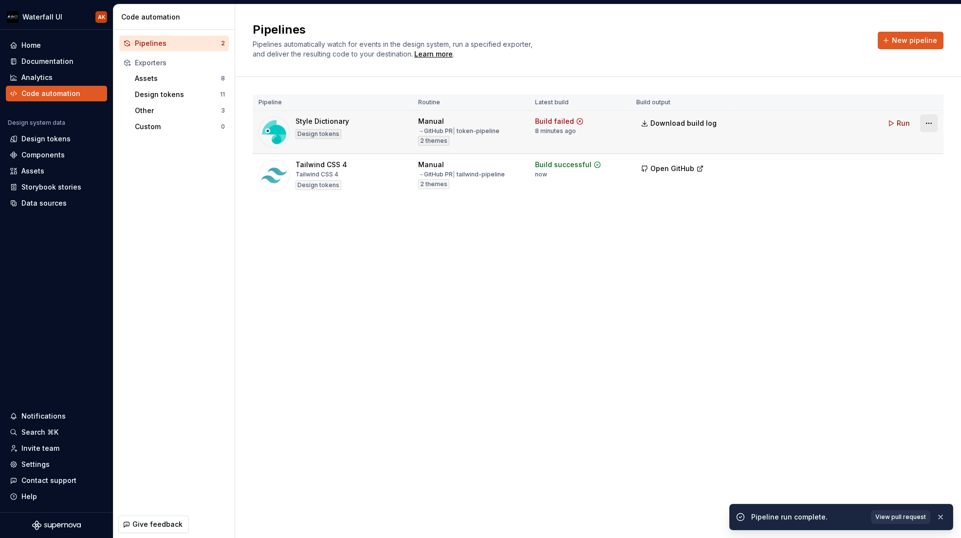
click at [936, 125] on html "Waterfall UI AK Home Documentation Analytics Code automation Design system data…" at bounding box center [480, 269] width 961 height 538
click at [909, 144] on div "Edit pipeline" at bounding box center [916, 144] width 83 height 10
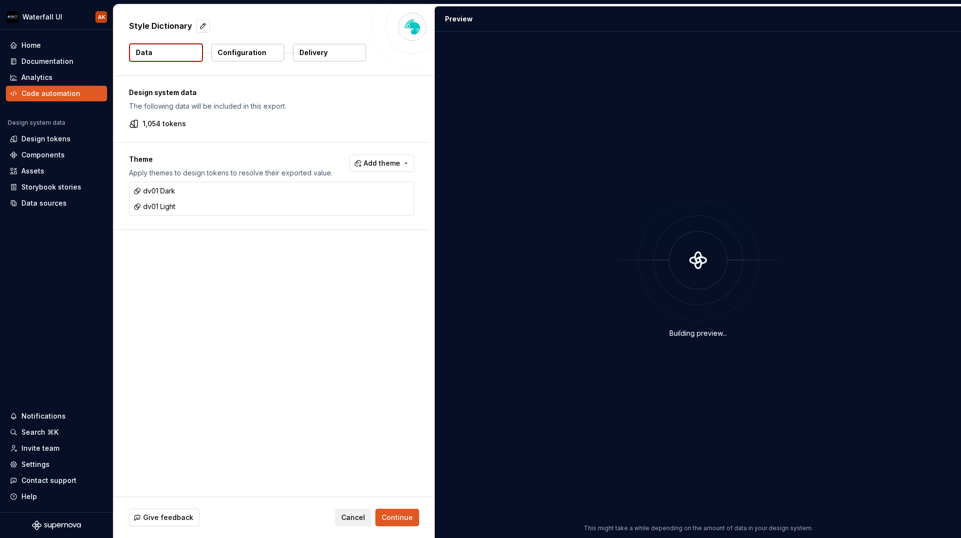
click at [311, 66] on div "Style Dictionary Data Configuration Delivery" at bounding box center [273, 39] width 321 height 71
click at [316, 56] on p "Delivery" at bounding box center [314, 53] width 28 height 10
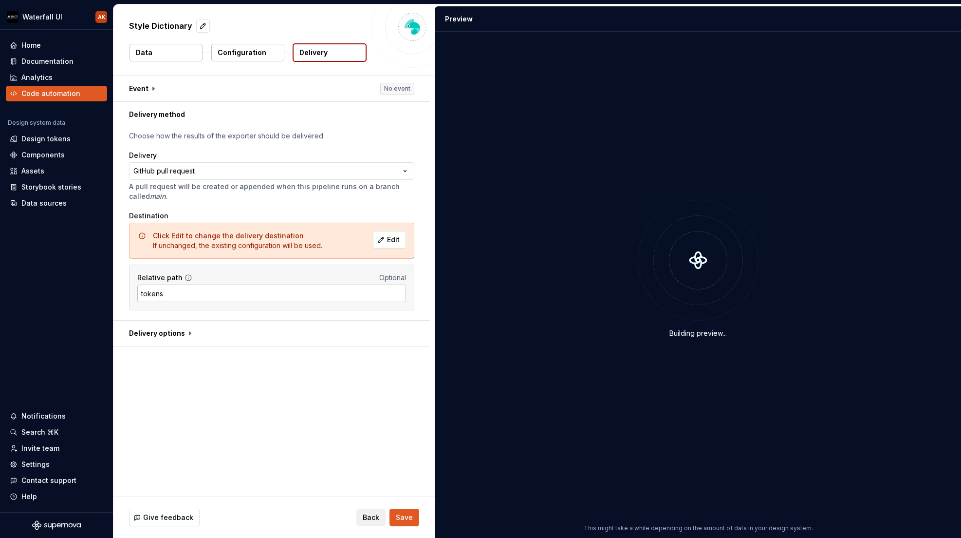
click at [172, 299] on input "tokens" at bounding box center [271, 293] width 269 height 18
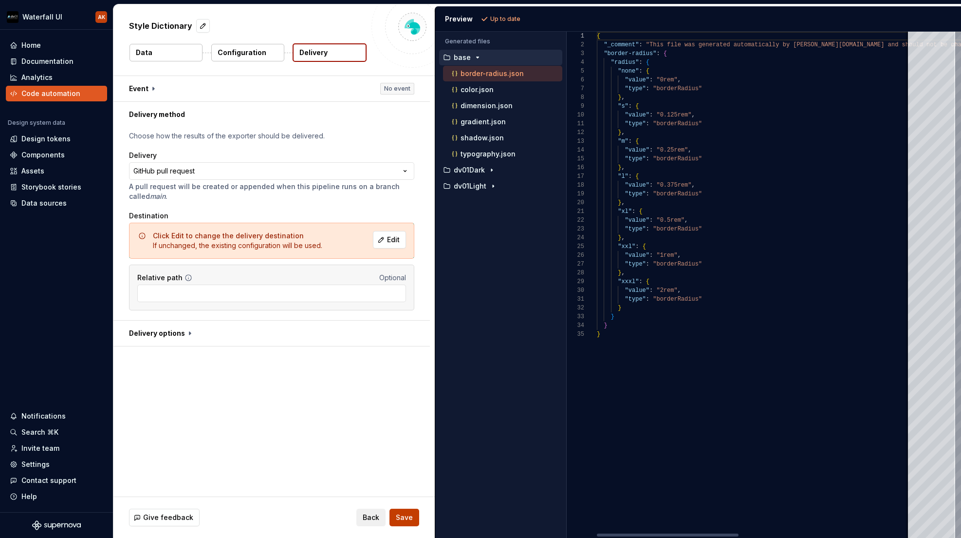
click at [398, 520] on span "Save" at bounding box center [404, 517] width 17 height 10
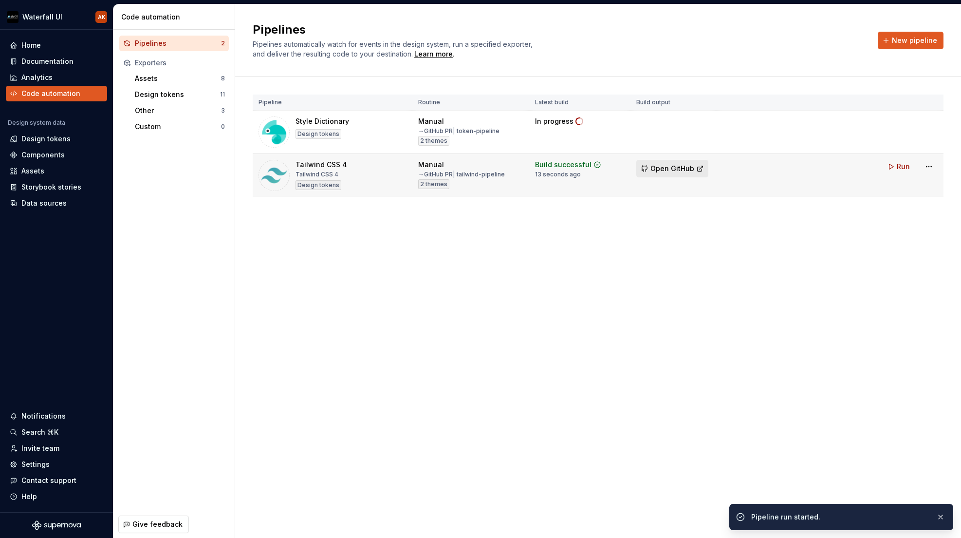
click at [669, 170] on span "Open GitHub" at bounding box center [673, 169] width 44 height 10
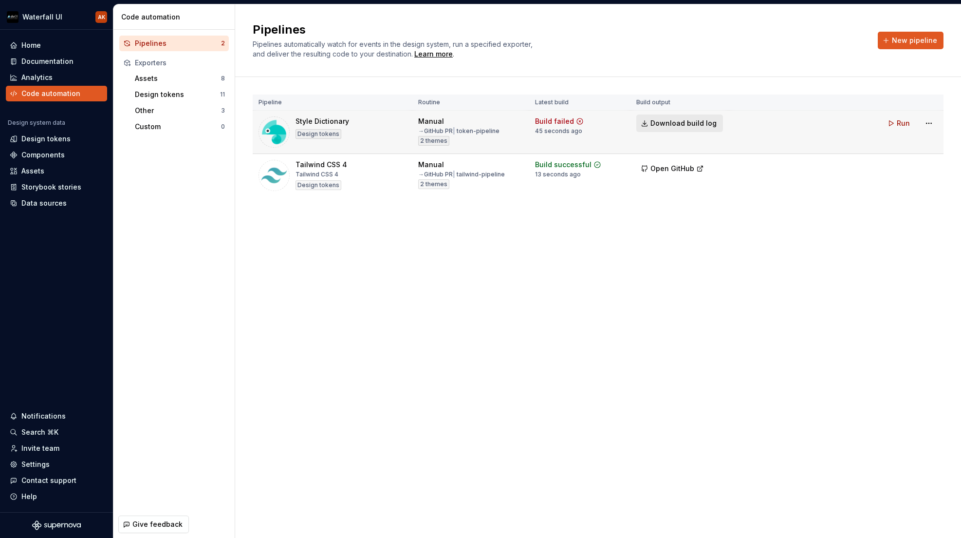
click at [684, 123] on span "Download build log" at bounding box center [684, 123] width 66 height 10
click at [932, 124] on html "Waterfall UI AK Home Documentation Analytics Code automation Design system data…" at bounding box center [480, 269] width 961 height 538
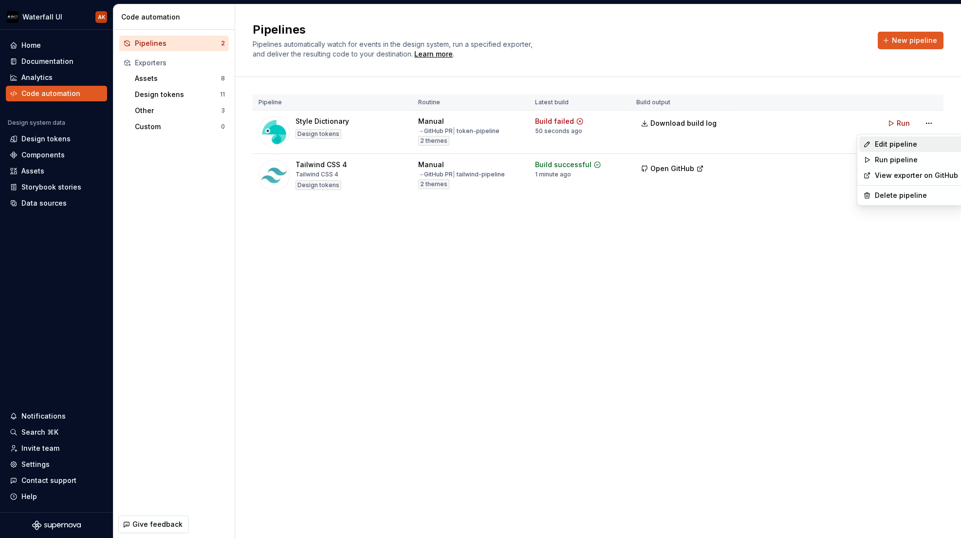
click at [919, 146] on div "Edit pipeline" at bounding box center [916, 144] width 83 height 10
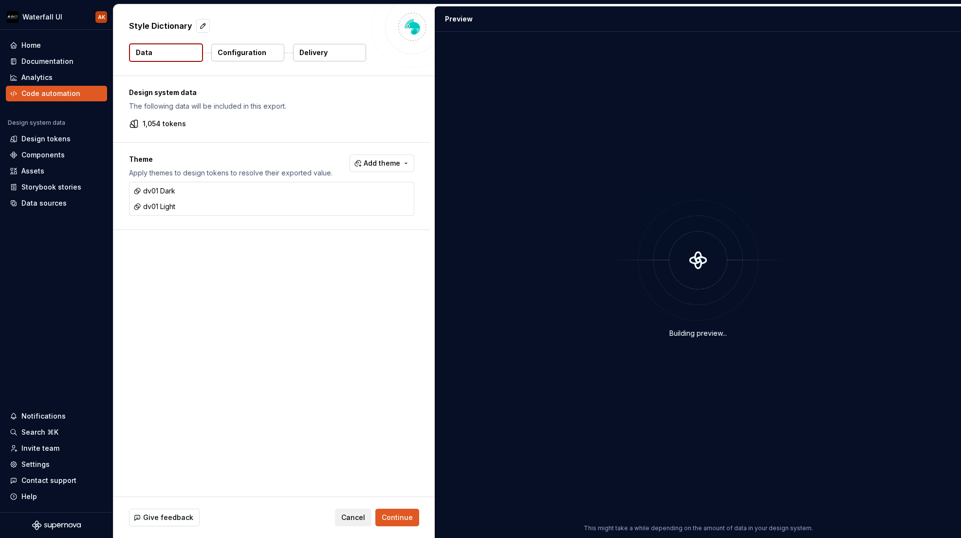
click at [229, 55] on p "Configuration" at bounding box center [242, 53] width 49 height 10
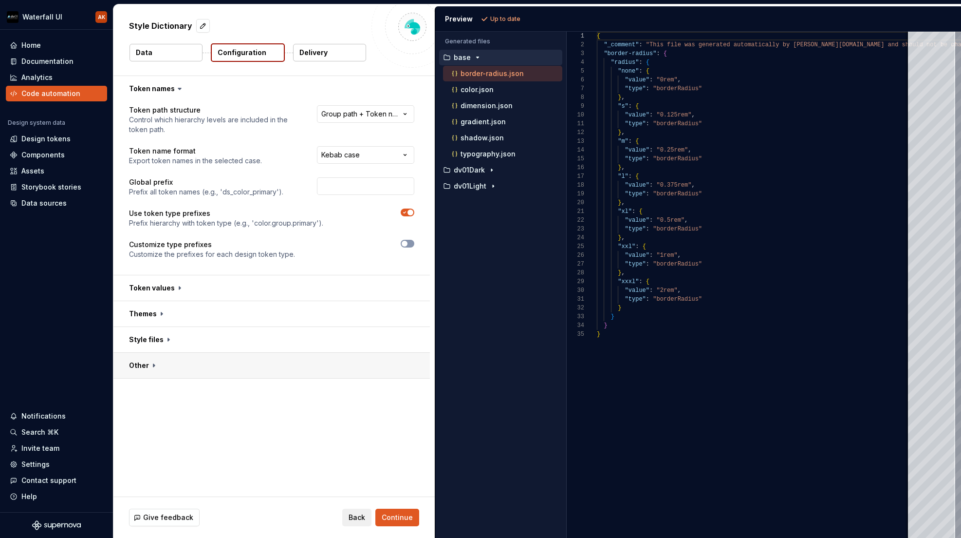
click at [230, 364] on button "button" at bounding box center [271, 365] width 317 height 25
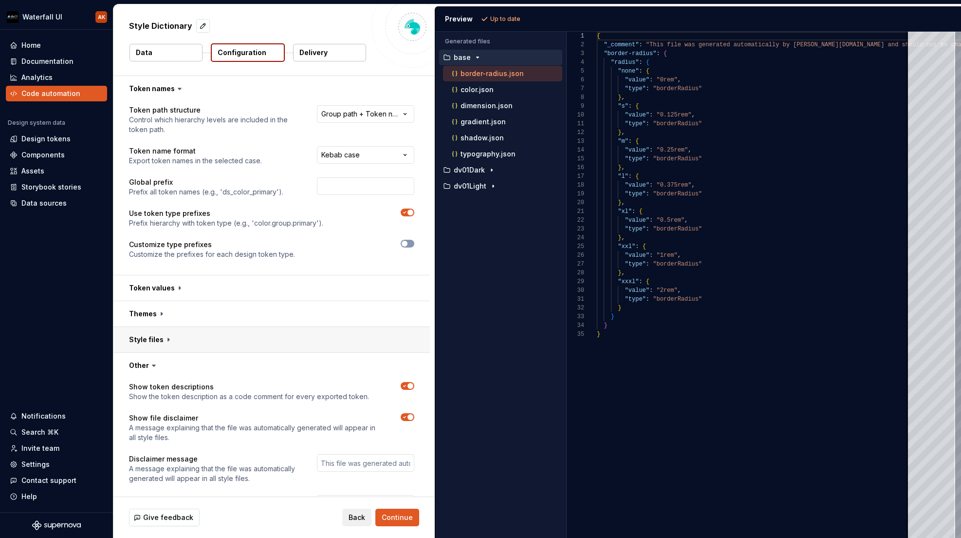
click at [240, 338] on button "button" at bounding box center [271, 339] width 317 height 25
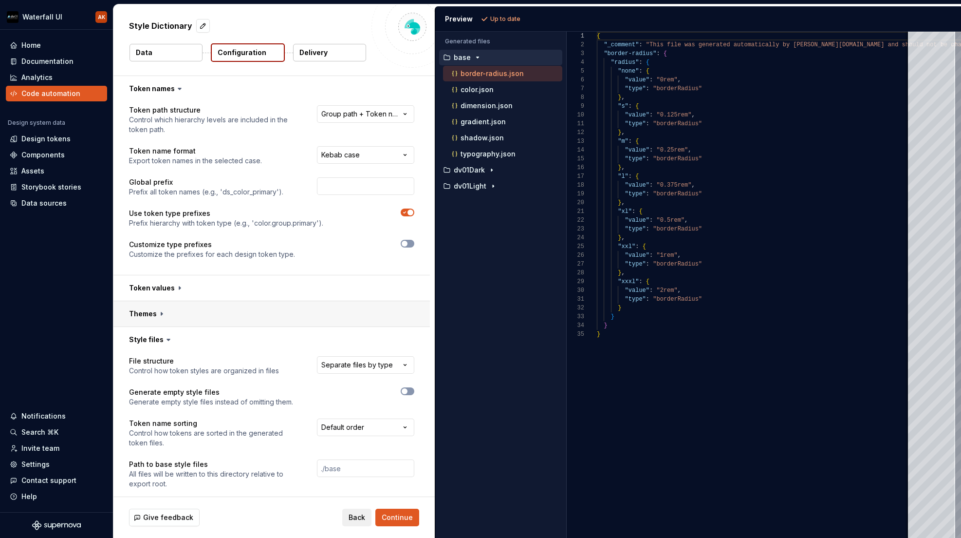
click at [246, 319] on button "button" at bounding box center [271, 313] width 317 height 25
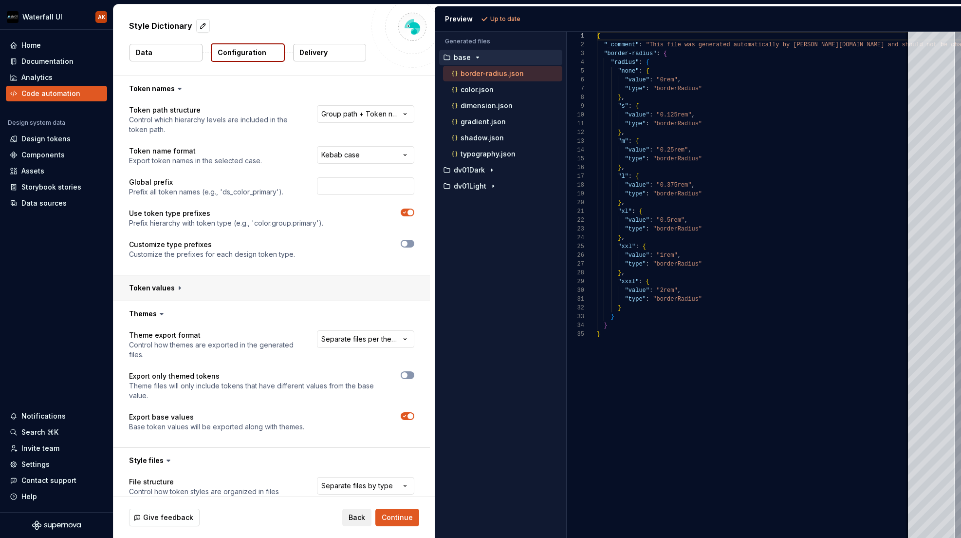
click at [259, 284] on button "button" at bounding box center [271, 287] width 317 height 25
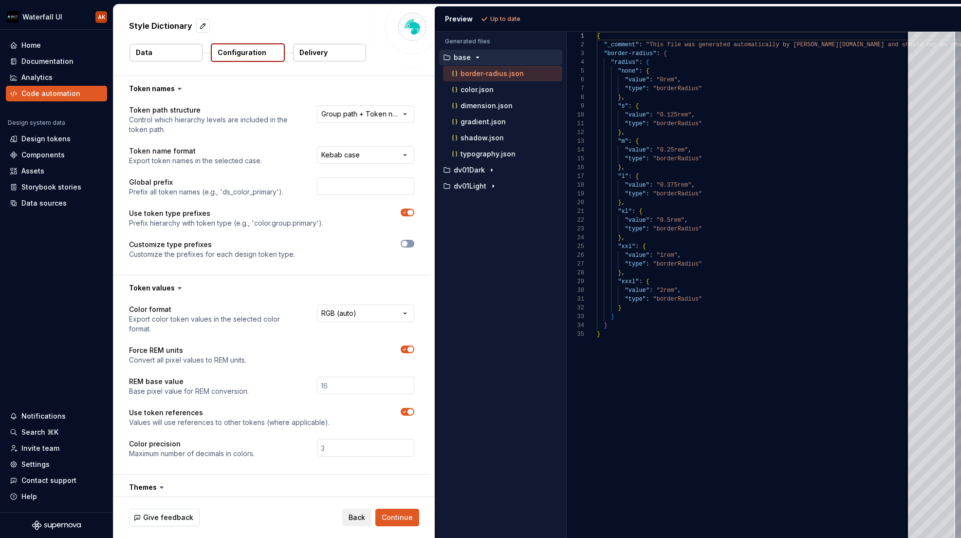
click at [318, 56] on p "Delivery" at bounding box center [314, 53] width 28 height 10
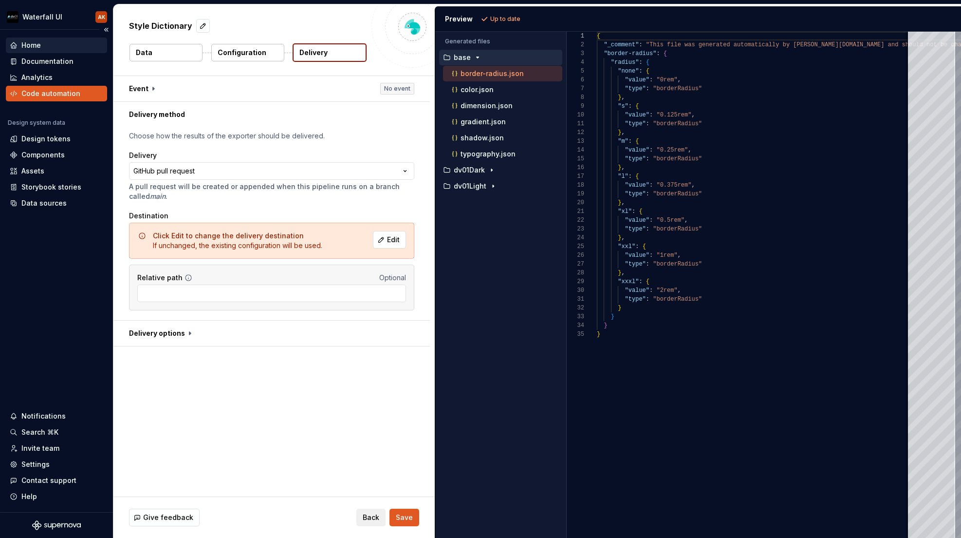
click at [35, 44] on div "Home" at bounding box center [30, 45] width 19 height 10
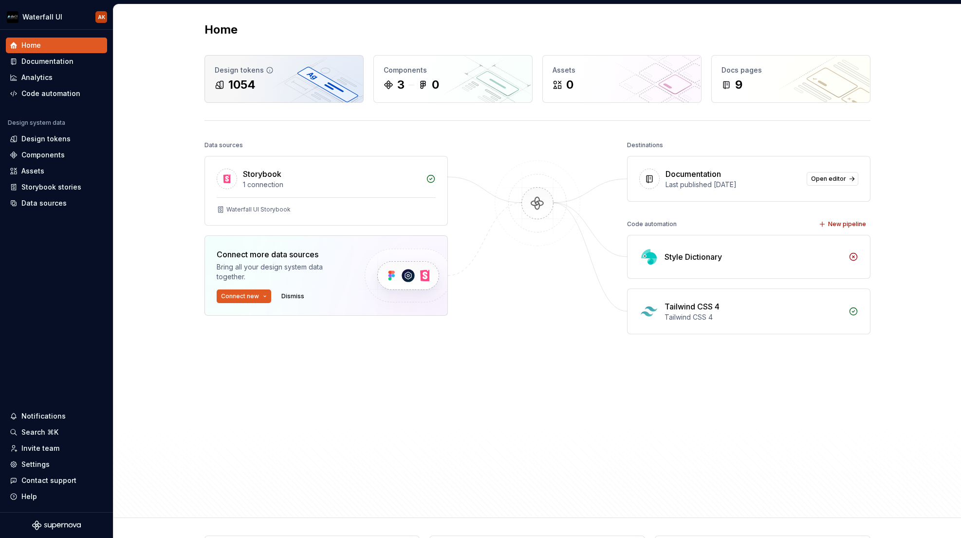
click at [303, 92] on div "1054" at bounding box center [284, 85] width 139 height 16
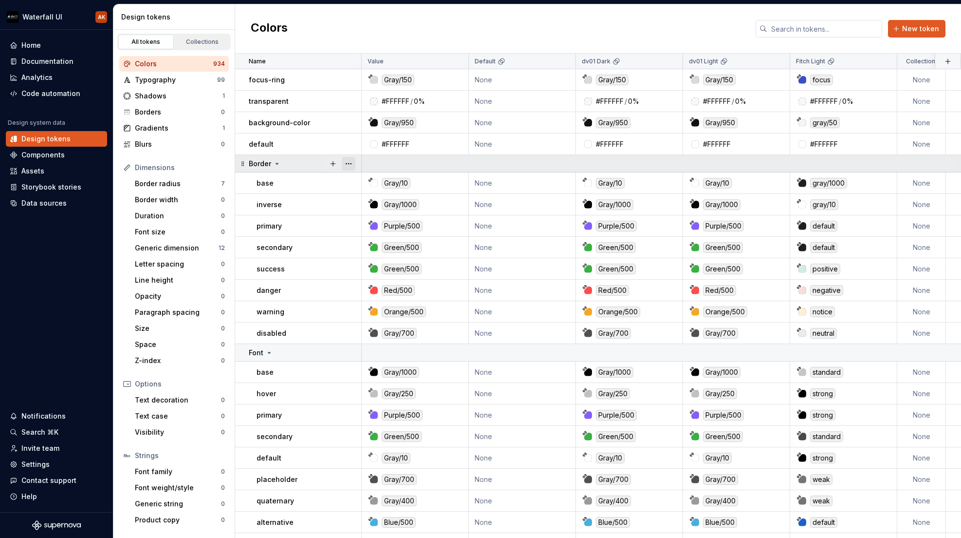
click at [347, 164] on button "button" at bounding box center [349, 164] width 14 height 14
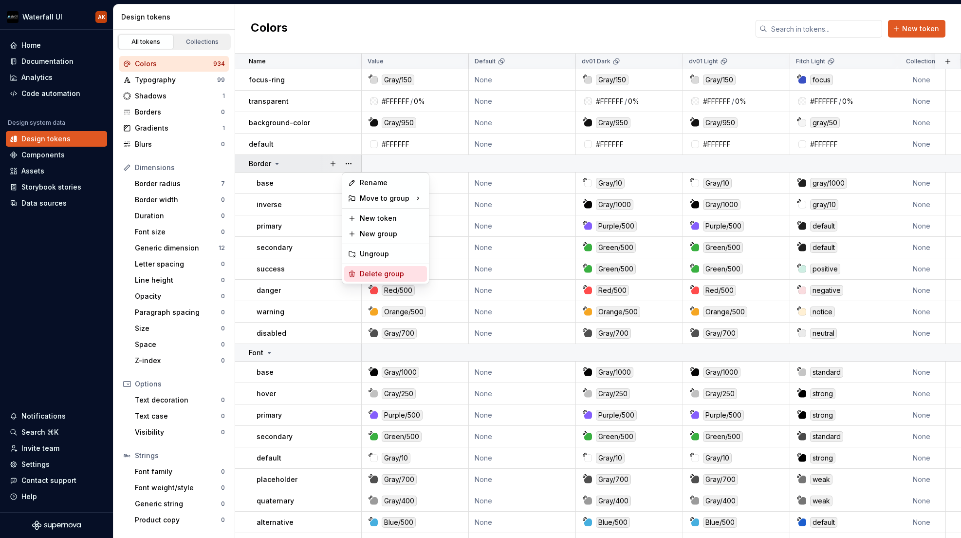
click at [378, 273] on div "Delete group" at bounding box center [391, 274] width 63 height 10
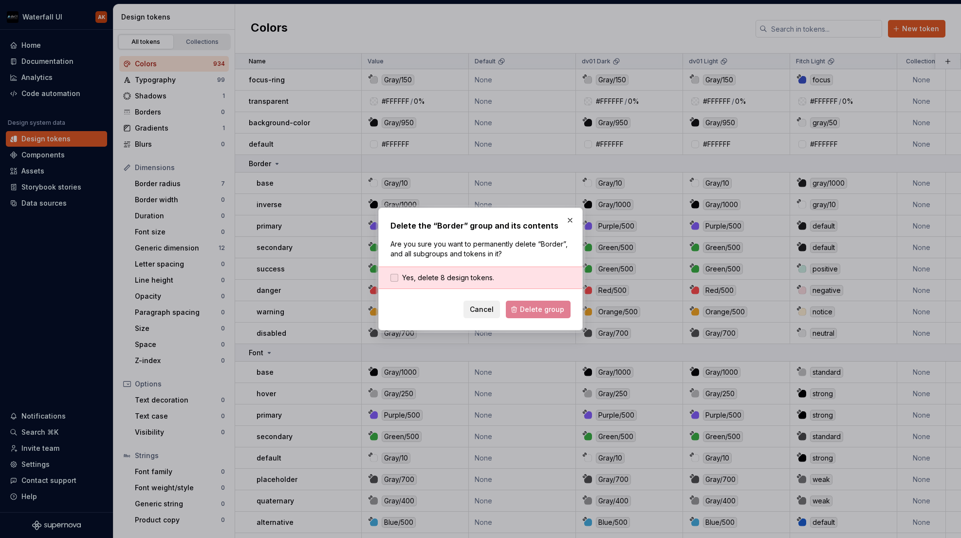
click at [484, 279] on span "Yes, delete 8 design tokens." at bounding box center [448, 278] width 92 height 10
click at [538, 309] on span "Delete group" at bounding box center [542, 309] width 44 height 10
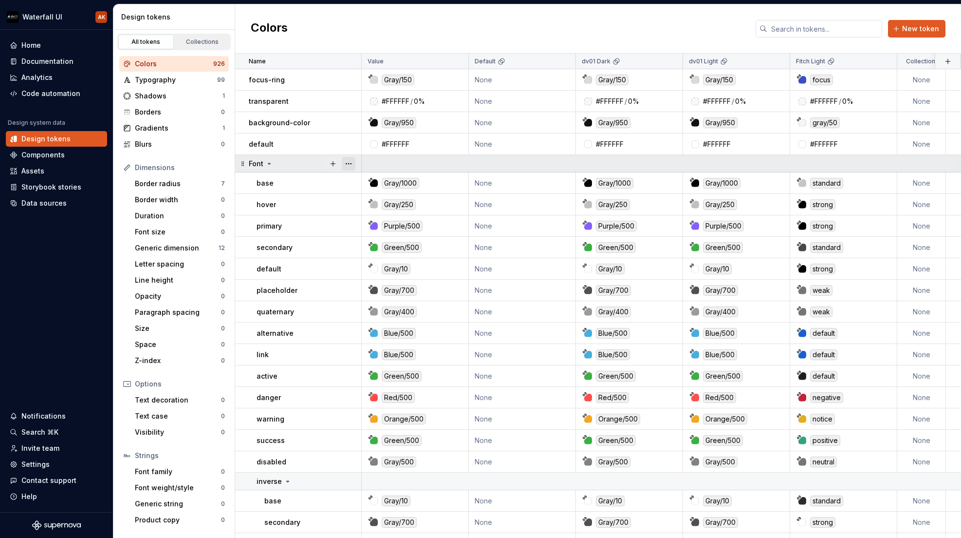
click at [349, 164] on button "button" at bounding box center [349, 164] width 14 height 14
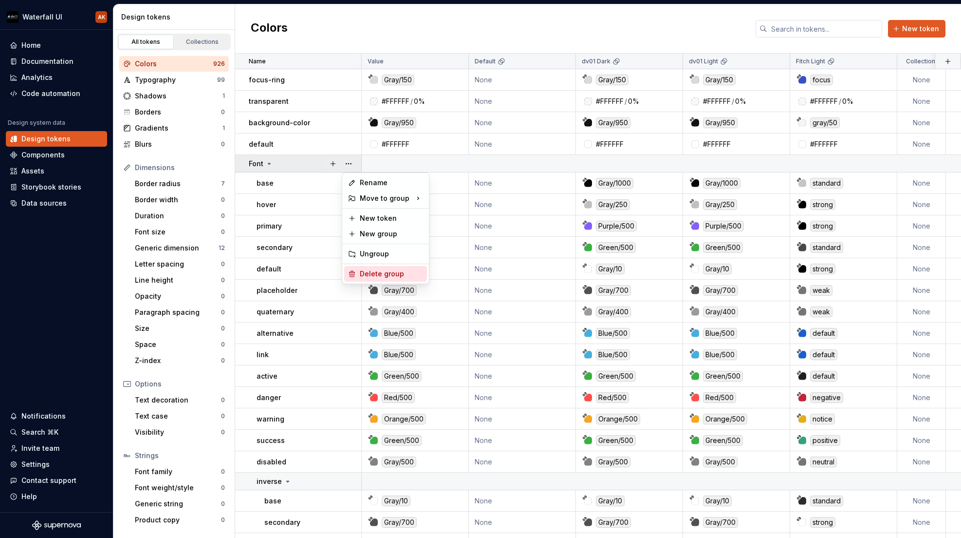
click at [394, 277] on div "Delete group" at bounding box center [391, 274] width 63 height 10
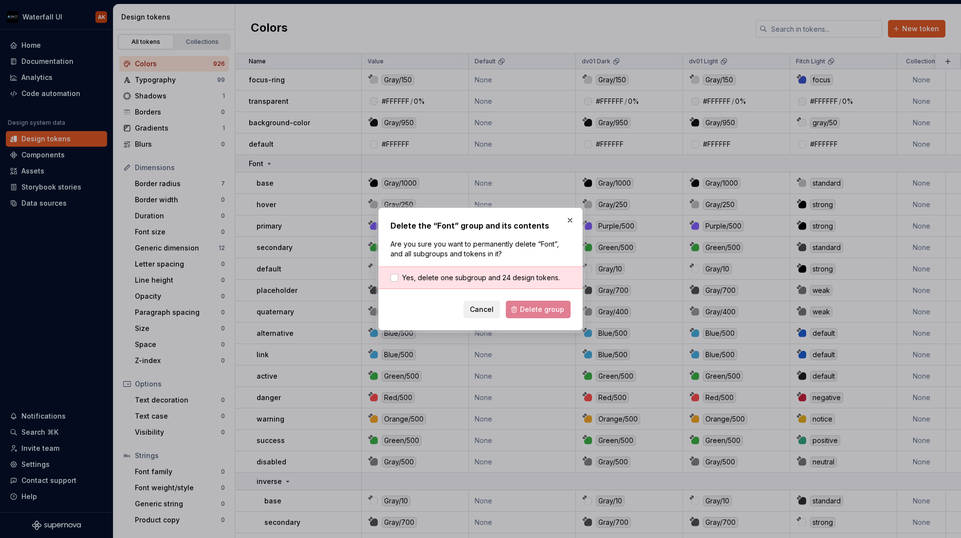
drag, startPoint x: 509, startPoint y: 279, endPoint x: 531, endPoint y: 297, distance: 28.3
click at [510, 279] on span "Yes, delete one subgroup and 24 design tokens." at bounding box center [481, 278] width 158 height 10
click at [539, 308] on span "Delete group" at bounding box center [542, 309] width 44 height 10
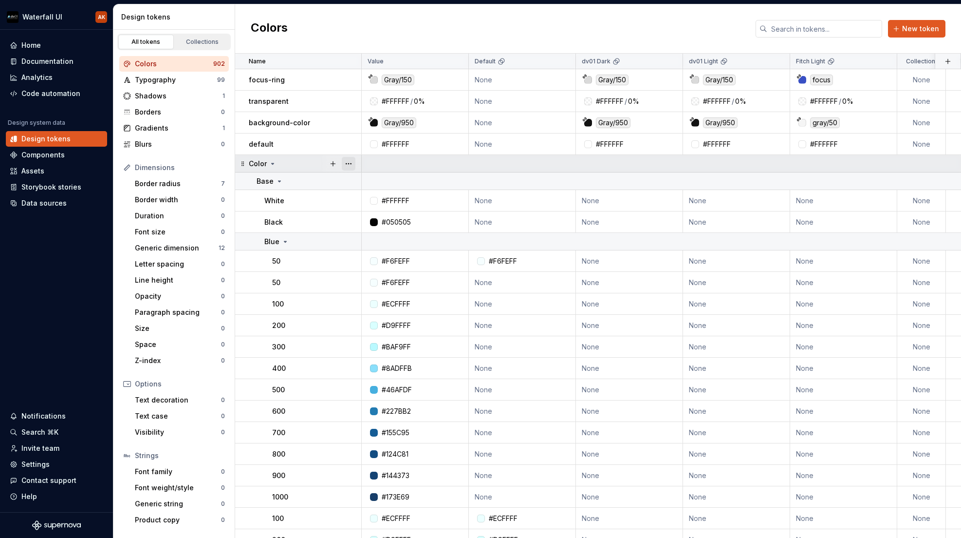
click at [349, 163] on button "button" at bounding box center [349, 164] width 14 height 14
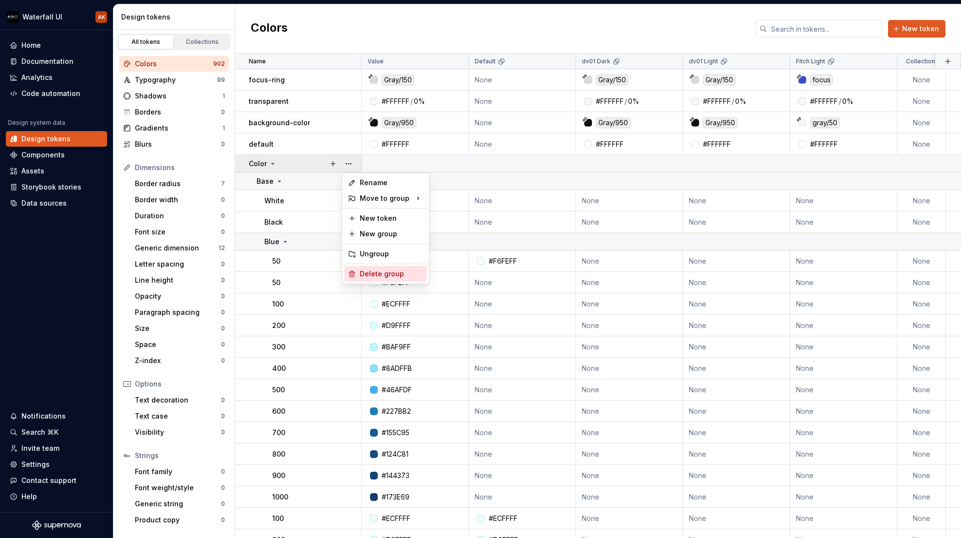
click at [399, 272] on div "Delete group" at bounding box center [391, 274] width 63 height 10
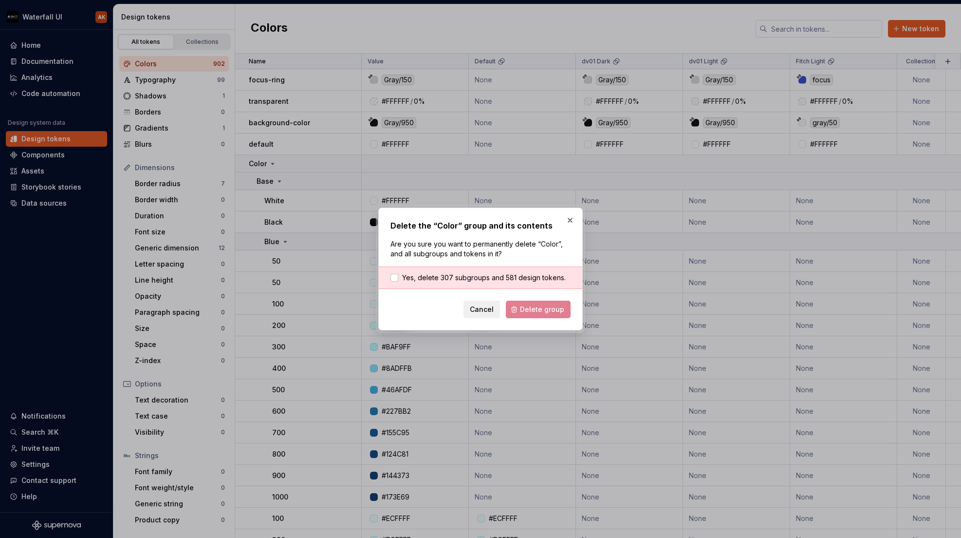
drag, startPoint x: 543, startPoint y: 309, endPoint x: 526, endPoint y: 296, distance: 21.1
click at [541, 307] on div "Cancel Delete group" at bounding box center [481, 309] width 180 height 18
click at [495, 274] on span "Yes, delete 307 subgroups and 581 design tokens." at bounding box center [484, 278] width 164 height 10
click at [533, 306] on span "Delete group" at bounding box center [542, 309] width 44 height 10
